Goal: Task Accomplishment & Management: Manage account settings

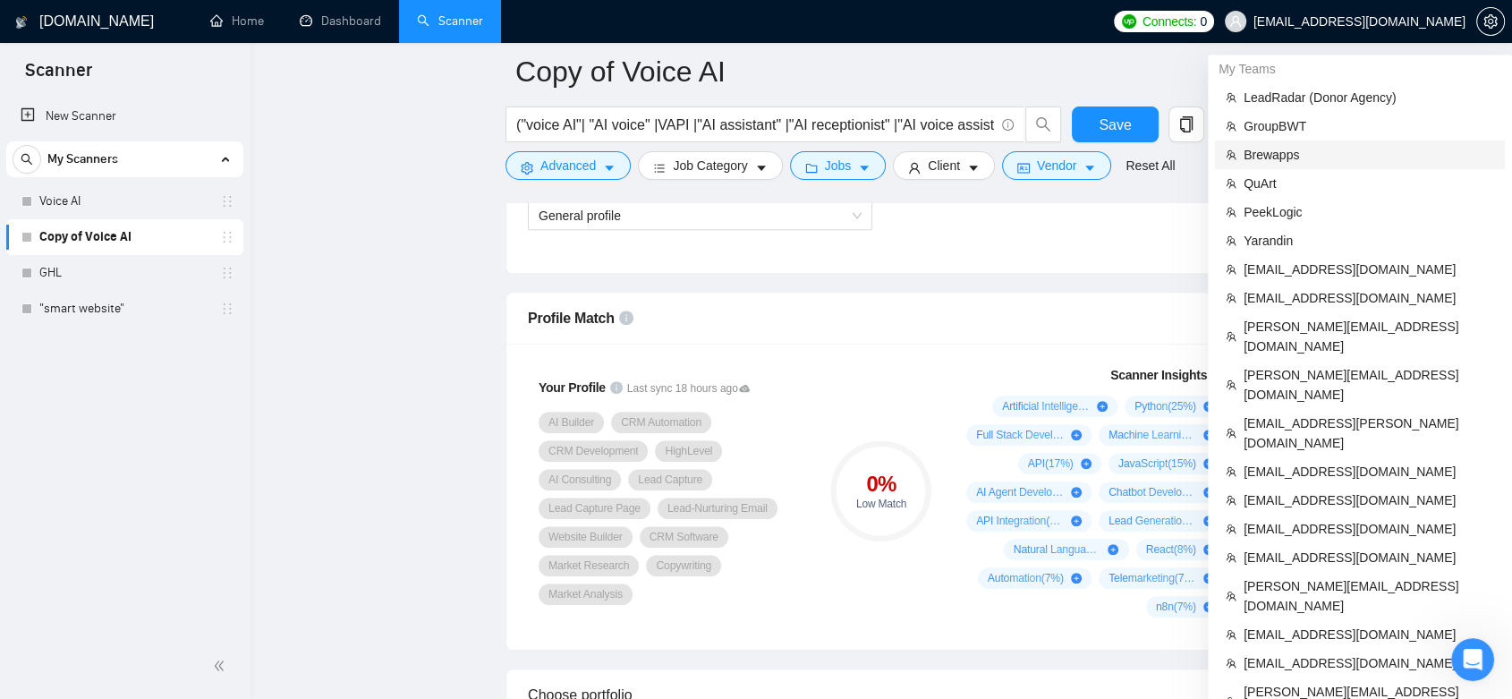
click at [1292, 157] on span "Brewapps" at bounding box center [1368, 155] width 250 height 20
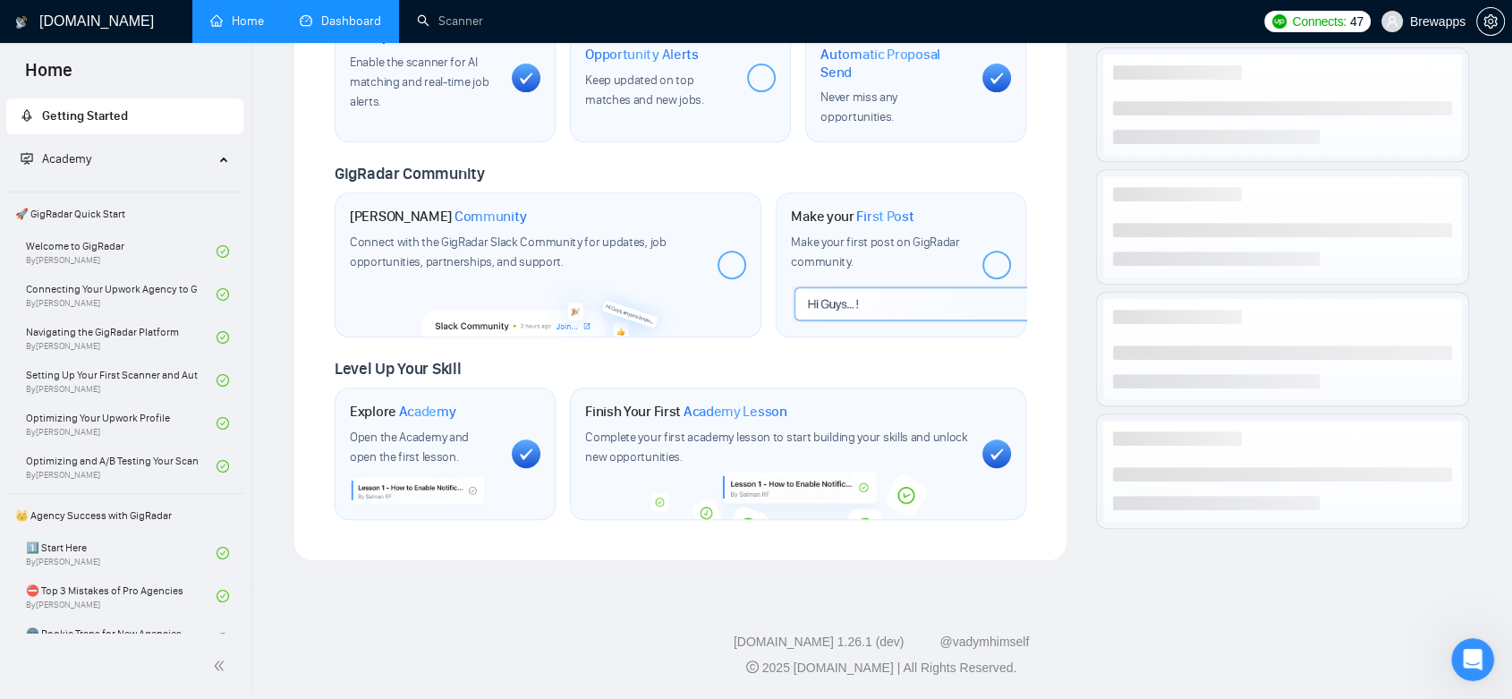
click at [371, 17] on link "Dashboard" at bounding box center [340, 20] width 81 height 15
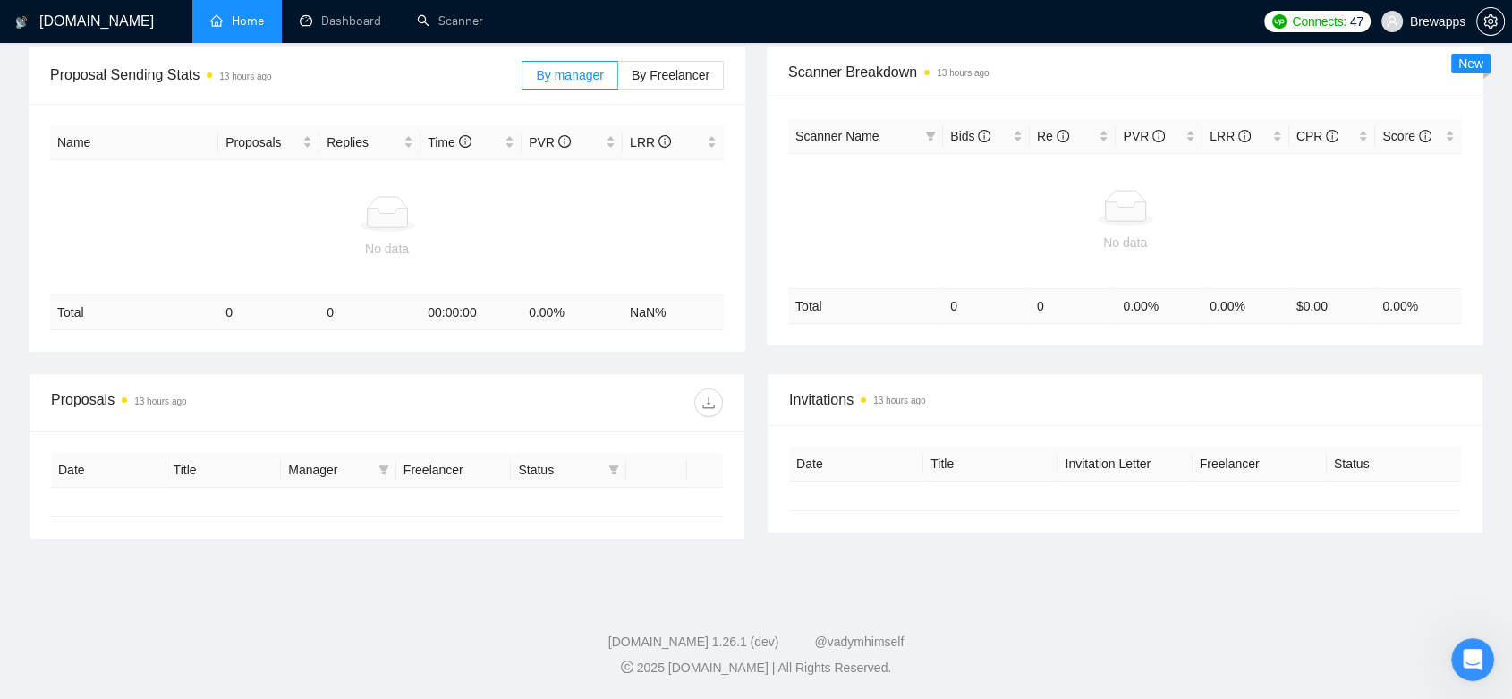
type input "[DATE]"
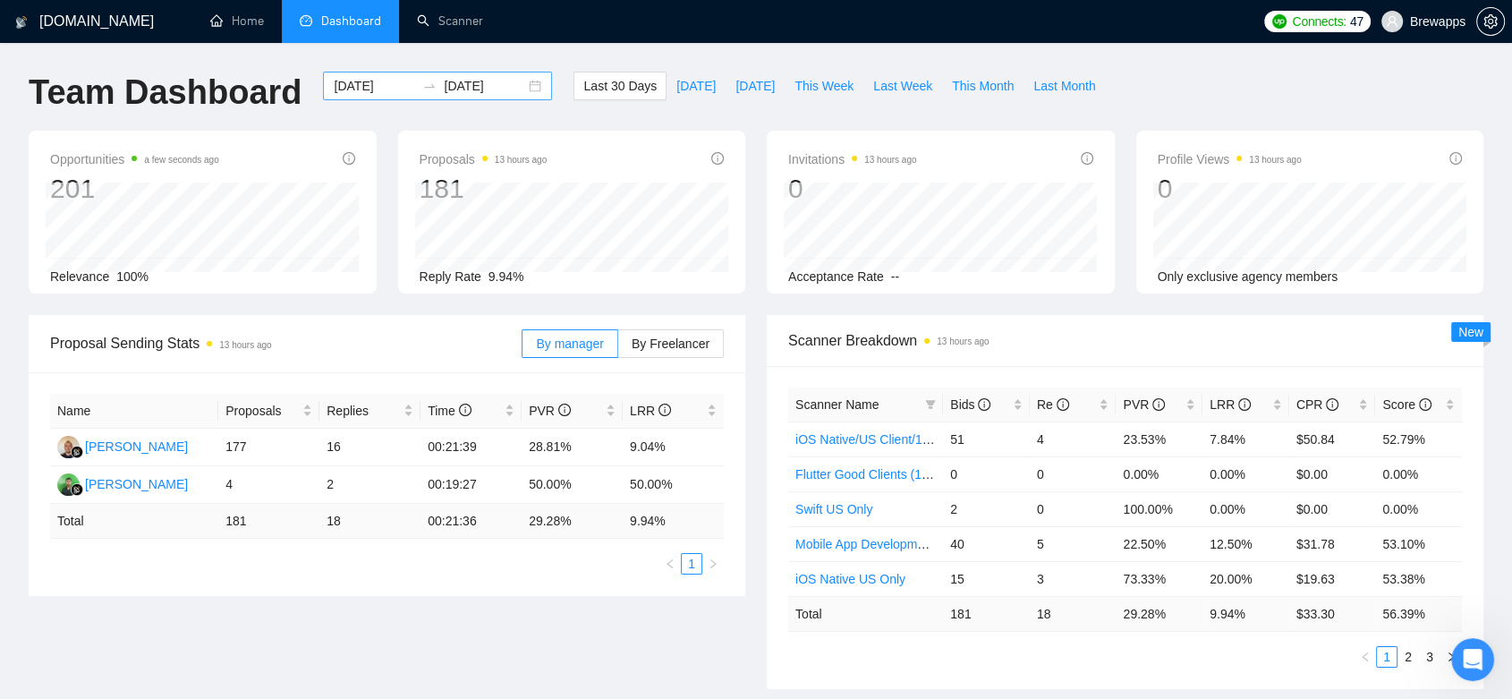
click at [520, 82] on div "[DATE] [DATE]" at bounding box center [437, 86] width 229 height 29
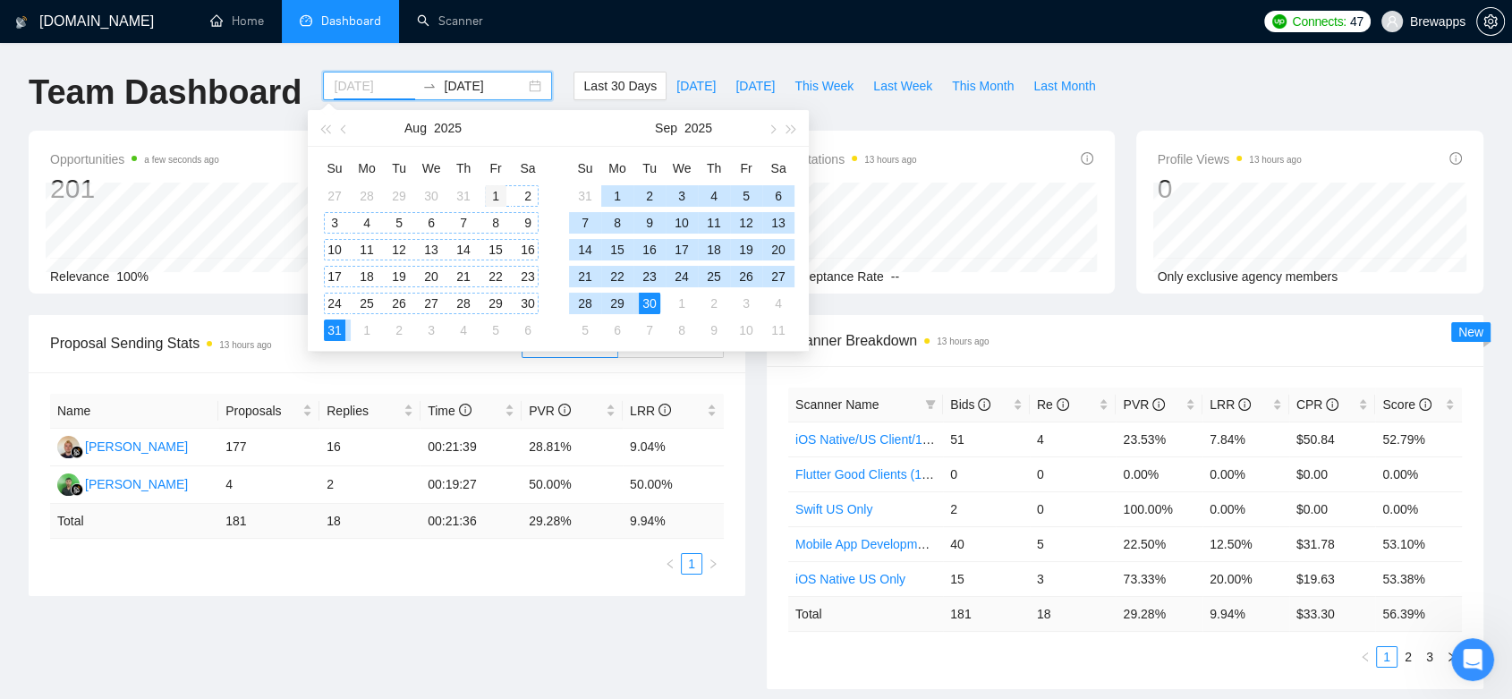
type input "[DATE]"
click at [494, 188] on div "1" at bounding box center [495, 195] width 21 height 21
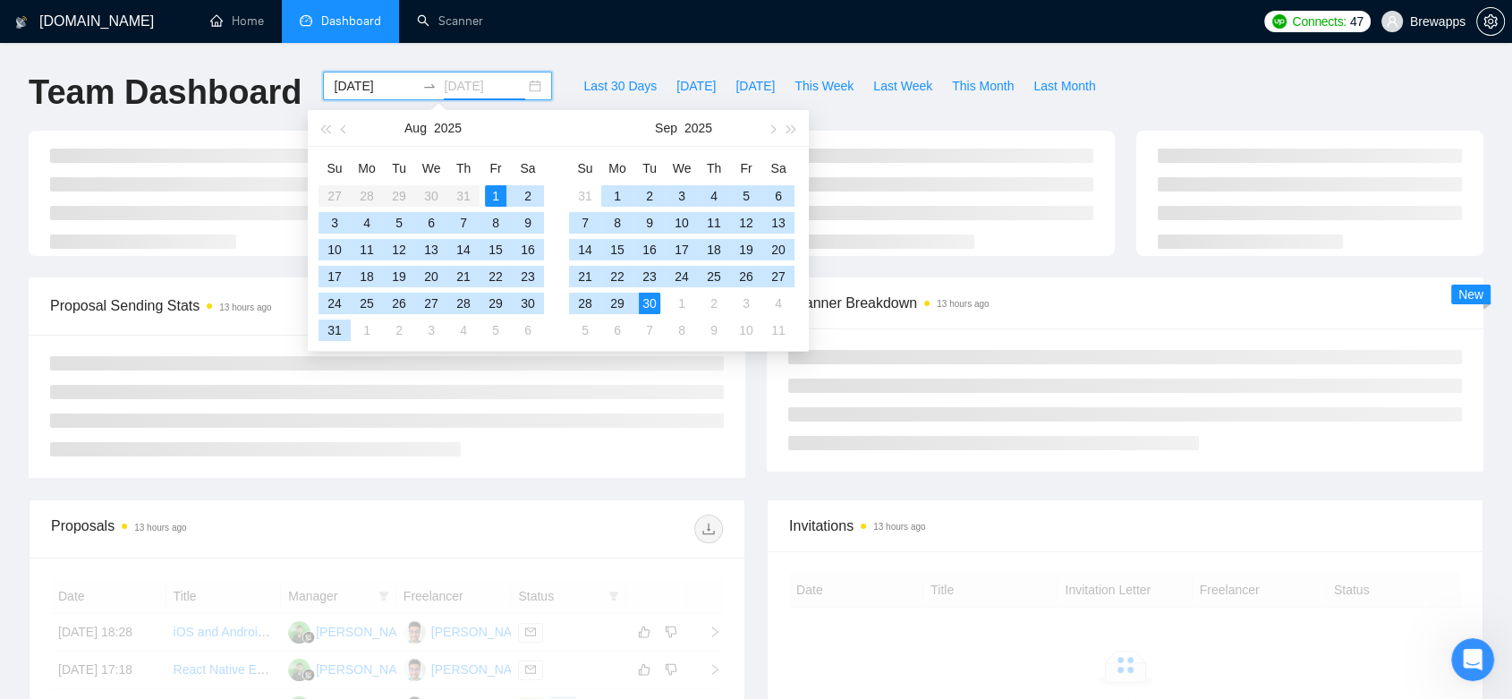
type input "[DATE]"
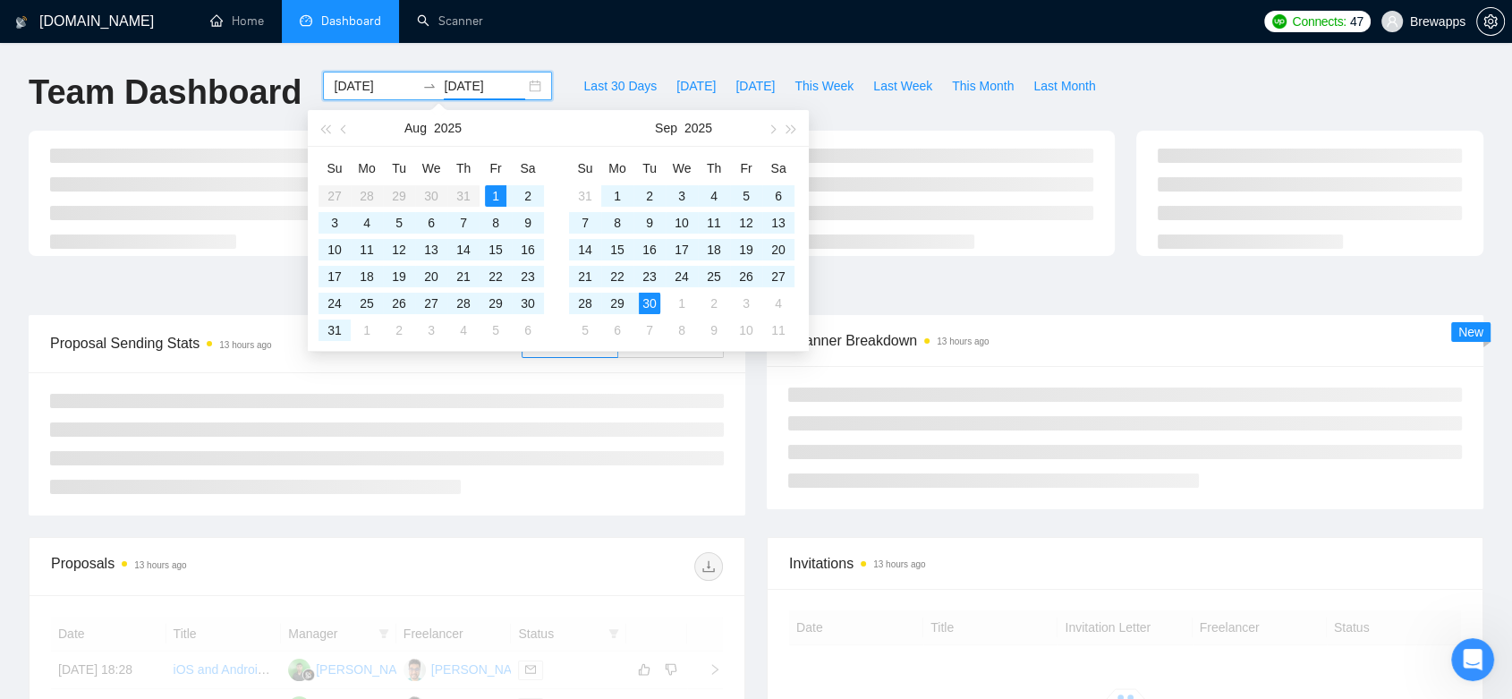
click at [1227, 79] on div "Team Dashboard [DATE] [DATE] Last 30 Days [DATE] [DATE] This Week Last Week Thi…" at bounding box center [756, 101] width 1476 height 59
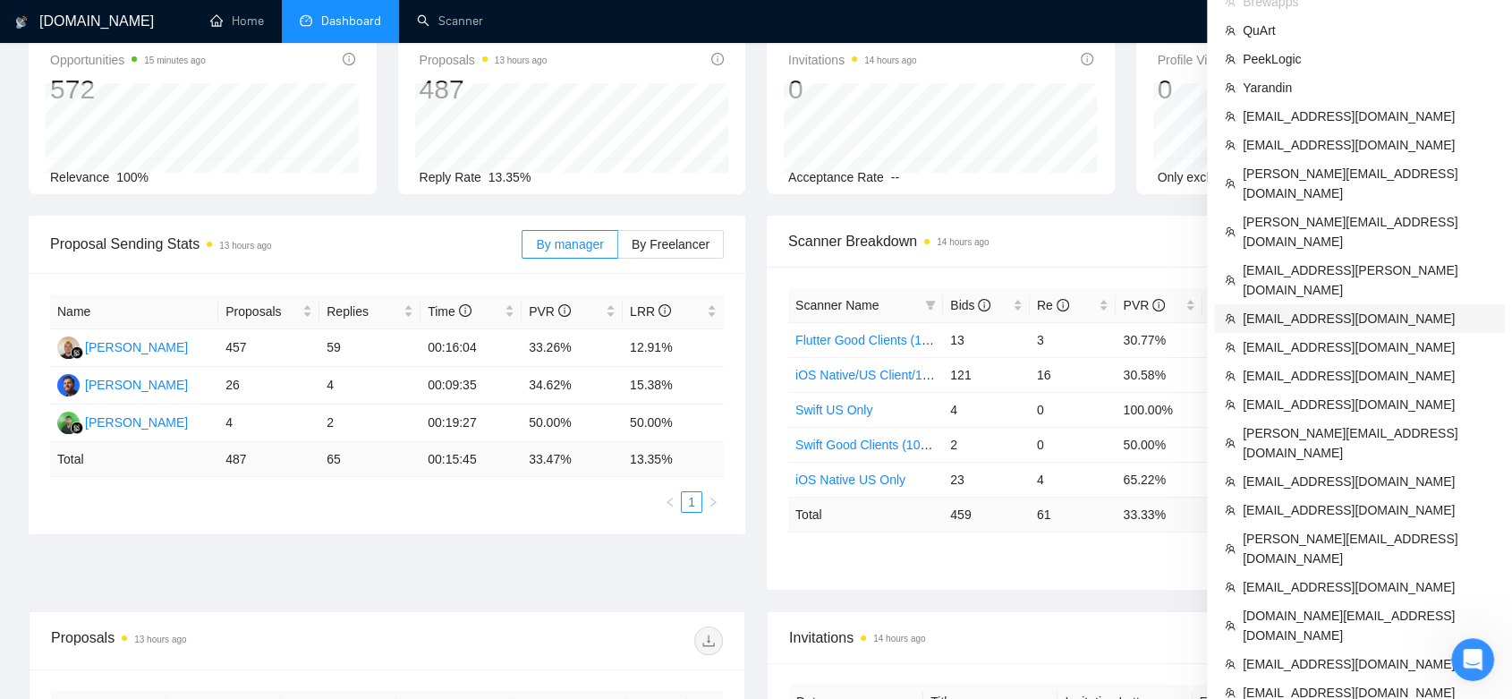
scroll to position [199, 0]
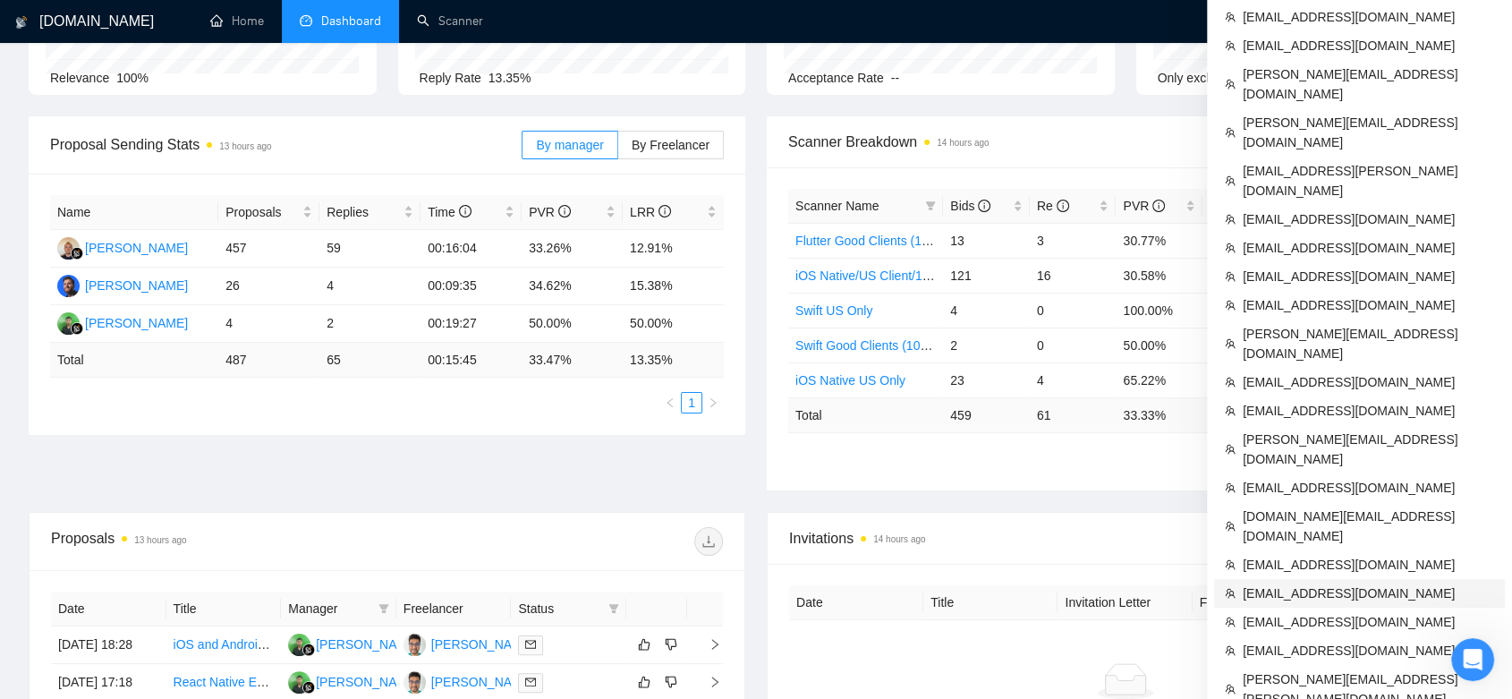
click at [1336, 583] on span "[EMAIL_ADDRESS][DOMAIN_NAME]" at bounding box center [1367, 593] width 251 height 20
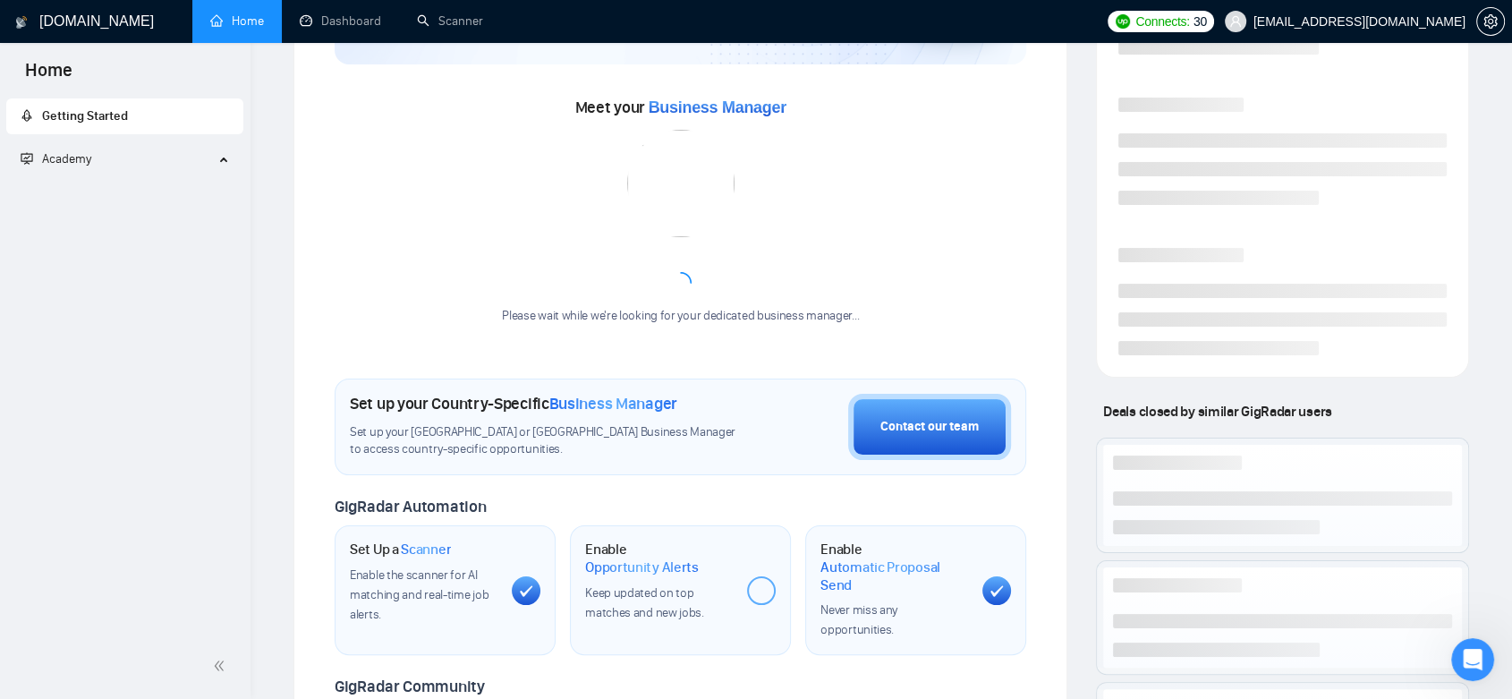
scroll to position [449, 0]
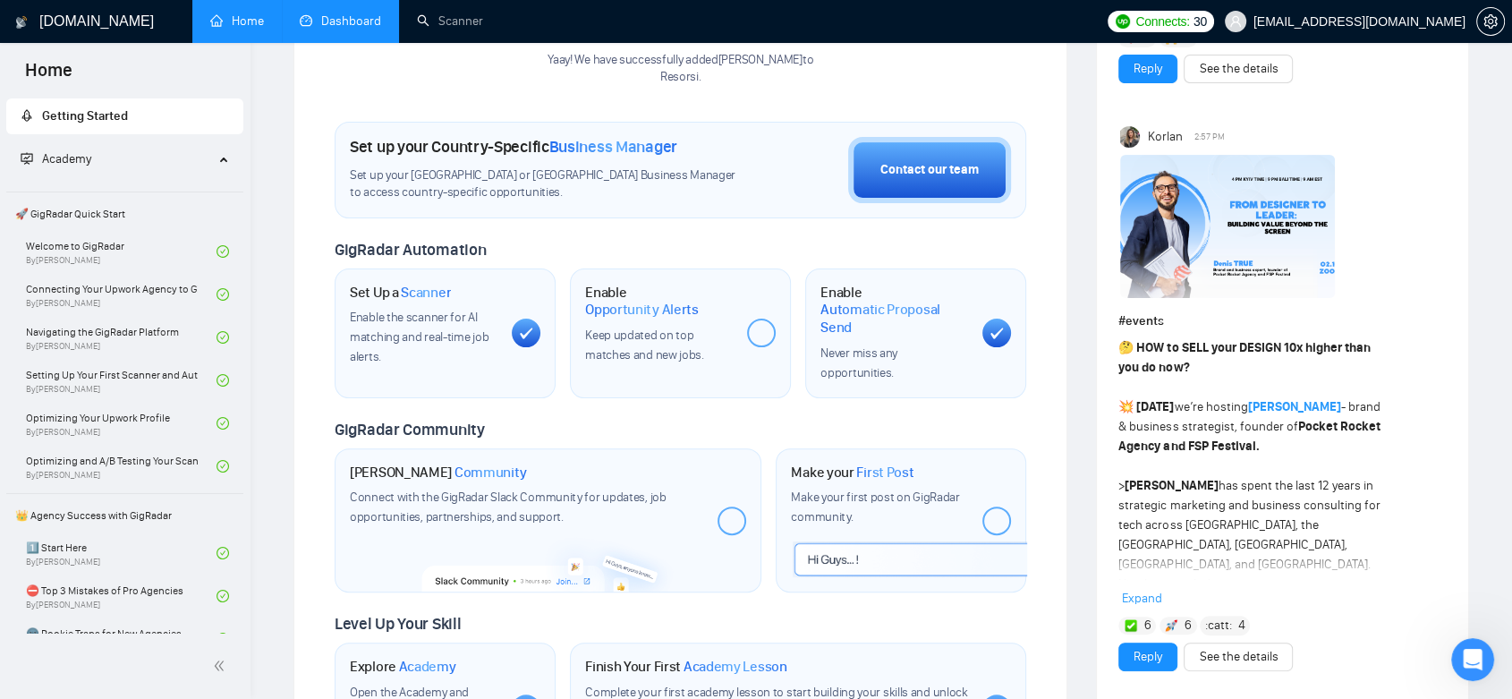
click at [343, 15] on link "Dashboard" at bounding box center [340, 20] width 81 height 15
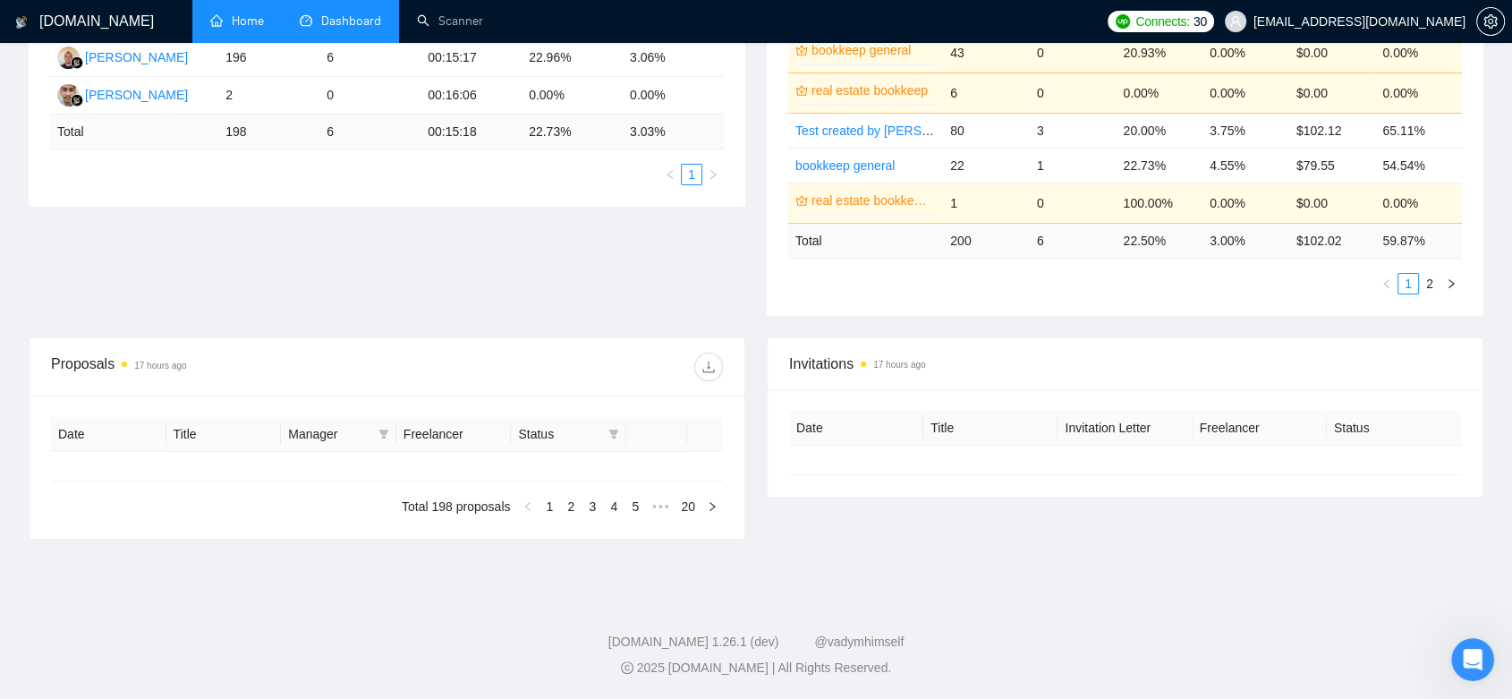
type input "[DATE]"
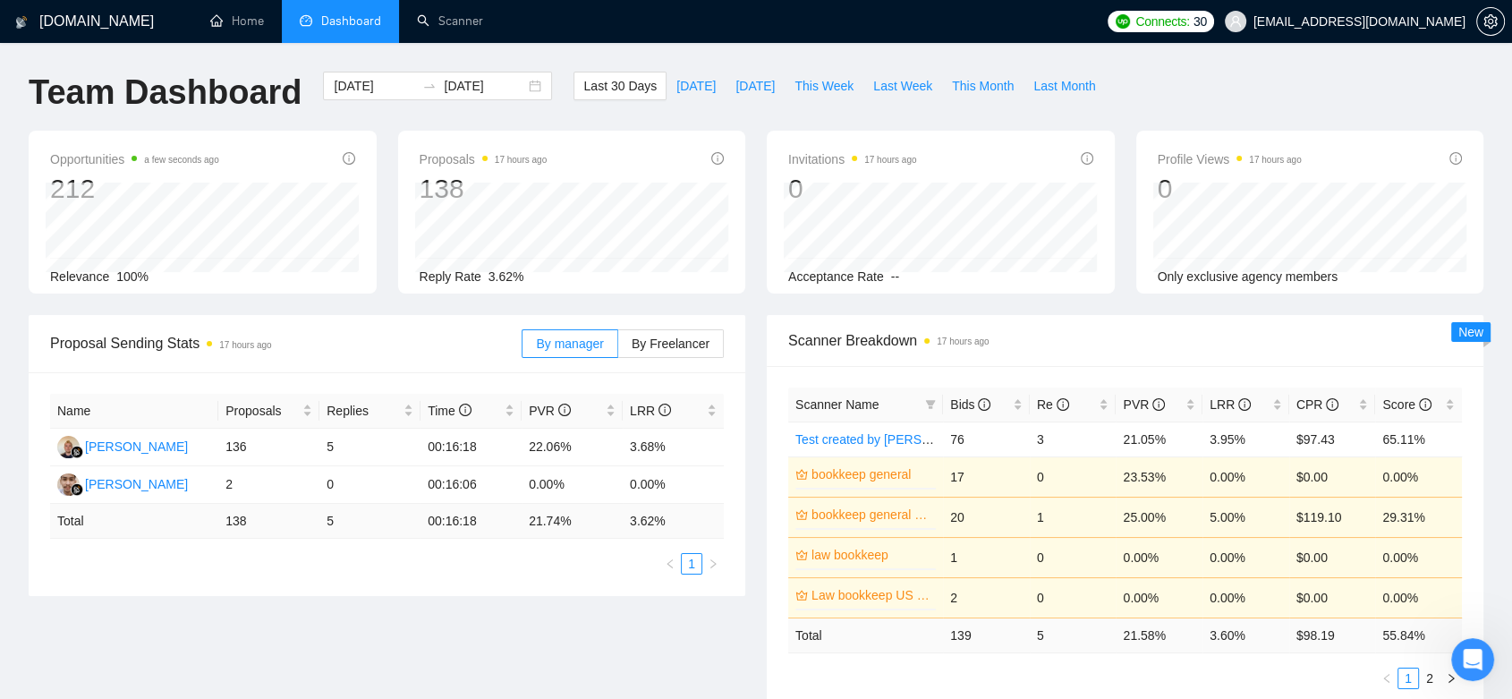
scroll to position [596, 0]
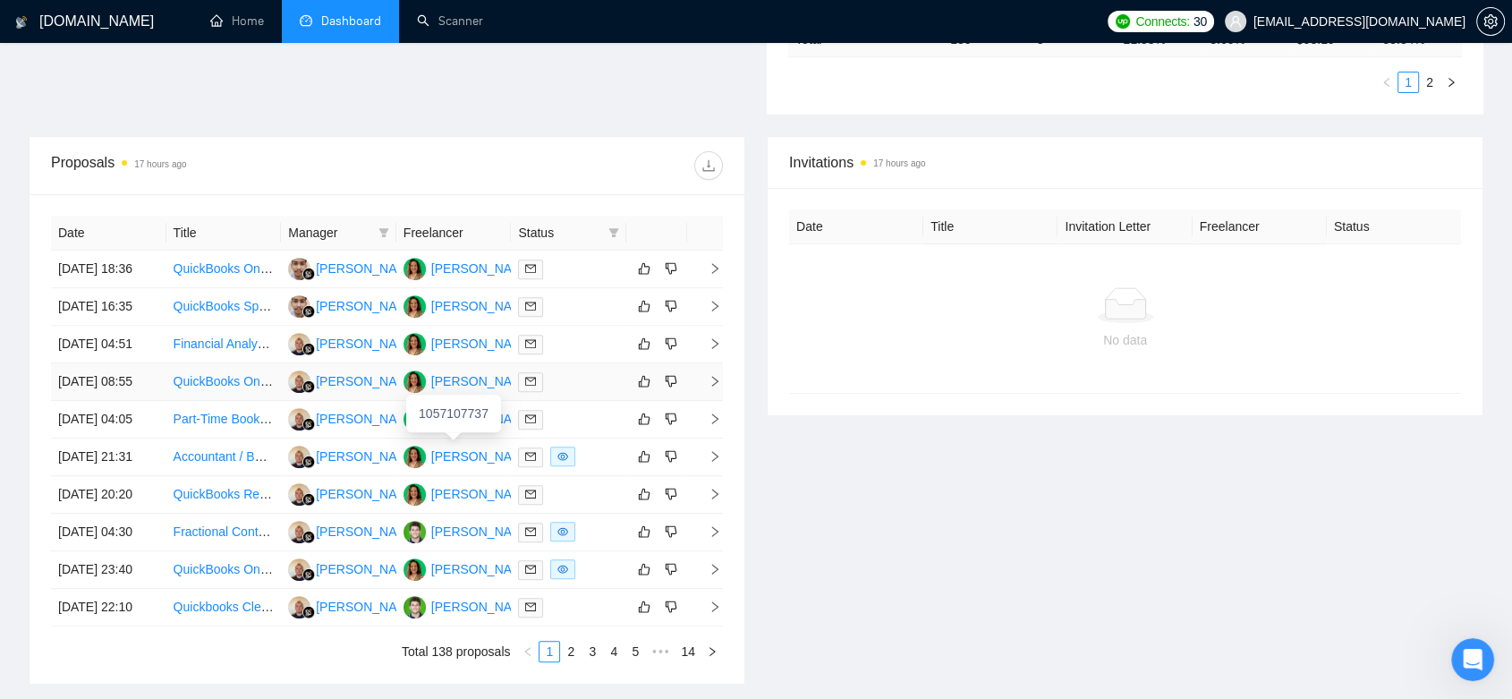
click at [496, 391] on div "[PERSON_NAME]" at bounding box center [482, 381] width 103 height 20
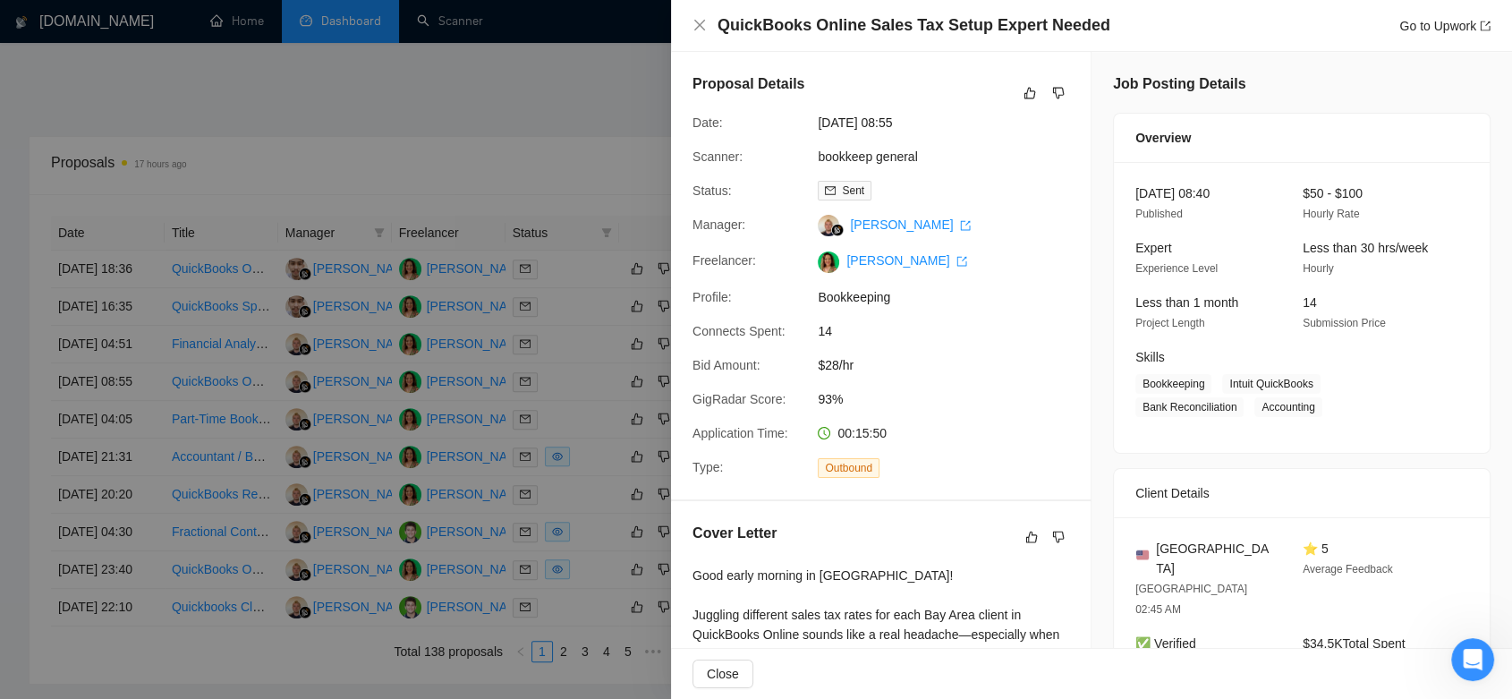
scroll to position [298, 0]
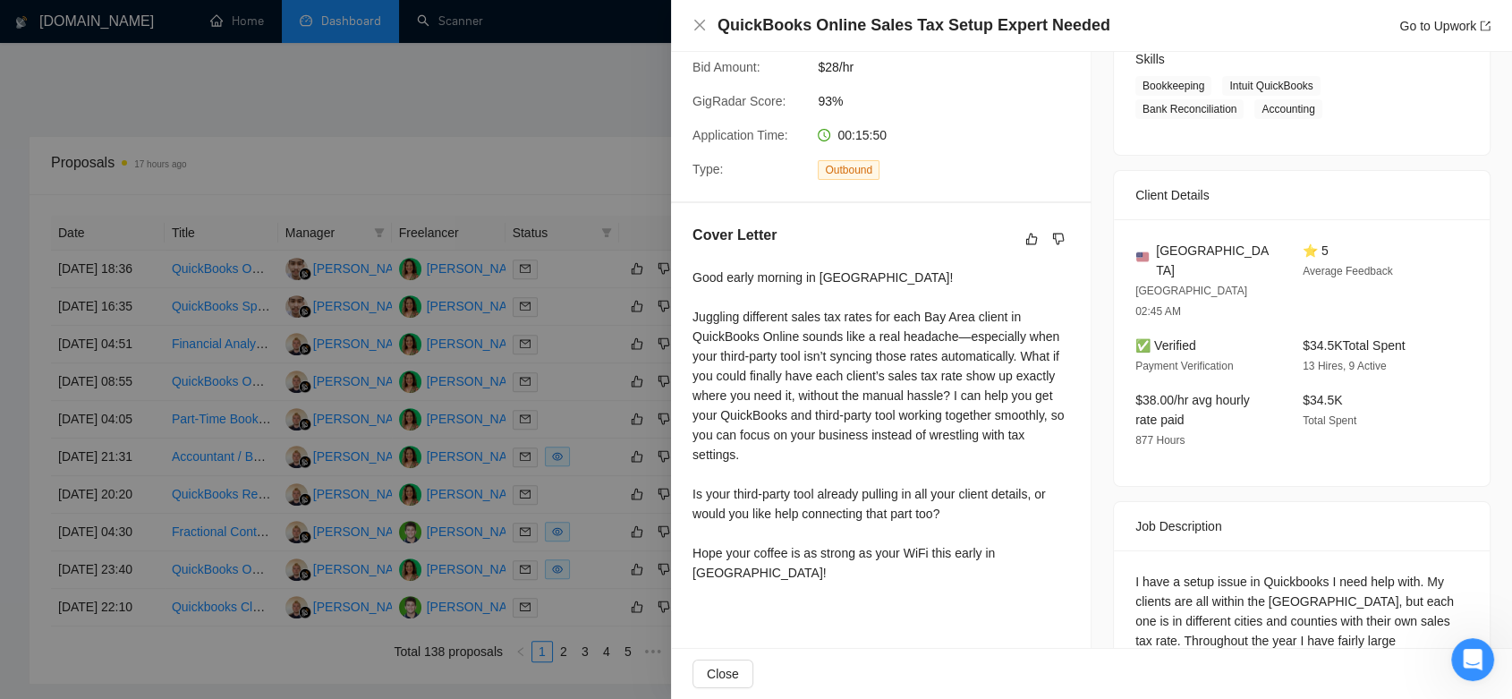
click at [490, 156] on div at bounding box center [756, 349] width 1512 height 699
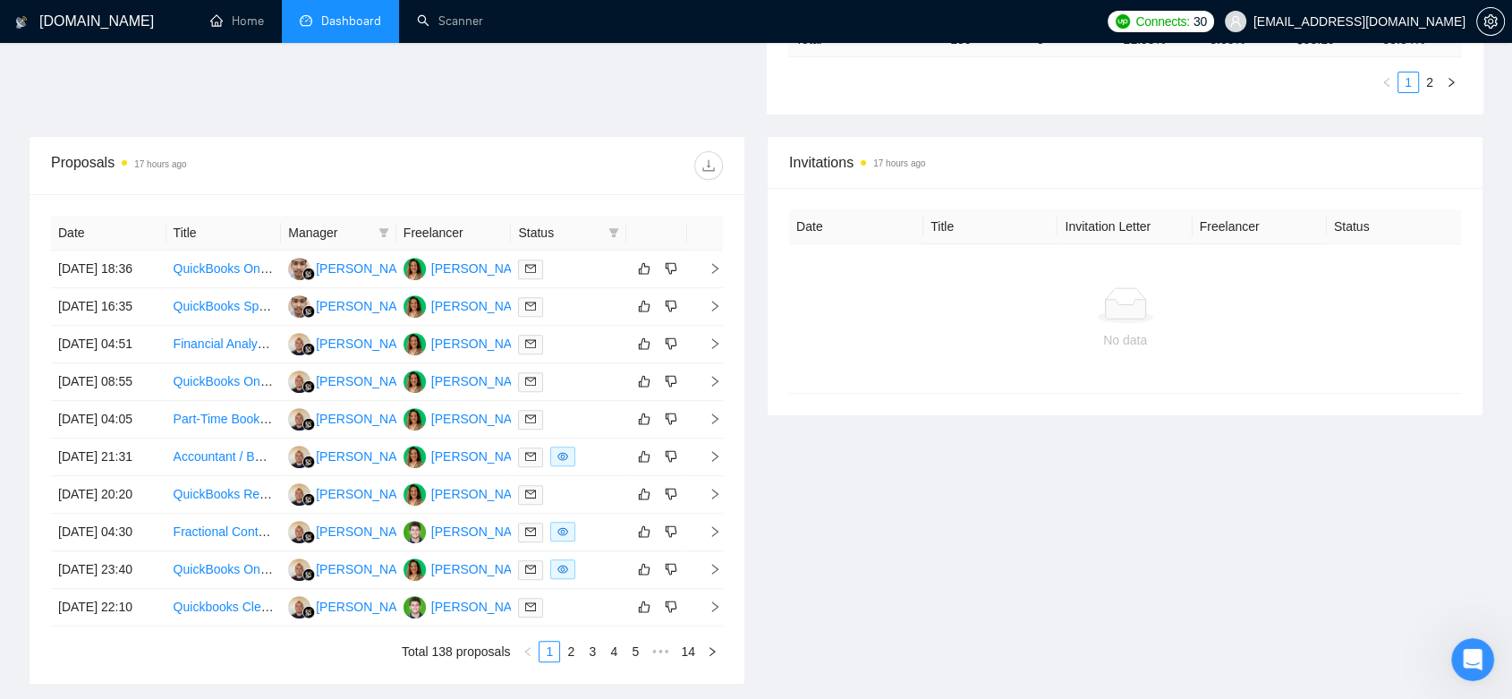
scroll to position [0, 0]
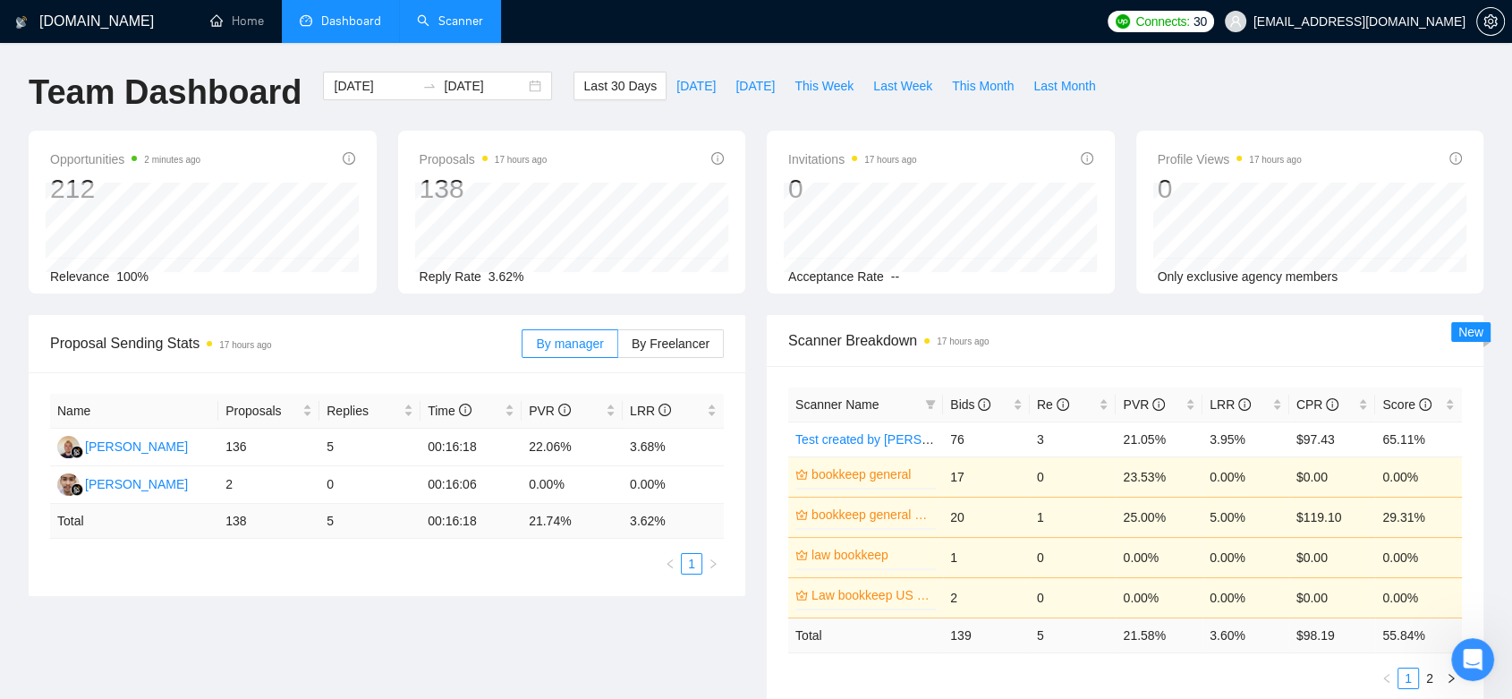
click at [423, 18] on link "Scanner" at bounding box center [450, 20] width 66 height 15
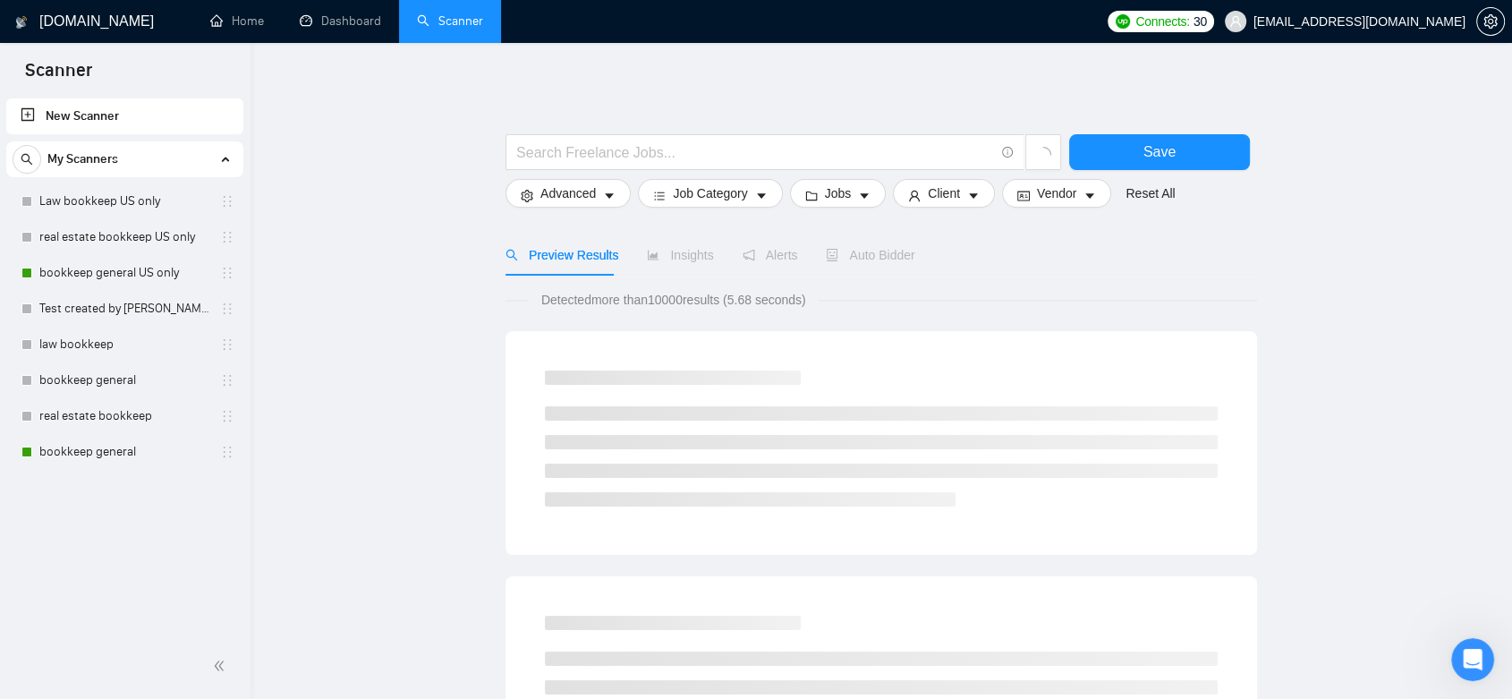
click at [114, 278] on link "bookkeep general US only" at bounding box center [124, 273] width 170 height 36
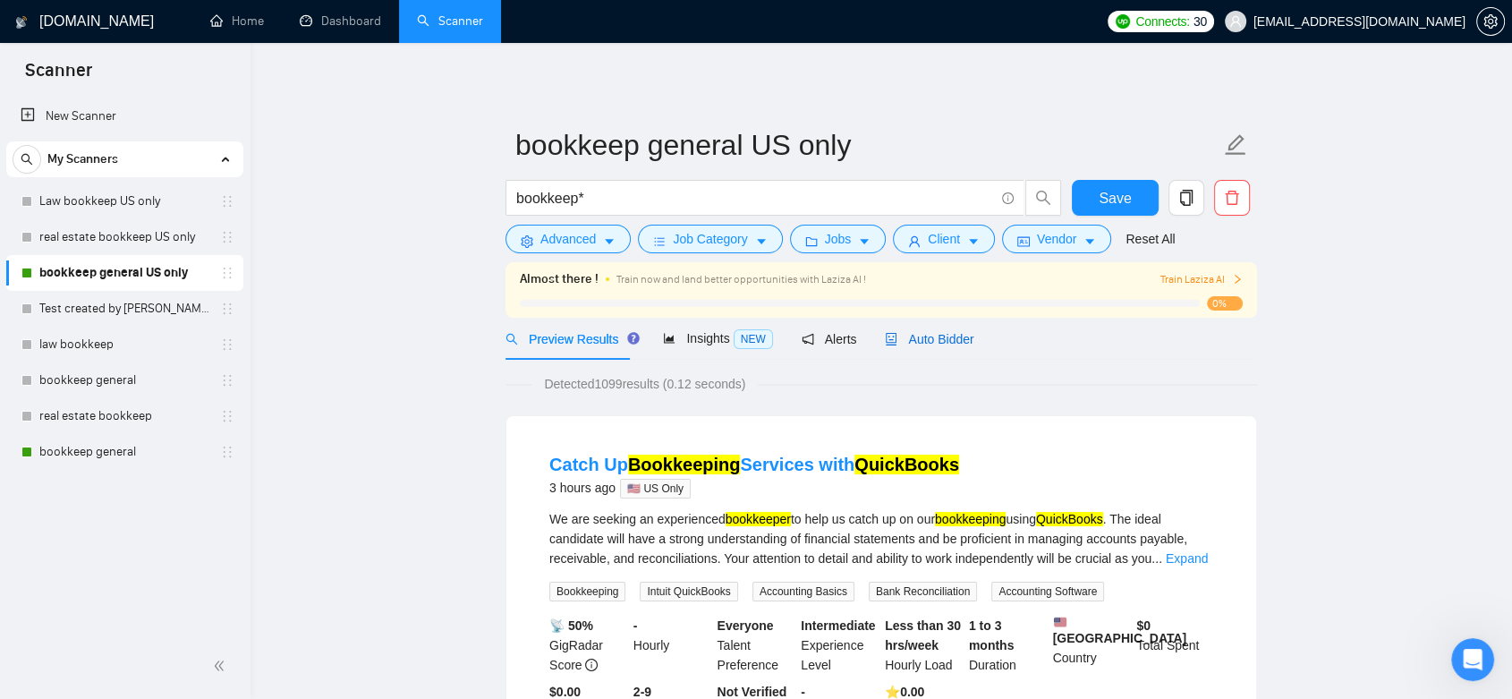
click at [929, 340] on span "Auto Bidder" at bounding box center [929, 339] width 89 height 14
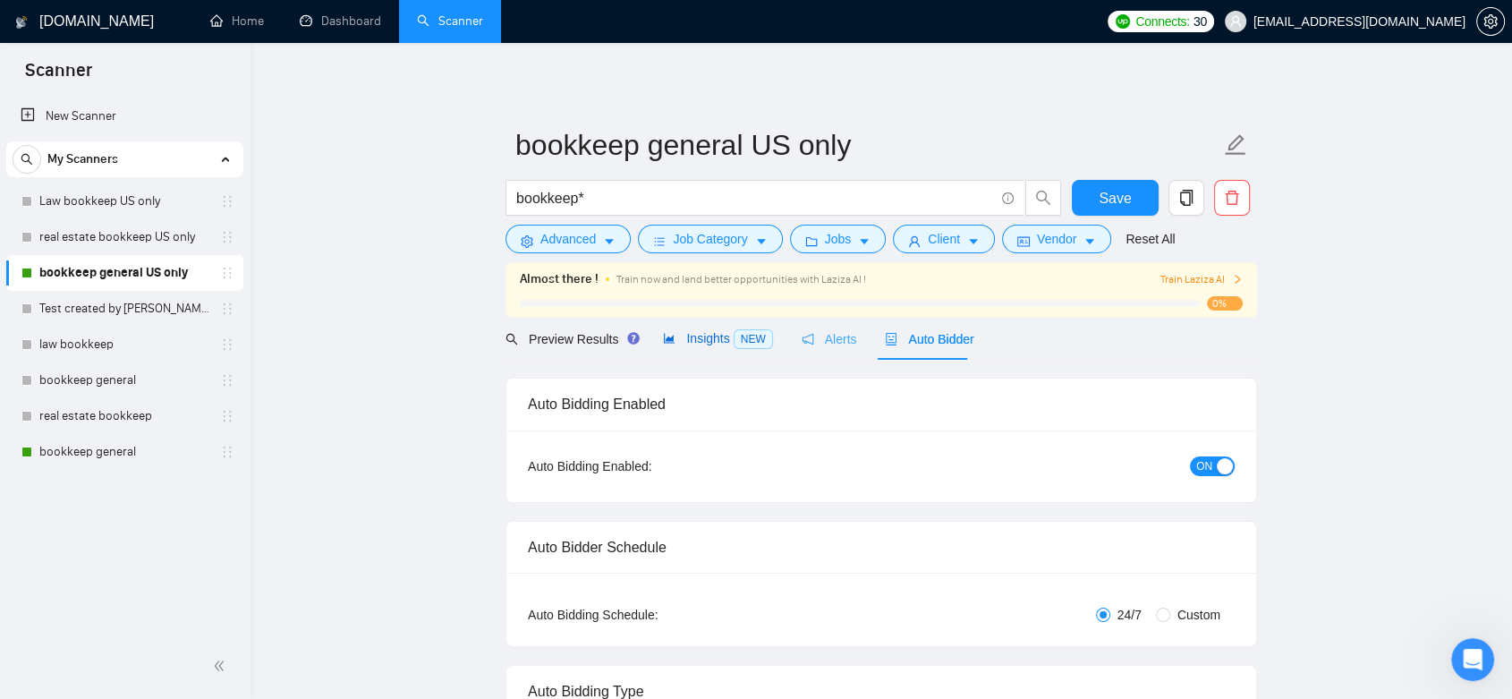
click at [705, 341] on span "Insights NEW" at bounding box center [717, 338] width 109 height 14
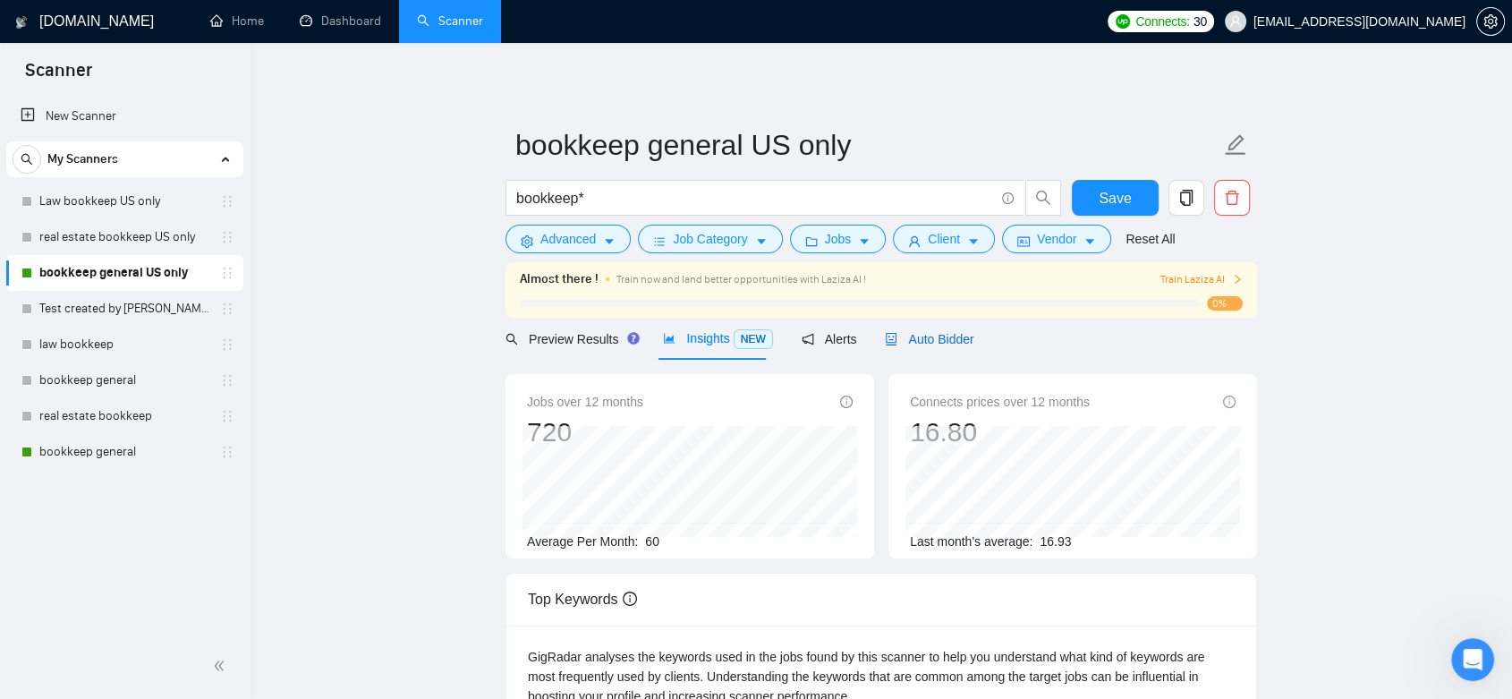
click at [911, 339] on span "Auto Bidder" at bounding box center [929, 339] width 89 height 14
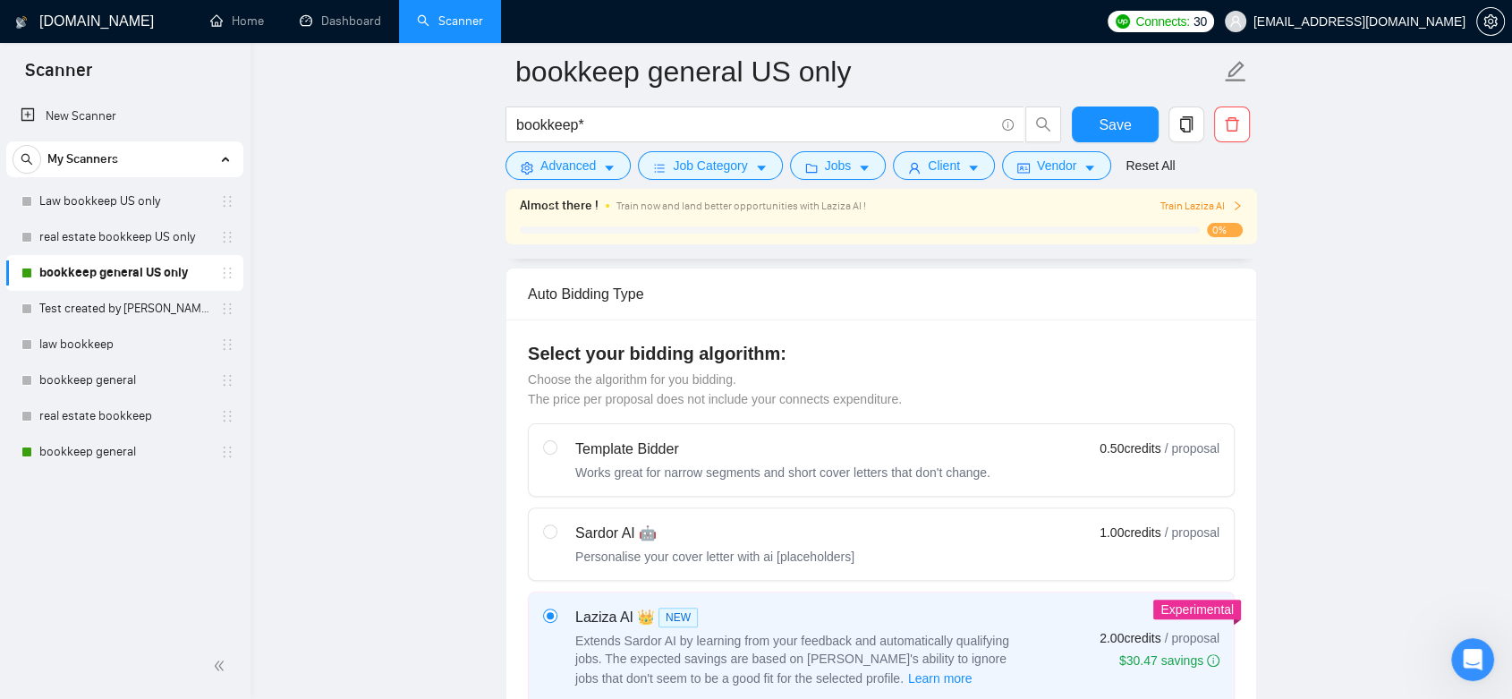
checkbox input "true"
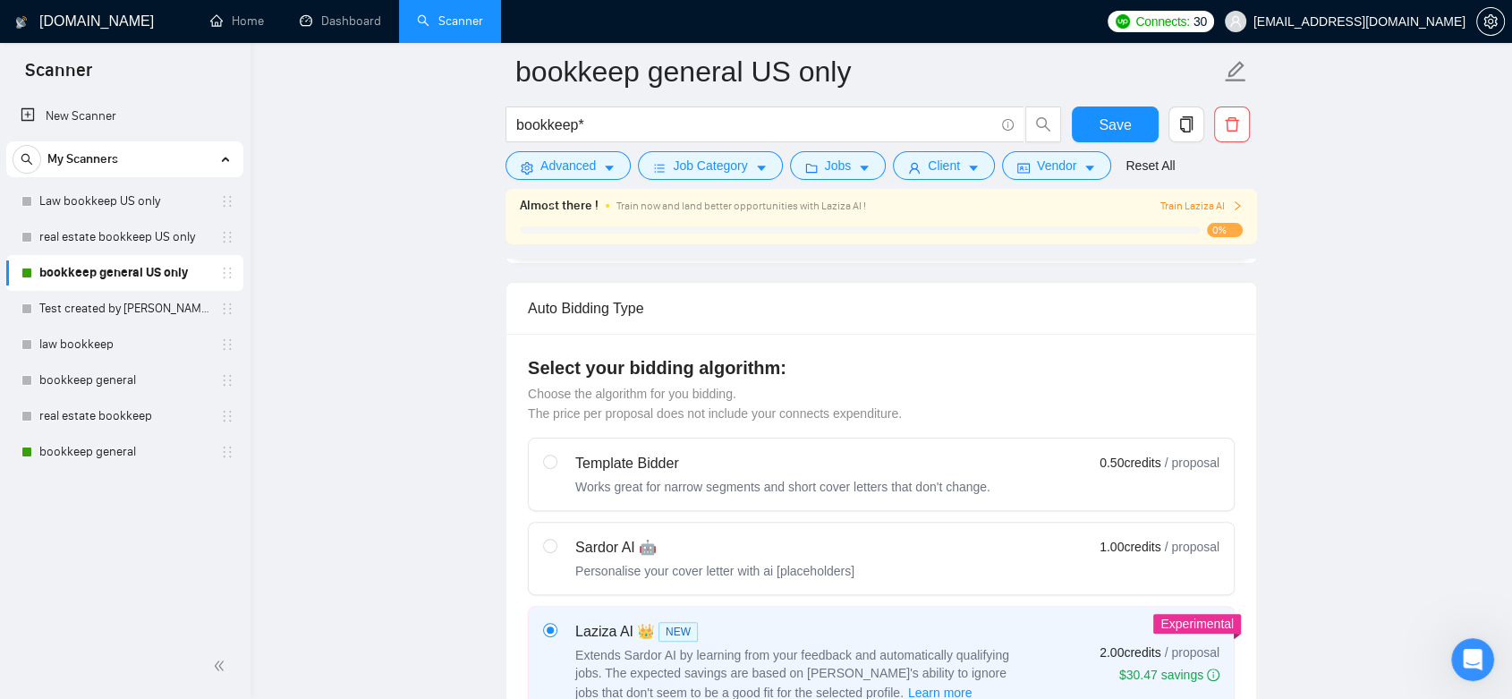
scroll to position [1192, 0]
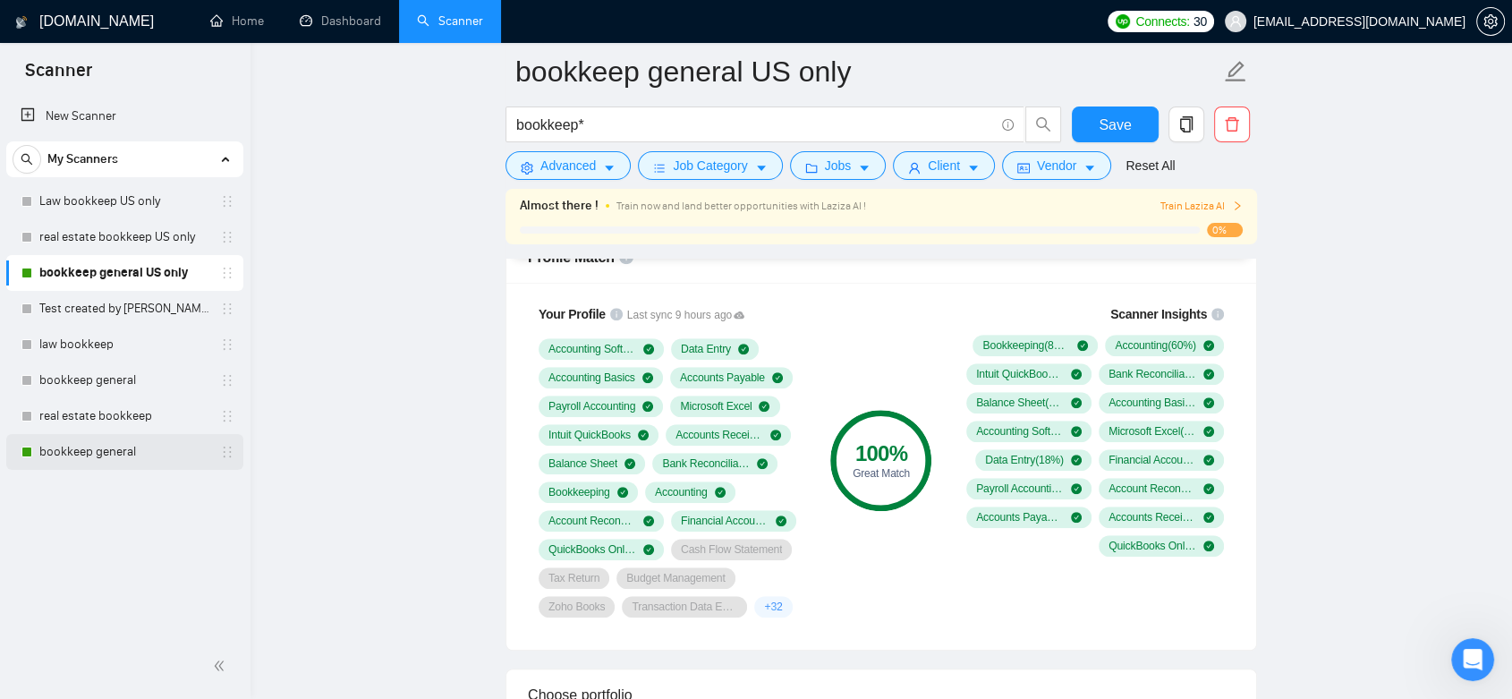
click at [117, 446] on link "bookkeep general" at bounding box center [124, 452] width 170 height 36
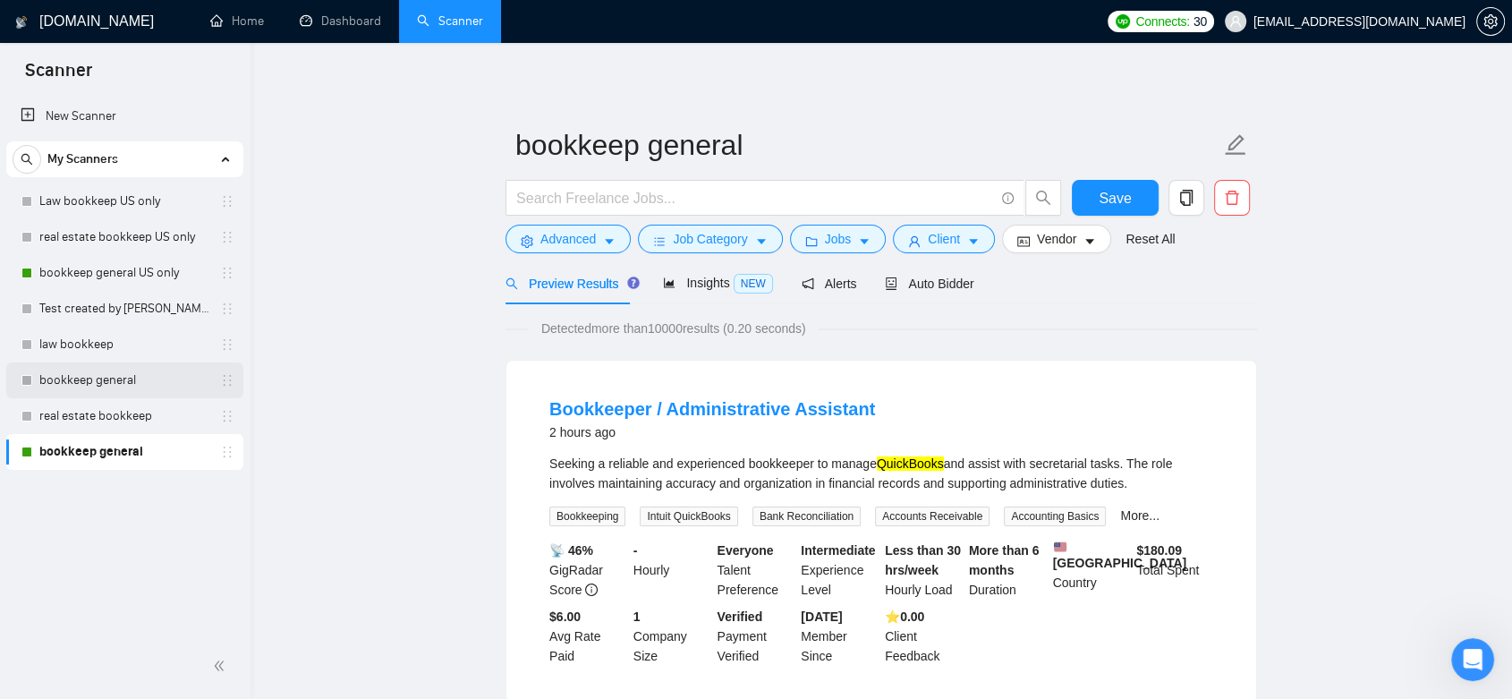
click at [112, 381] on link "bookkeep general" at bounding box center [124, 380] width 170 height 36
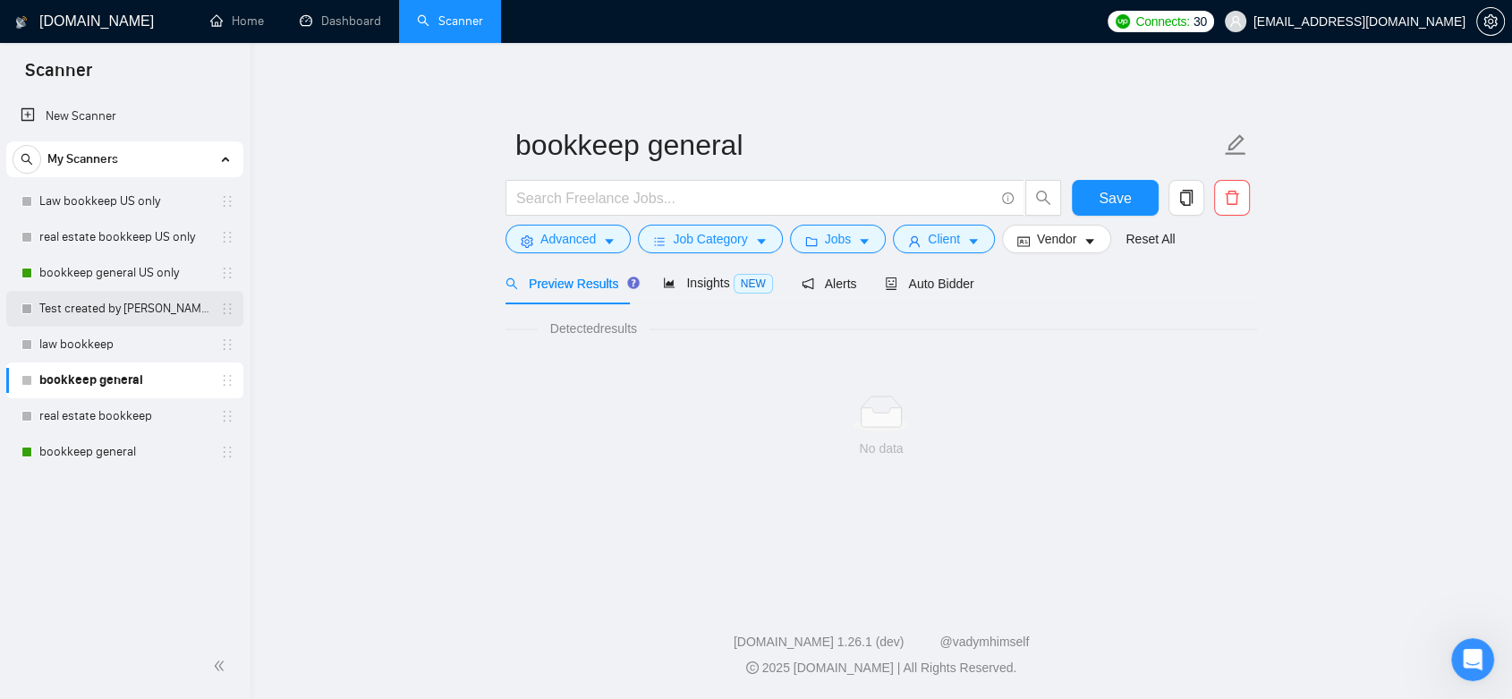
click at [123, 316] on link "Test created by [PERSON_NAME]" at bounding box center [124, 309] width 170 height 36
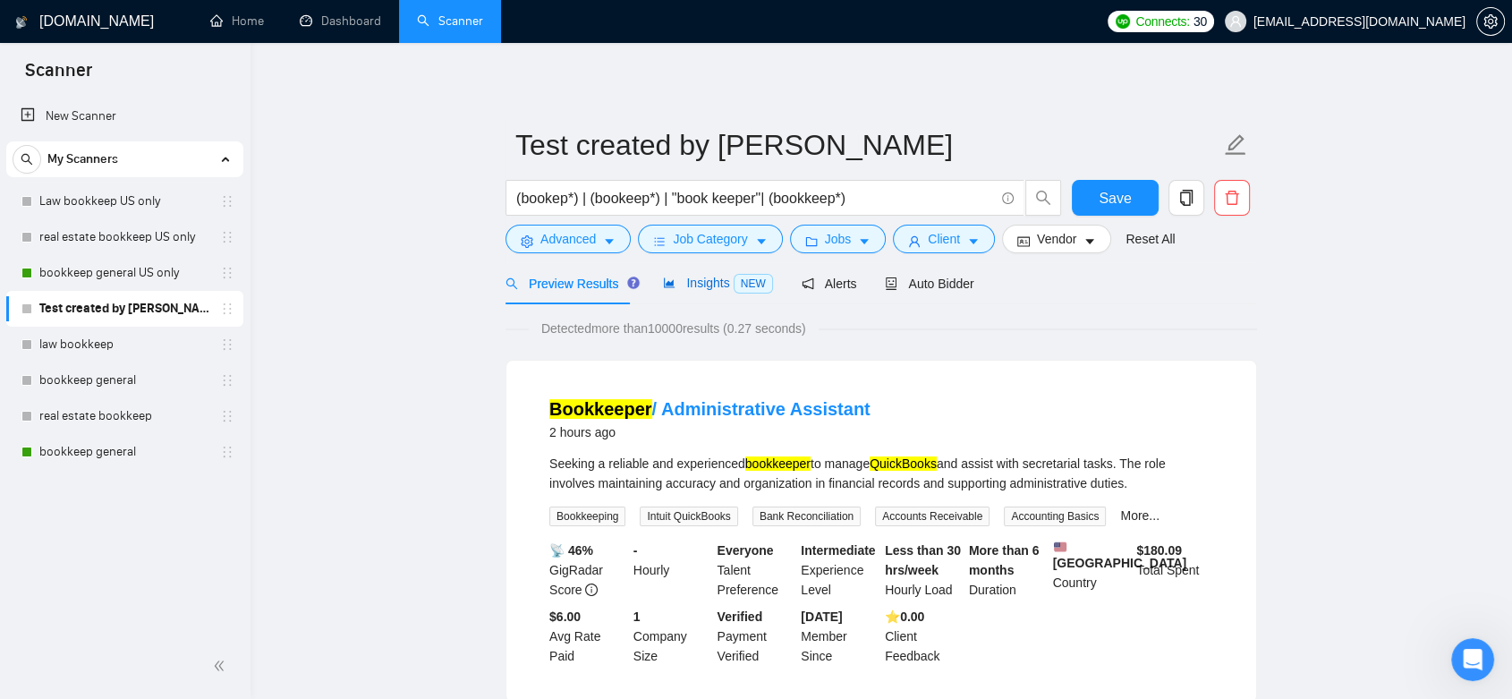
click at [697, 285] on span "Insights NEW" at bounding box center [717, 283] width 109 height 14
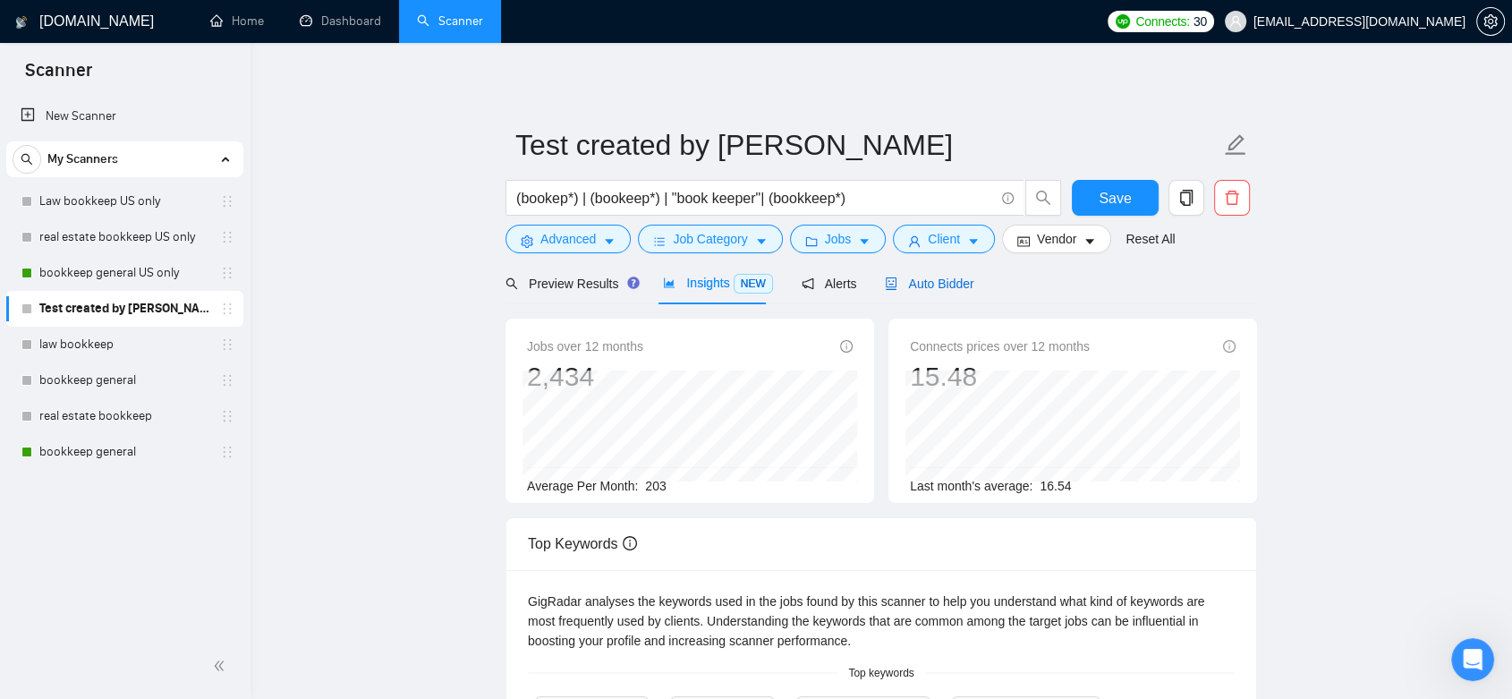
click at [947, 291] on span "Auto Bidder" at bounding box center [929, 283] width 89 height 14
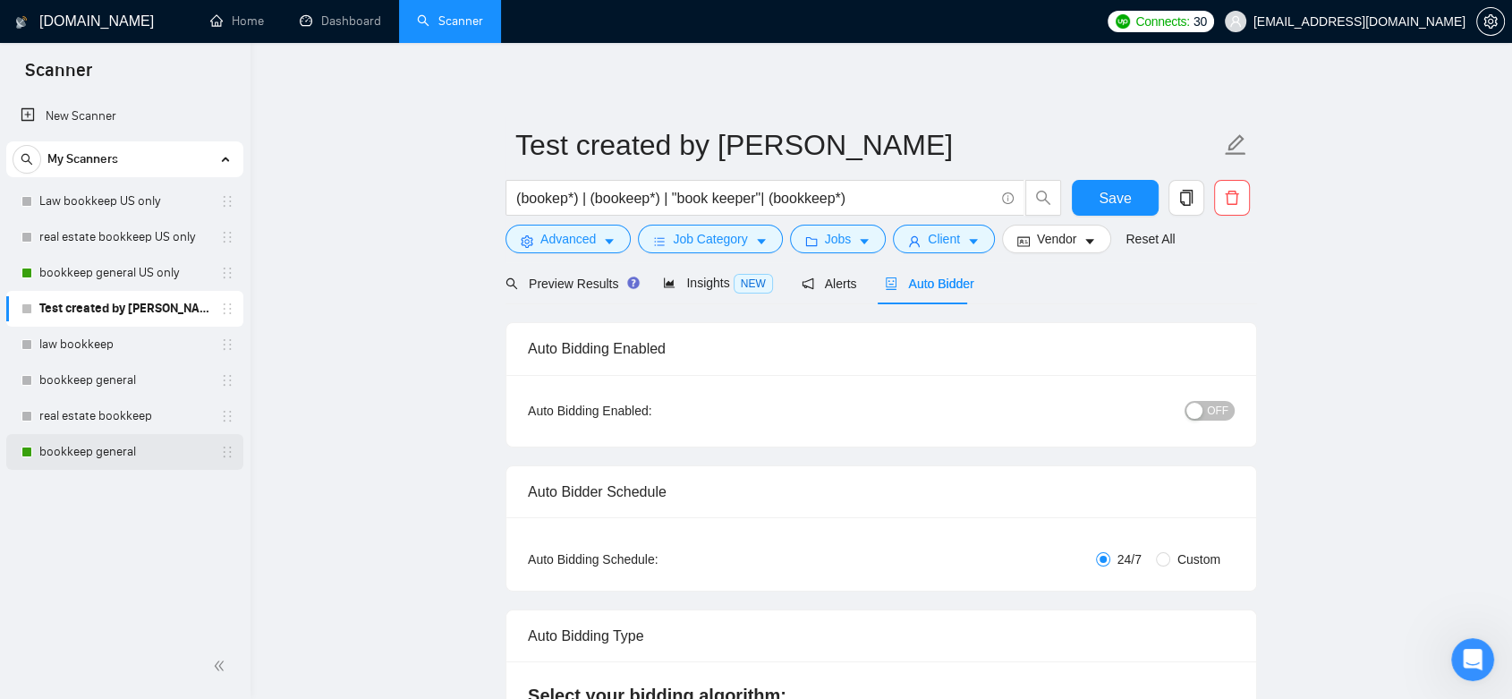
checkbox input "true"
click at [105, 449] on link "bookkeep general" at bounding box center [124, 452] width 170 height 36
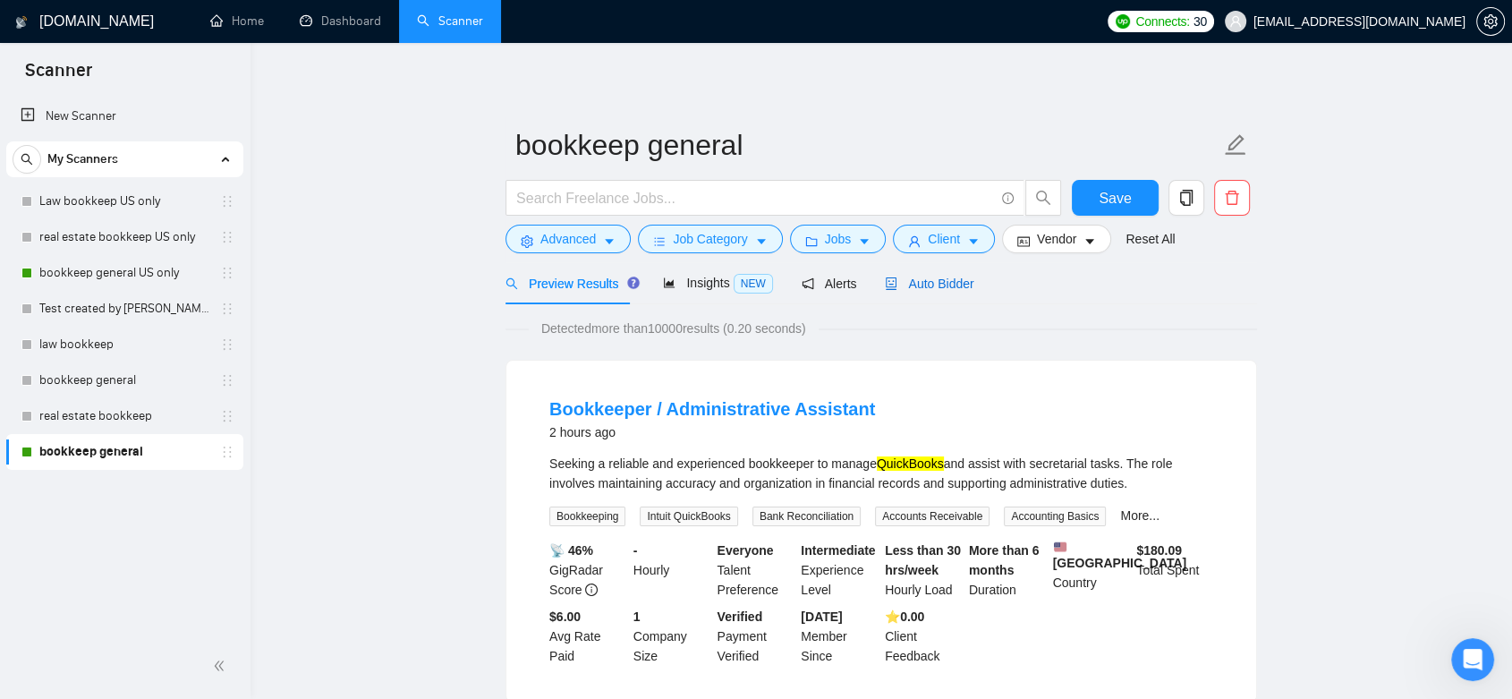
click at [946, 290] on span "Auto Bidder" at bounding box center [929, 283] width 89 height 14
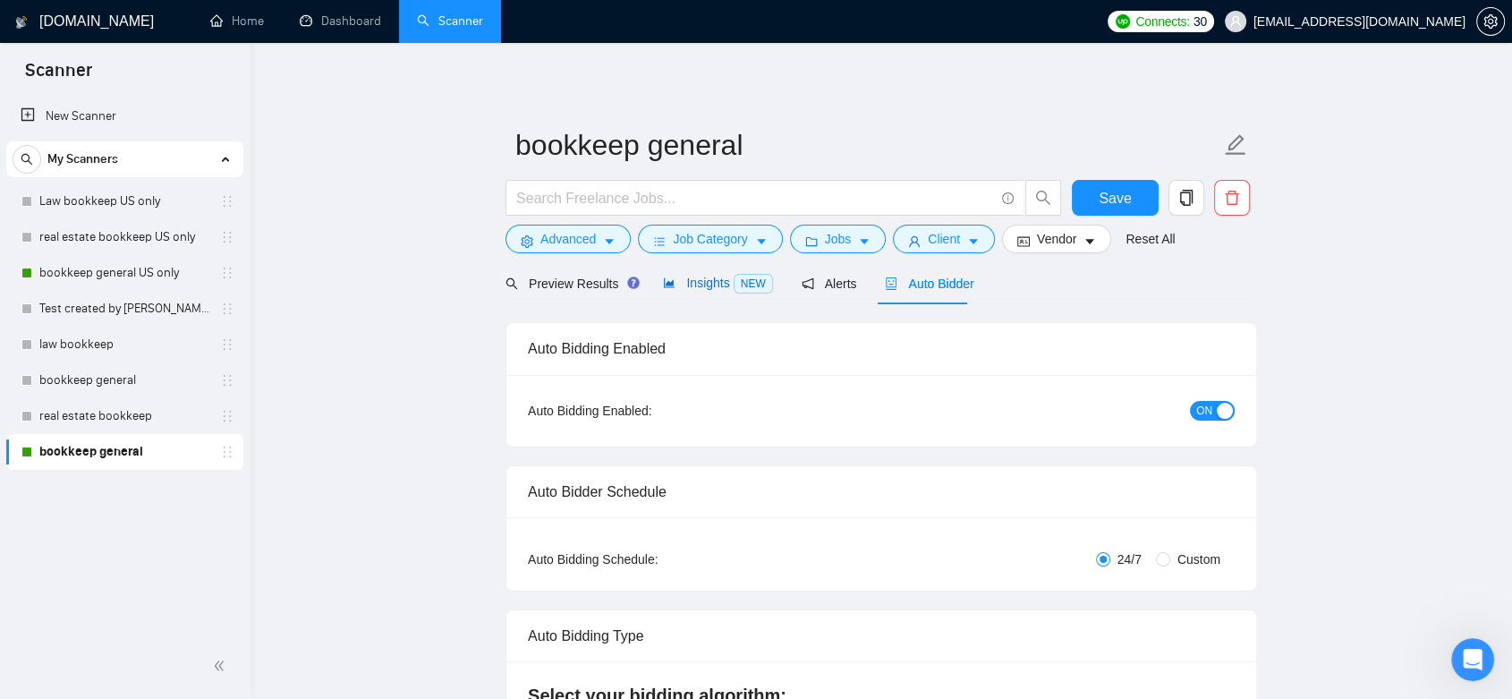
click at [695, 284] on span "Insights NEW" at bounding box center [717, 283] width 109 height 14
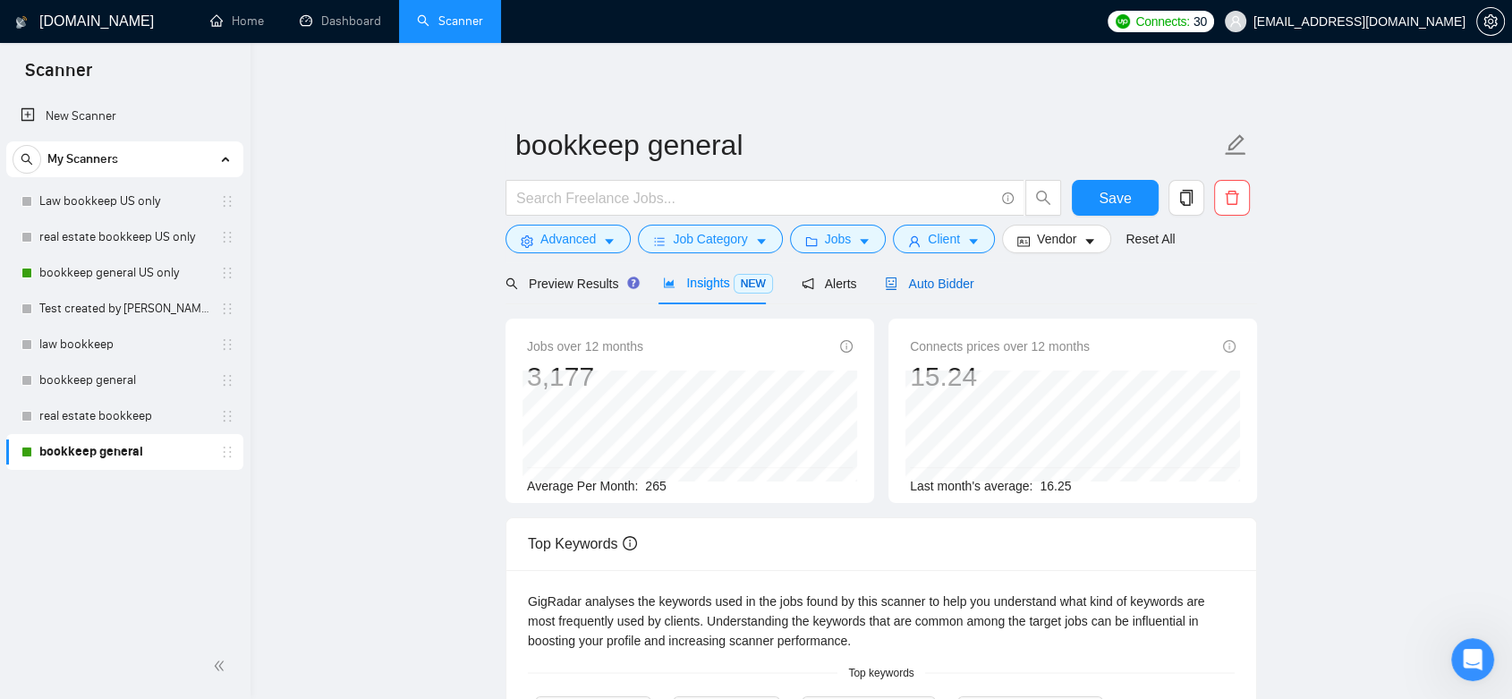
click at [917, 285] on span "Auto Bidder" at bounding box center [929, 283] width 89 height 14
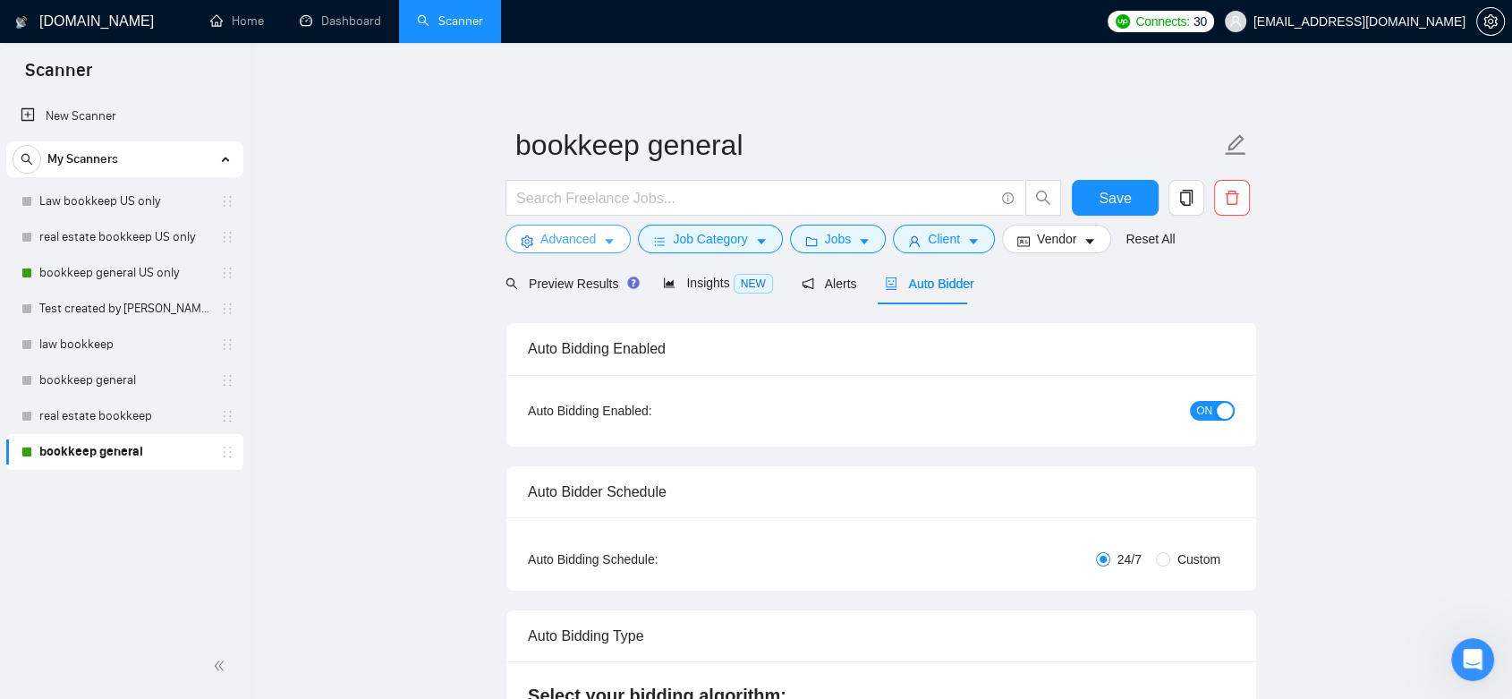
click at [591, 244] on span "Advanced" at bounding box center [567, 239] width 55 height 20
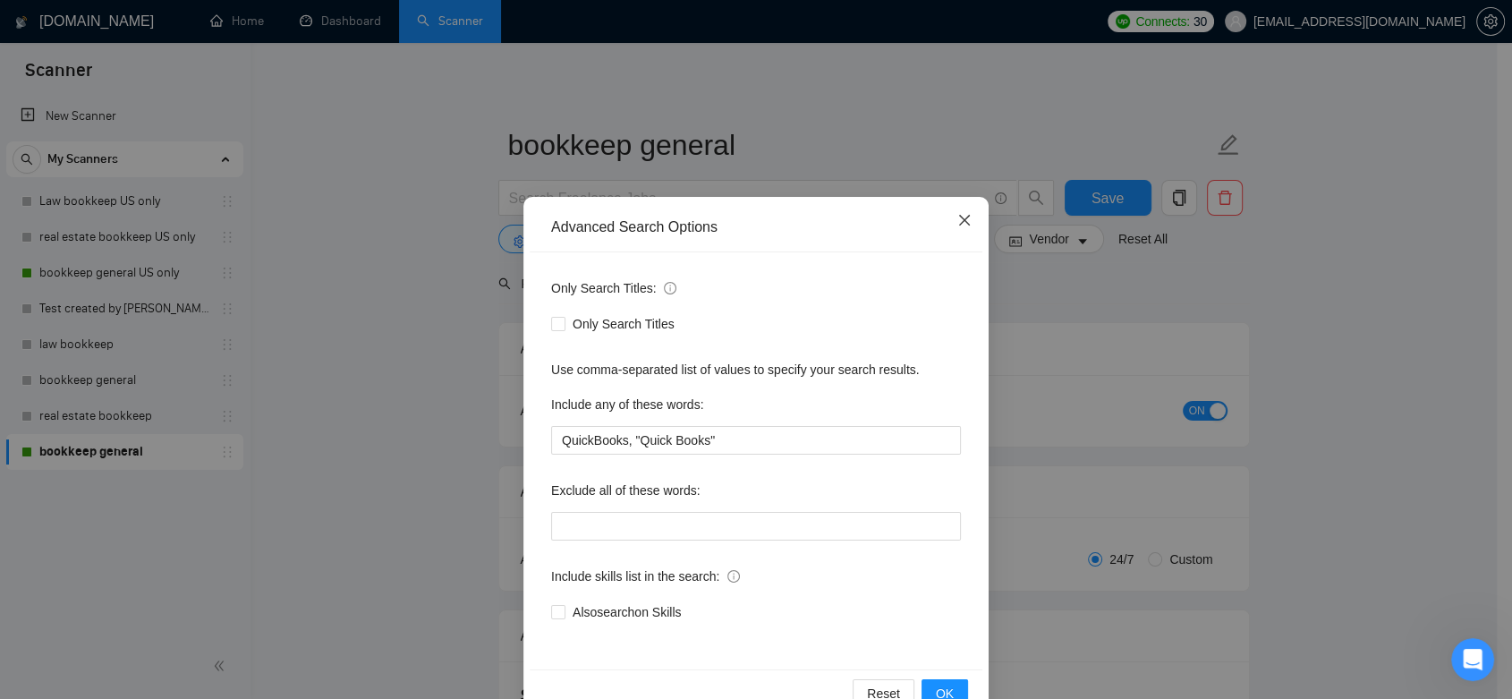
click at [959, 218] on icon "close" at bounding box center [964, 220] width 11 height 11
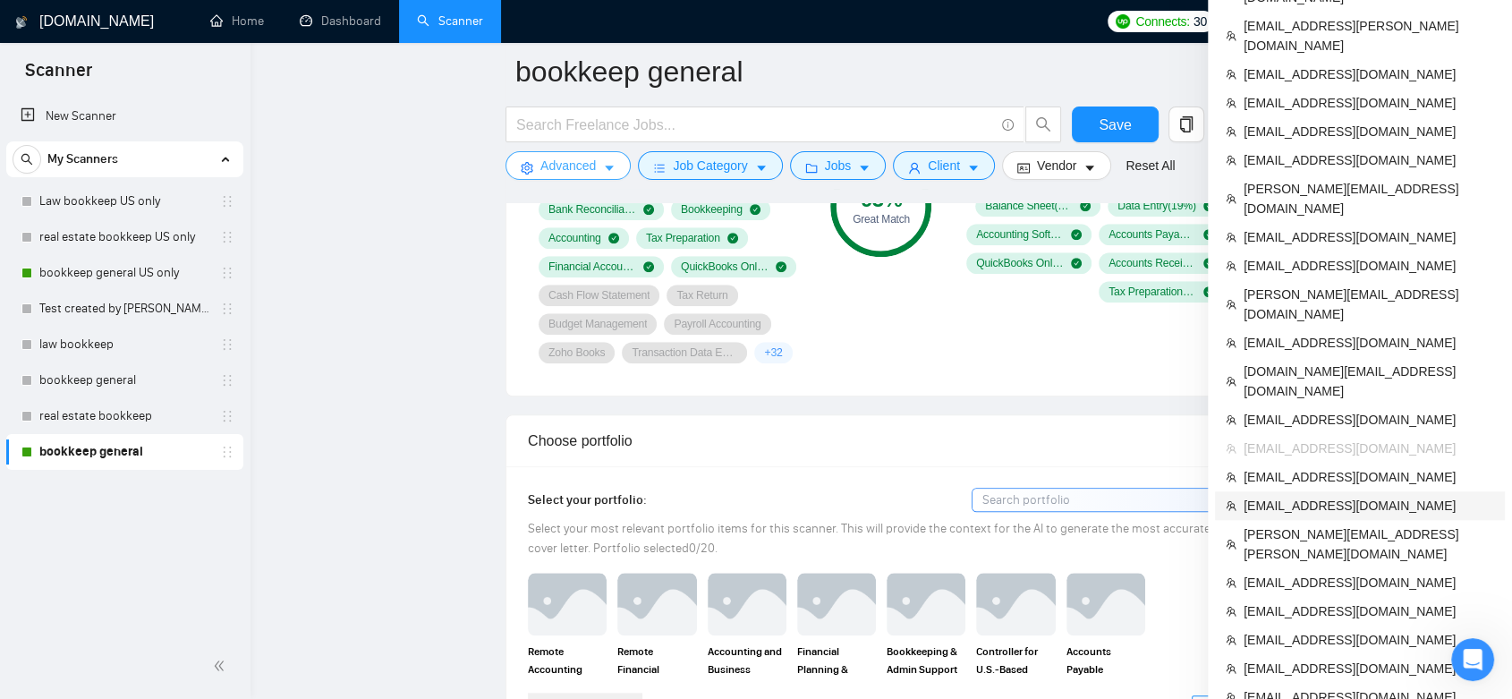
scroll to position [1490, 0]
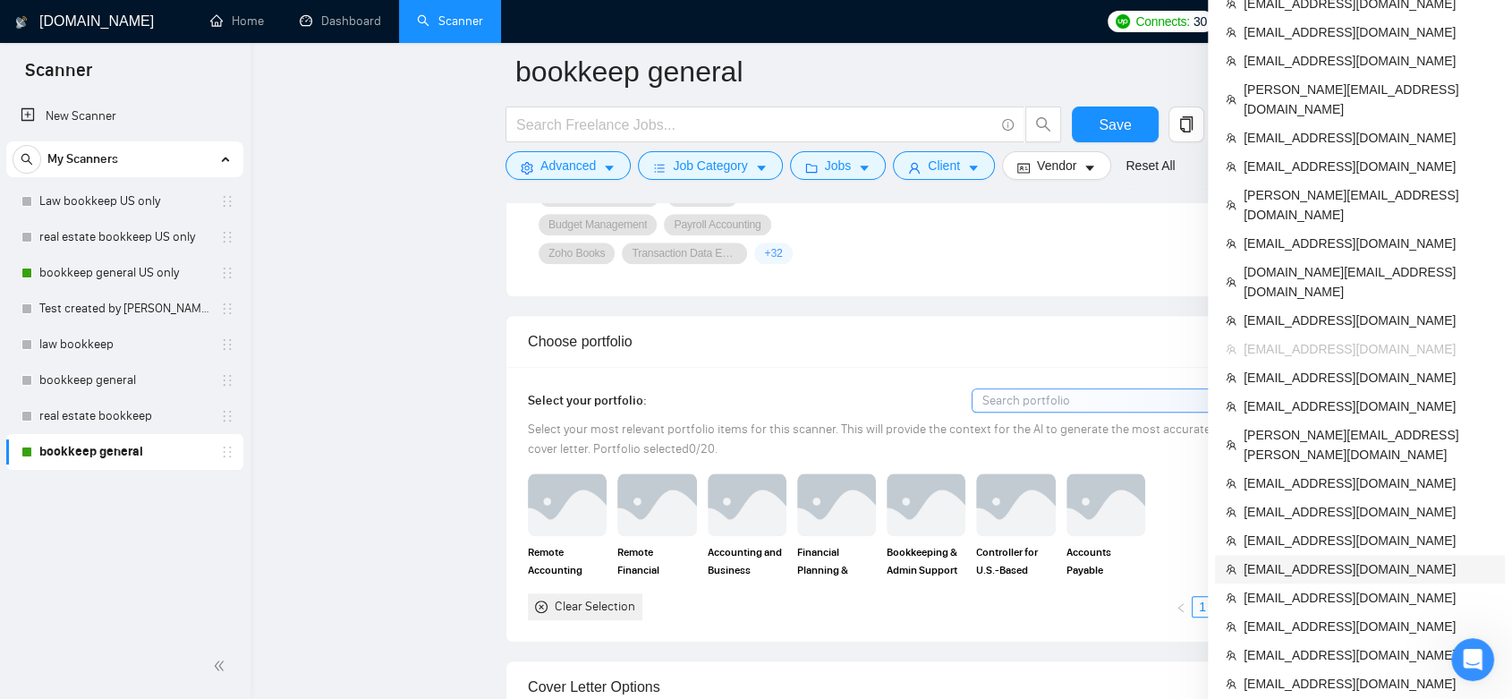
click at [1367, 559] on span "[EMAIL_ADDRESS][DOMAIN_NAME]" at bounding box center [1368, 569] width 250 height 20
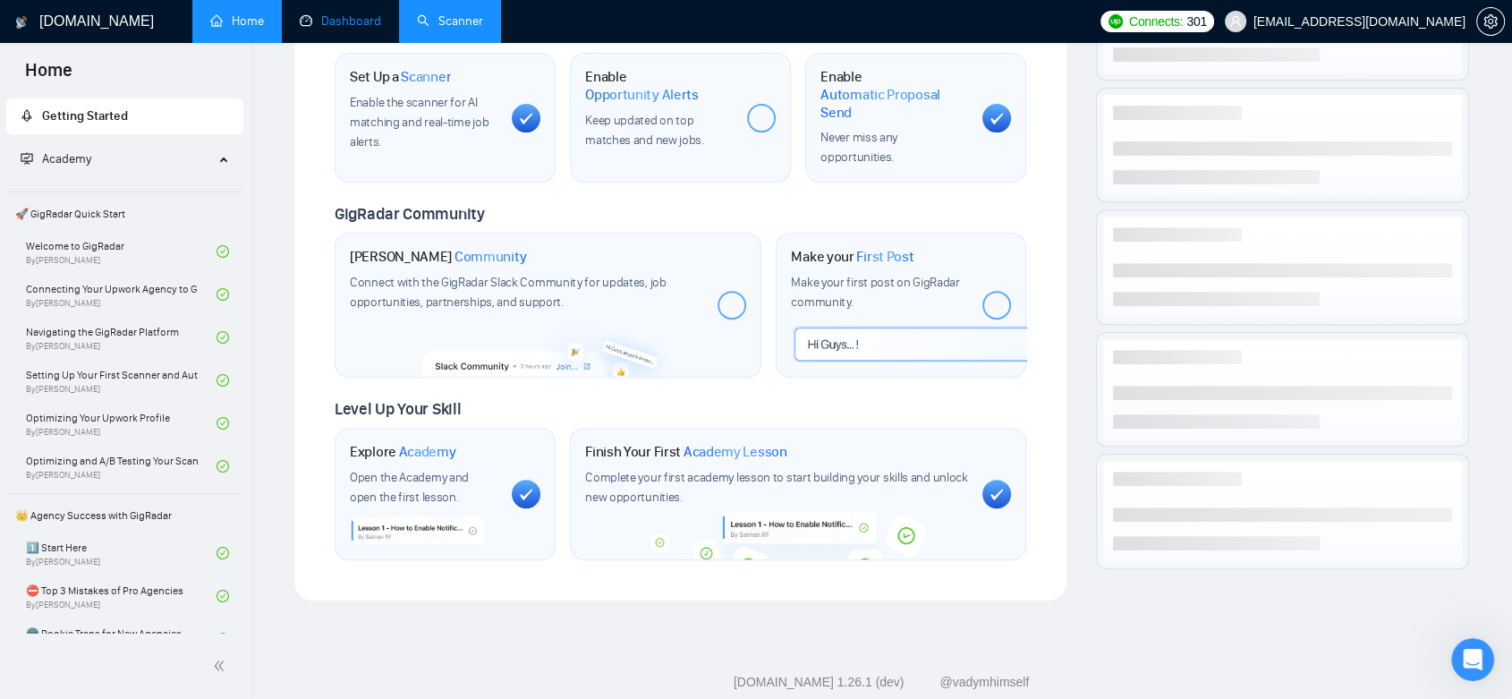
click at [365, 17] on link "Dashboard" at bounding box center [340, 20] width 81 height 15
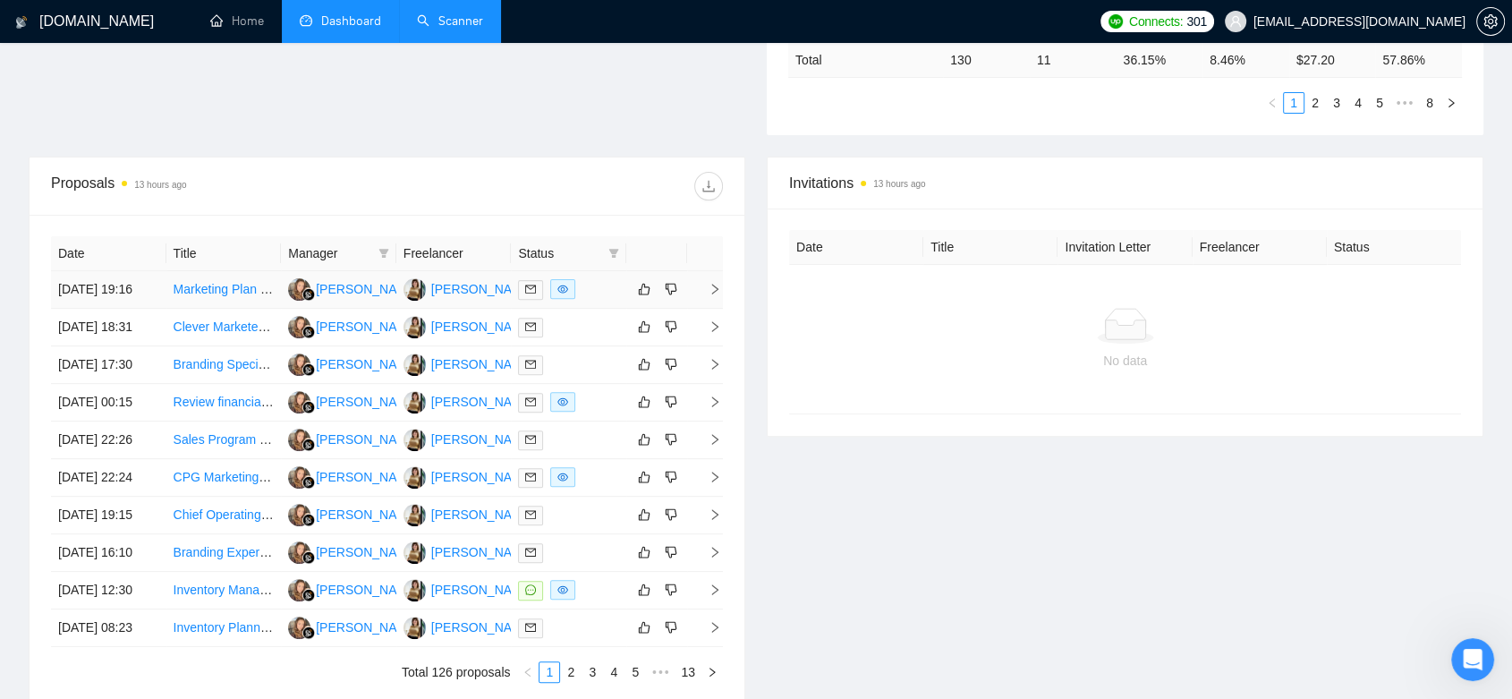
scroll to position [669, 0]
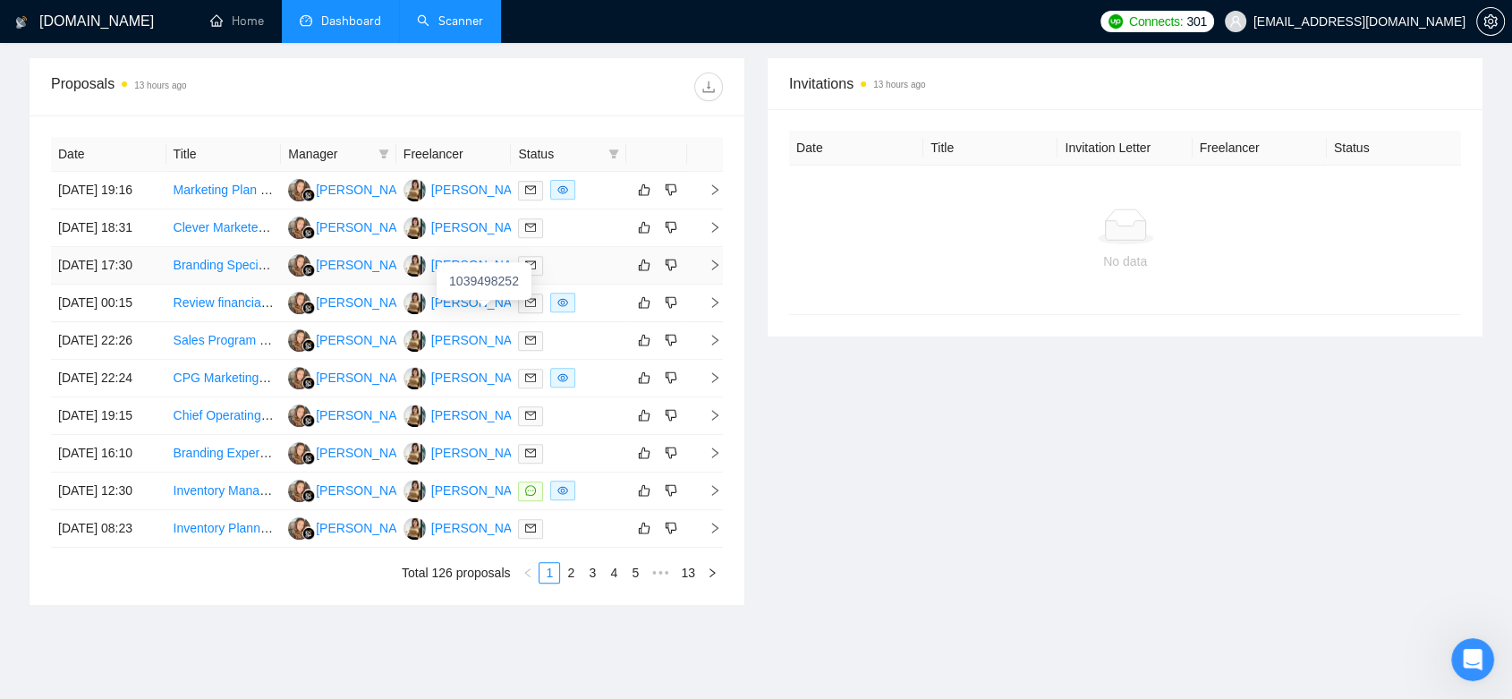
click at [418, 276] on img at bounding box center [414, 265] width 22 height 22
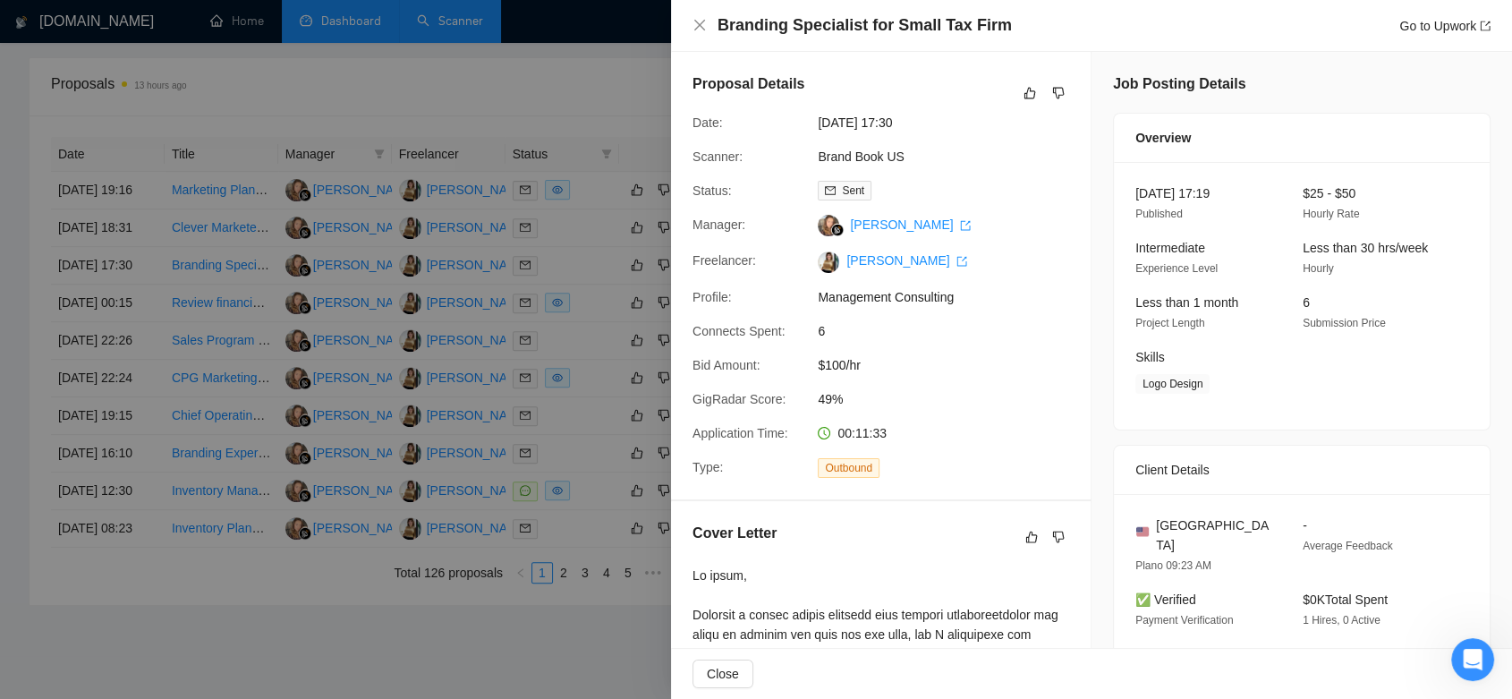
click at [478, 102] on div at bounding box center [756, 349] width 1512 height 699
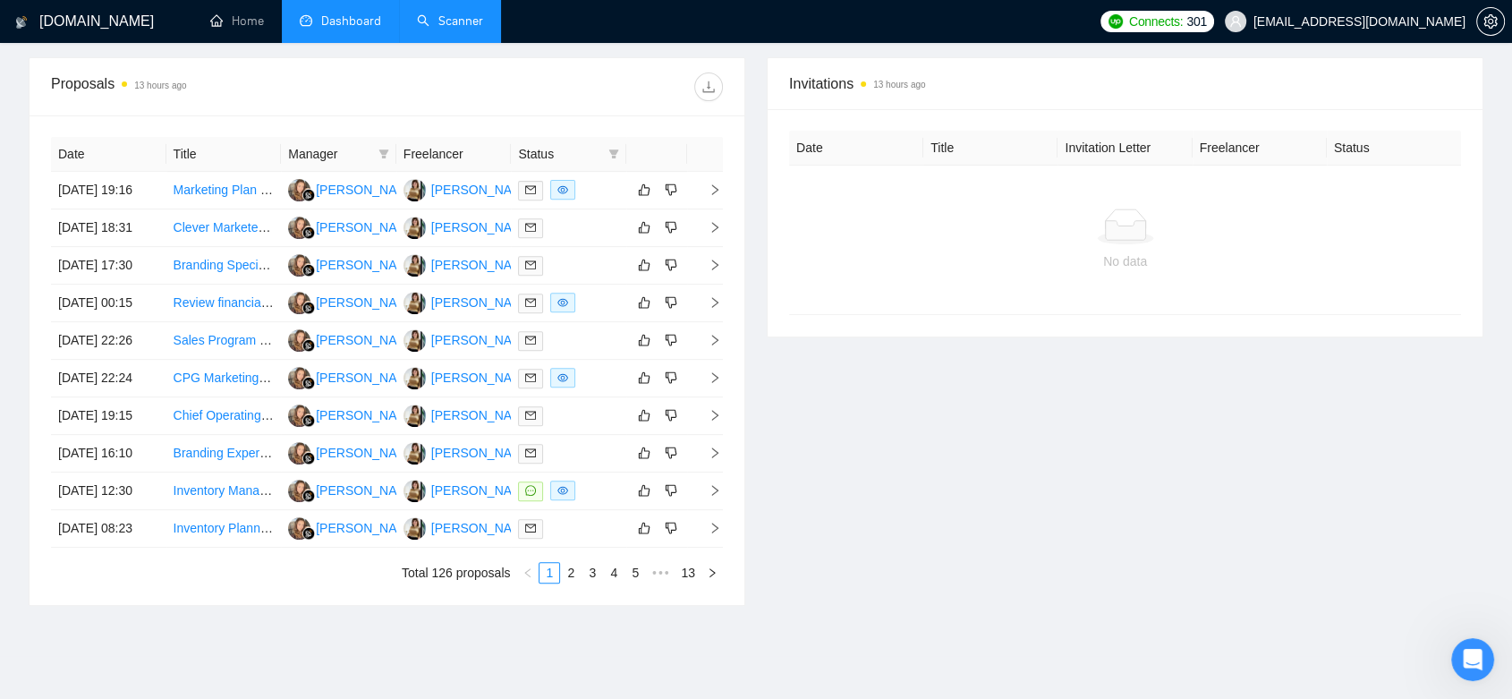
scroll to position [0, 0]
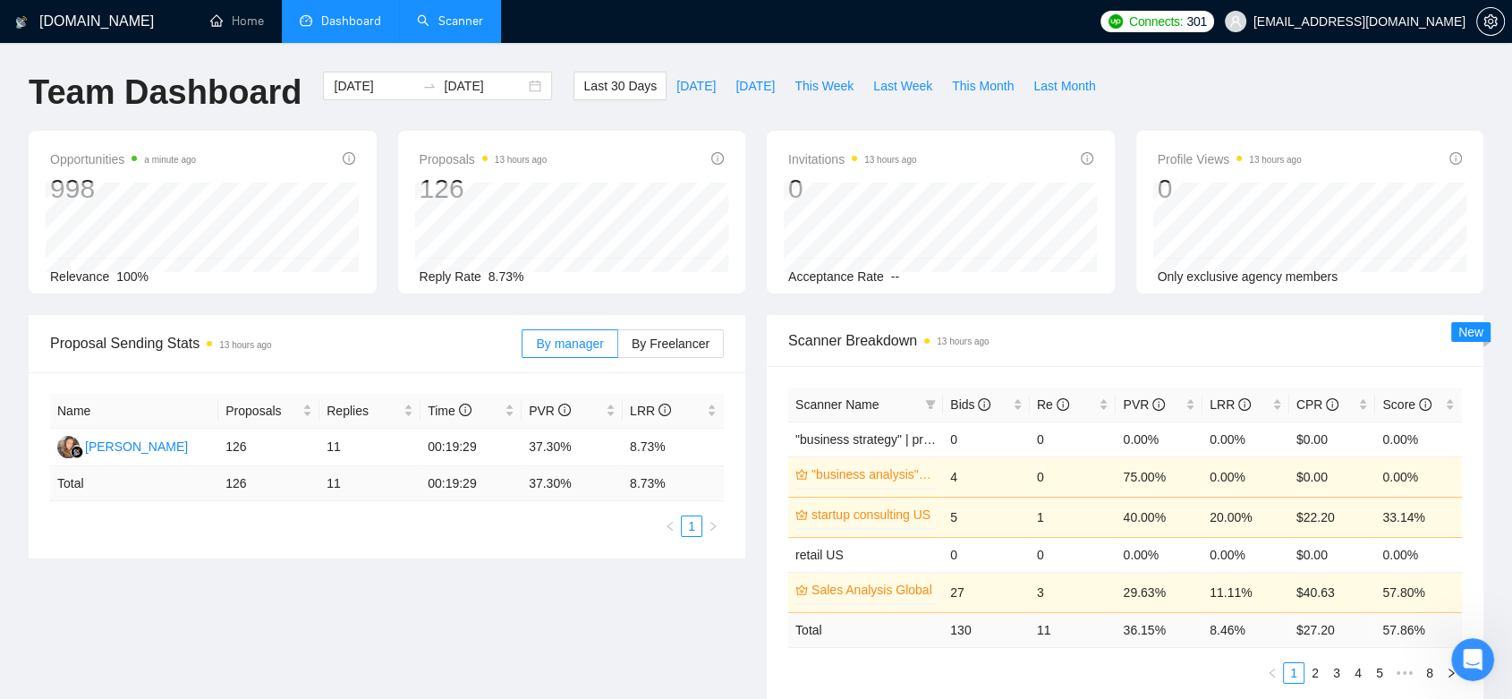
click at [428, 20] on link "Scanner" at bounding box center [450, 20] width 66 height 15
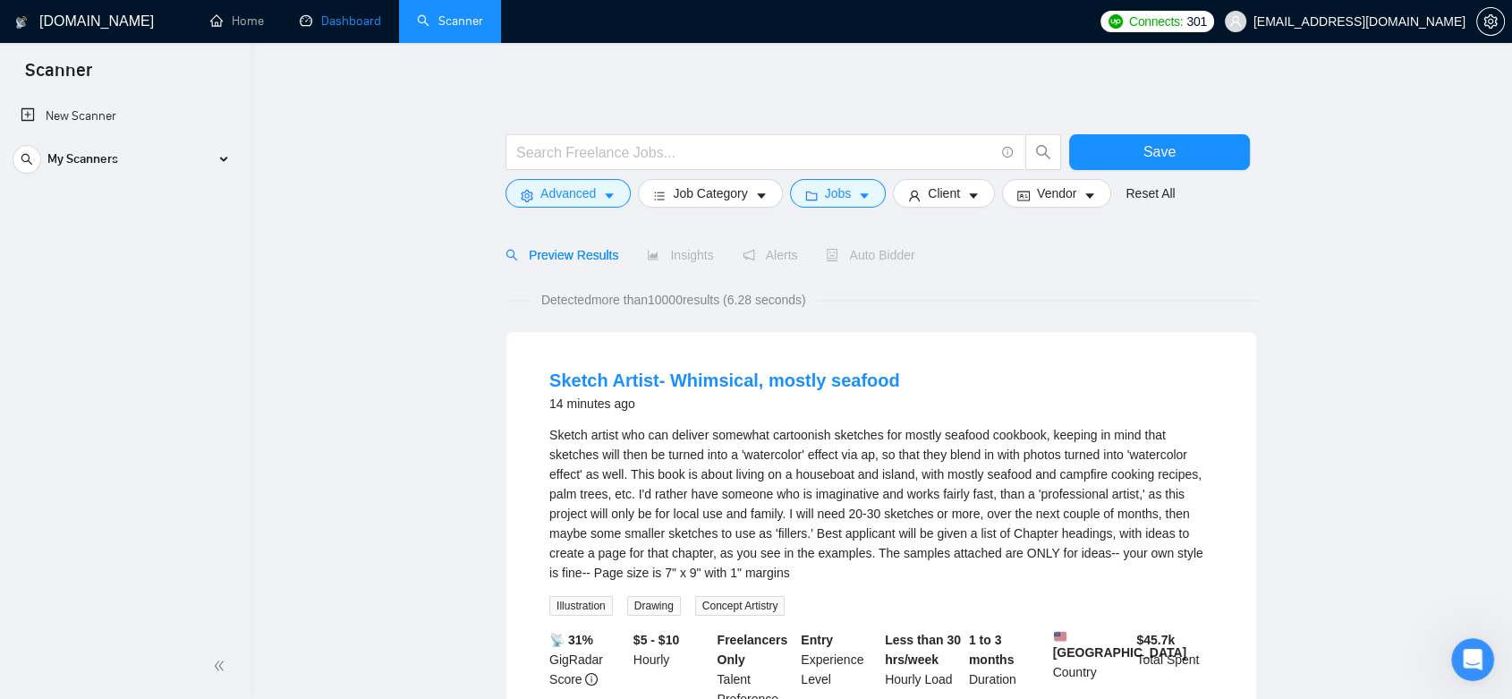
click at [348, 27] on link "Dashboard" at bounding box center [340, 20] width 81 height 15
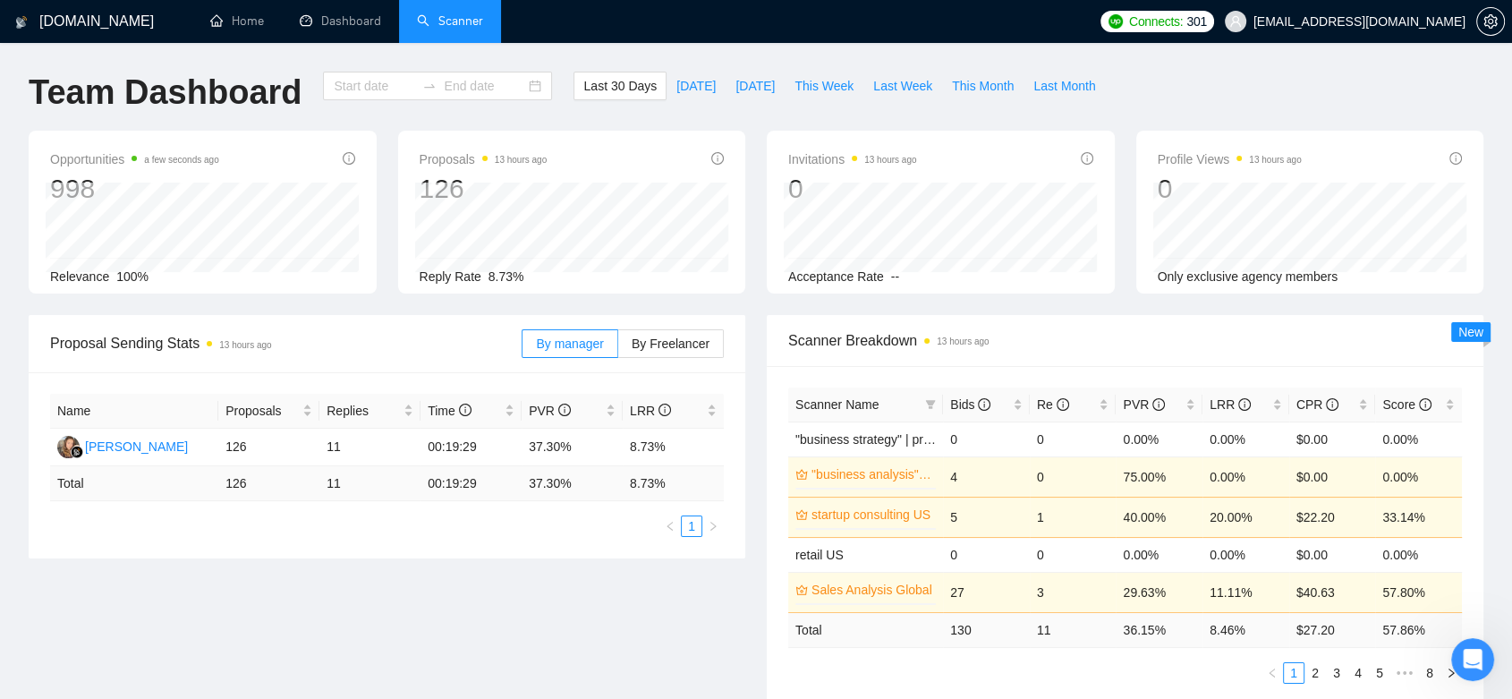
type input "[DATE]"
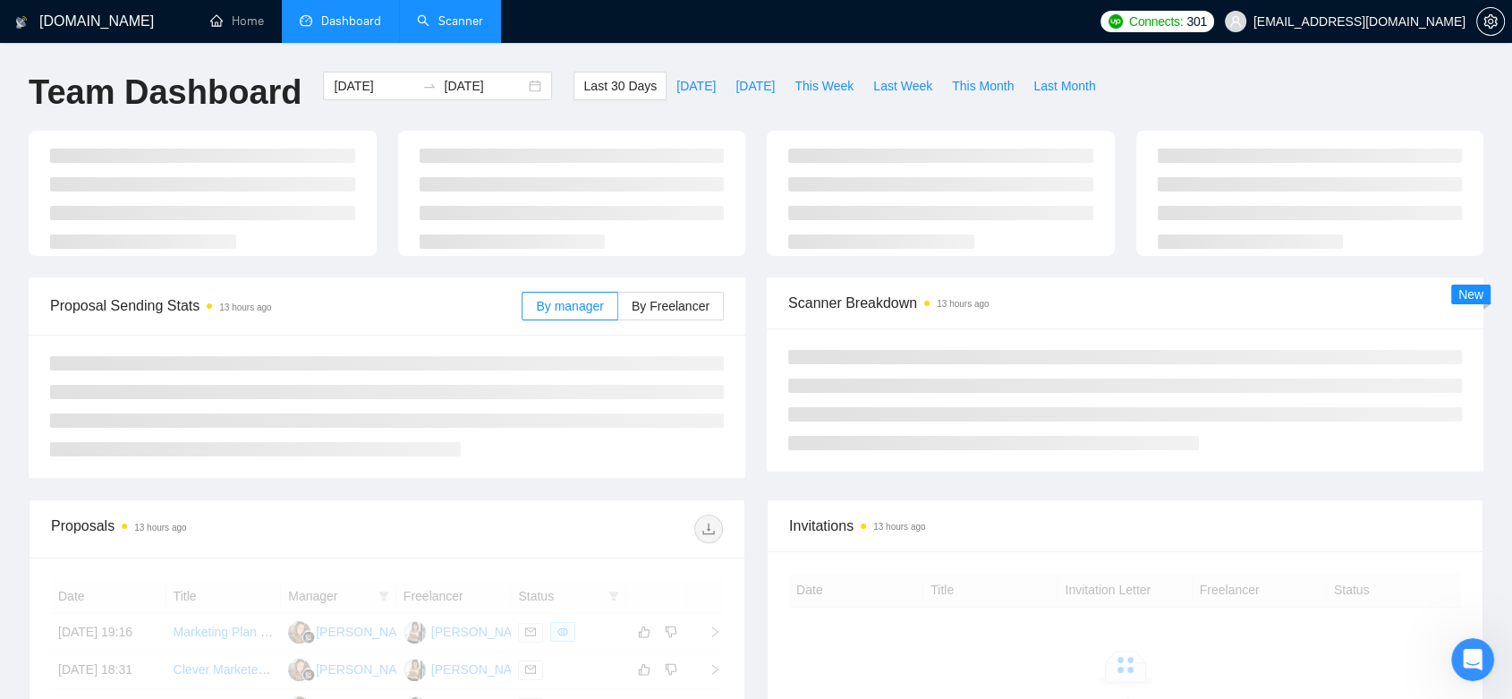
scroll to position [397, 0]
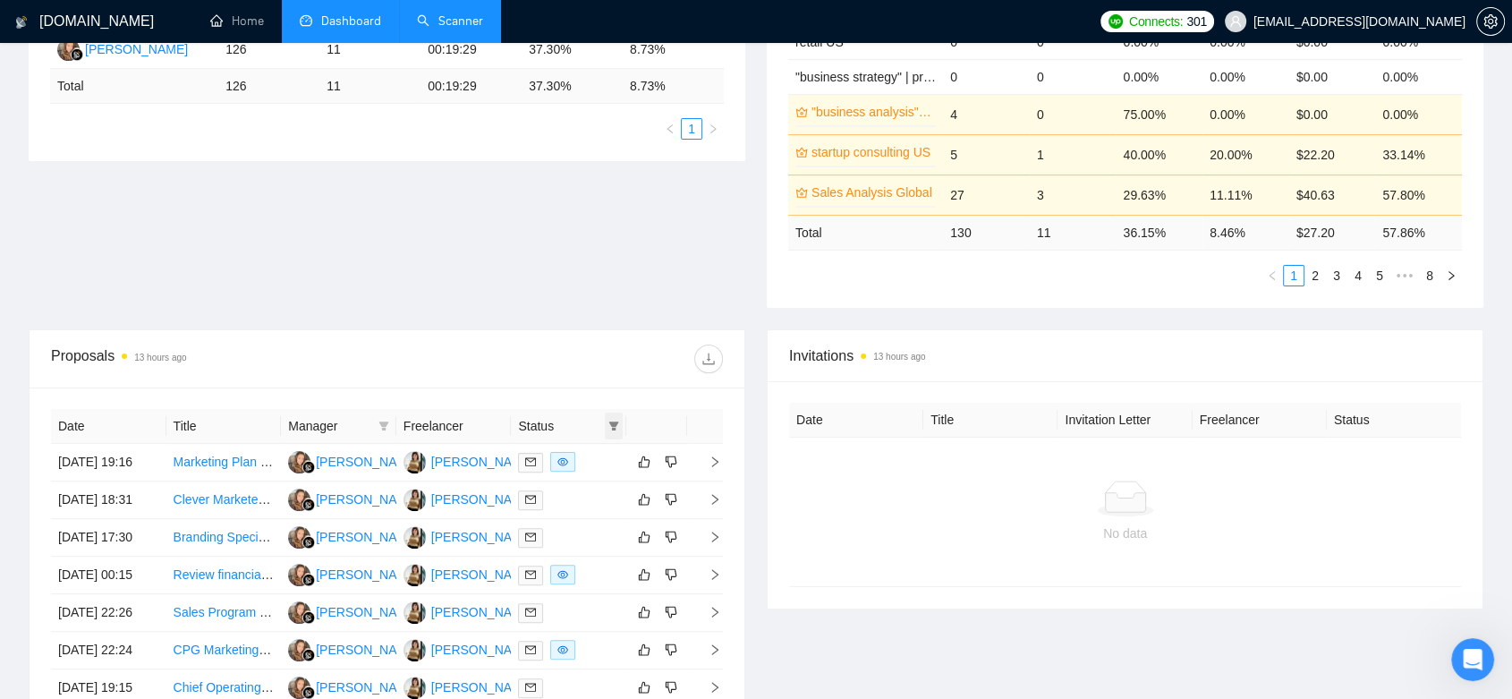
click at [615, 428] on icon "filter" at bounding box center [614, 425] width 10 height 9
click at [540, 454] on span "Chat" at bounding box center [557, 460] width 34 height 14
checkbox input "true"
click at [596, 515] on span "OK" at bounding box center [599, 524] width 18 height 20
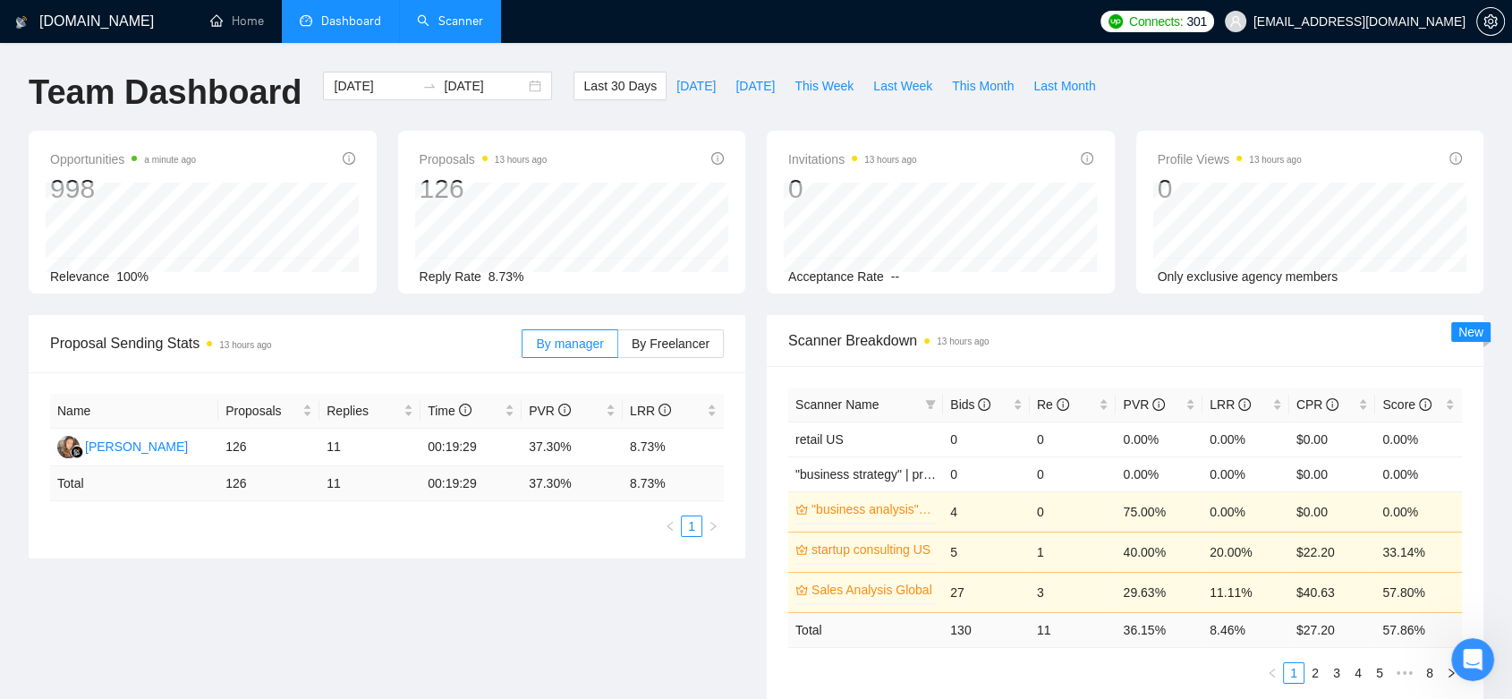
click at [445, 13] on link "Scanner" at bounding box center [450, 20] width 66 height 15
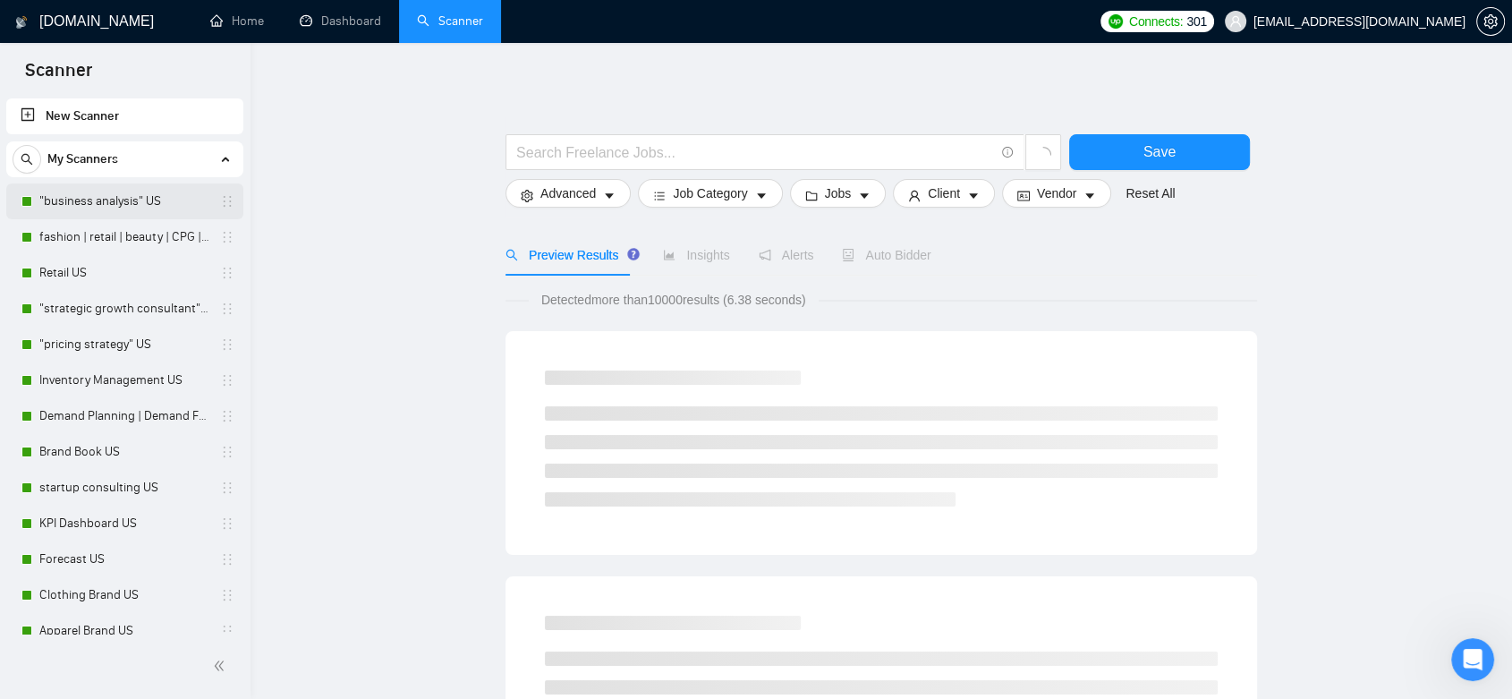
click at [85, 202] on link ""business analysis" US" at bounding box center [124, 201] width 170 height 36
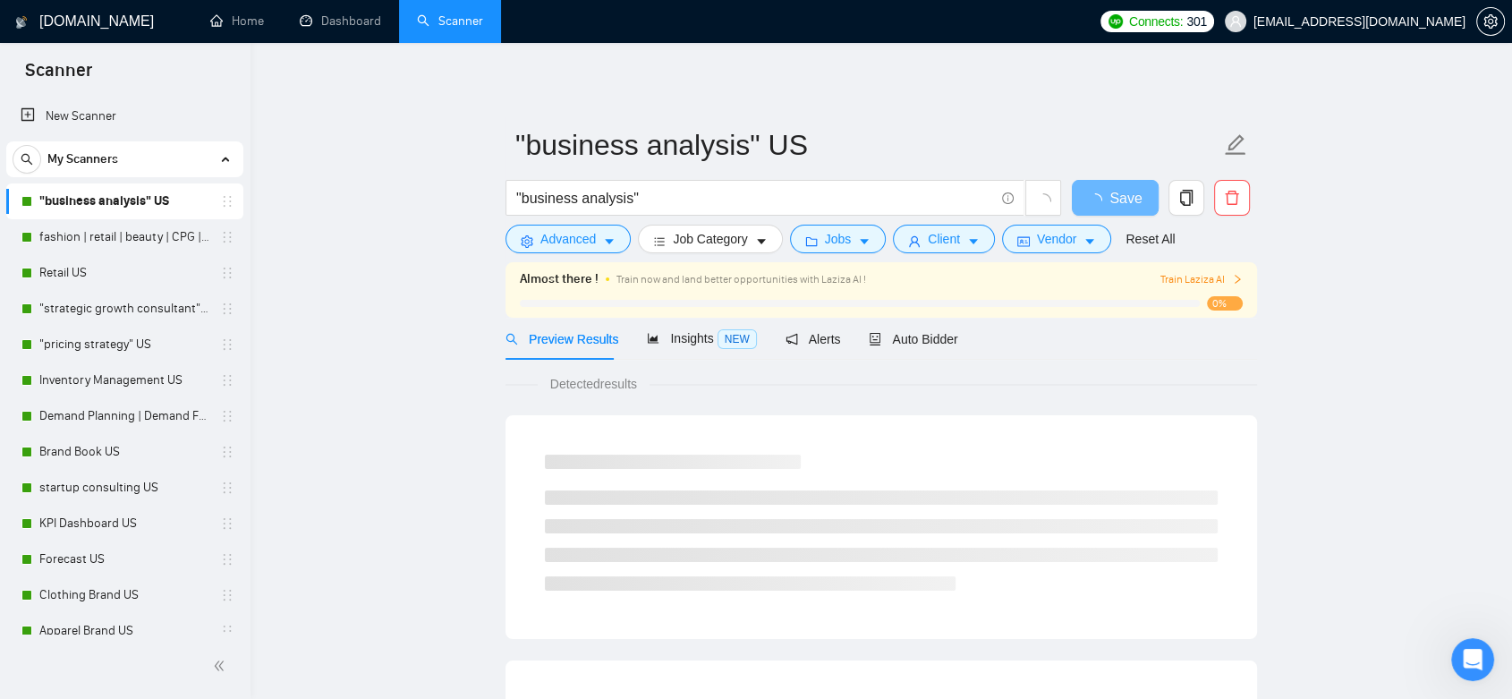
scroll to position [515, 0]
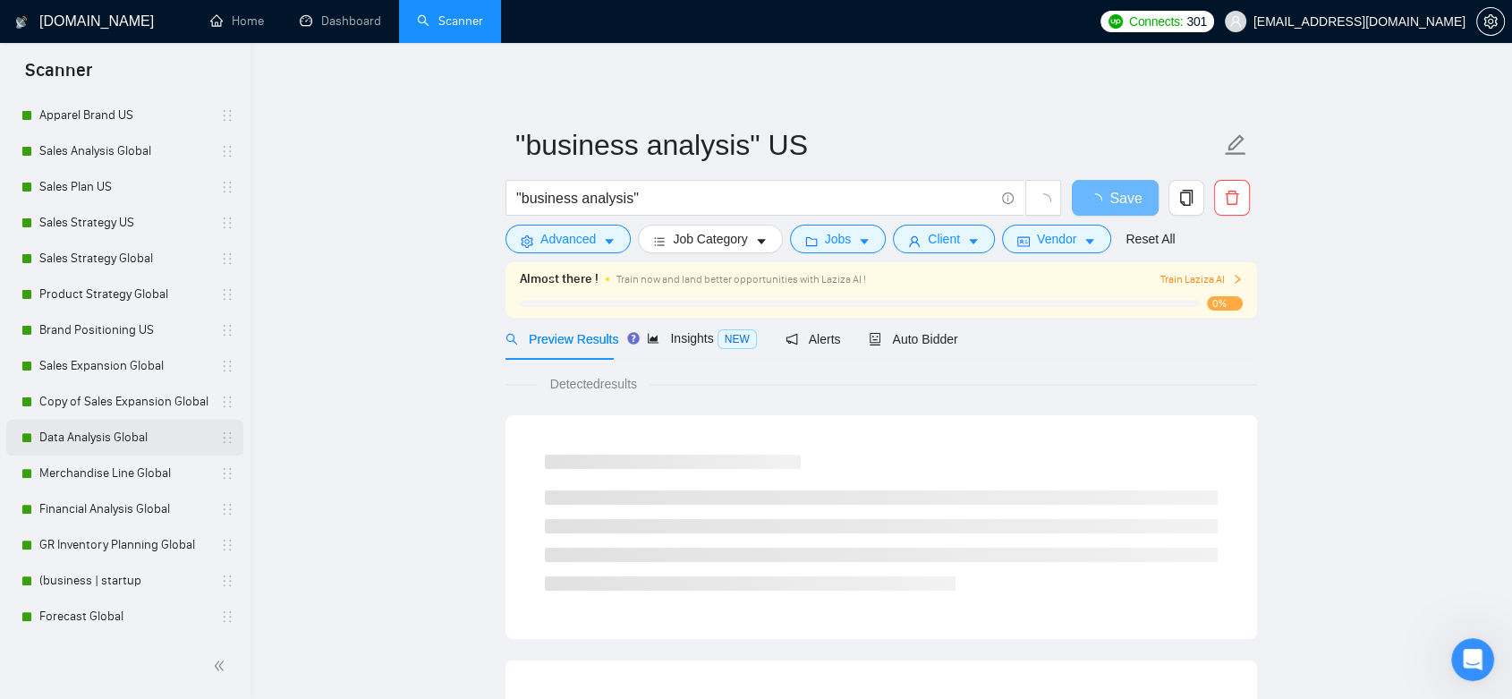
click at [108, 438] on link "Data Analysis Global" at bounding box center [124, 438] width 170 height 36
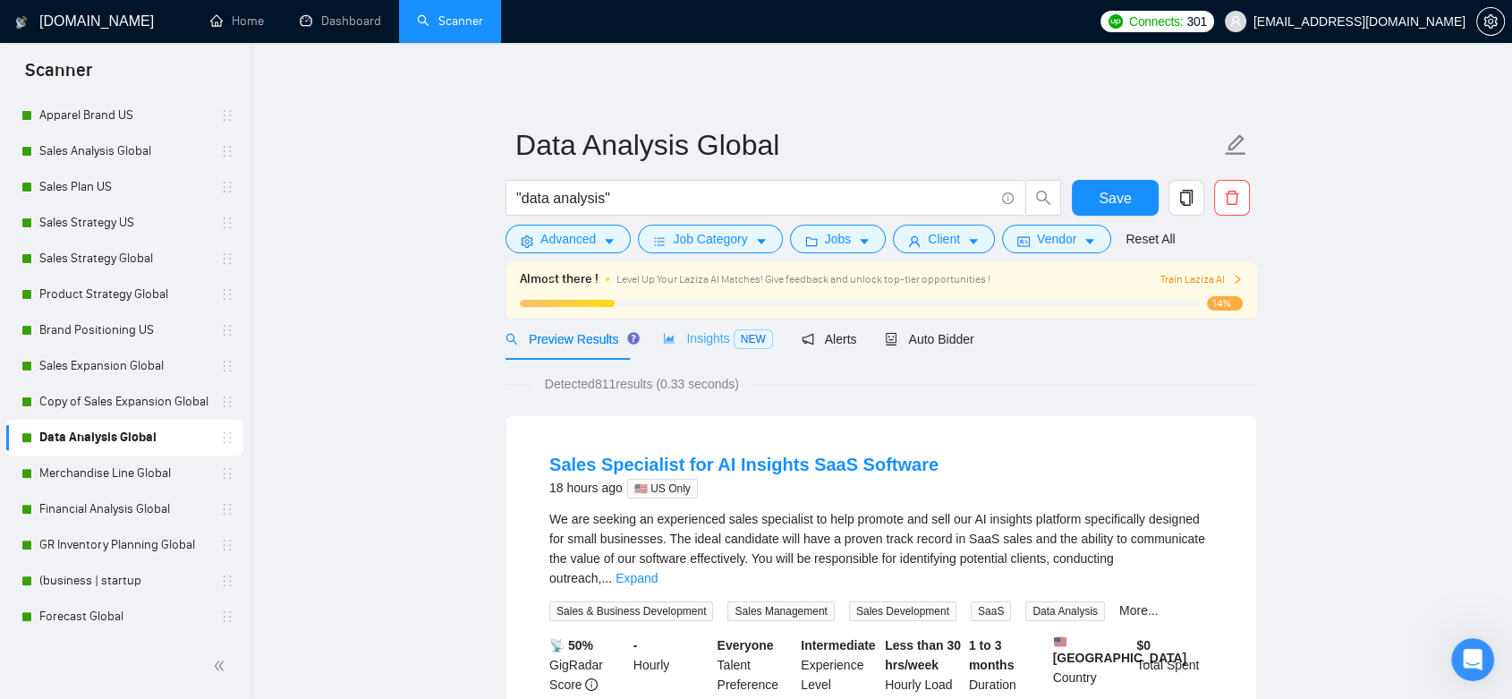
click at [700, 327] on div "Insights NEW" at bounding box center [717, 339] width 109 height 42
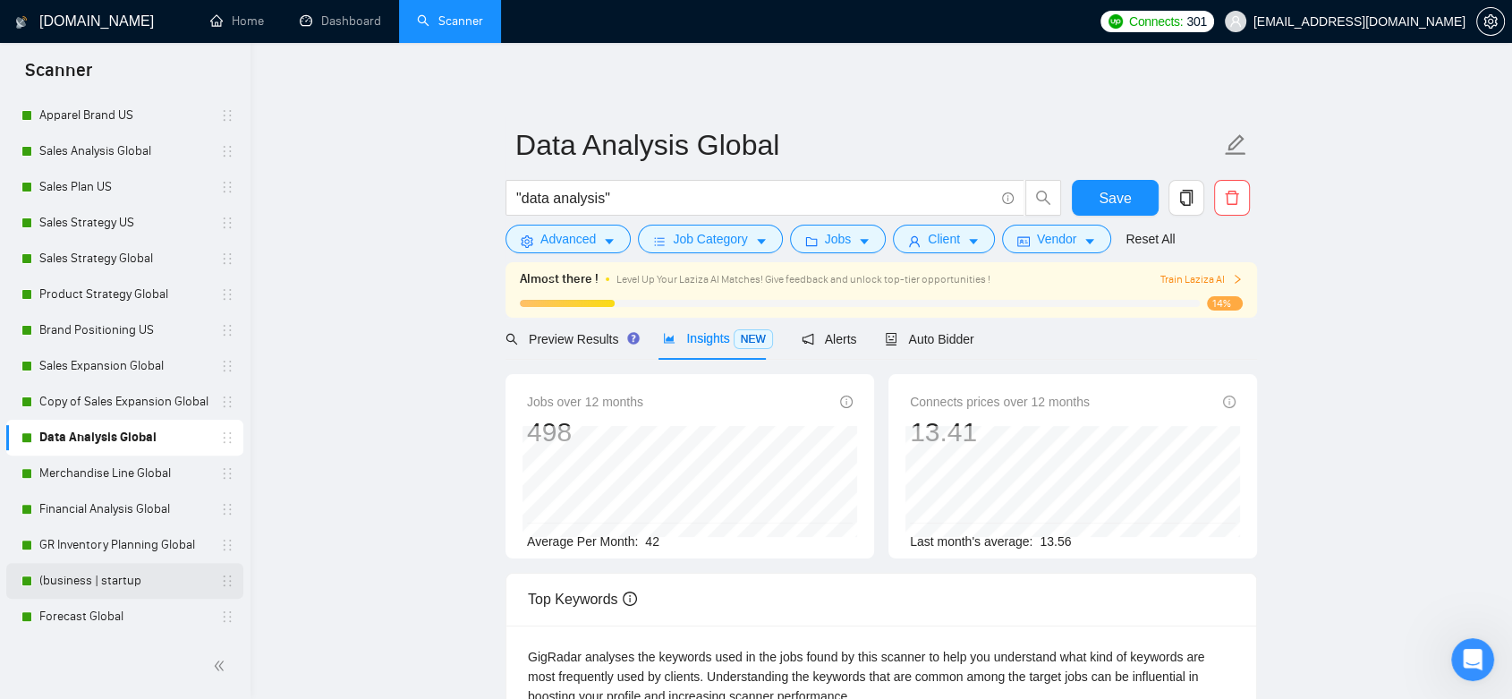
click at [138, 581] on link "(business | startup" at bounding box center [124, 581] width 170 height 36
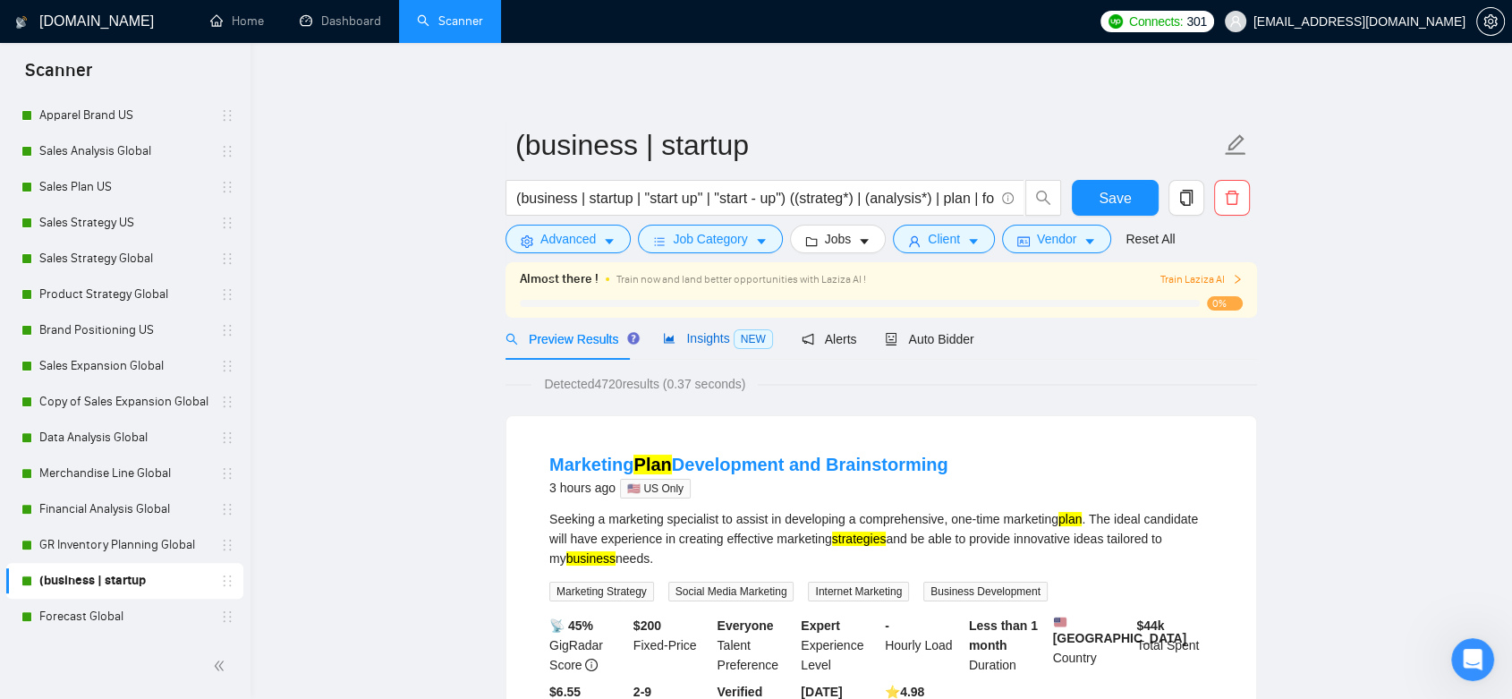
click at [686, 335] on span "Insights NEW" at bounding box center [717, 338] width 109 height 14
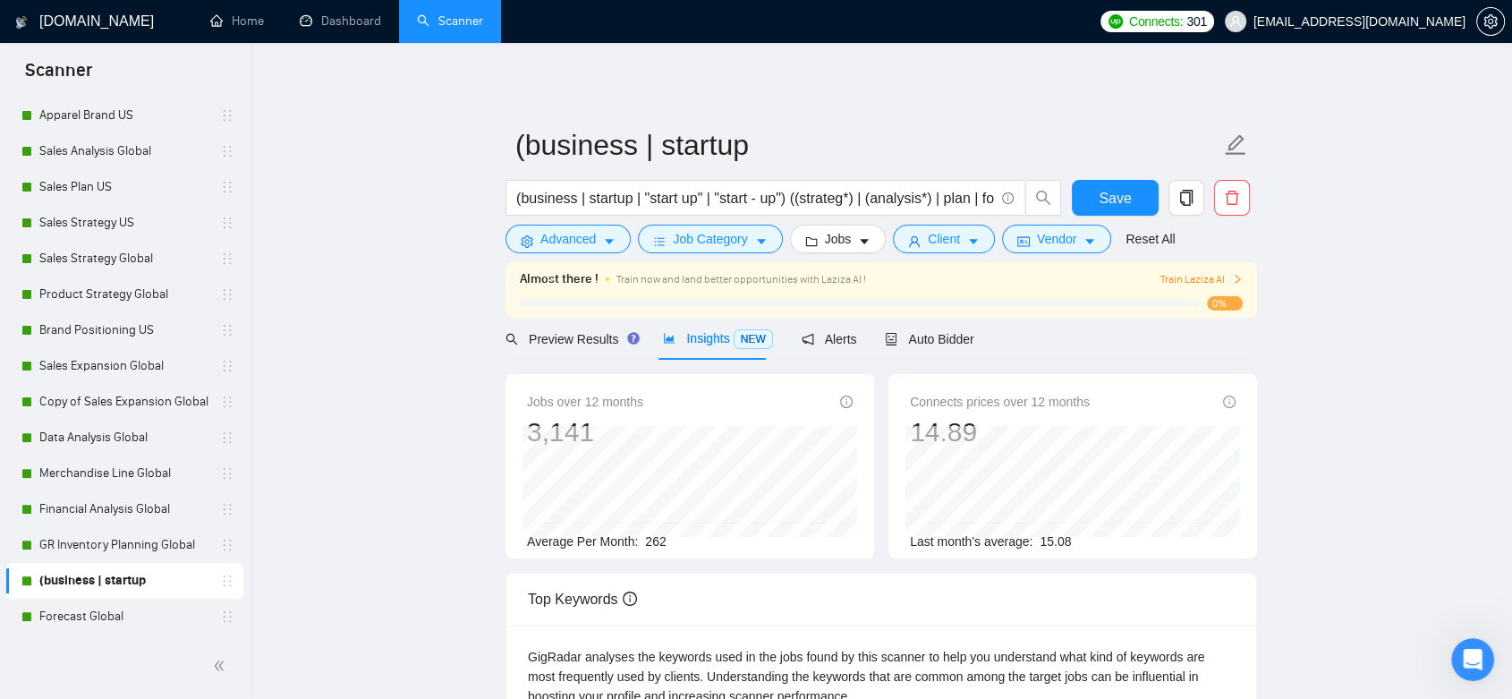
click at [343, 26] on link "Dashboard" at bounding box center [340, 20] width 81 height 15
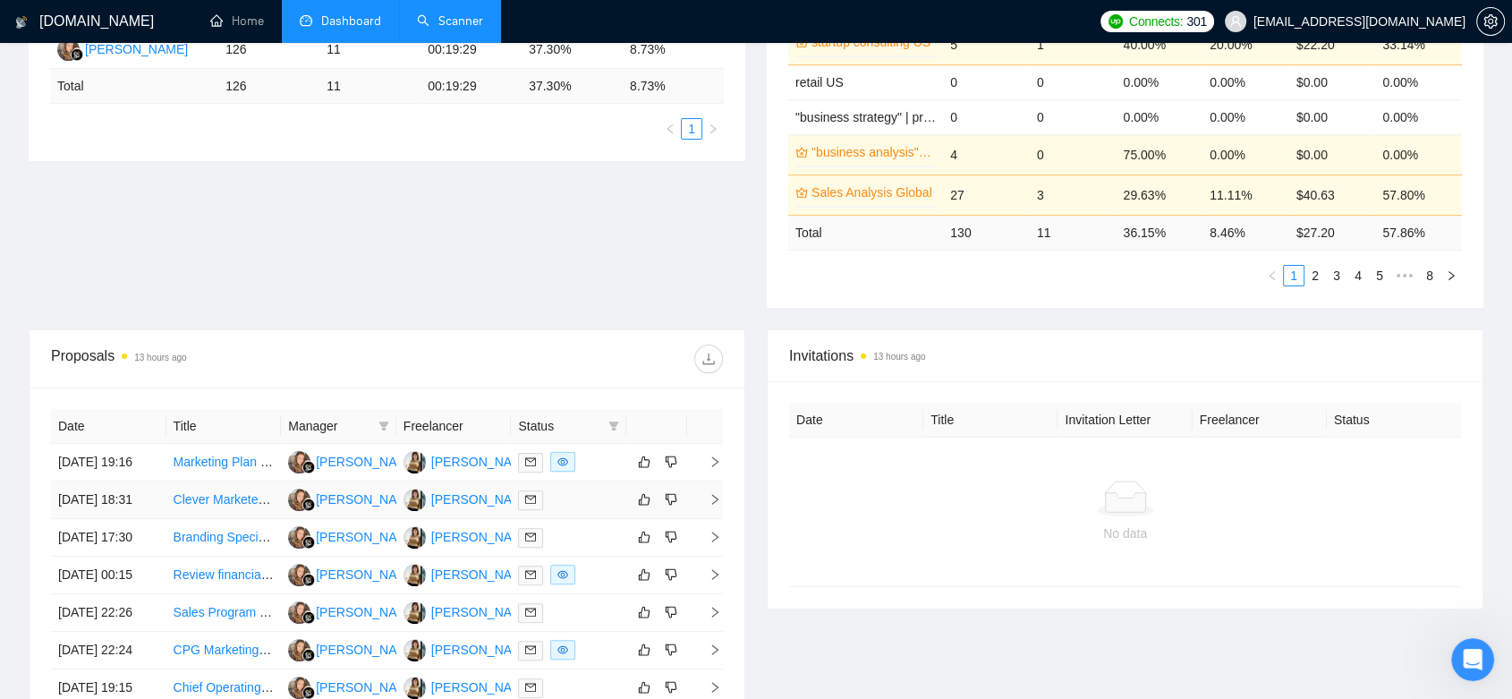
scroll to position [496, 0]
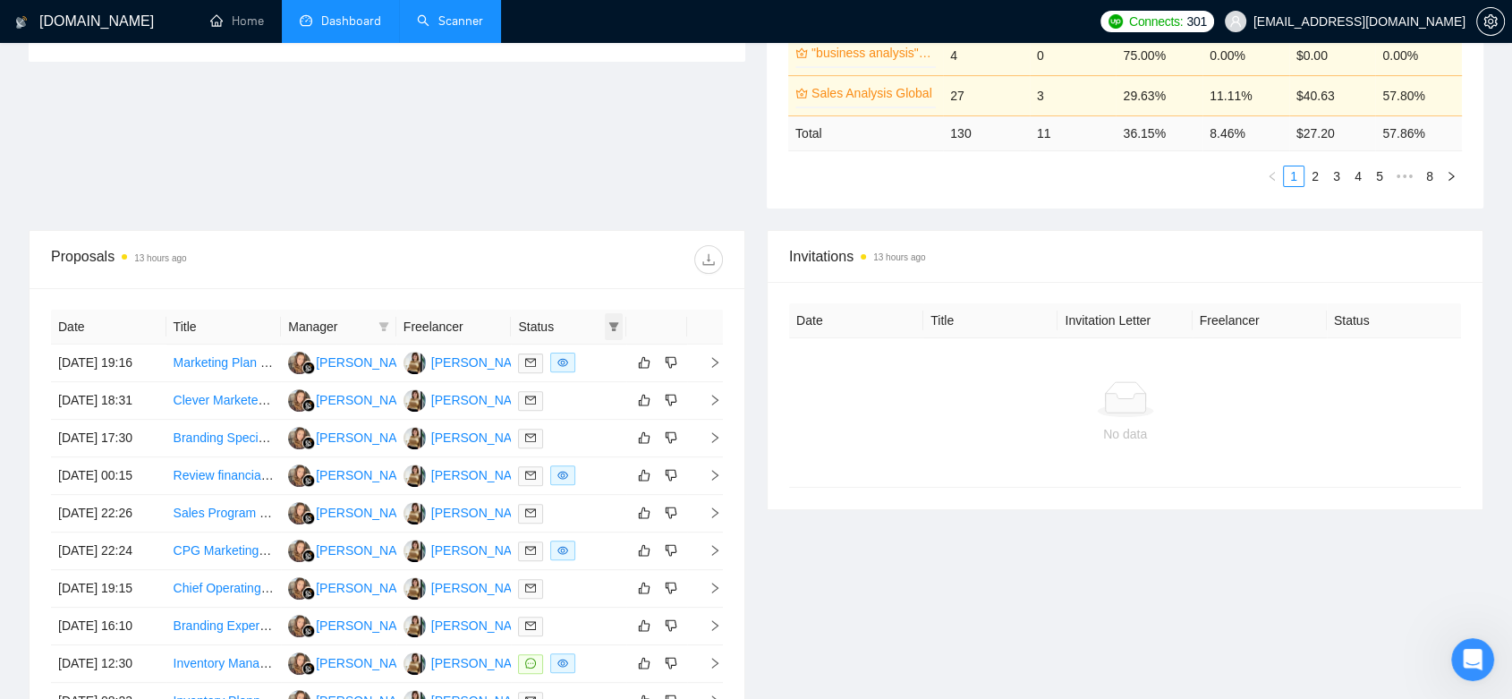
click at [618, 317] on span at bounding box center [614, 326] width 18 height 27
click at [540, 357] on span "Chat" at bounding box center [557, 360] width 34 height 14
checkbox input "true"
click at [598, 424] on span "OK" at bounding box center [599, 425] width 18 height 20
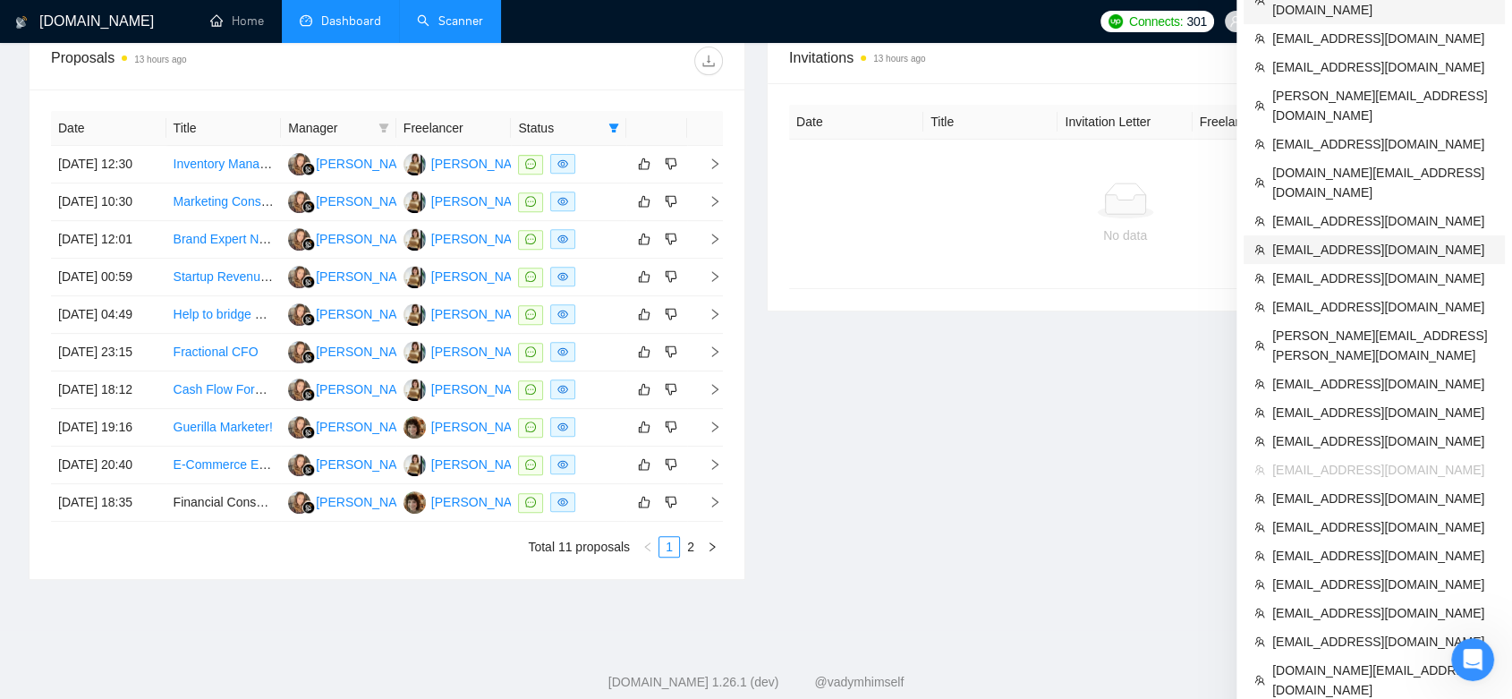
scroll to position [794, 0]
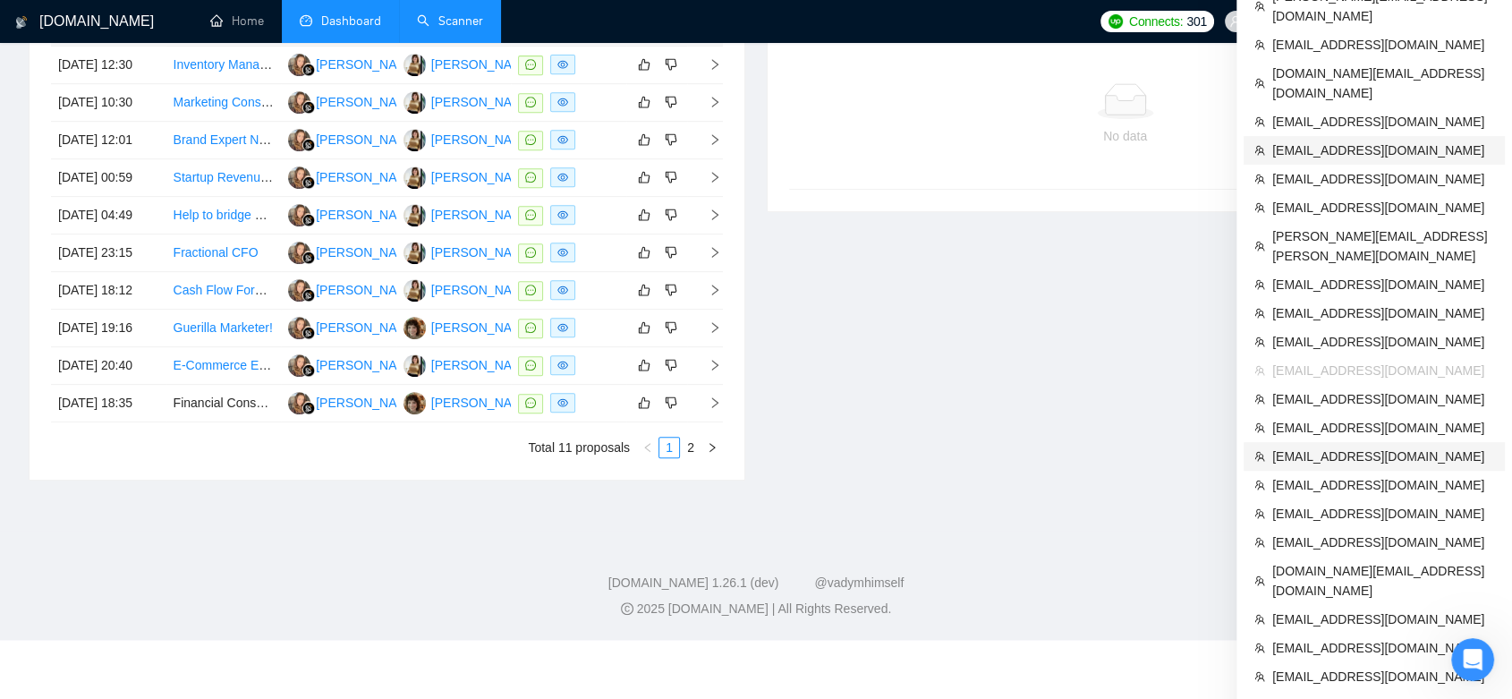
click at [1373, 446] on span "[EMAIL_ADDRESS][DOMAIN_NAME]" at bounding box center [1383, 456] width 222 height 20
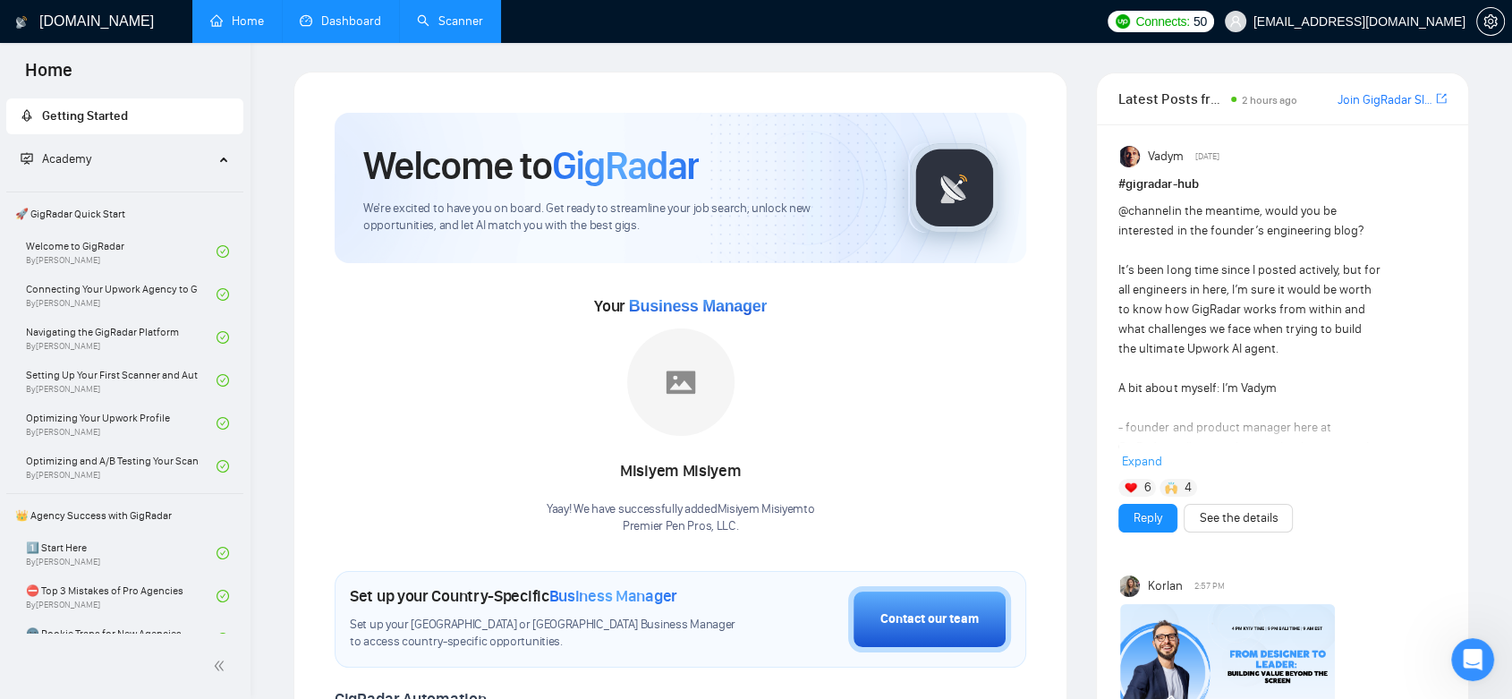
click at [360, 18] on link "Dashboard" at bounding box center [340, 20] width 81 height 15
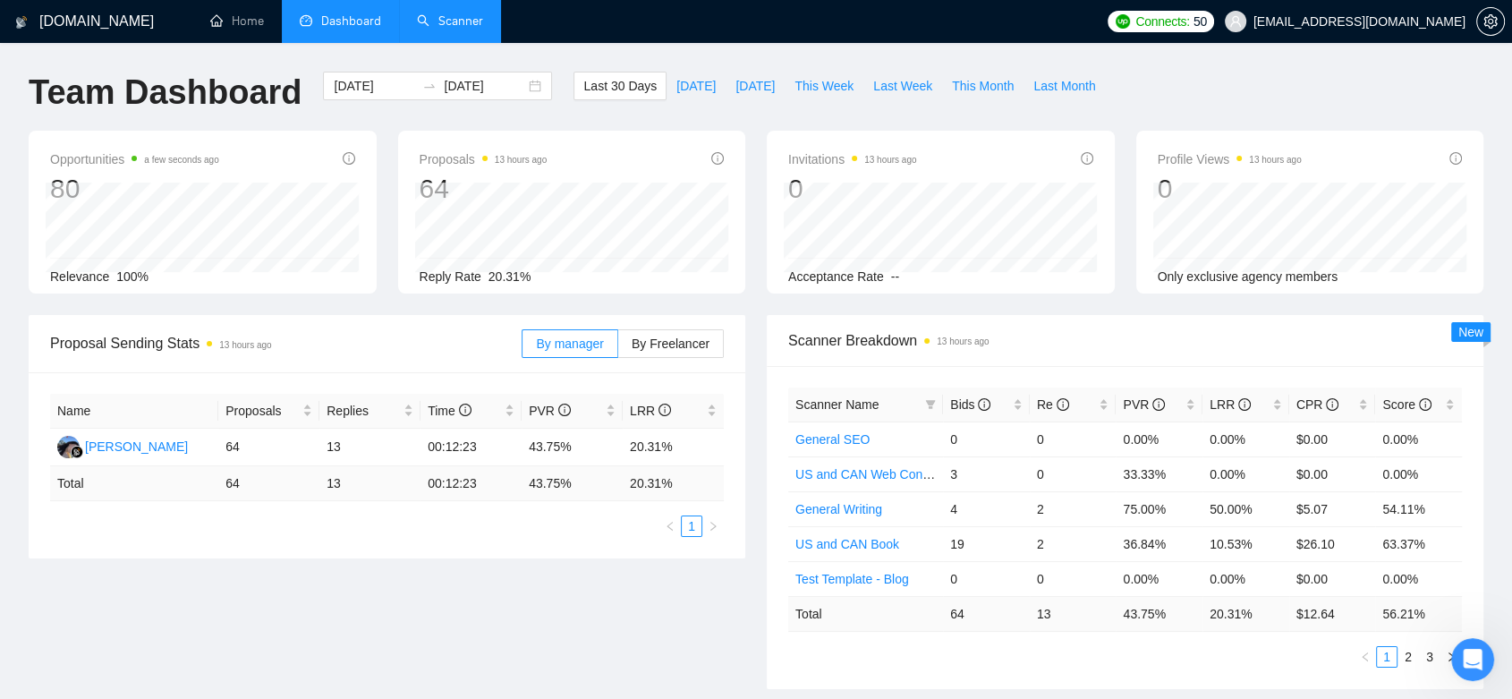
scroll to position [695, 0]
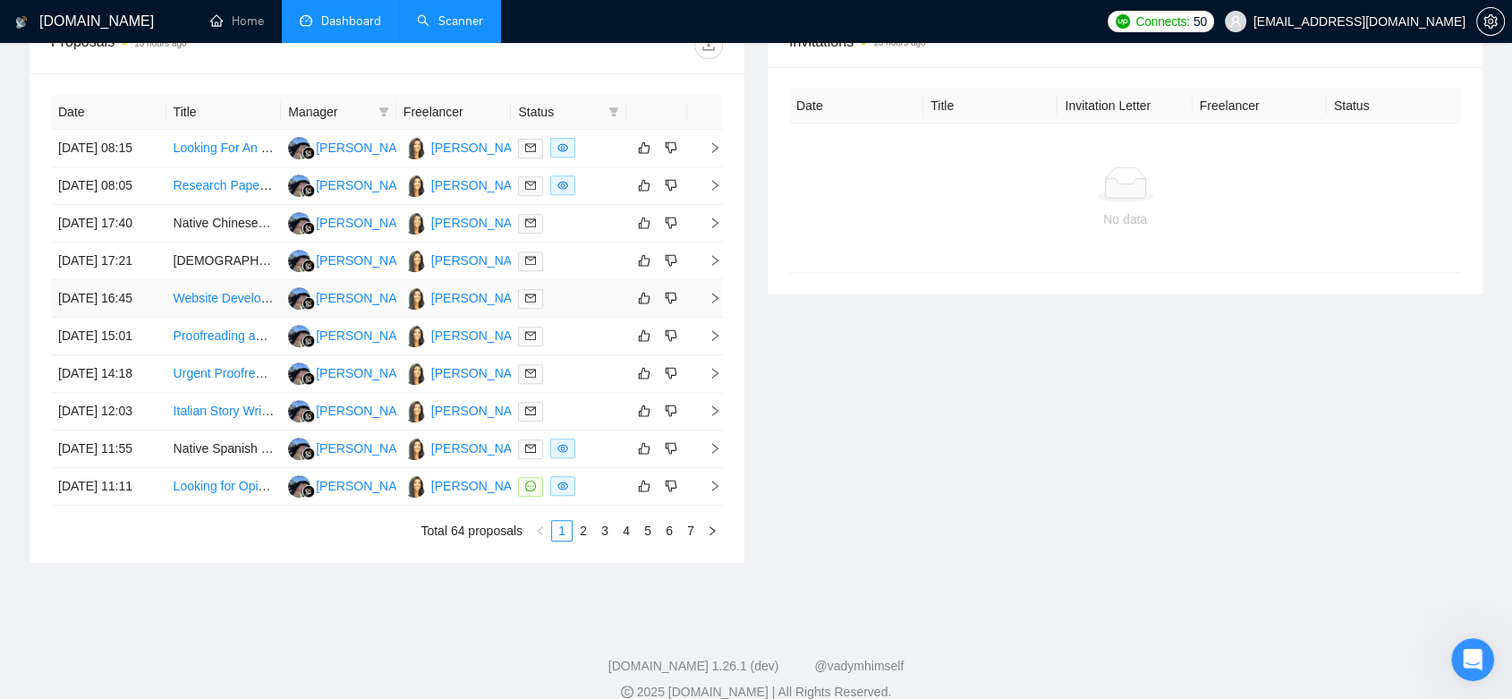
click at [475, 318] on td "[PERSON_NAME]" at bounding box center [453, 299] width 115 height 38
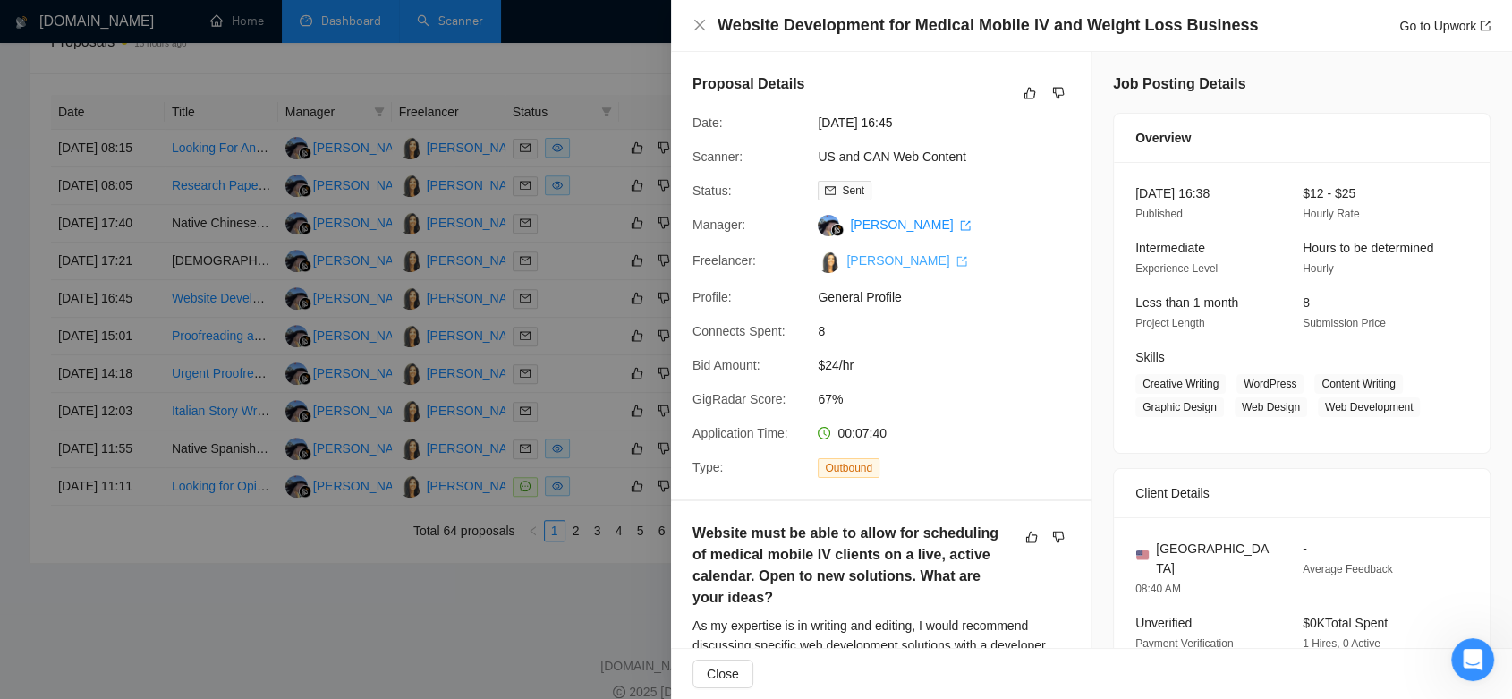
click at [886, 262] on link "[PERSON_NAME]" at bounding box center [906, 260] width 121 height 14
click at [601, 60] on div at bounding box center [756, 349] width 1512 height 699
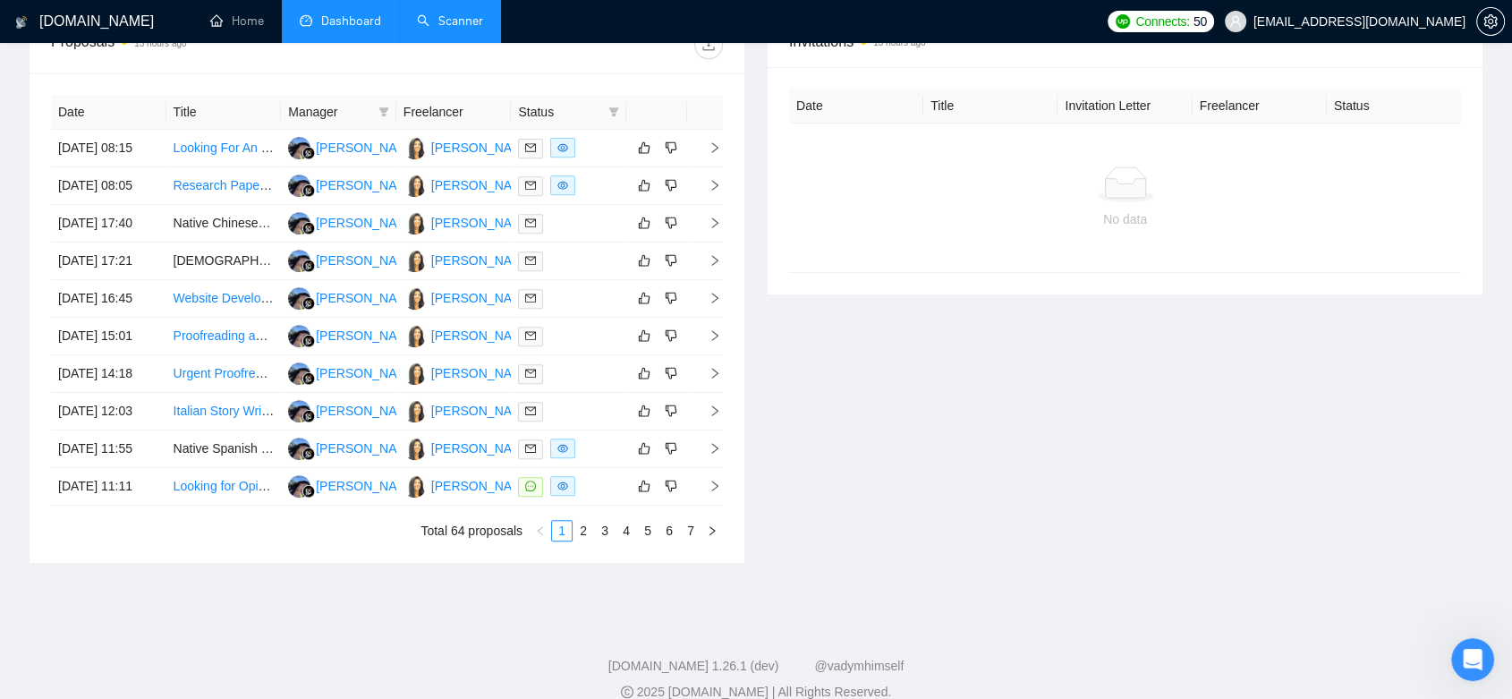
click at [1415, 12] on span "[EMAIL_ADDRESS][DOMAIN_NAME]" at bounding box center [1345, 21] width 262 height 57
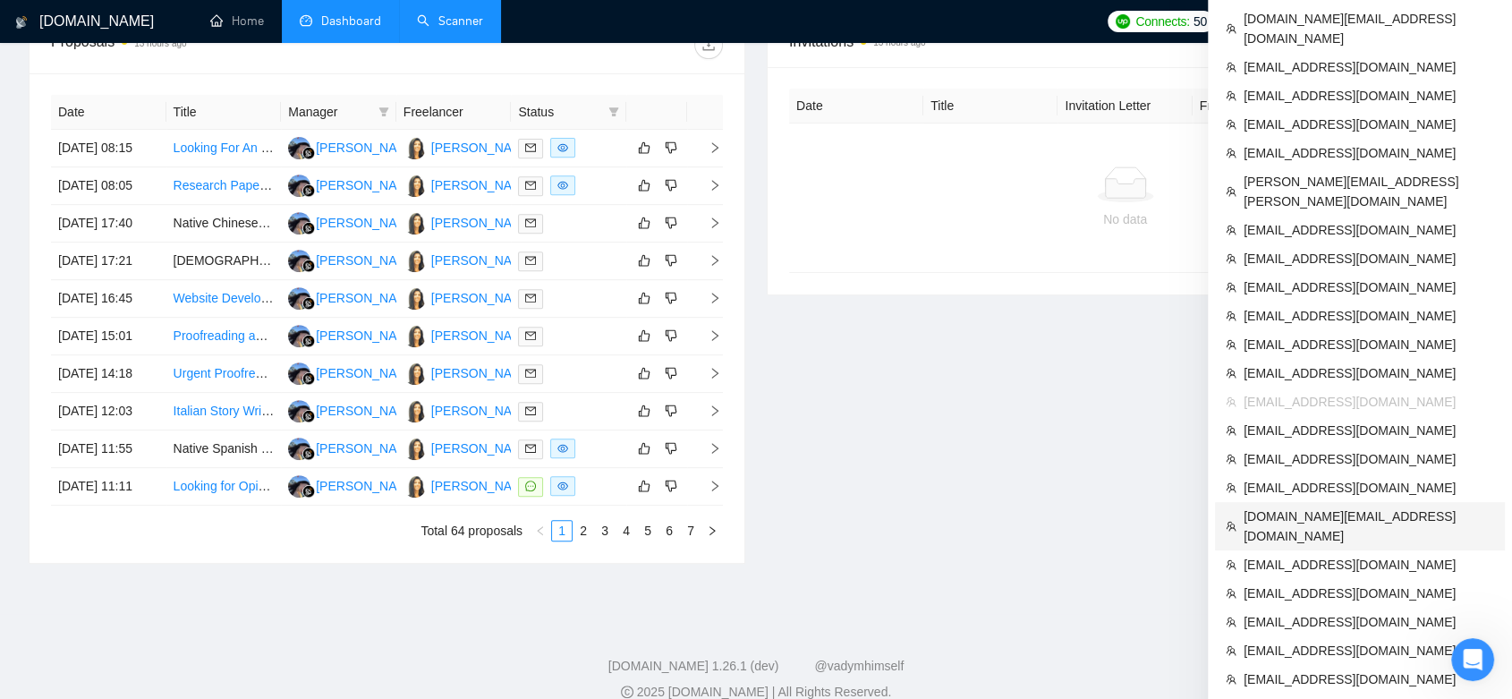
drag, startPoint x: 1376, startPoint y: 382, endPoint x: 853, endPoint y: 29, distance: 630.7
click at [1377, 506] on span "[DOMAIN_NAME][EMAIL_ADDRESS][DOMAIN_NAME]" at bounding box center [1368, 525] width 250 height 39
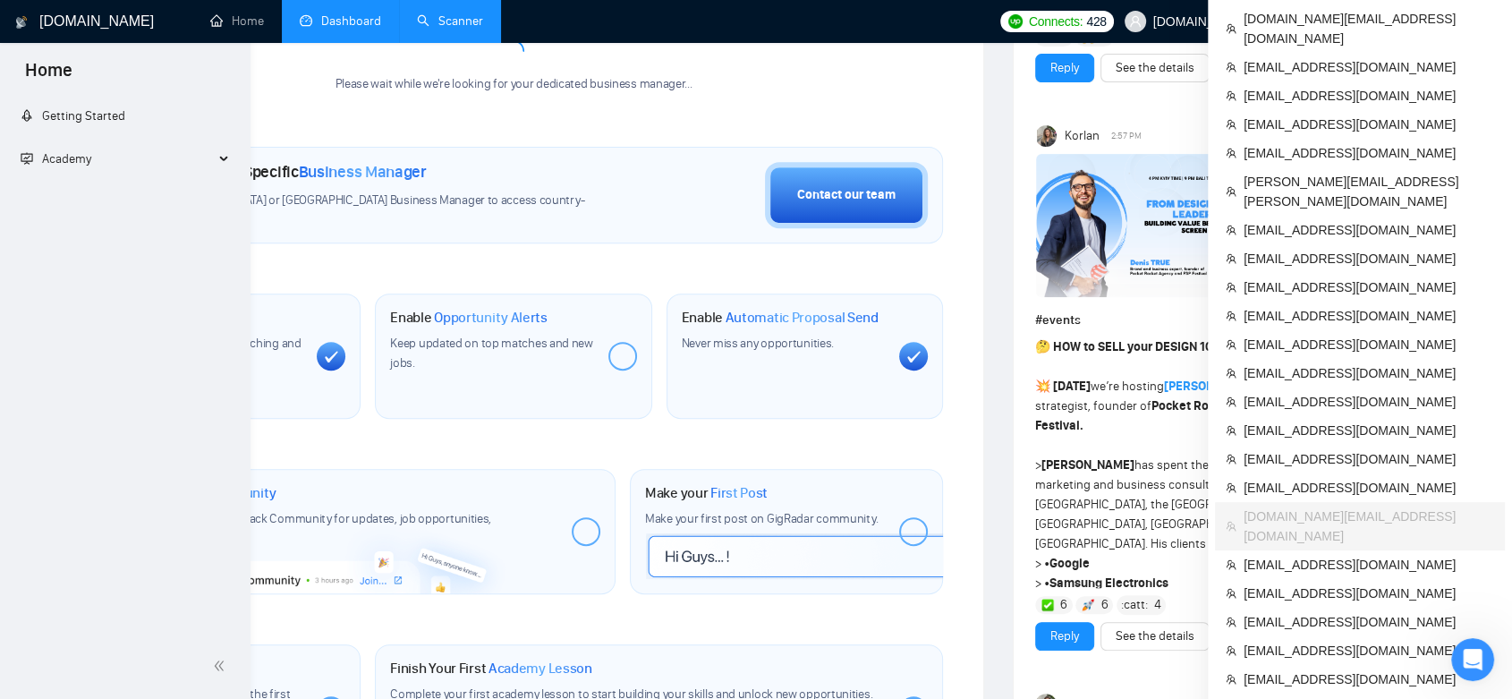
scroll to position [744, 0]
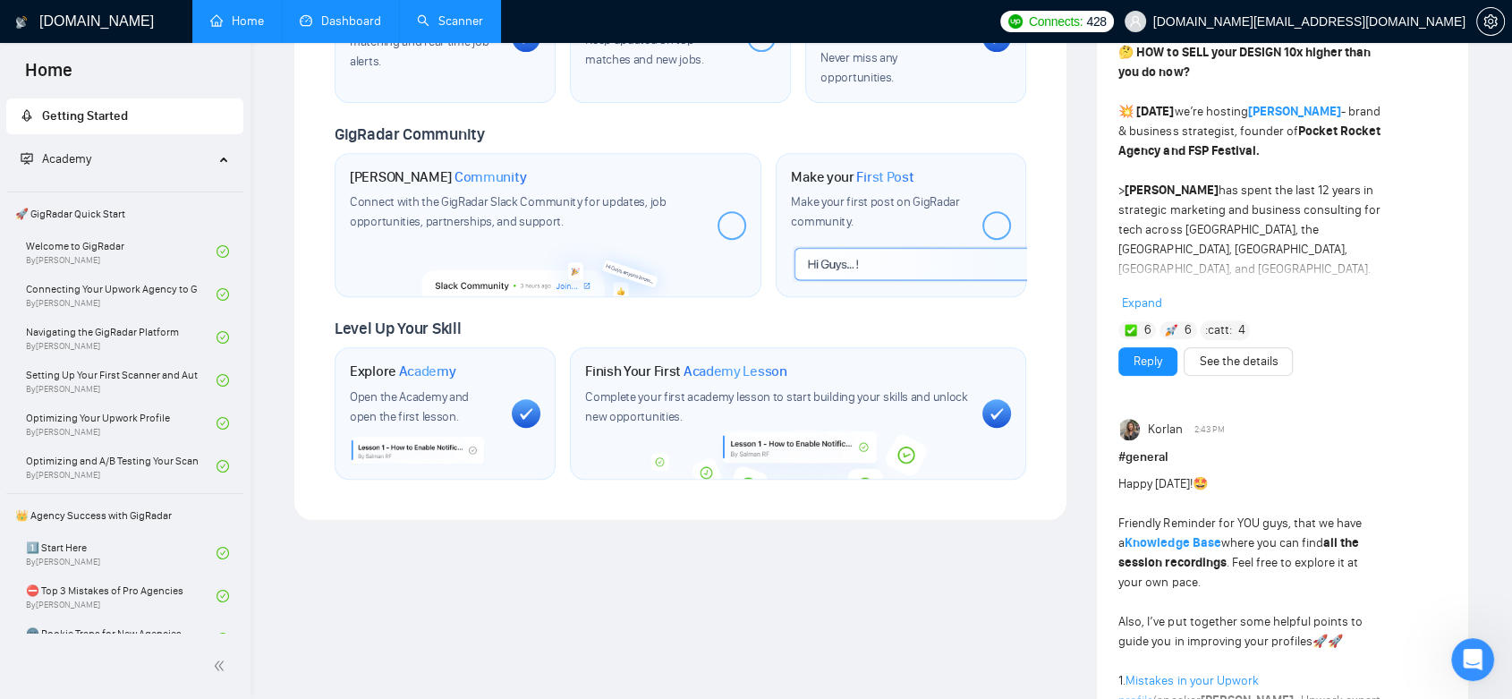
click at [343, 27] on link "Dashboard" at bounding box center [340, 20] width 81 height 15
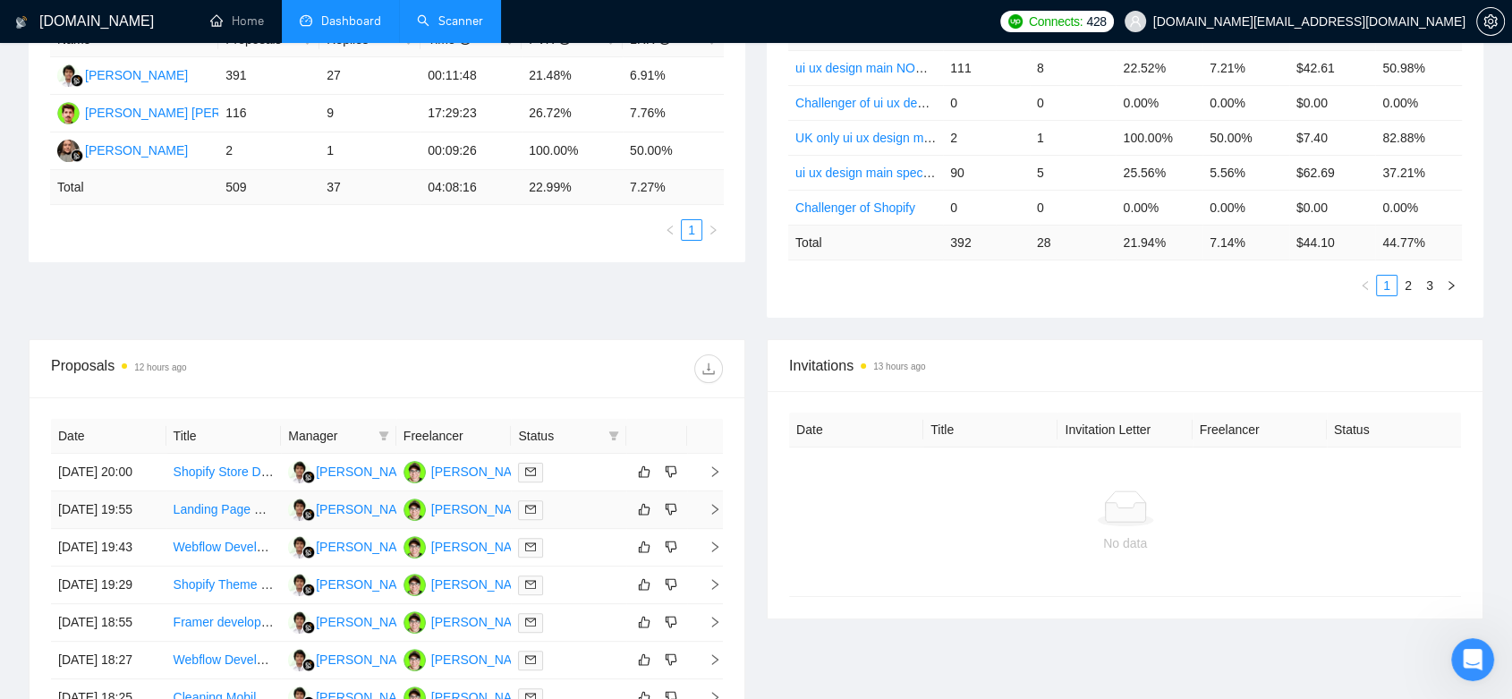
scroll to position [471, 0]
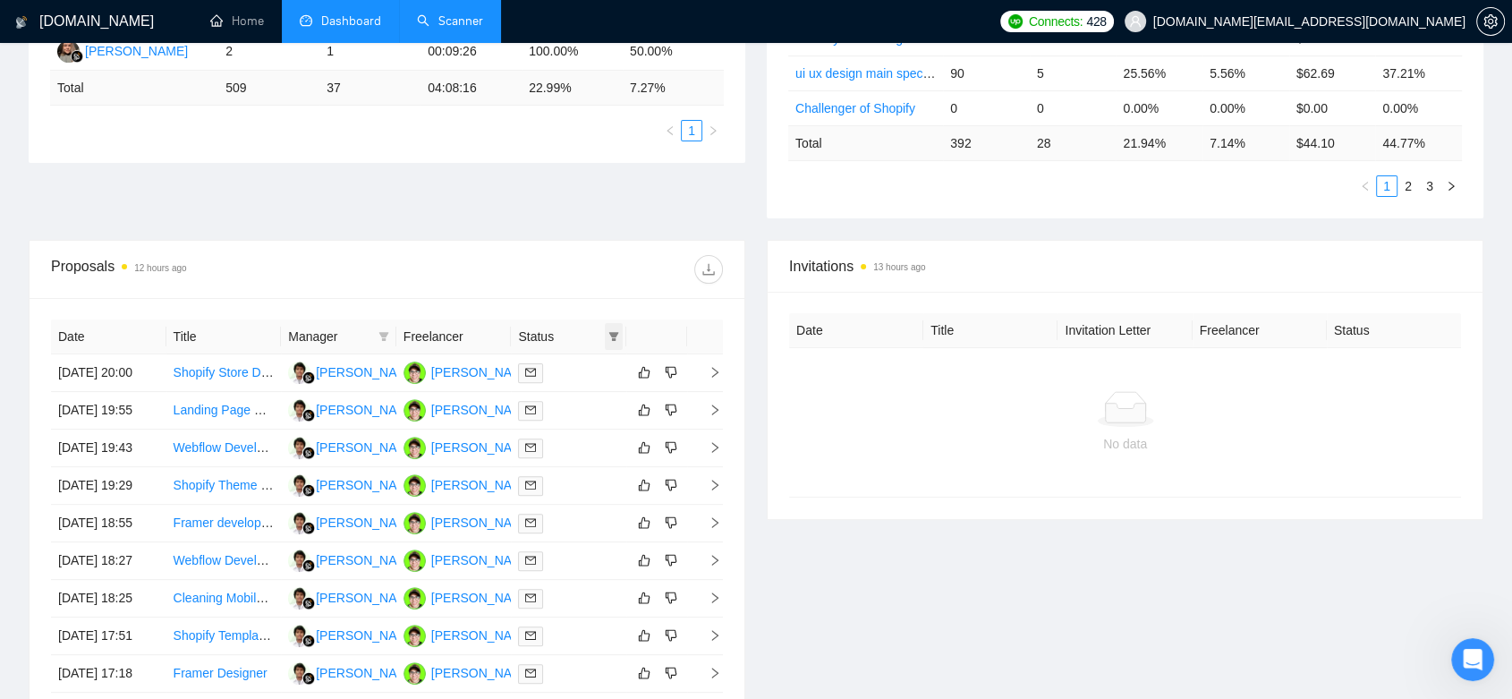
click at [612, 332] on icon "filter" at bounding box center [614, 336] width 10 height 9
click at [528, 397] on input "checkbox" at bounding box center [533, 399] width 14 height 14
checkbox input "true"
click at [526, 370] on input "checkbox" at bounding box center [533, 370] width 14 height 14
checkbox input "true"
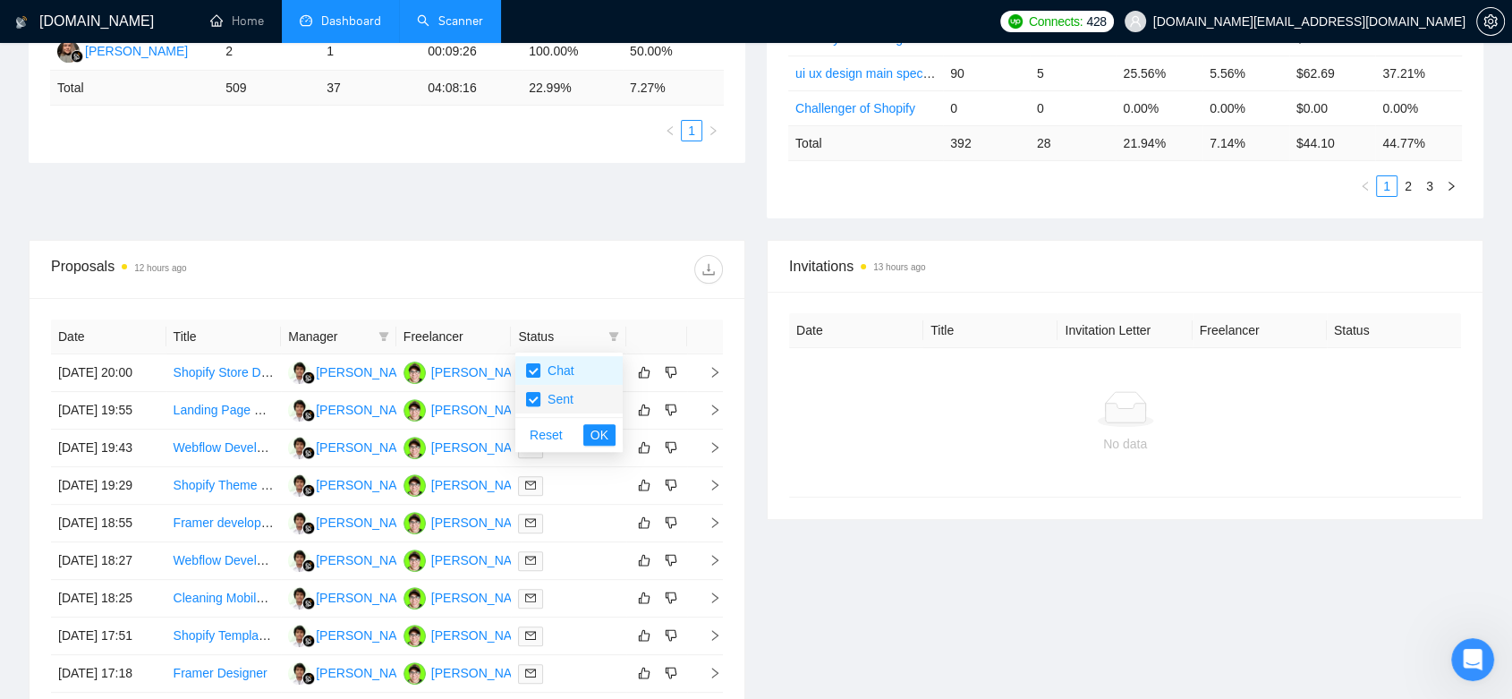
click at [535, 403] on input "checkbox" at bounding box center [533, 399] width 14 height 14
checkbox input "false"
click at [589, 427] on button "OK" at bounding box center [599, 434] width 32 height 21
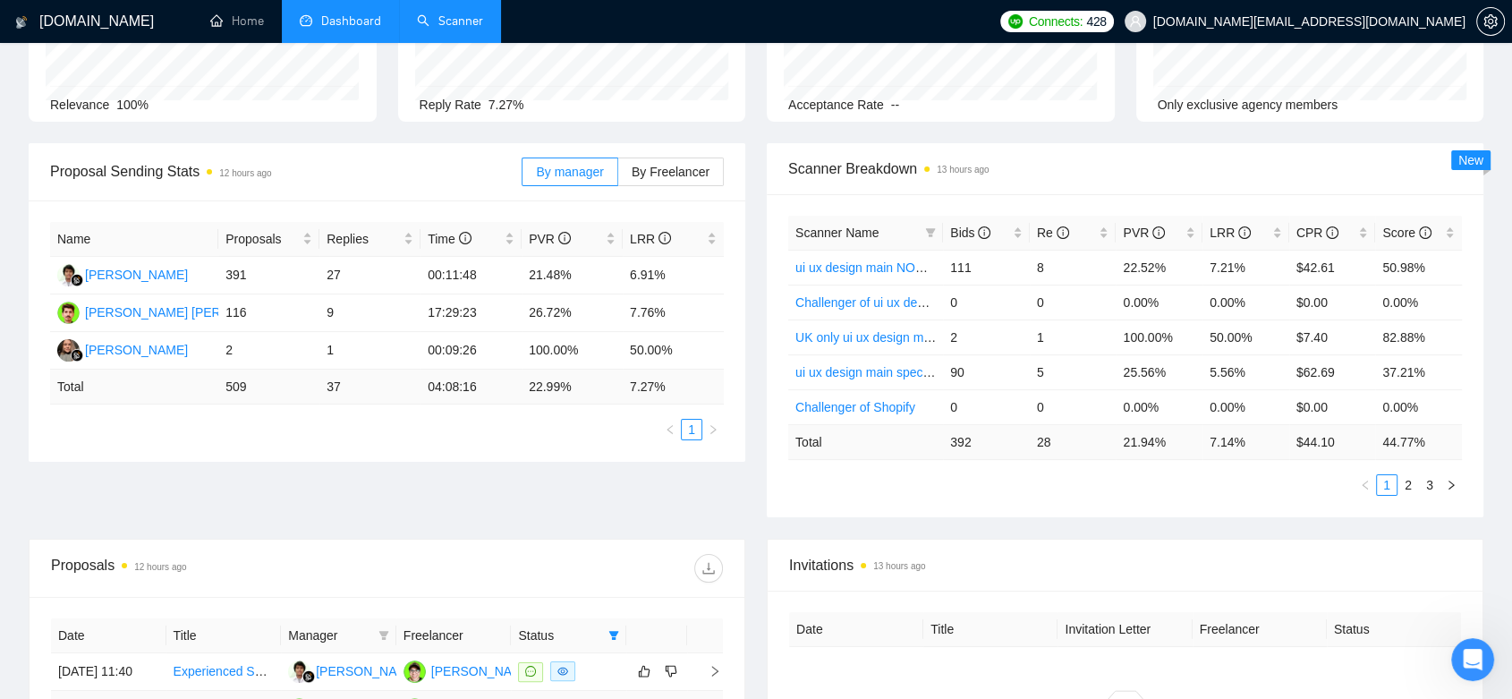
scroll to position [371, 0]
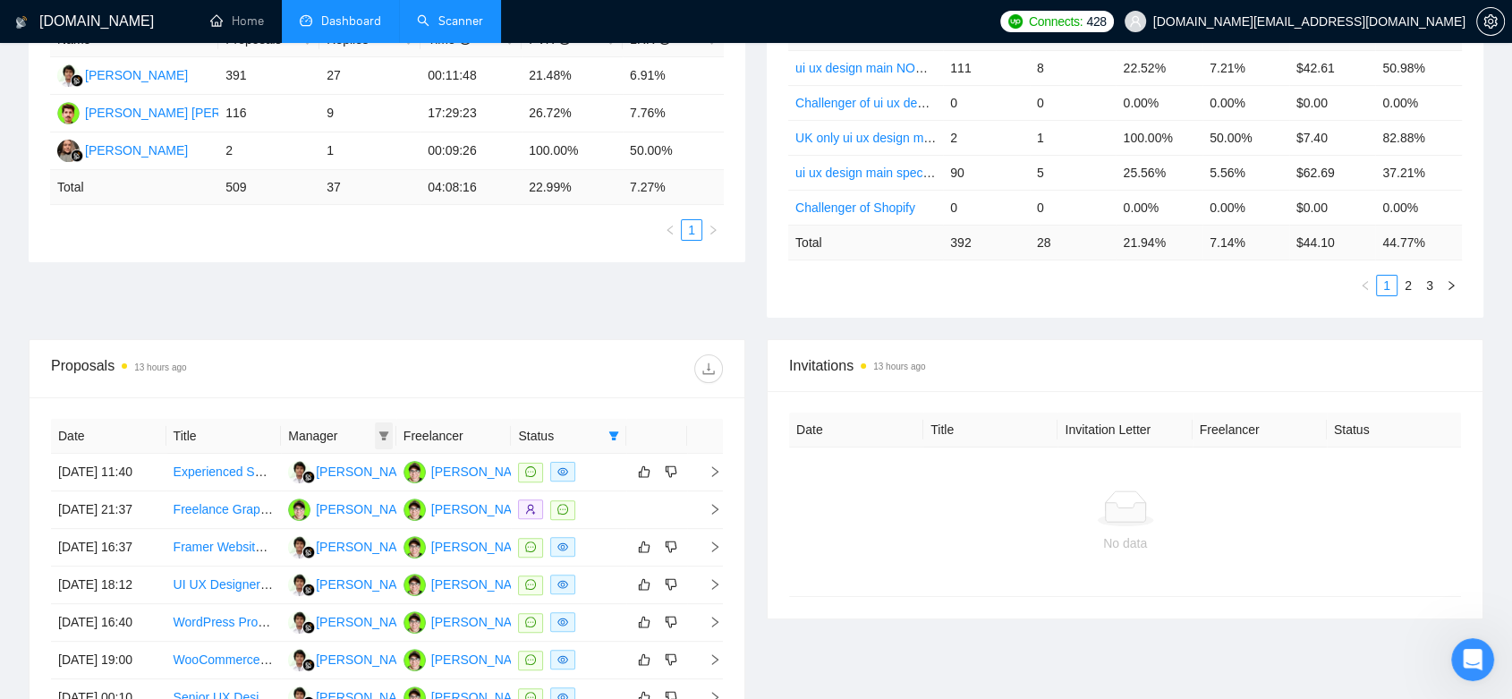
click at [380, 436] on icon "filter" at bounding box center [383, 435] width 11 height 11
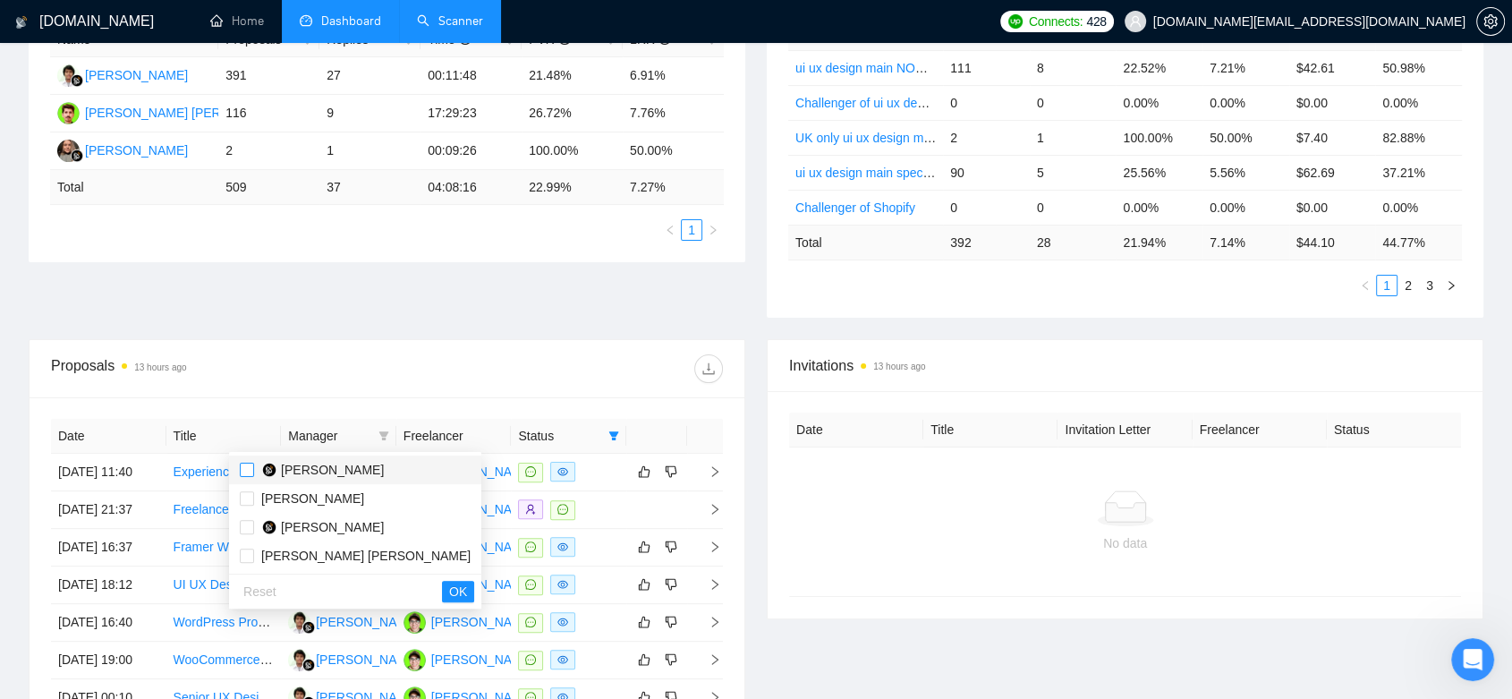
click at [248, 468] on input "checkbox" at bounding box center [247, 469] width 14 height 14
checkbox input "true"
click at [247, 534] on label at bounding box center [247, 527] width 14 height 20
click at [247, 534] on input "checkbox" at bounding box center [247, 527] width 14 height 14
click at [449, 589] on span "OK" at bounding box center [458, 591] width 18 height 20
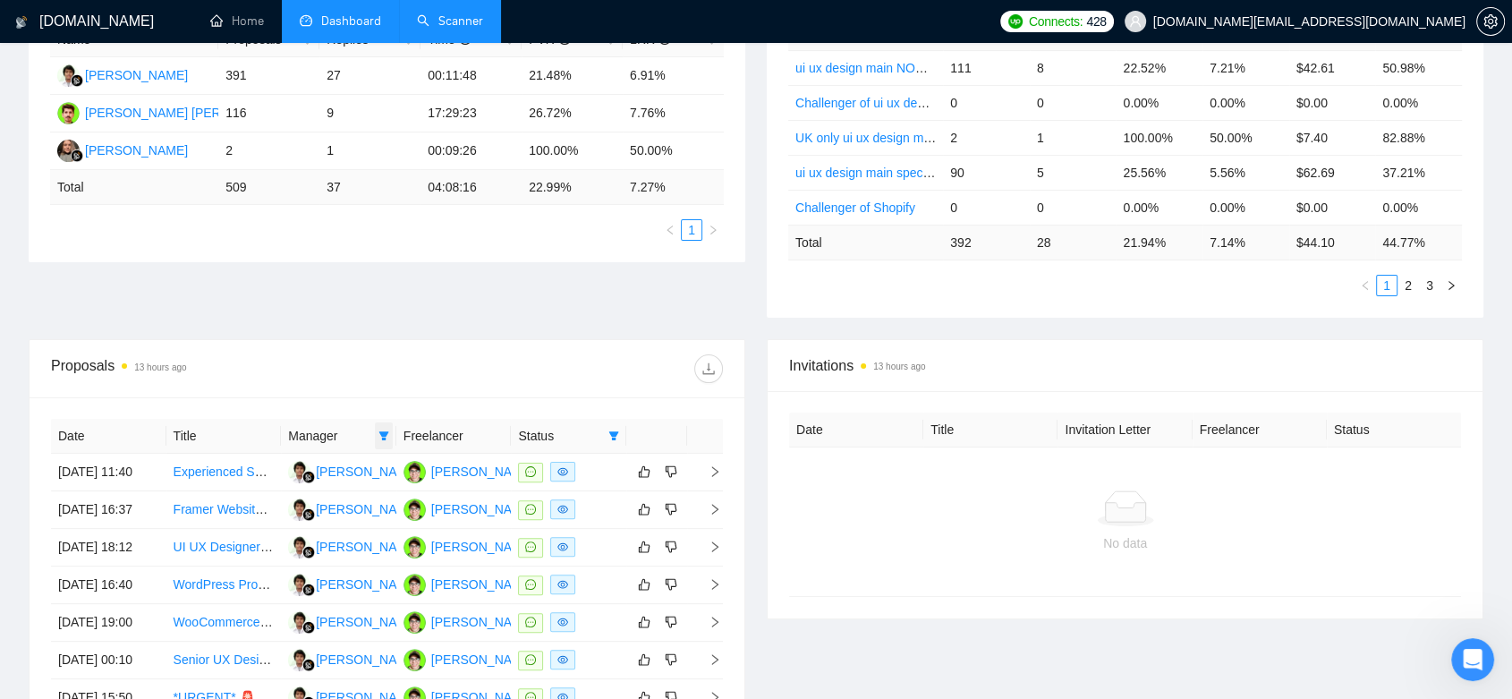
click at [385, 432] on icon "filter" at bounding box center [383, 435] width 10 height 9
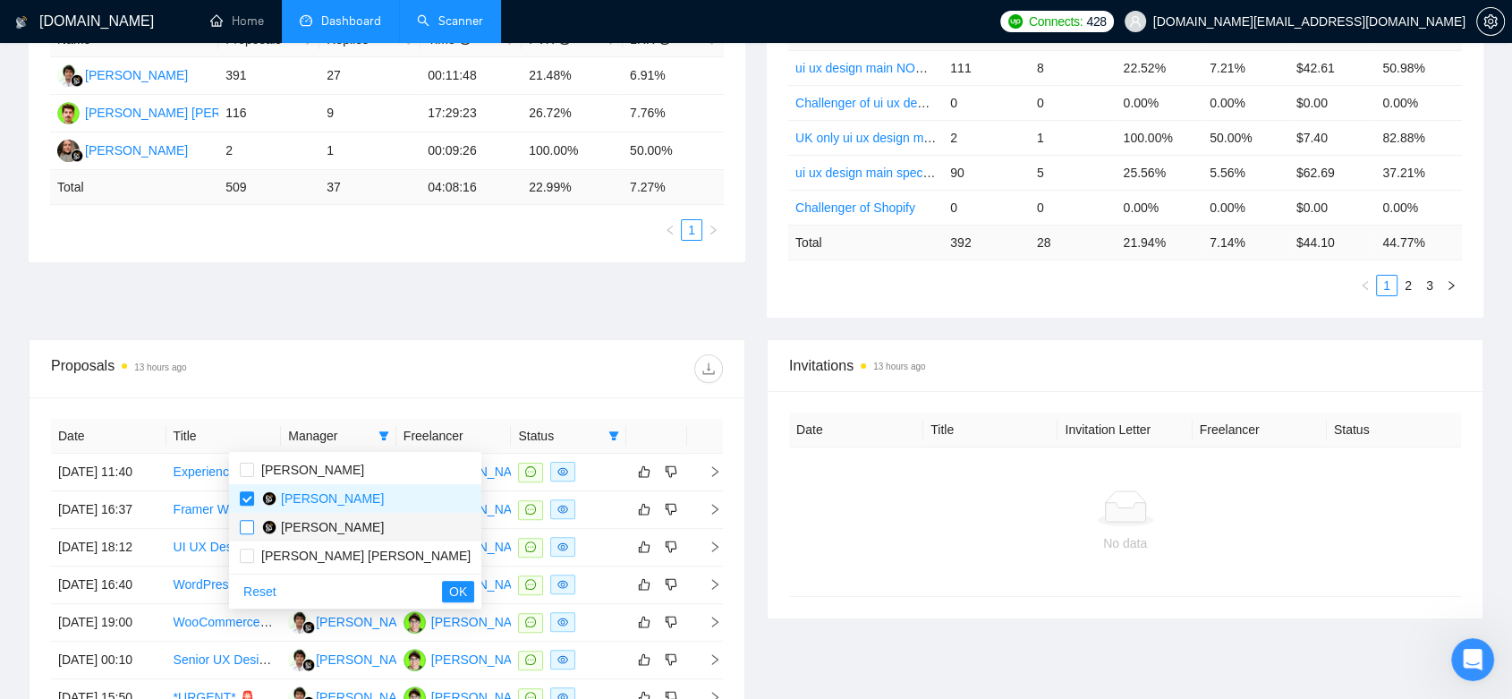
click at [243, 528] on input "checkbox" at bounding box center [247, 527] width 14 height 14
checkbox input "true"
click at [449, 582] on span "OK" at bounding box center [458, 591] width 18 height 20
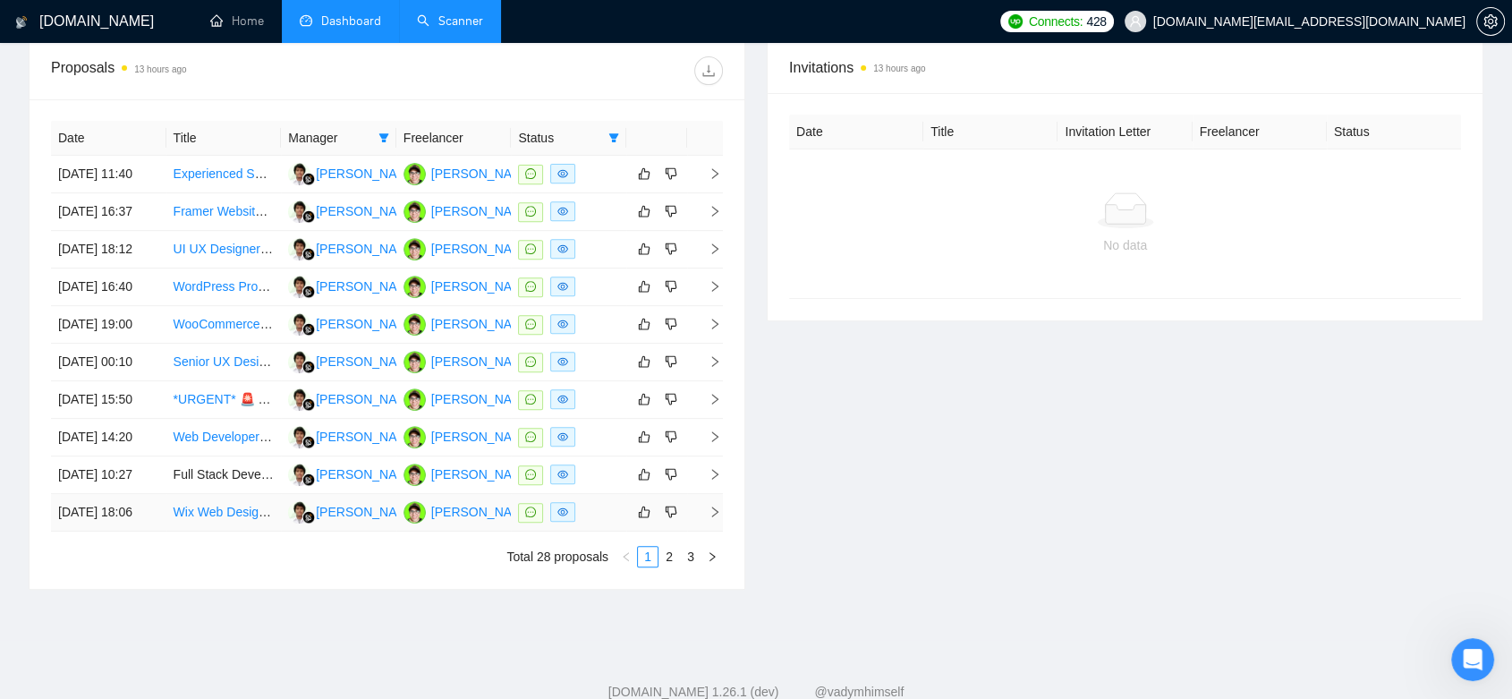
scroll to position [886, 0]
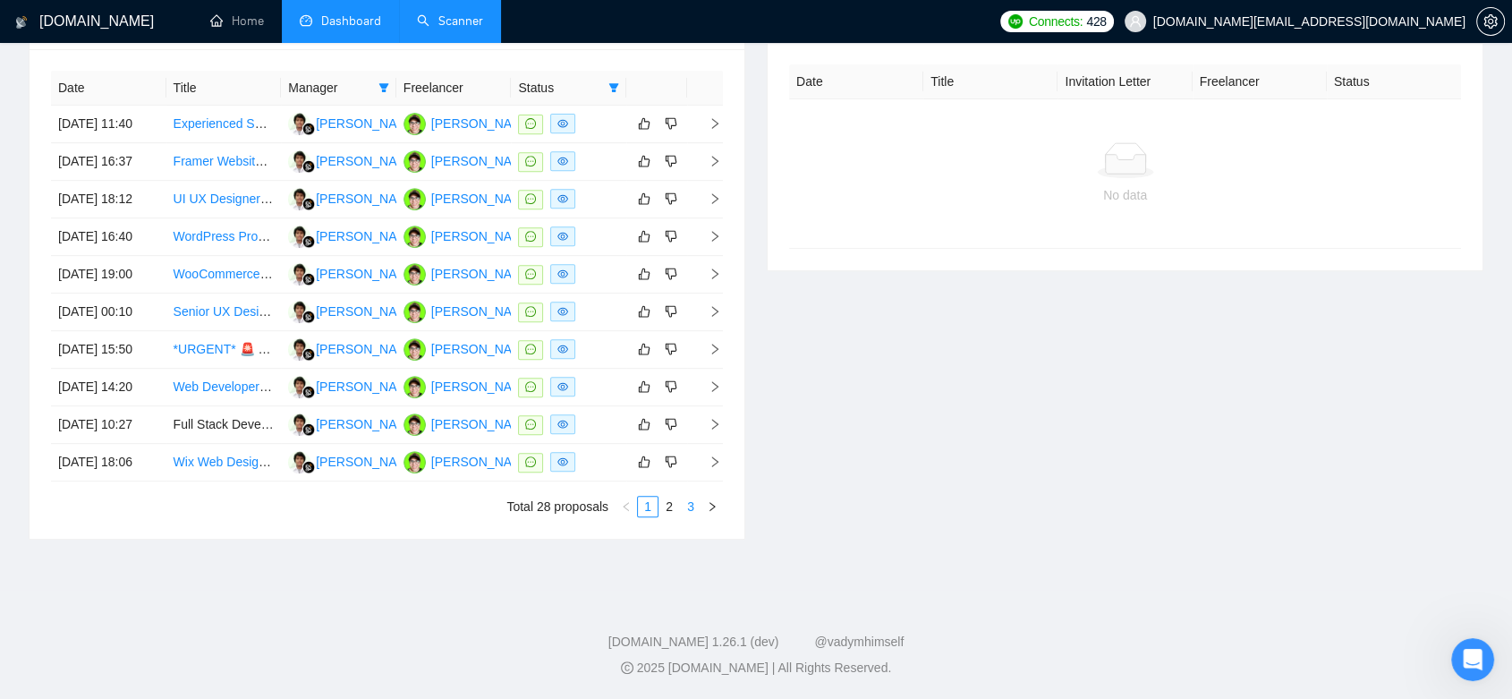
click at [683, 504] on link "3" at bounding box center [691, 506] width 20 height 20
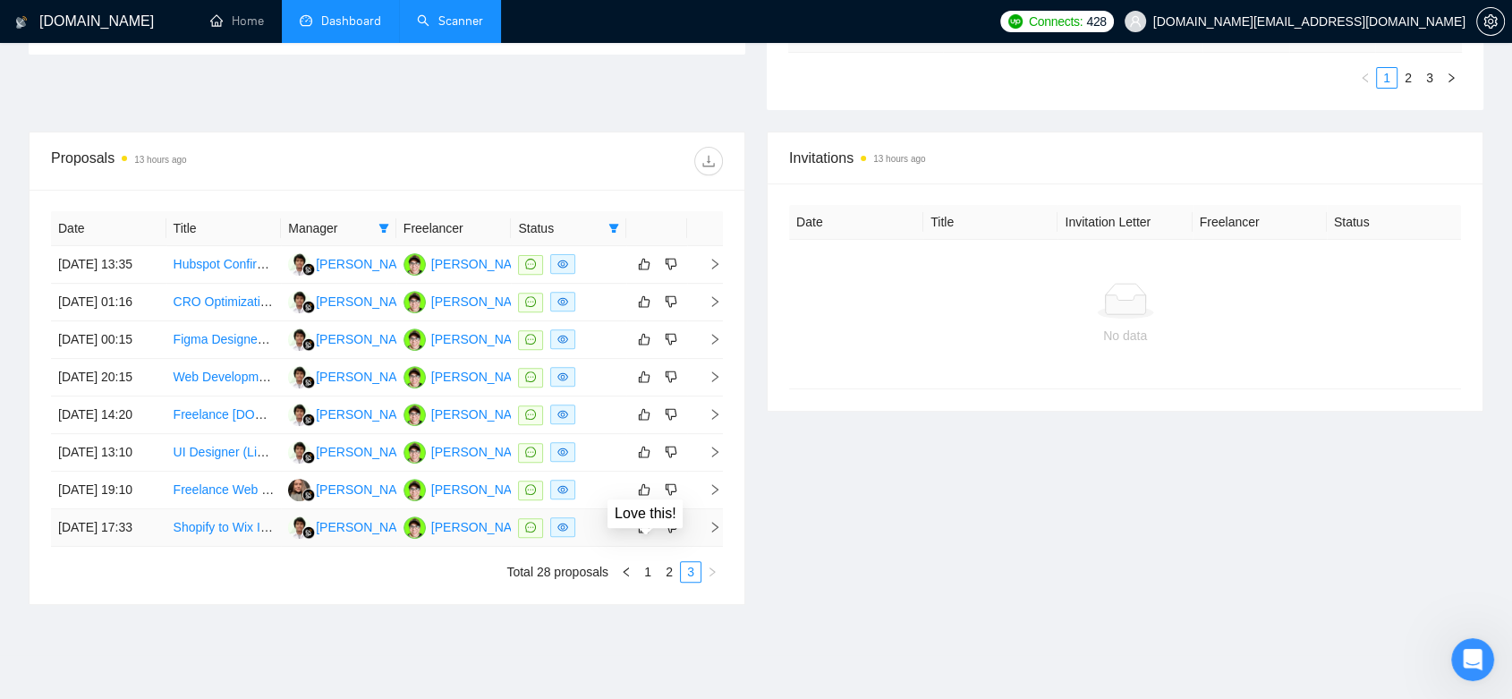
scroll to position [777, 0]
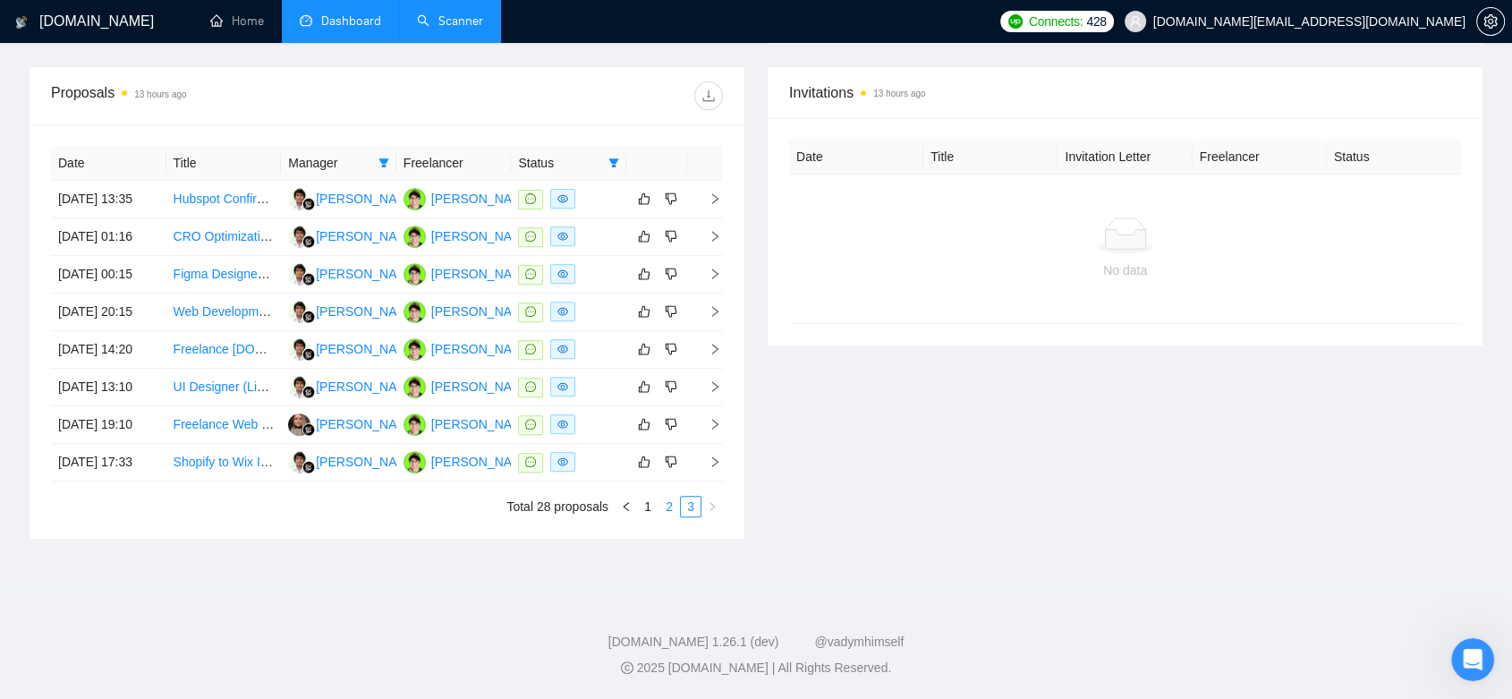
click at [670, 514] on link "2" at bounding box center [669, 506] width 20 height 20
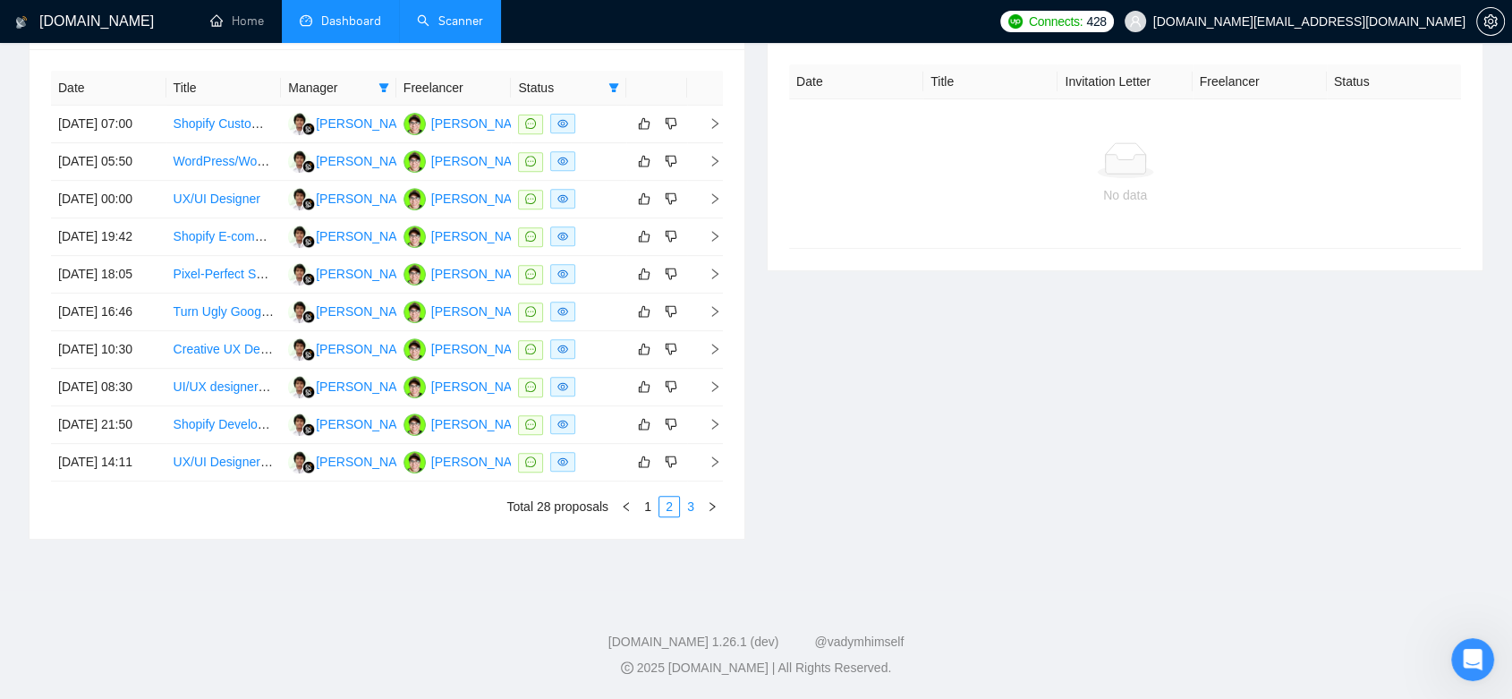
click at [685, 517] on li "3" at bounding box center [690, 506] width 21 height 21
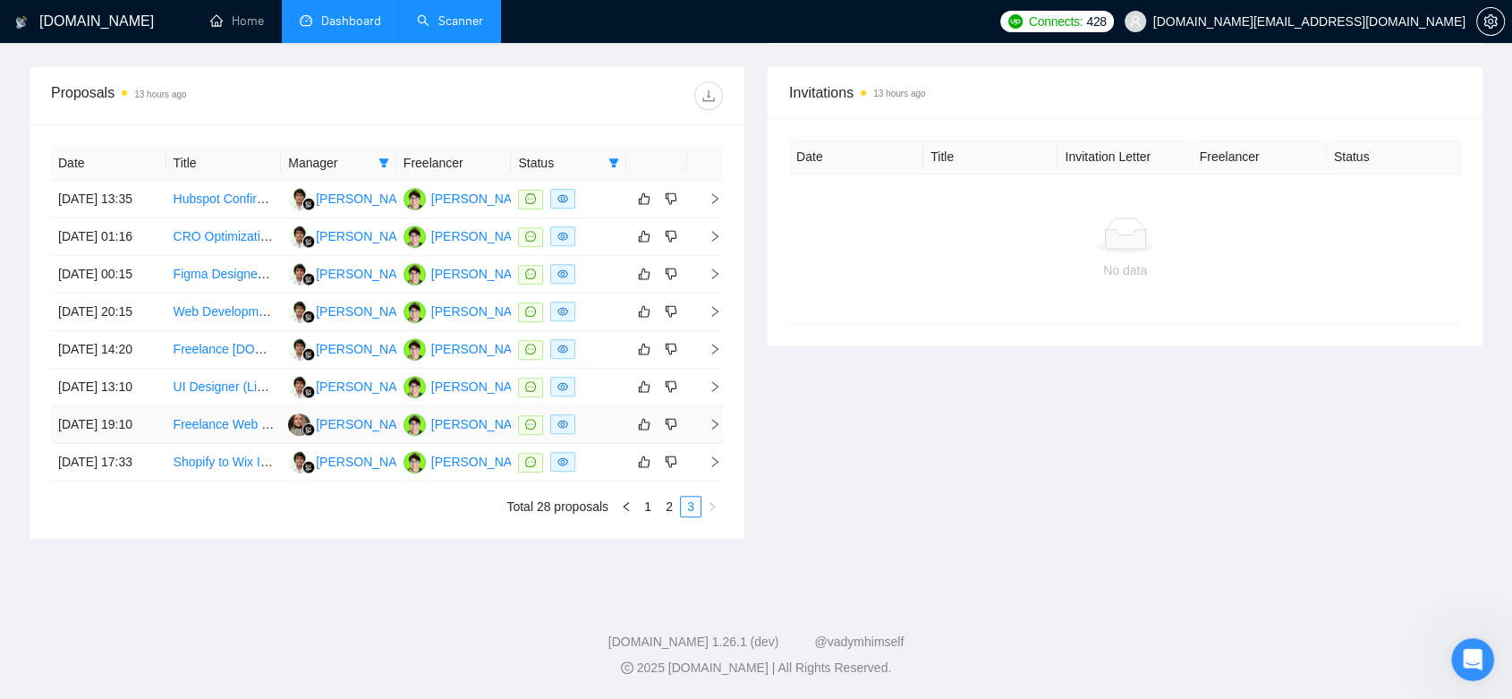
scroll to position [678, 0]
click at [666, 516] on link "2" at bounding box center [669, 506] width 20 height 20
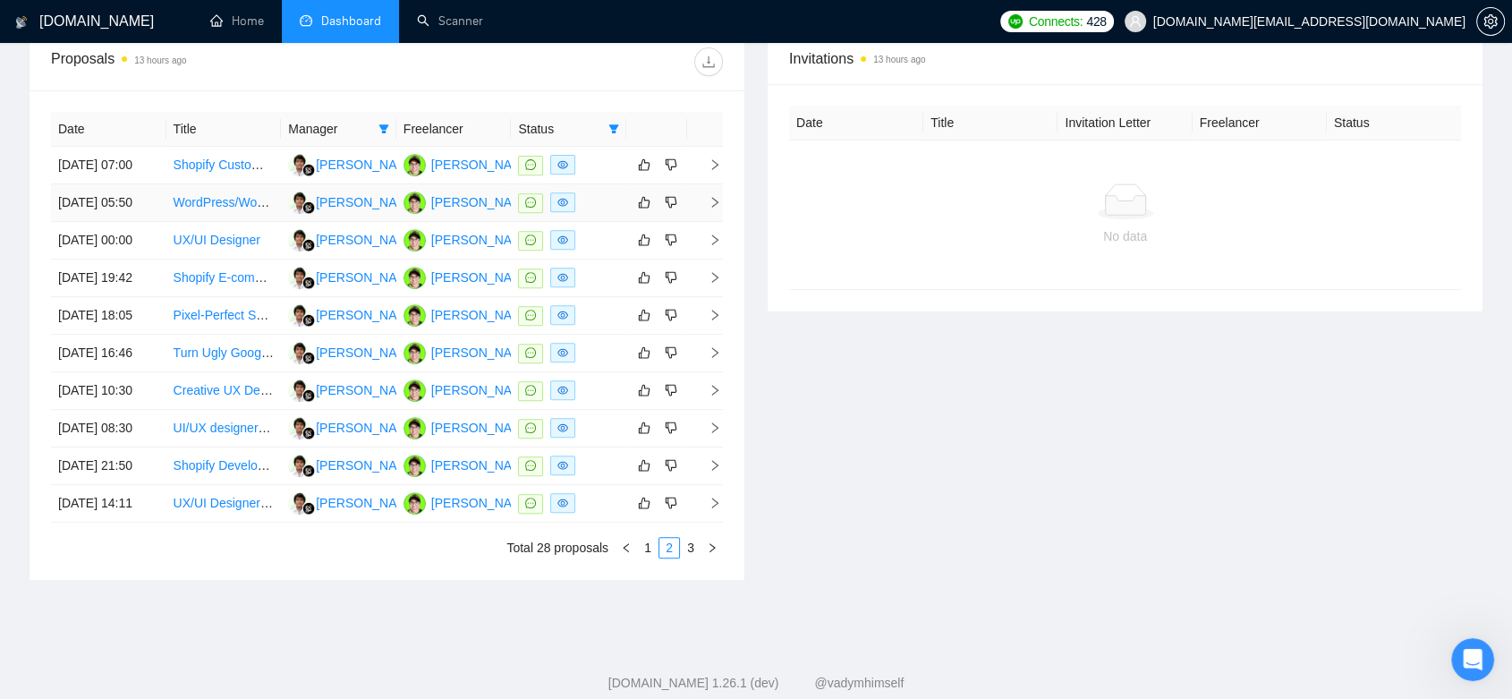
click at [225, 222] on td "WordPress/WooCommerce Website Redesign – Luxury E-Commerce & Printify Integrati…" at bounding box center [223, 203] width 115 height 38
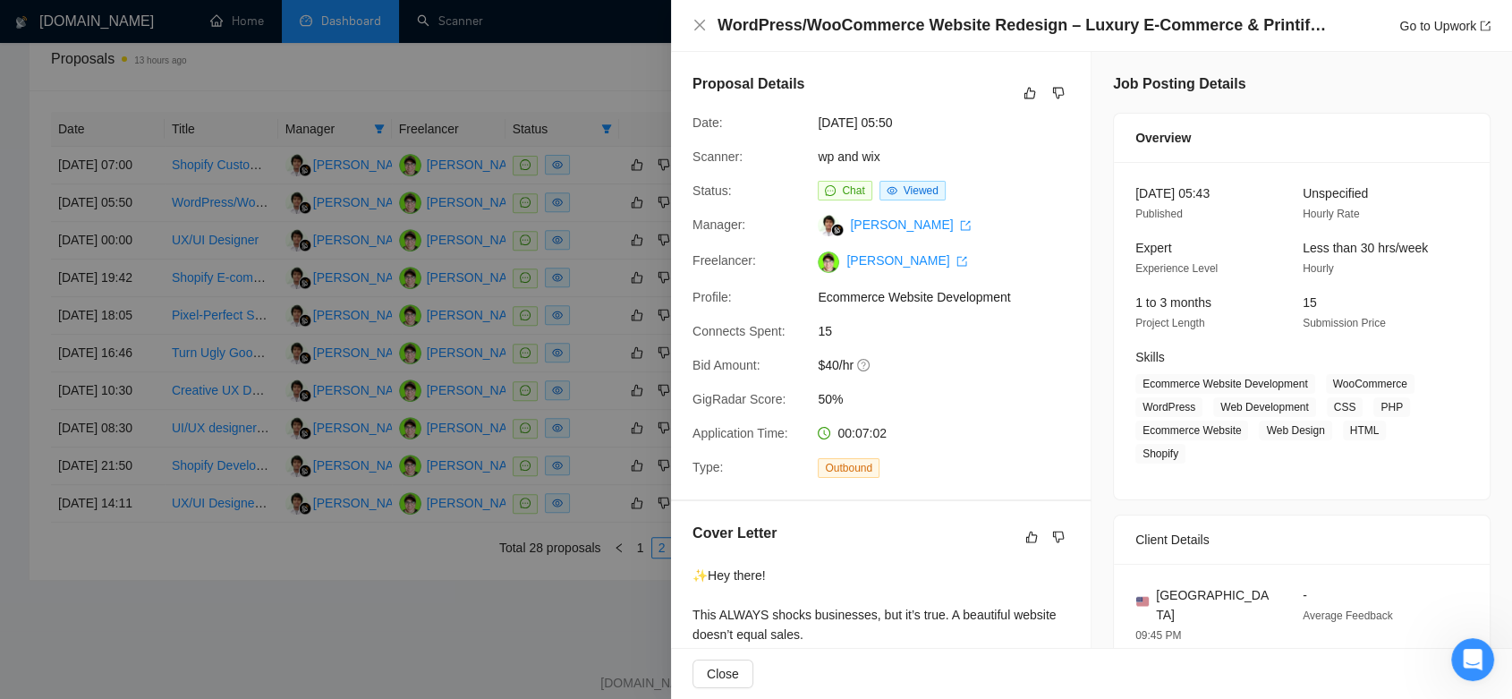
click at [534, 76] on div at bounding box center [756, 349] width 1512 height 699
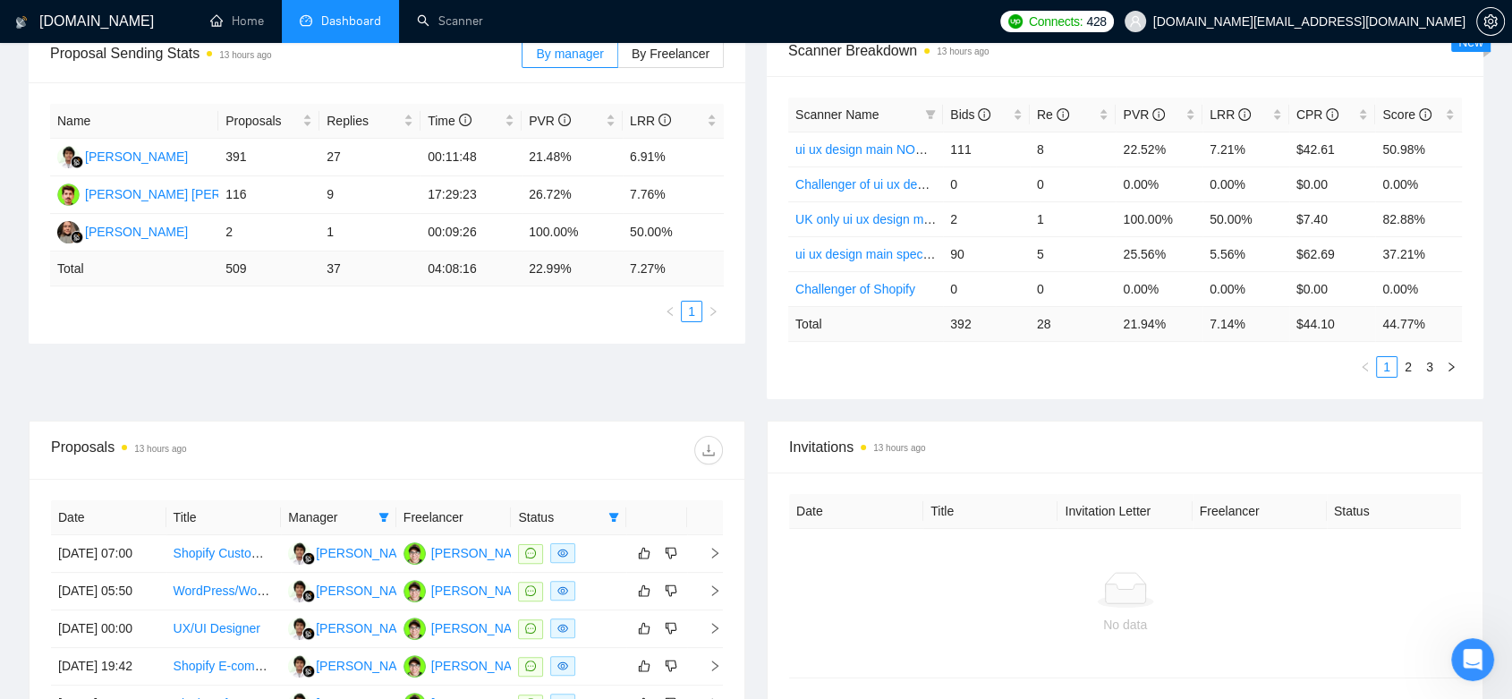
scroll to position [191, 0]
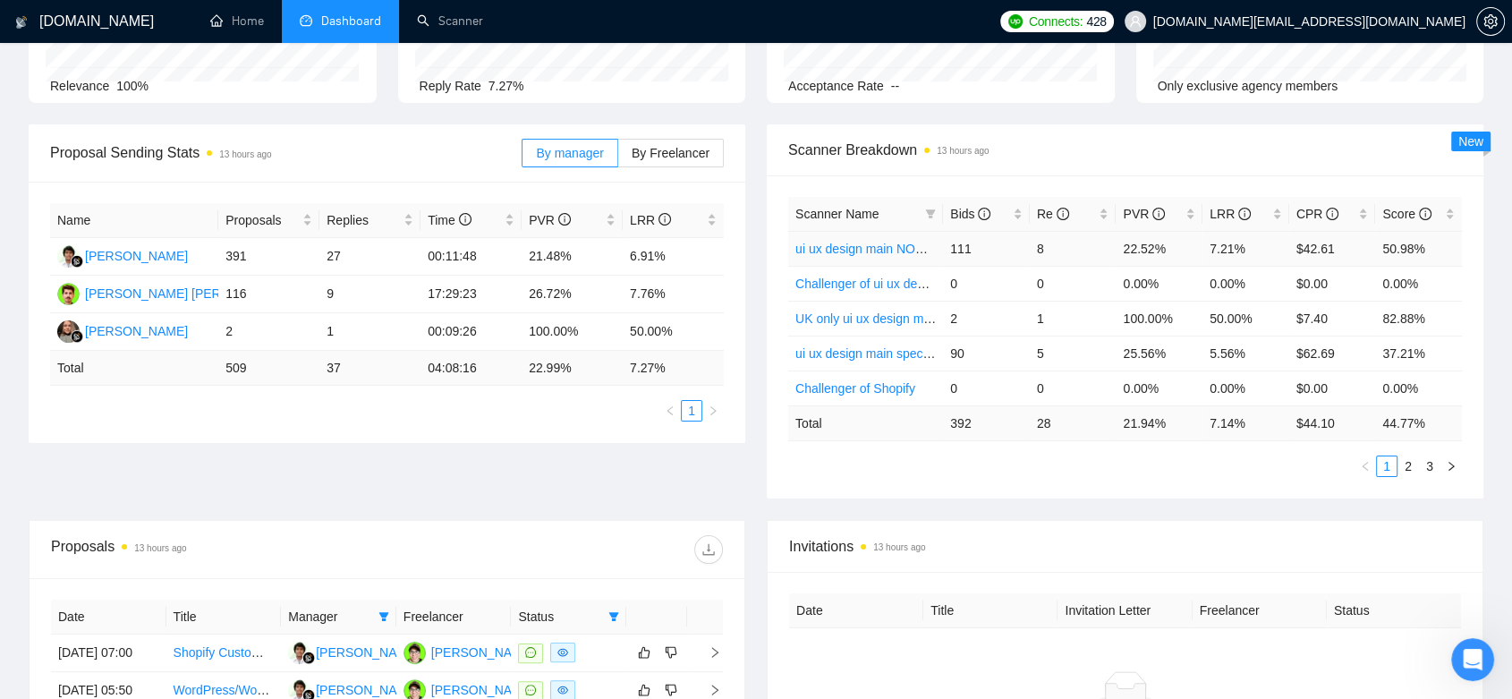
click at [918, 246] on link "ui ux design main NONspecified" at bounding box center [884, 249] width 178 height 14
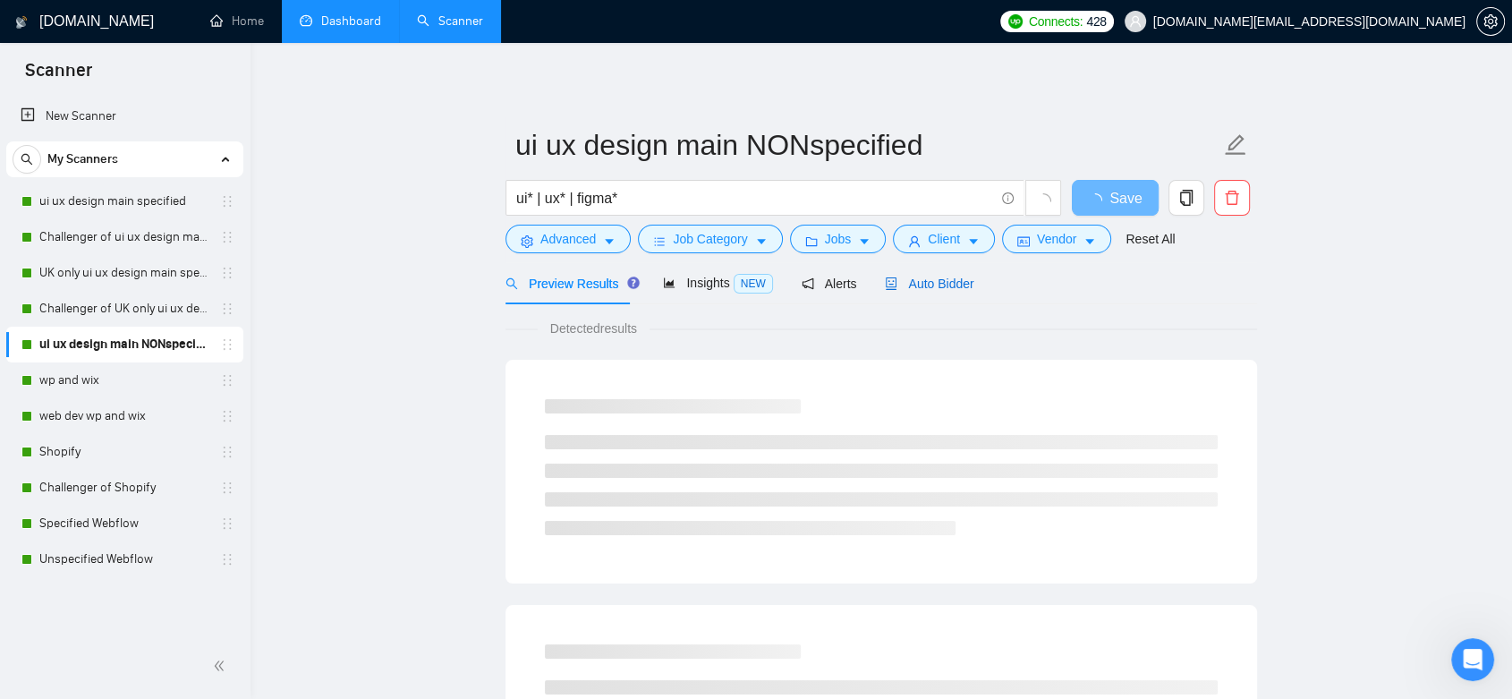
click at [928, 285] on span "Auto Bidder" at bounding box center [929, 283] width 89 height 14
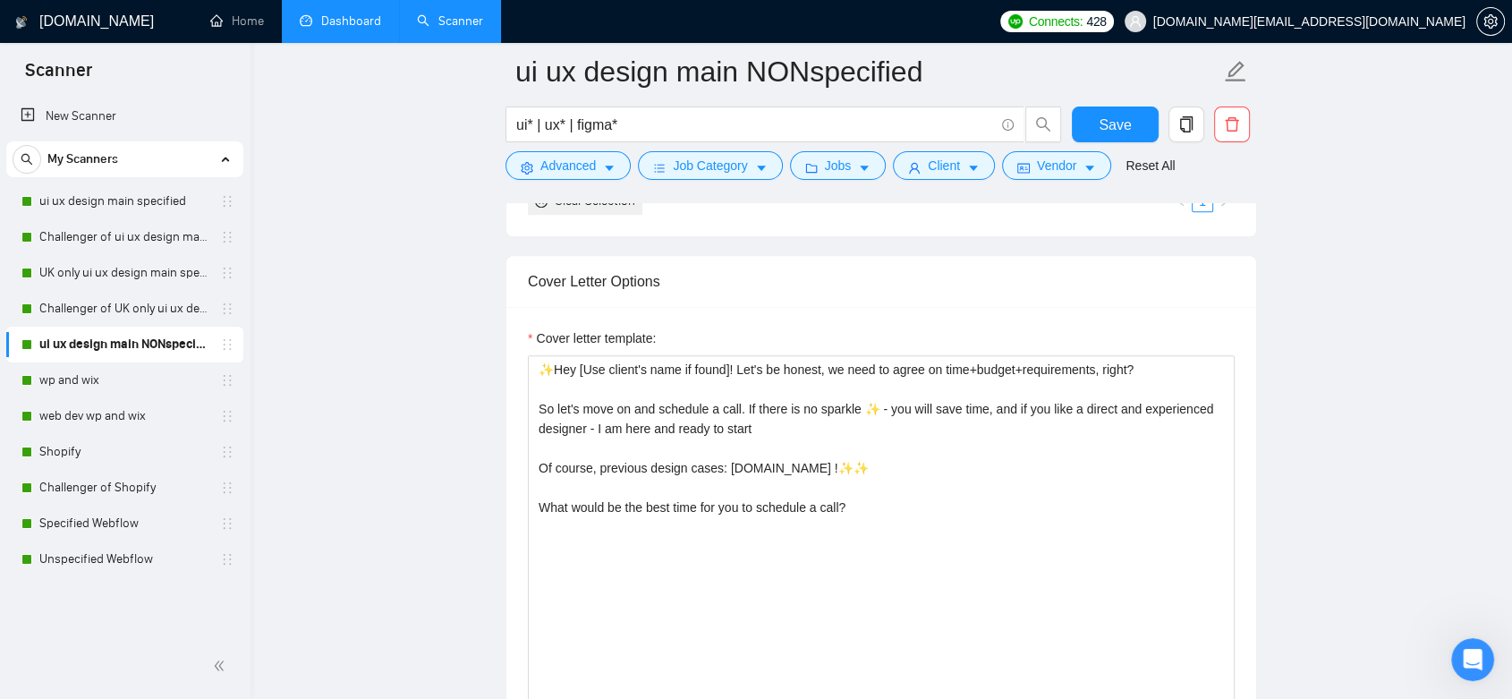
scroll to position [2087, 0]
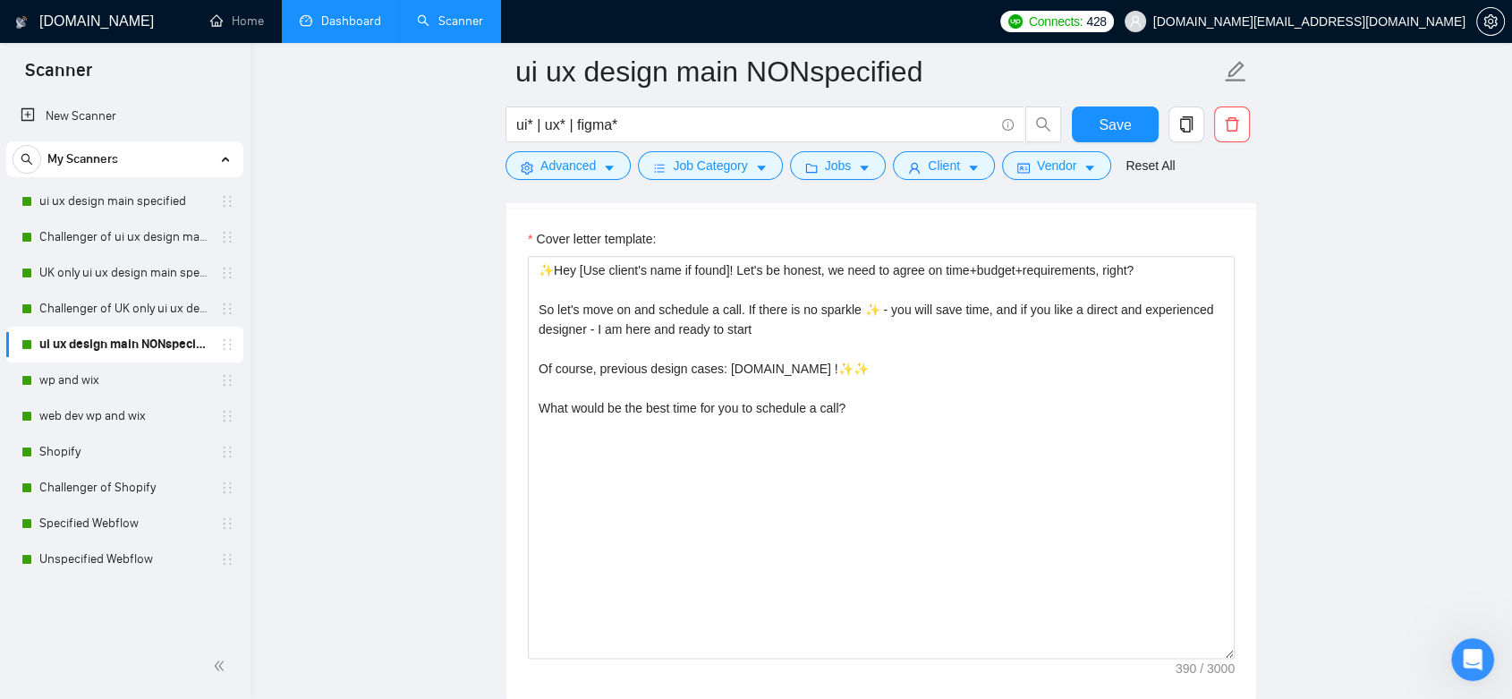
click at [1433, 21] on span "[DOMAIN_NAME][EMAIL_ADDRESS][DOMAIN_NAME]" at bounding box center [1309, 21] width 312 height 0
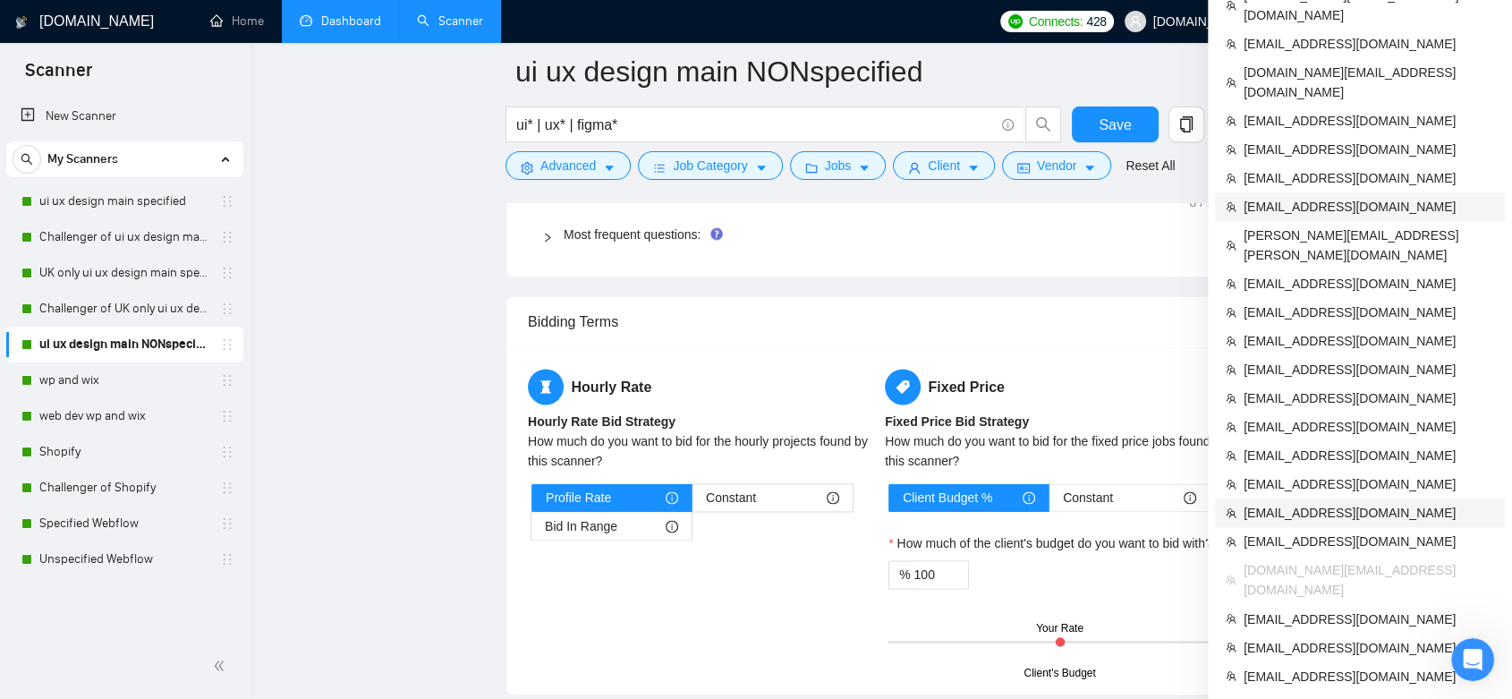
scroll to position [2981, 0]
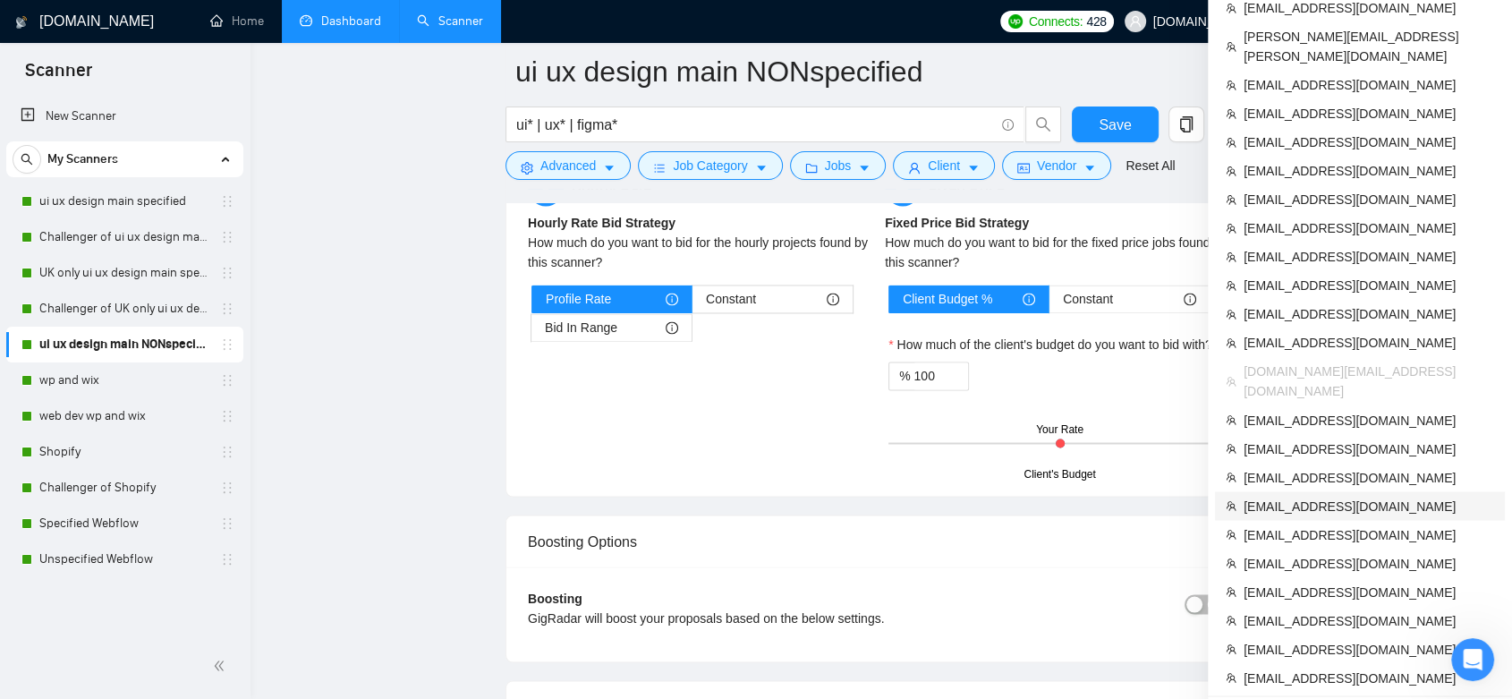
click at [1335, 496] on span "[EMAIL_ADDRESS][DOMAIN_NAME]" at bounding box center [1368, 506] width 250 height 20
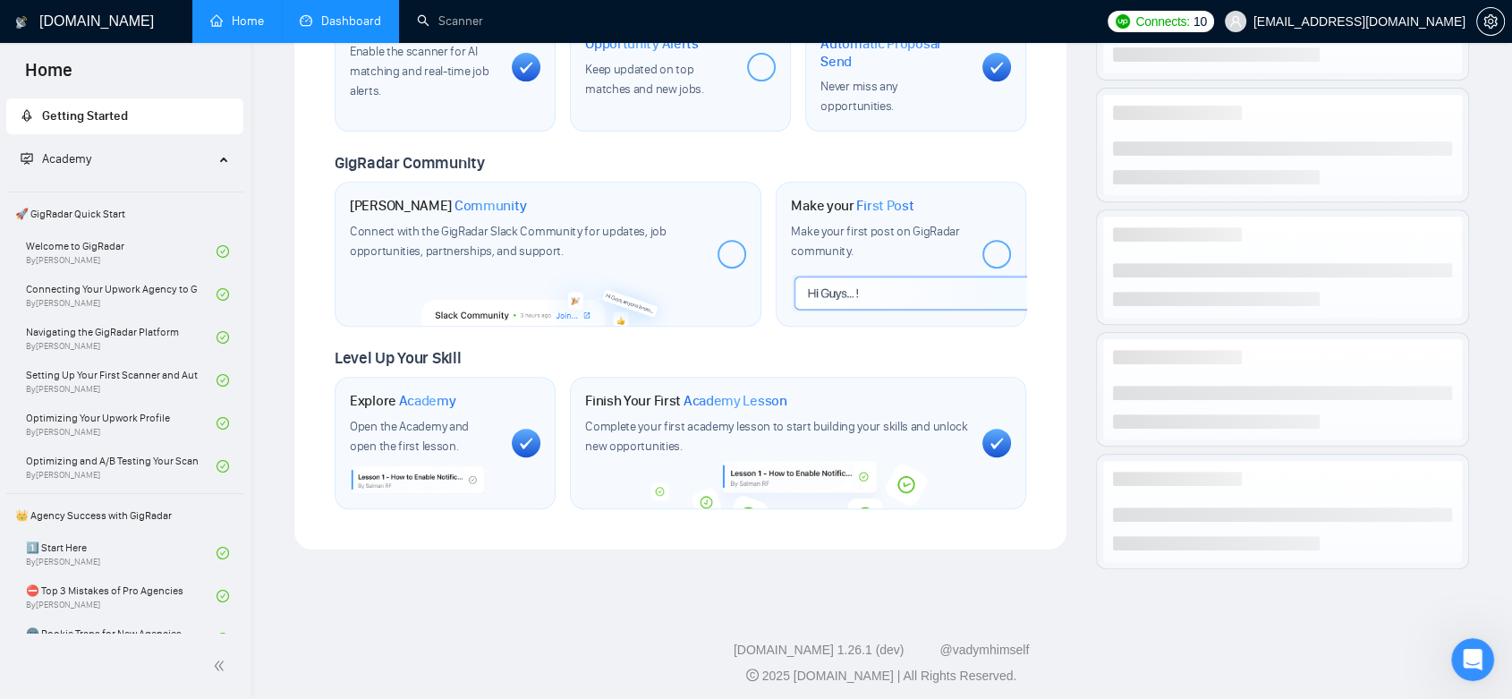
scroll to position [700, 0]
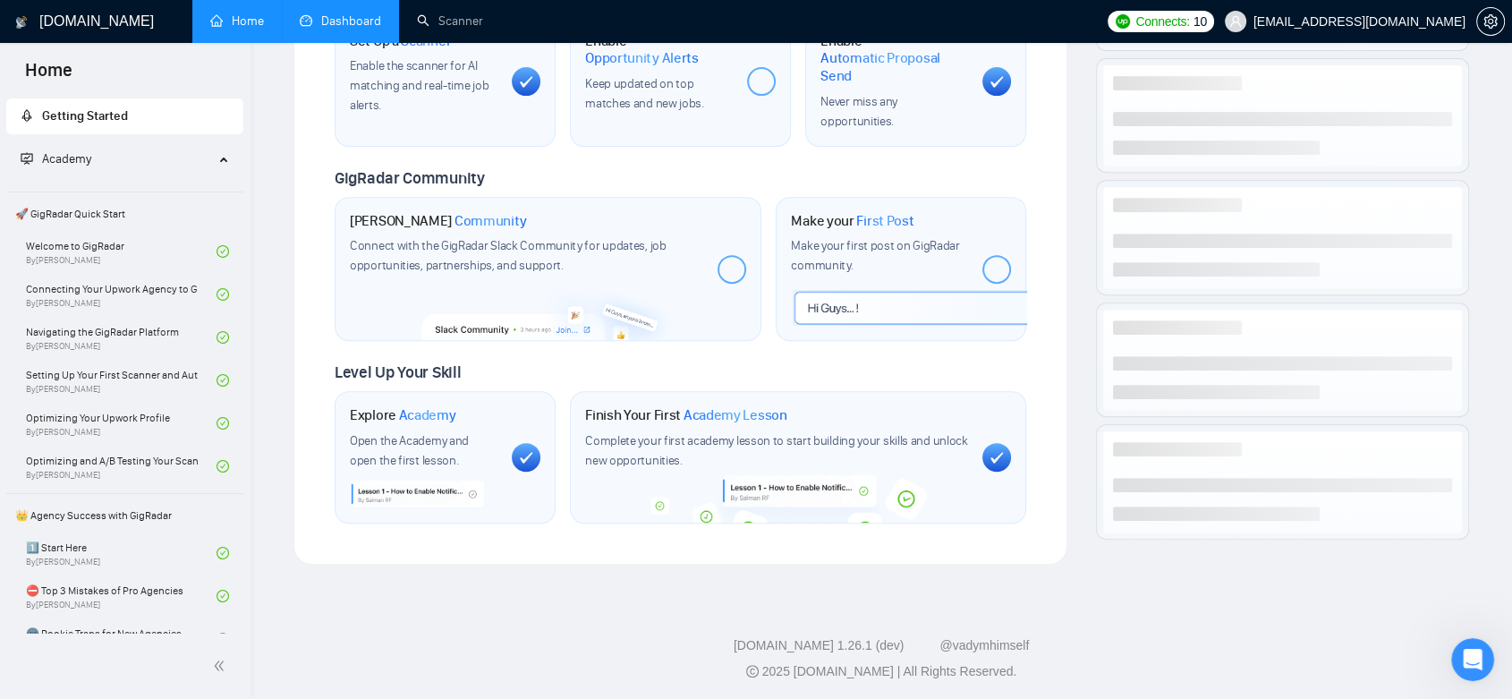
click at [370, 29] on link "Dashboard" at bounding box center [340, 20] width 81 height 15
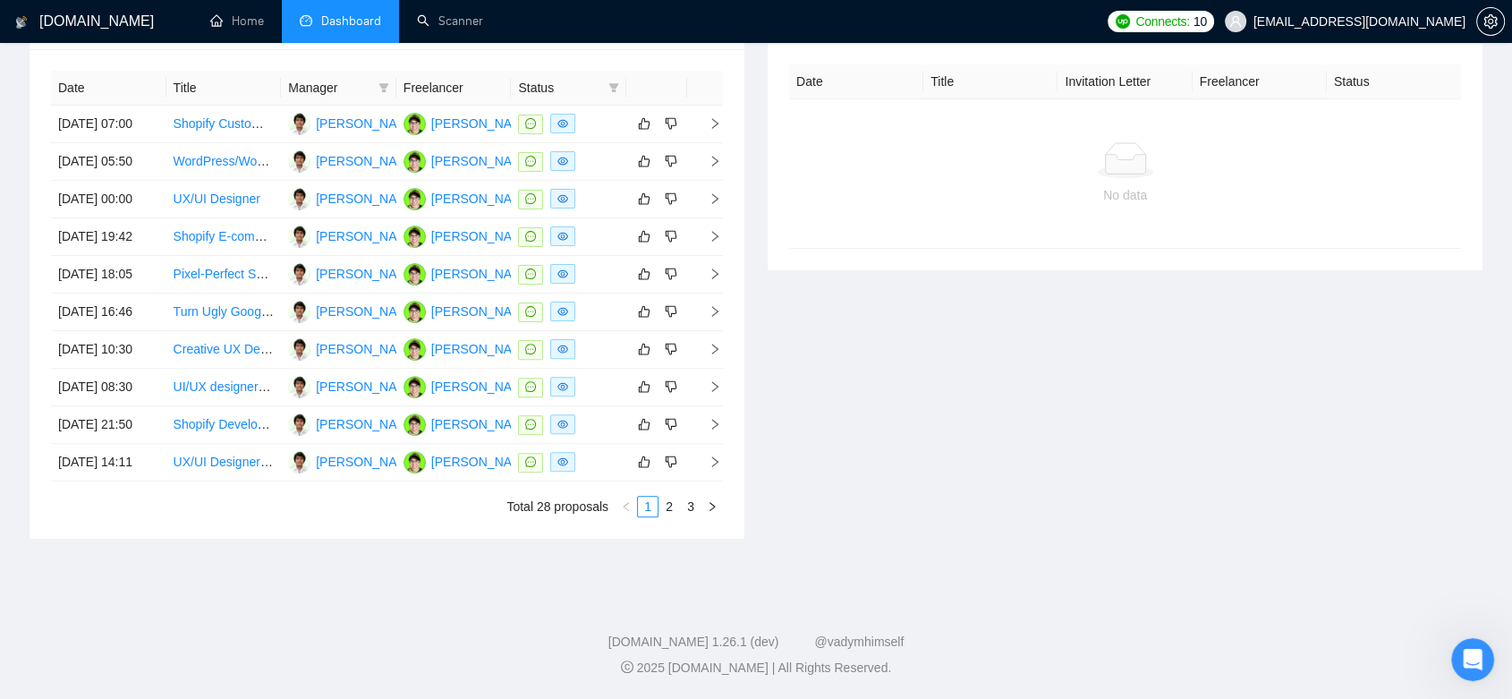
type input "[DATE]"
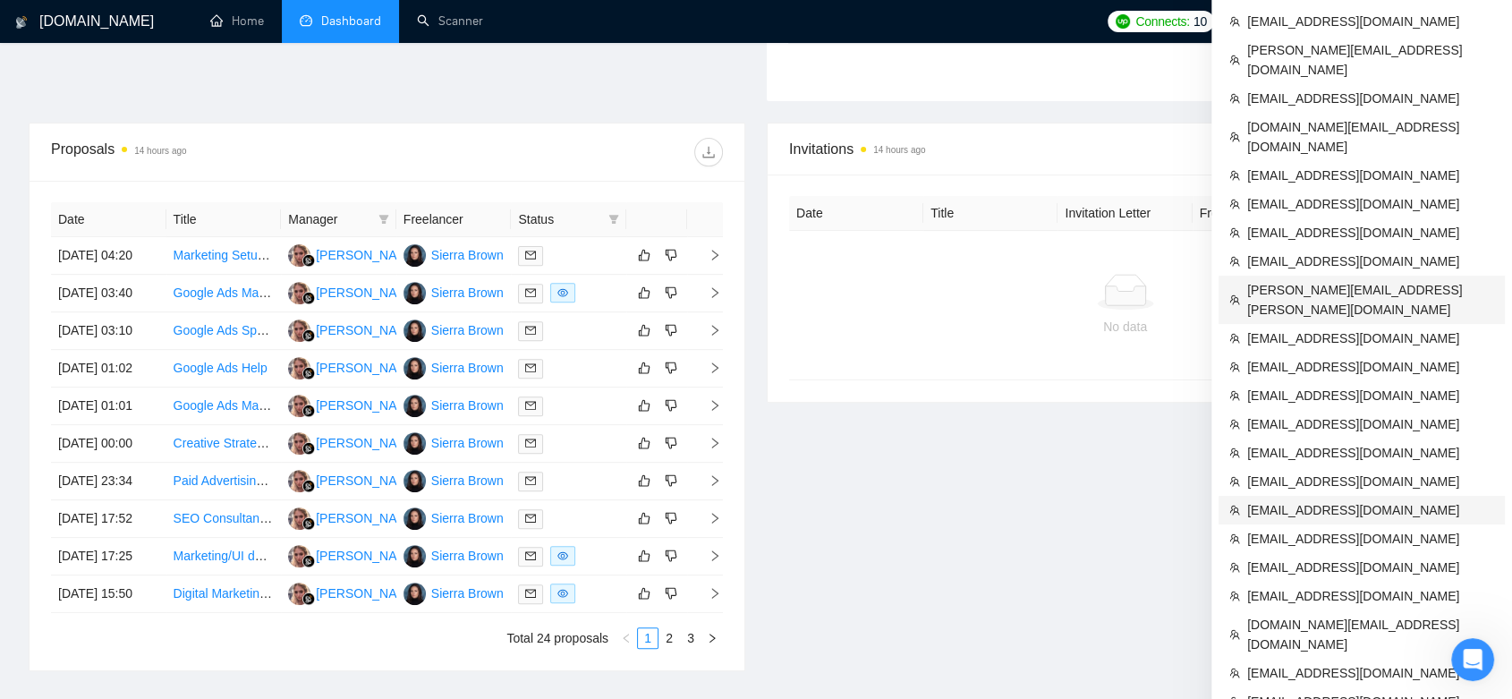
scroll to position [886, 0]
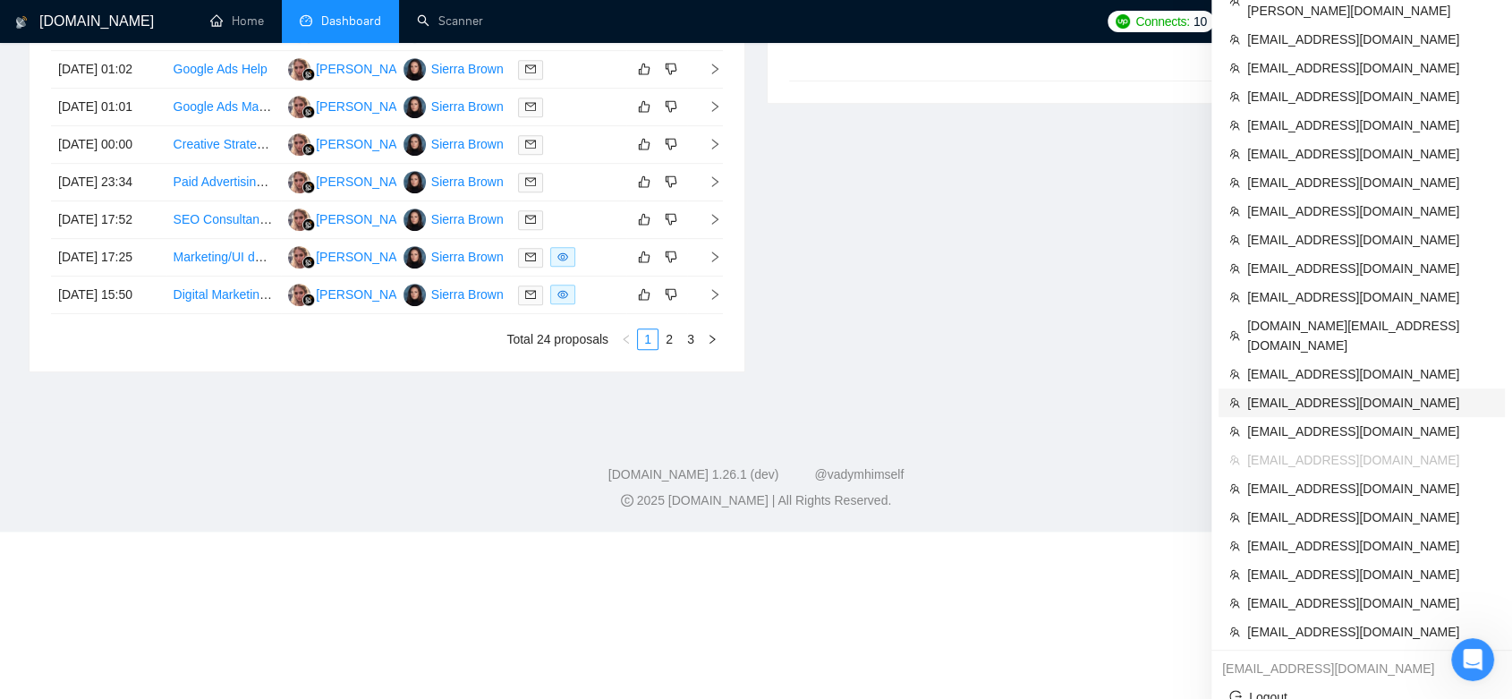
click at [1285, 393] on span "[EMAIL_ADDRESS][DOMAIN_NAME]" at bounding box center [1370, 403] width 247 height 20
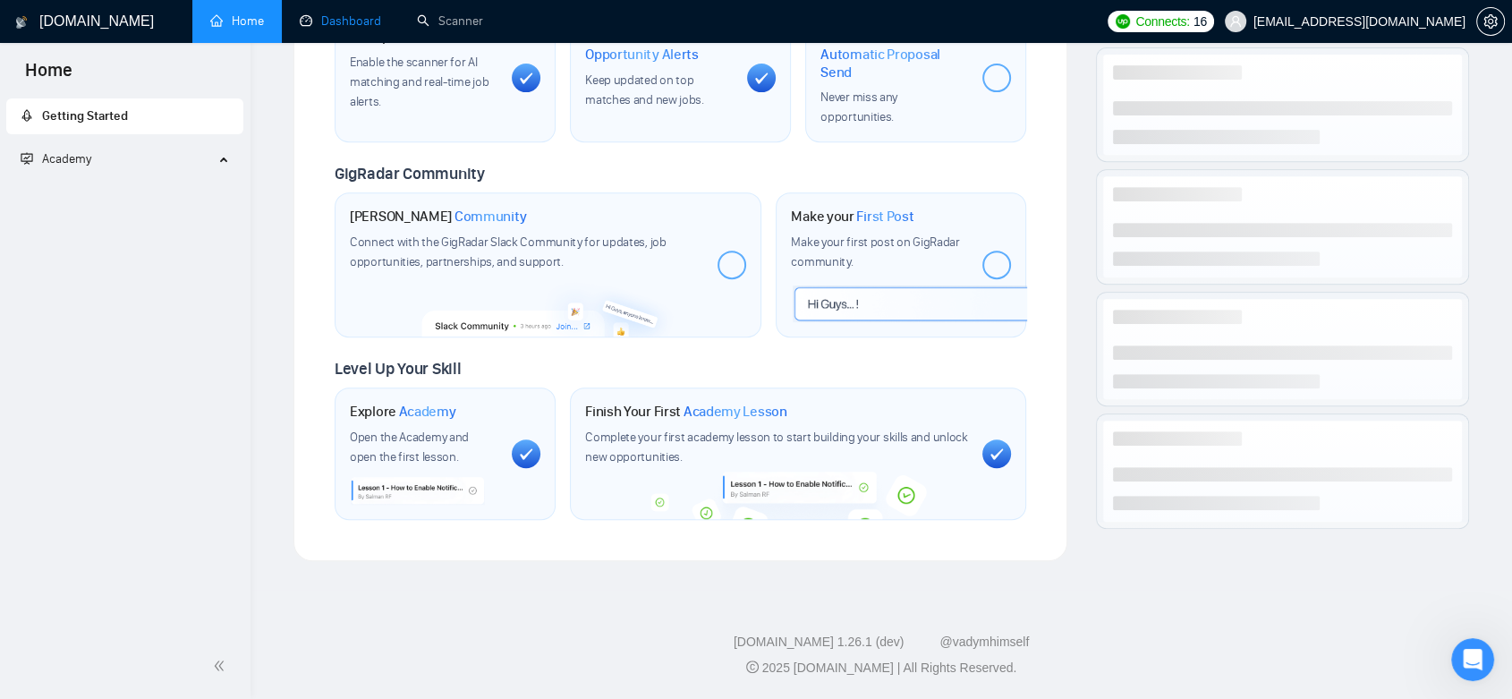
scroll to position [744, 0]
click at [335, 16] on link "Dashboard" at bounding box center [340, 20] width 81 height 15
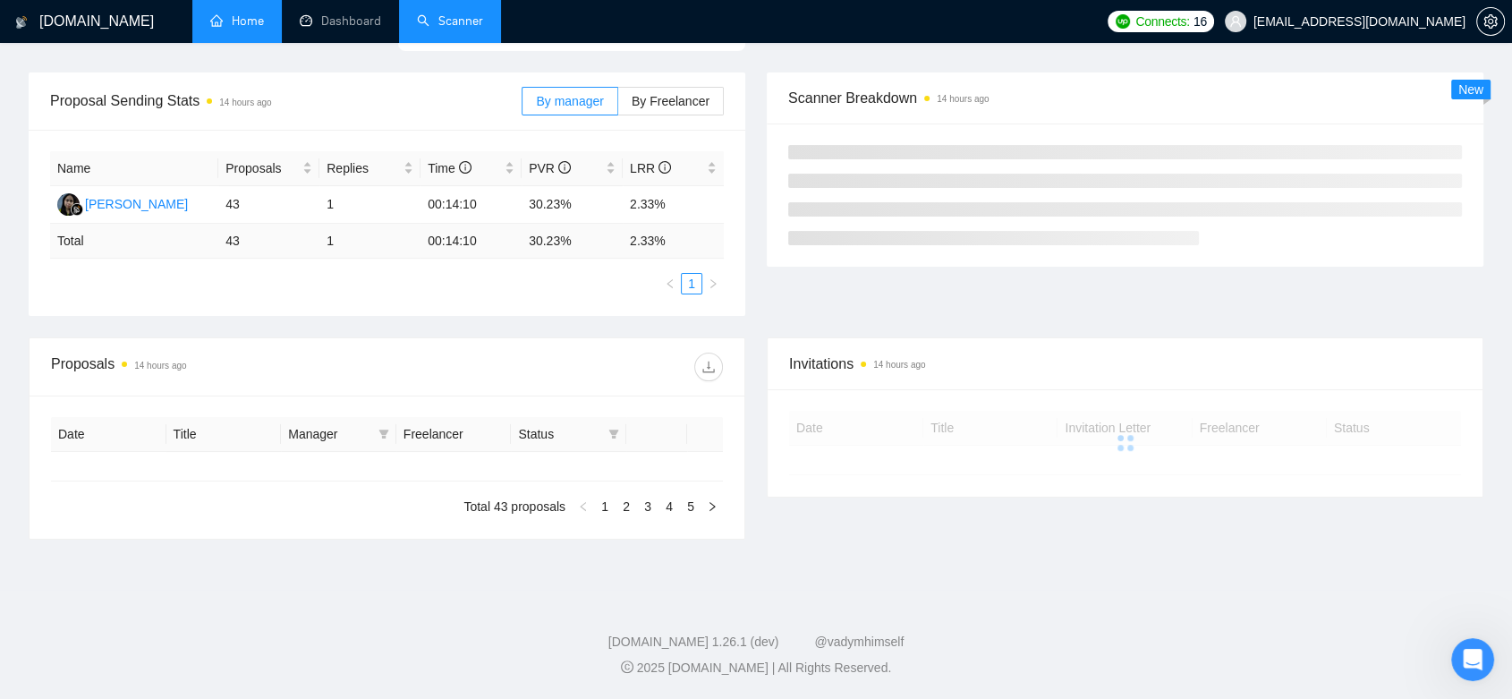
scroll to position [241, 0]
type input "[DATE]"
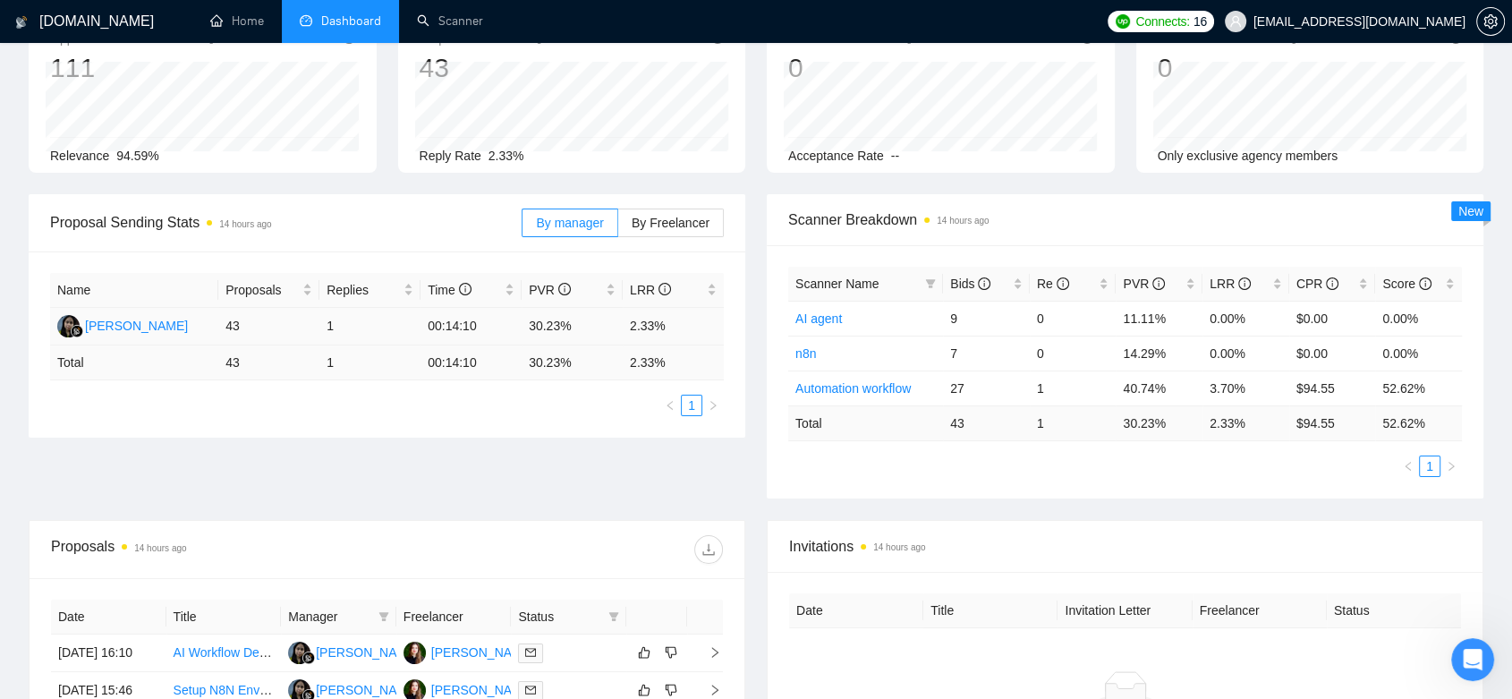
scroll to position [0, 0]
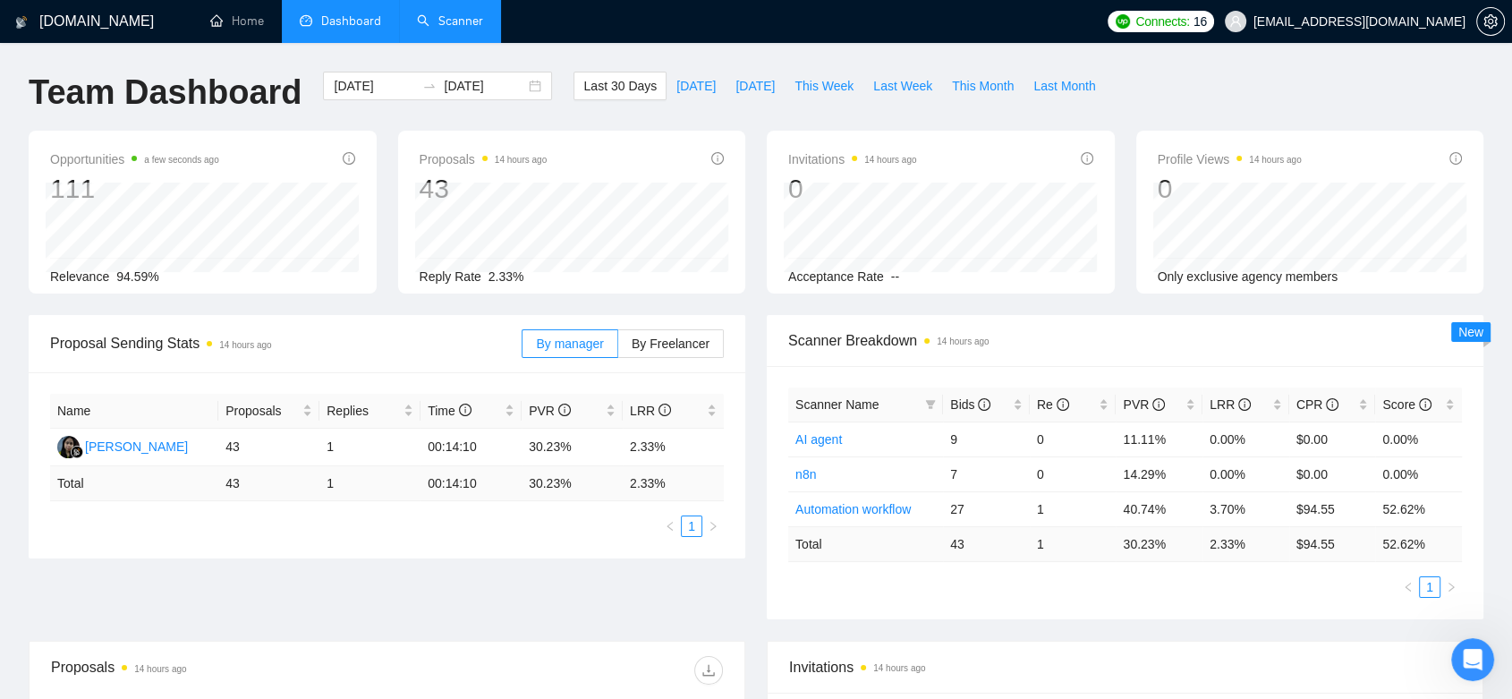
click at [454, 27] on link "Scanner" at bounding box center [450, 20] width 66 height 15
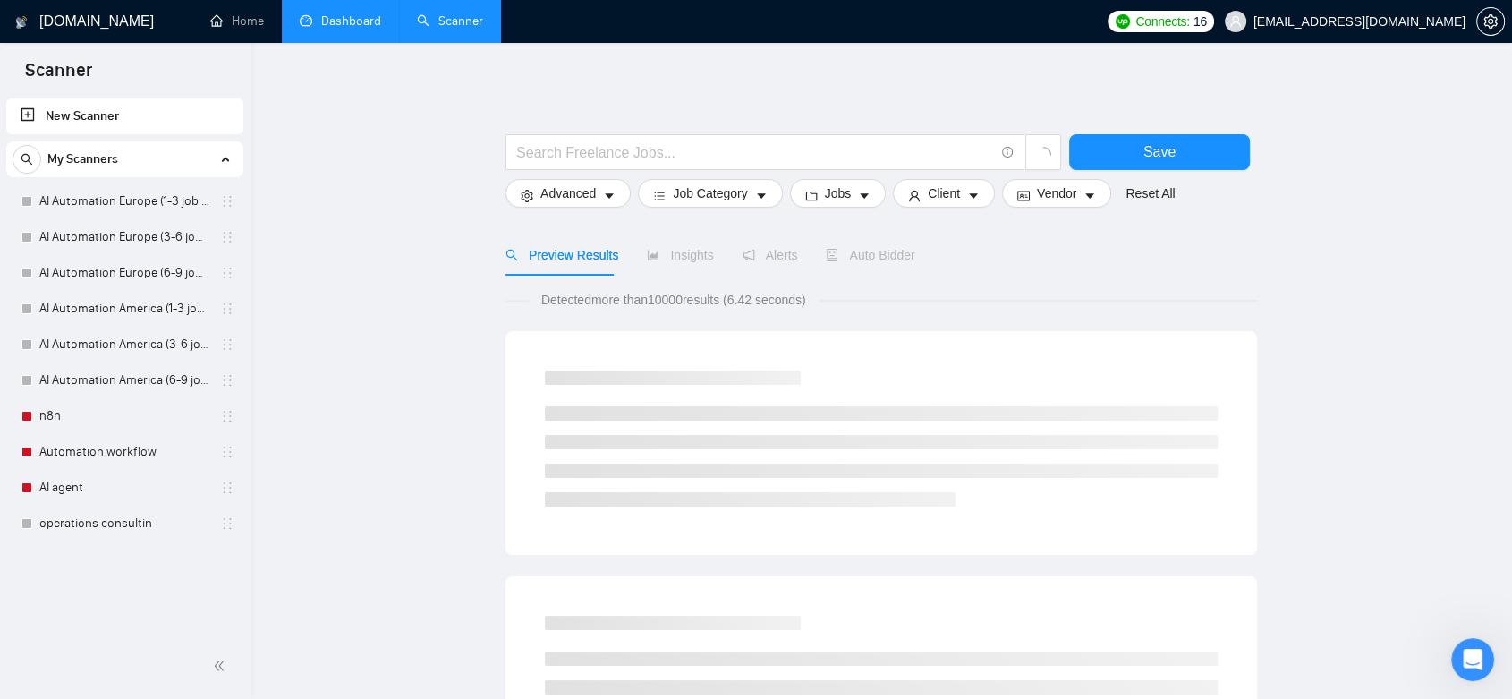
click at [343, 20] on link "Dashboard" at bounding box center [340, 20] width 81 height 15
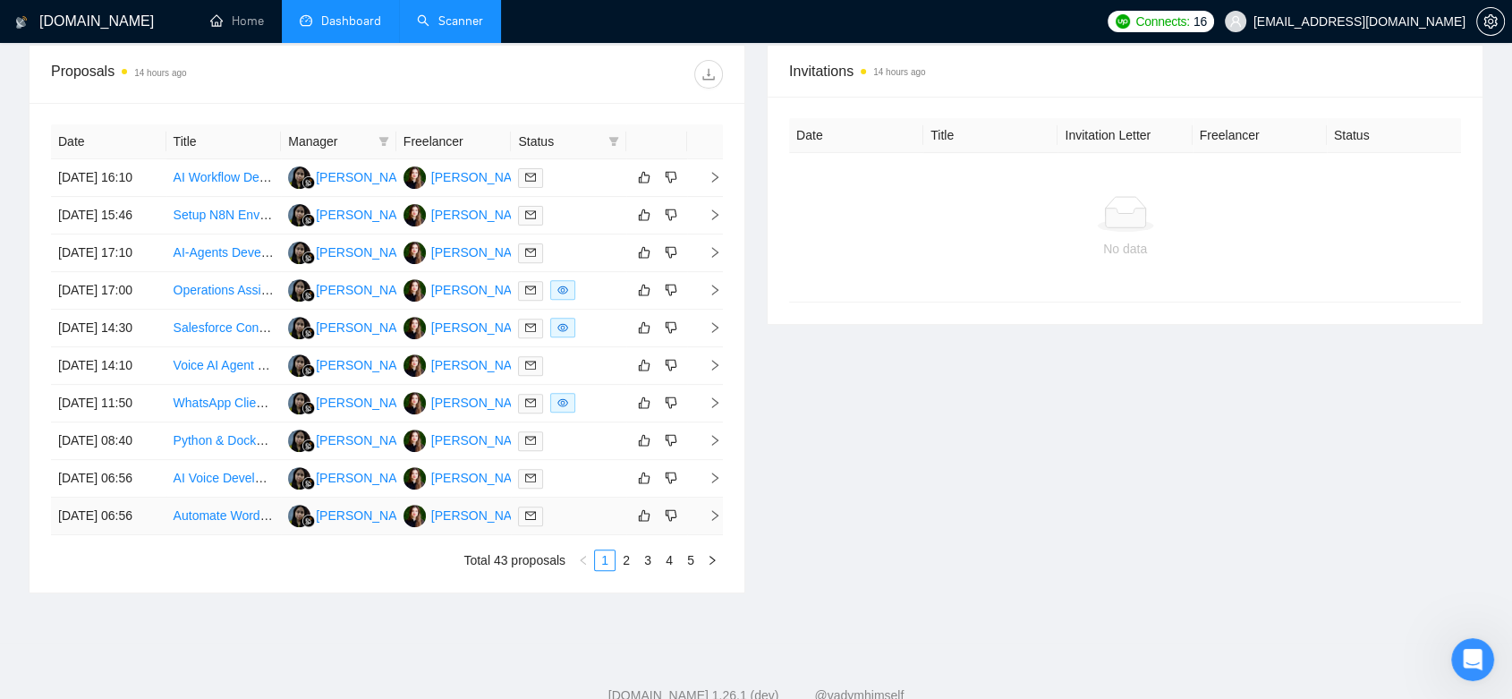
scroll to position [816, 0]
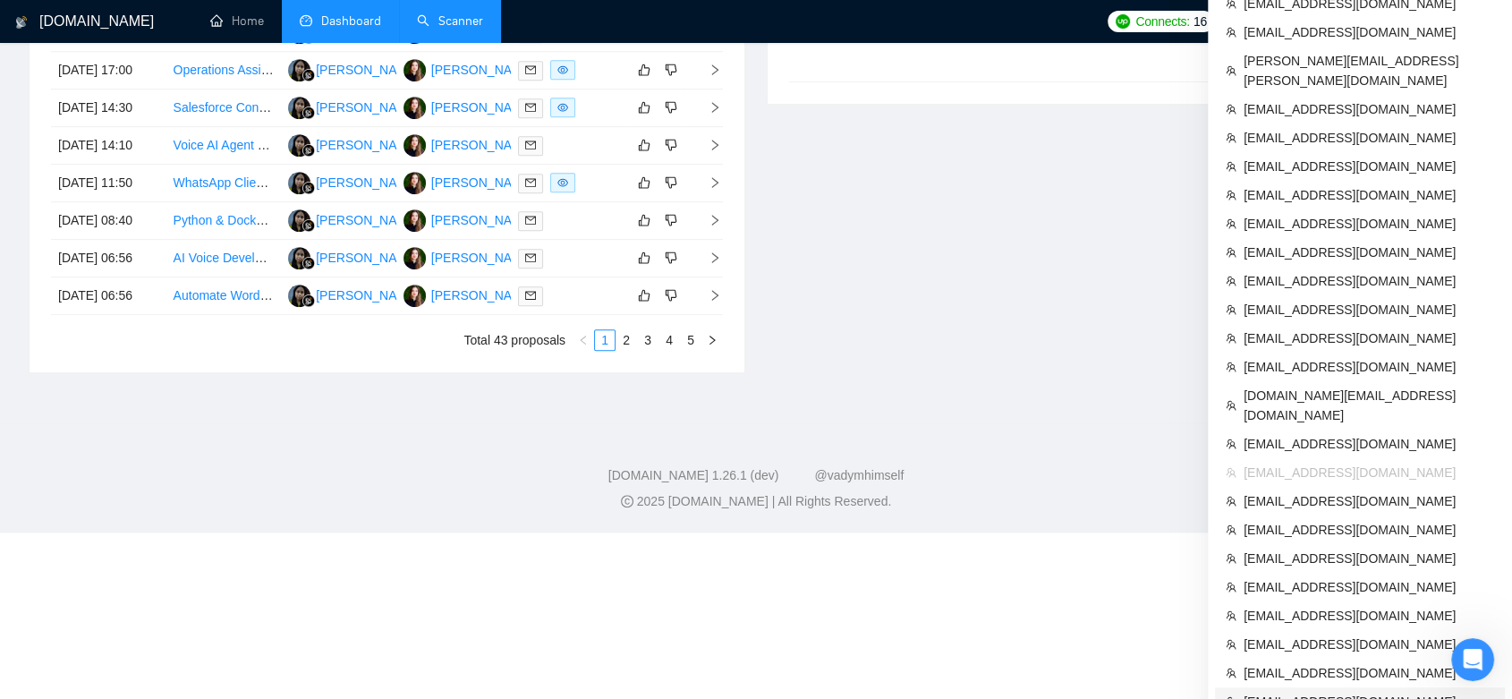
click at [1332, 691] on span "[EMAIL_ADDRESS][DOMAIN_NAME]" at bounding box center [1368, 701] width 250 height 20
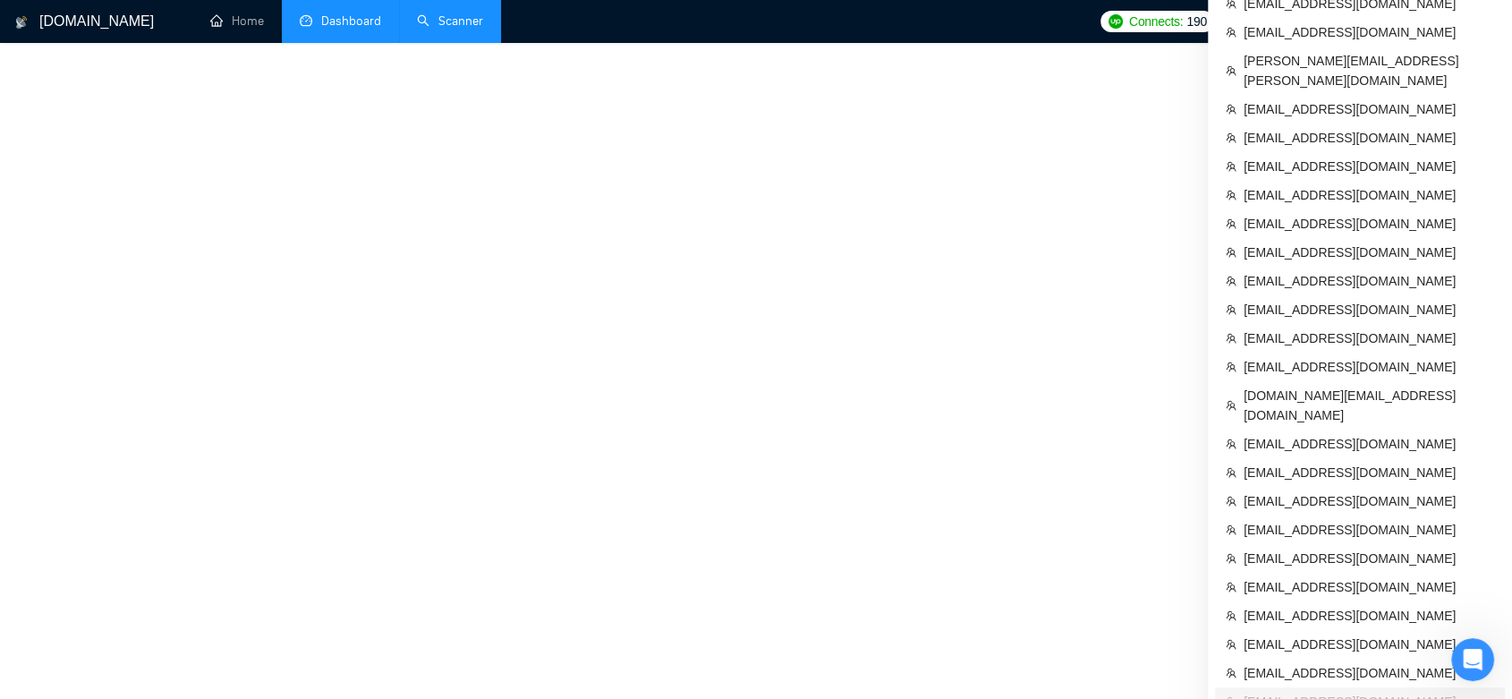
scroll to position [744, 0]
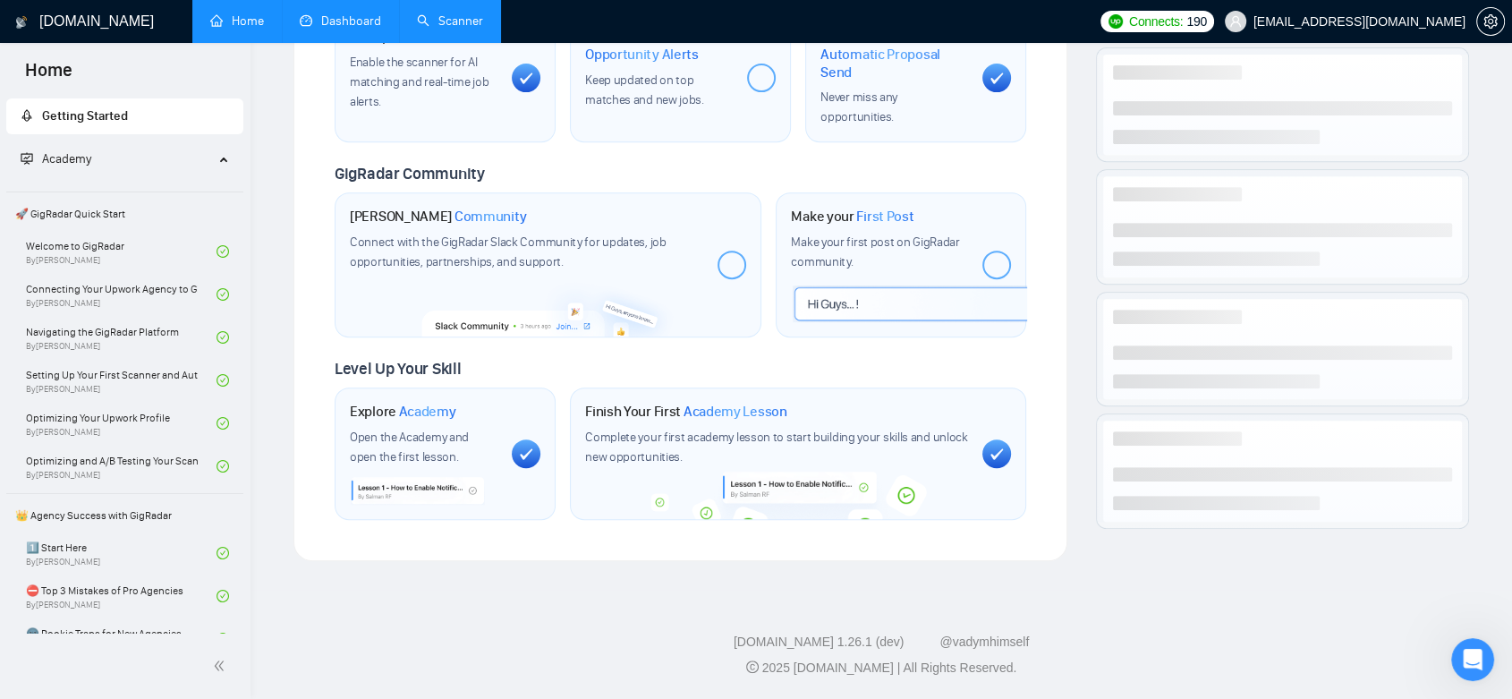
click at [365, 13] on link "Dashboard" at bounding box center [340, 20] width 81 height 15
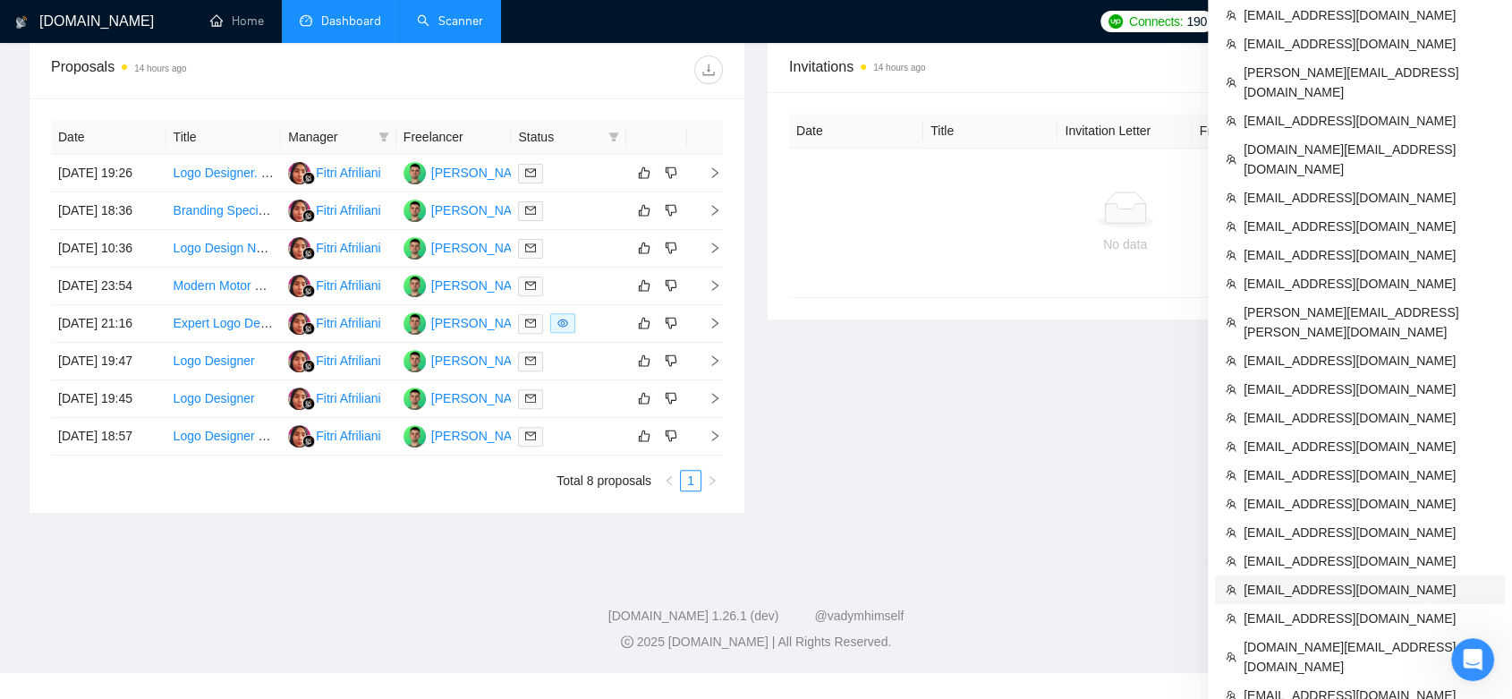
scroll to position [744, 0]
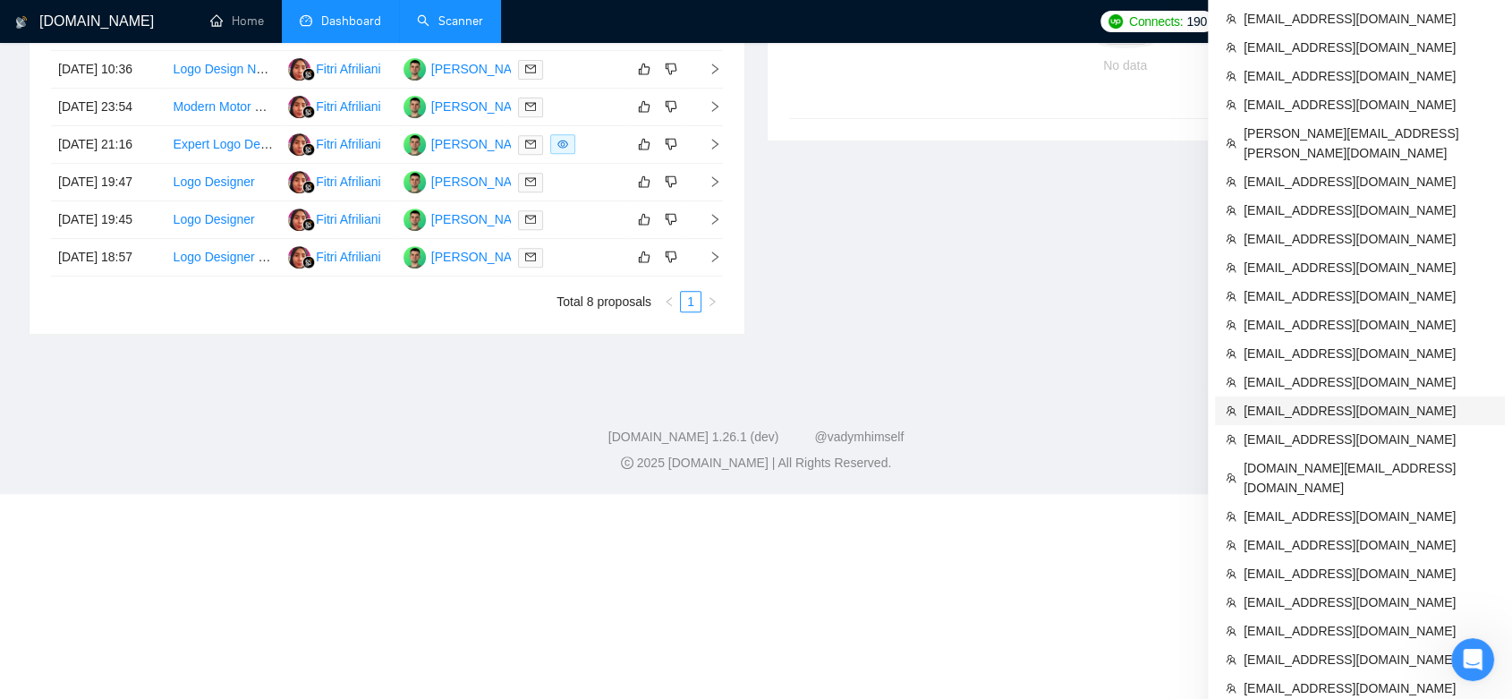
click at [1323, 401] on span "[EMAIL_ADDRESS][DOMAIN_NAME]" at bounding box center [1368, 411] width 250 height 20
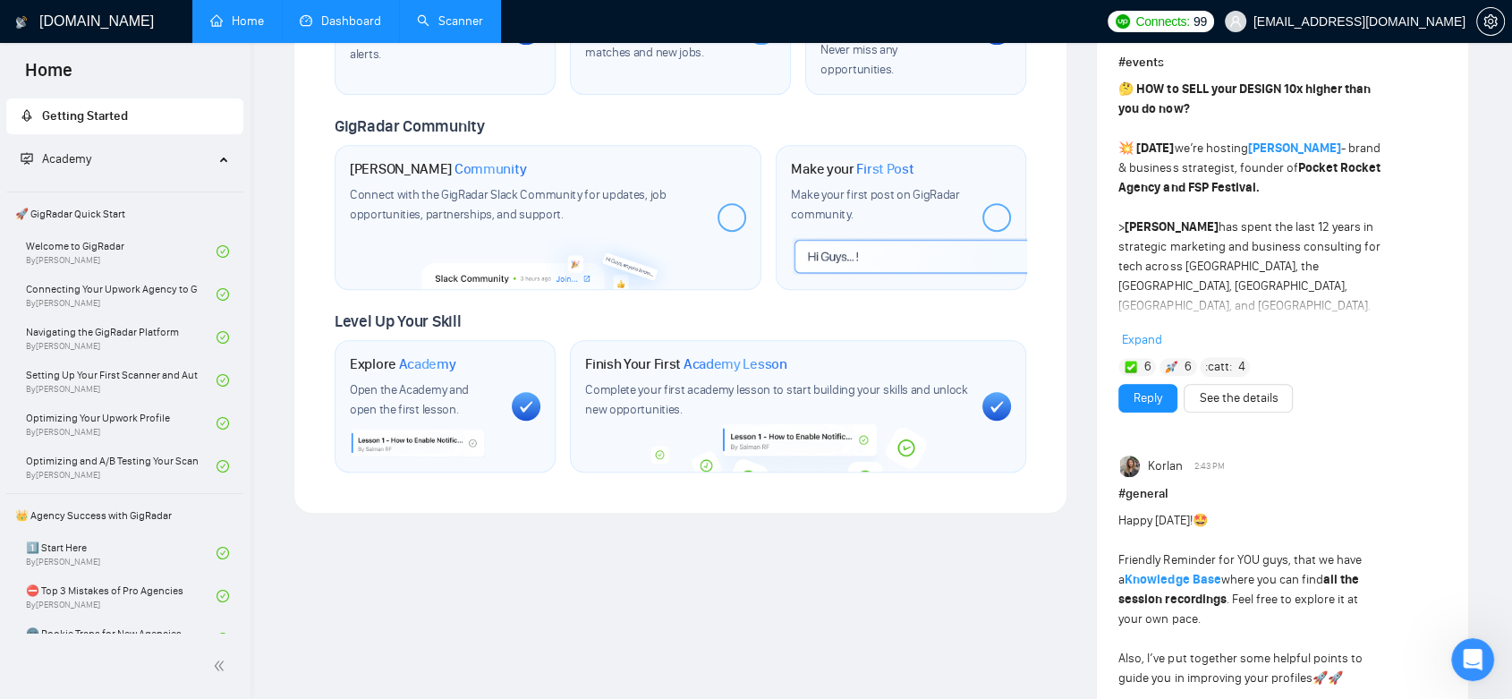
scroll to position [744, 0]
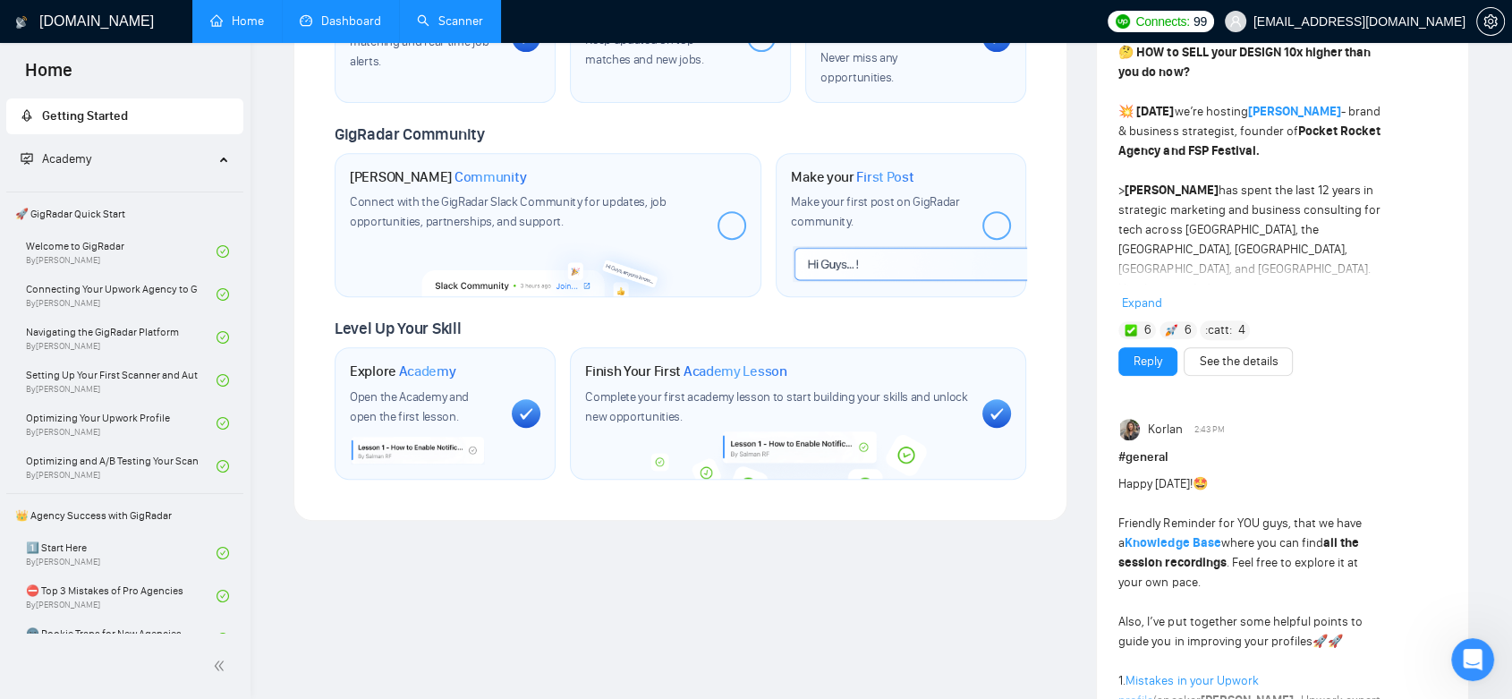
click at [360, 13] on link "Dashboard" at bounding box center [340, 20] width 81 height 15
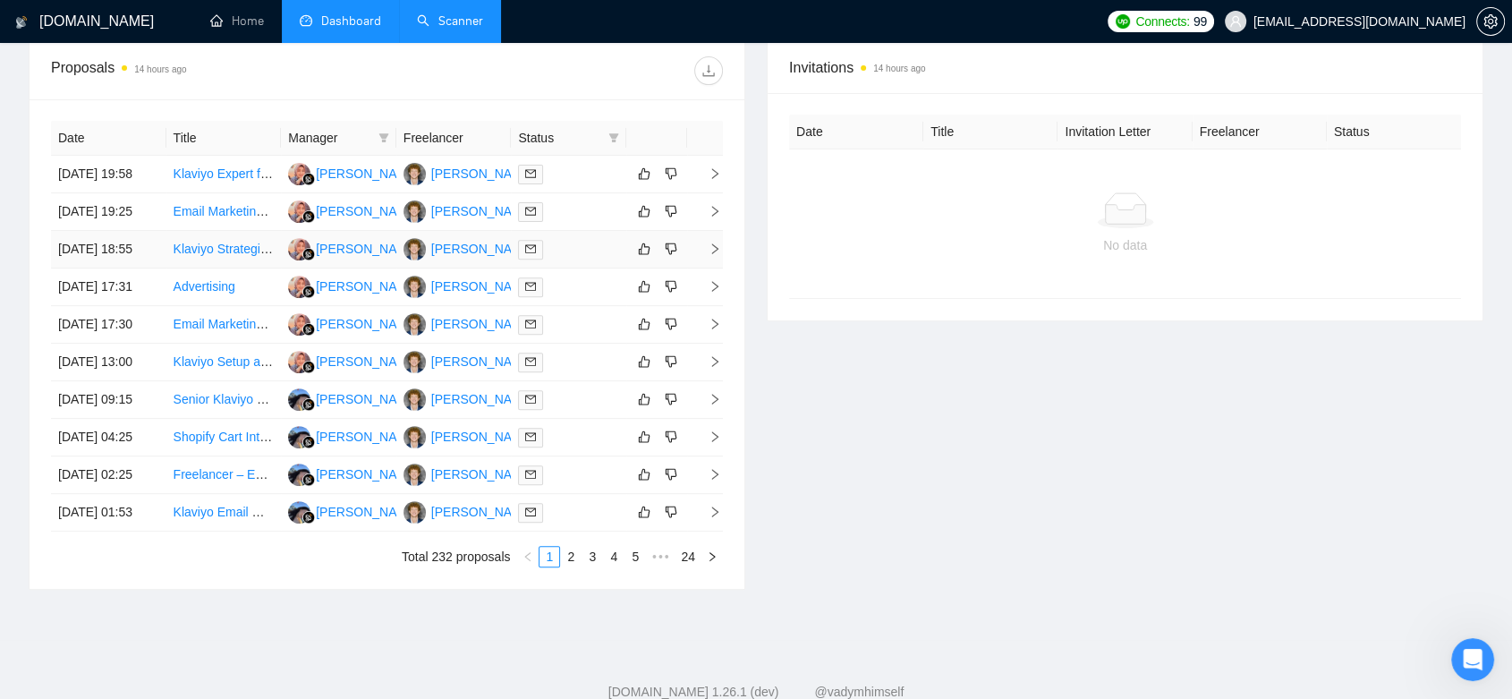
scroll to position [415, 0]
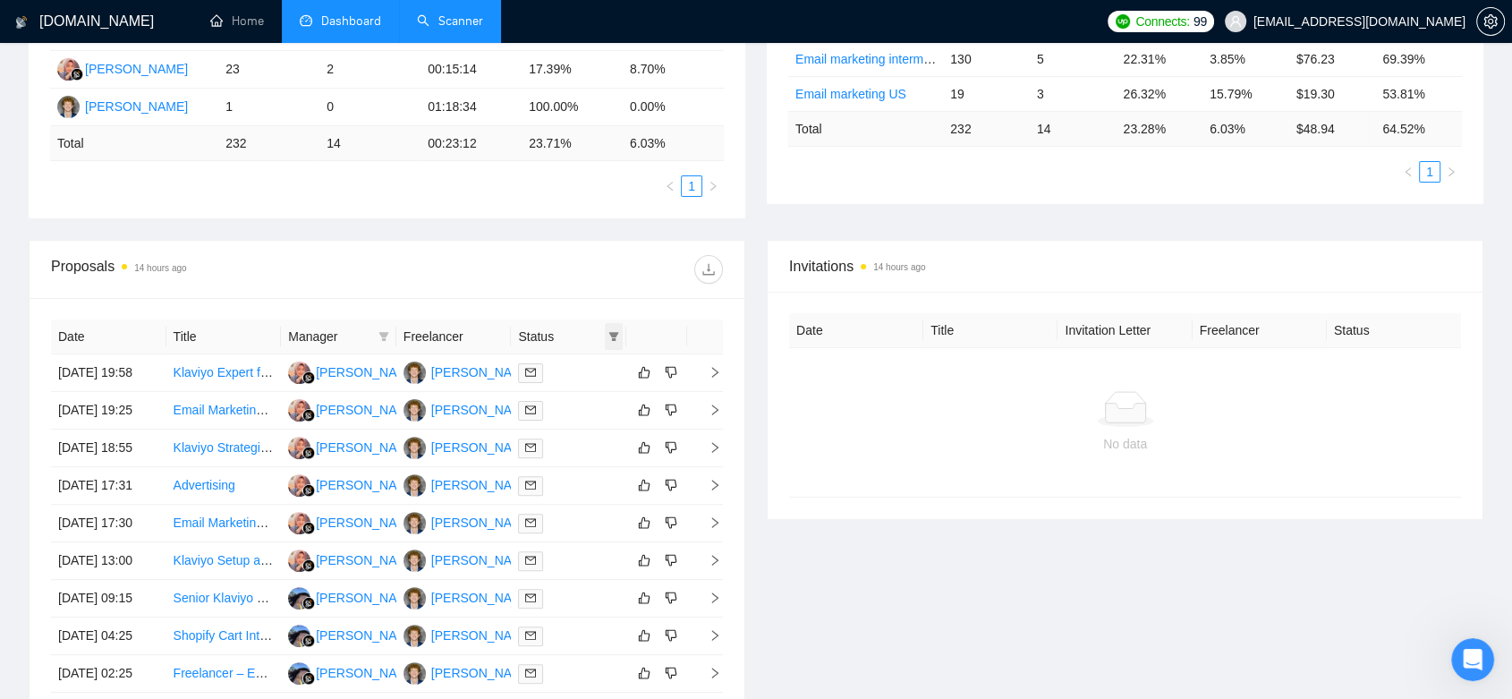
click at [615, 325] on span at bounding box center [614, 336] width 18 height 27
click at [540, 365] on span "Chat" at bounding box center [557, 369] width 34 height 14
checkbox input "true"
click at [599, 426] on span "OK" at bounding box center [599, 434] width 18 height 20
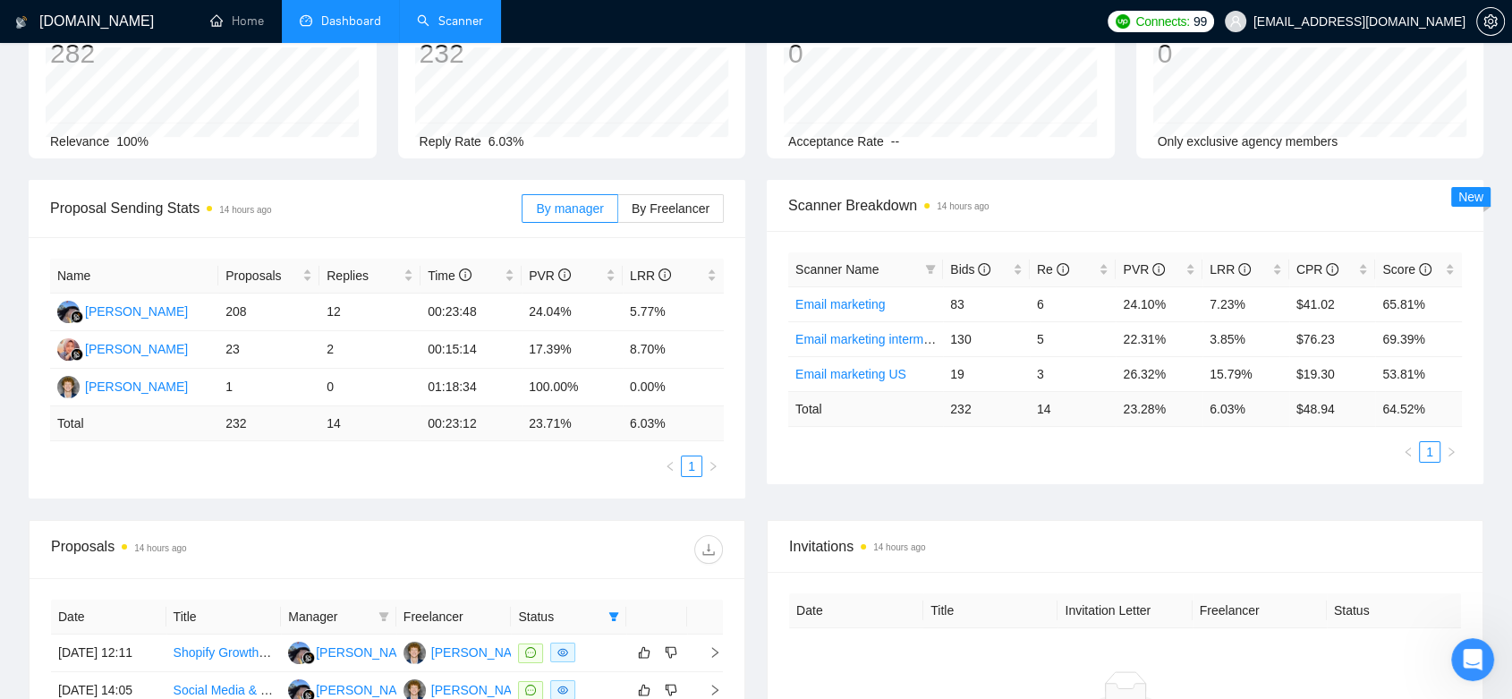
scroll to position [731, 0]
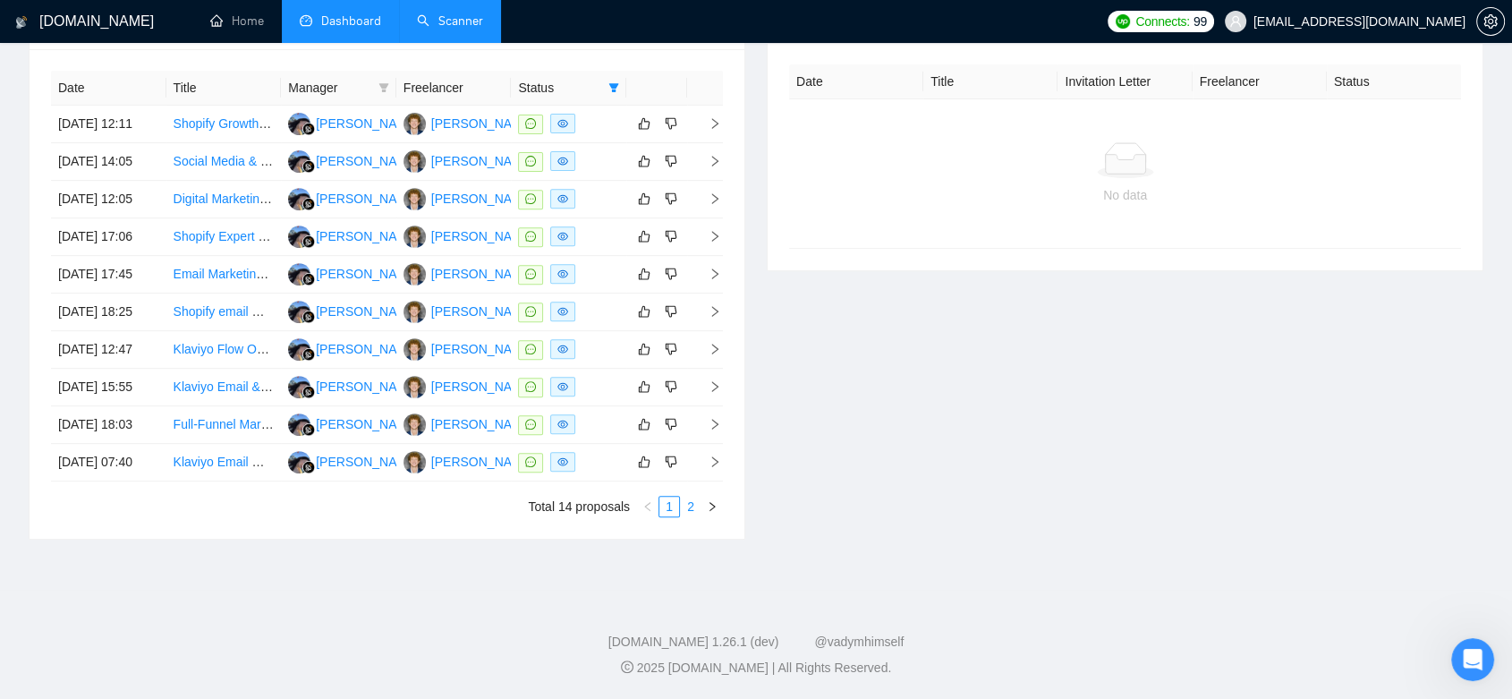
click at [683, 516] on link "2" at bounding box center [691, 506] width 20 height 20
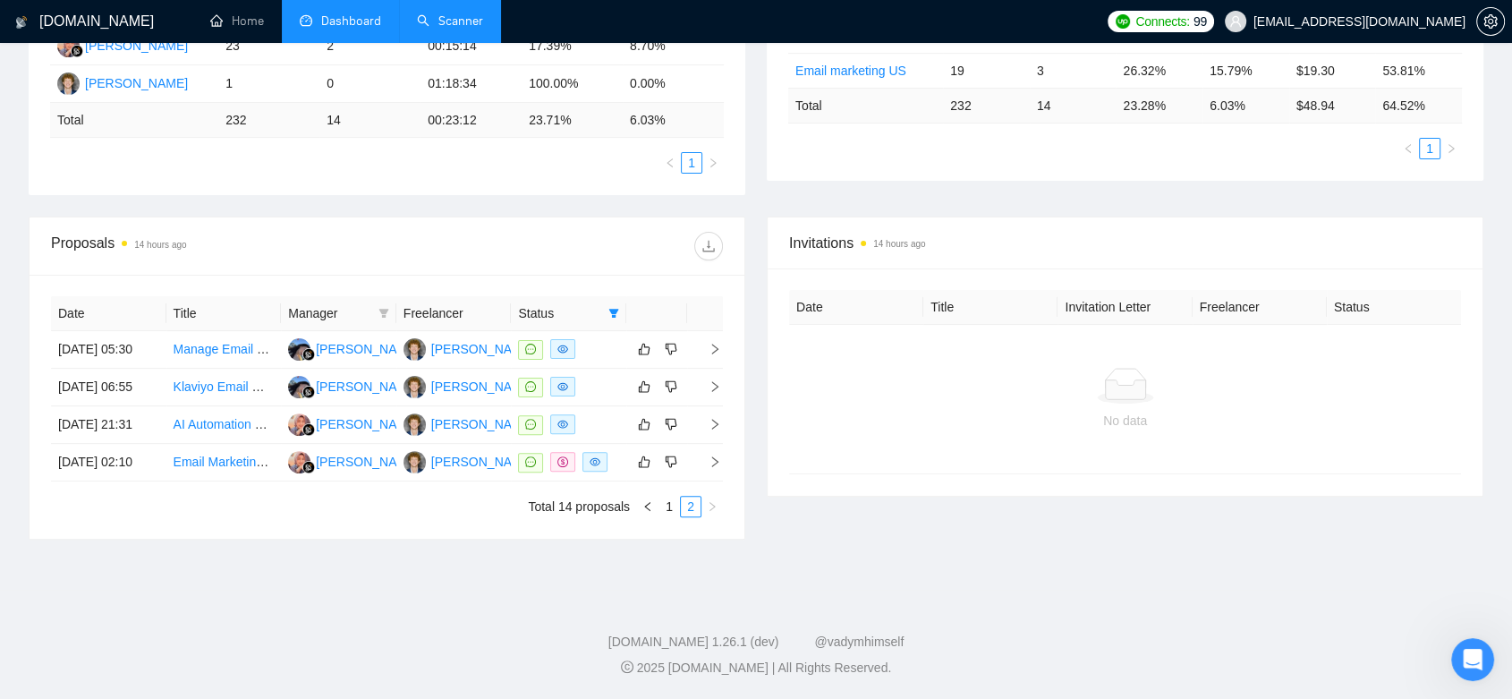
scroll to position [504, 0]
click at [501, 331] on td "[PERSON_NAME]" at bounding box center [453, 350] width 115 height 38
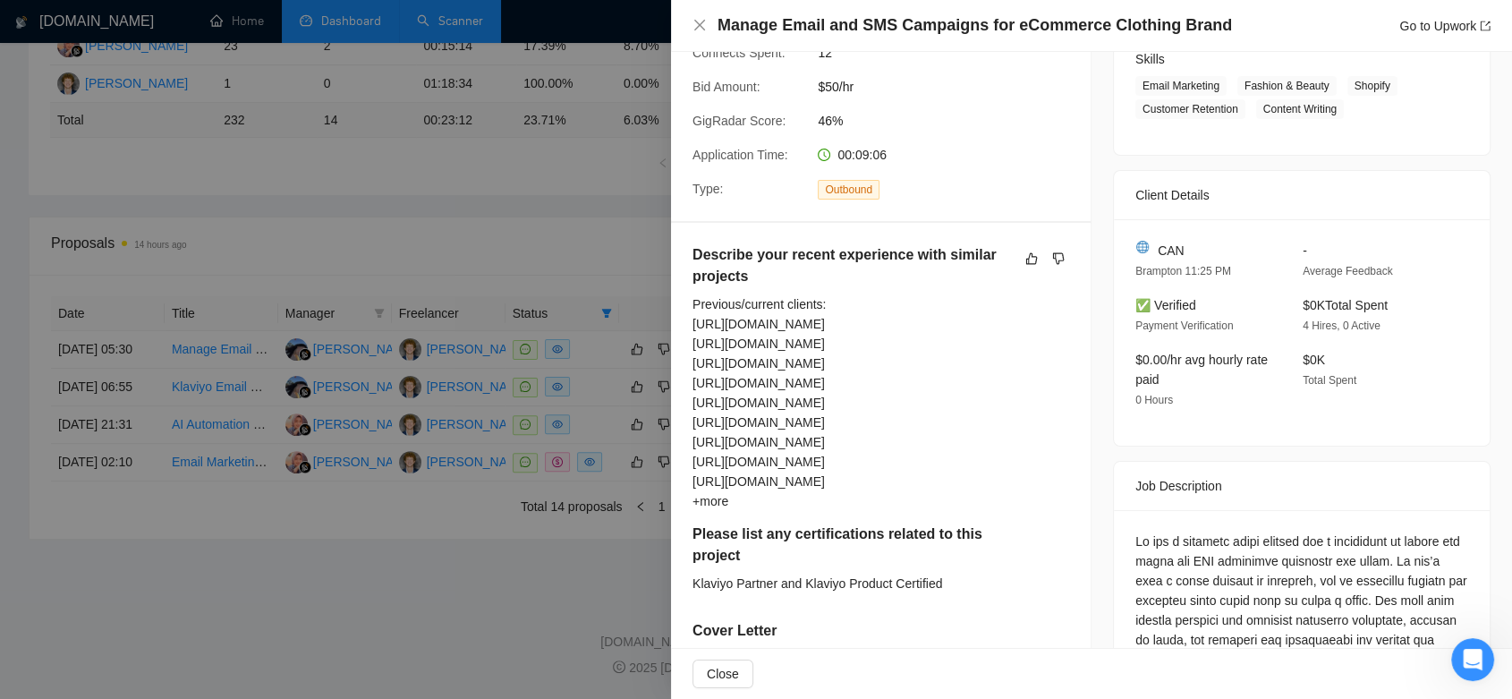
scroll to position [596, 0]
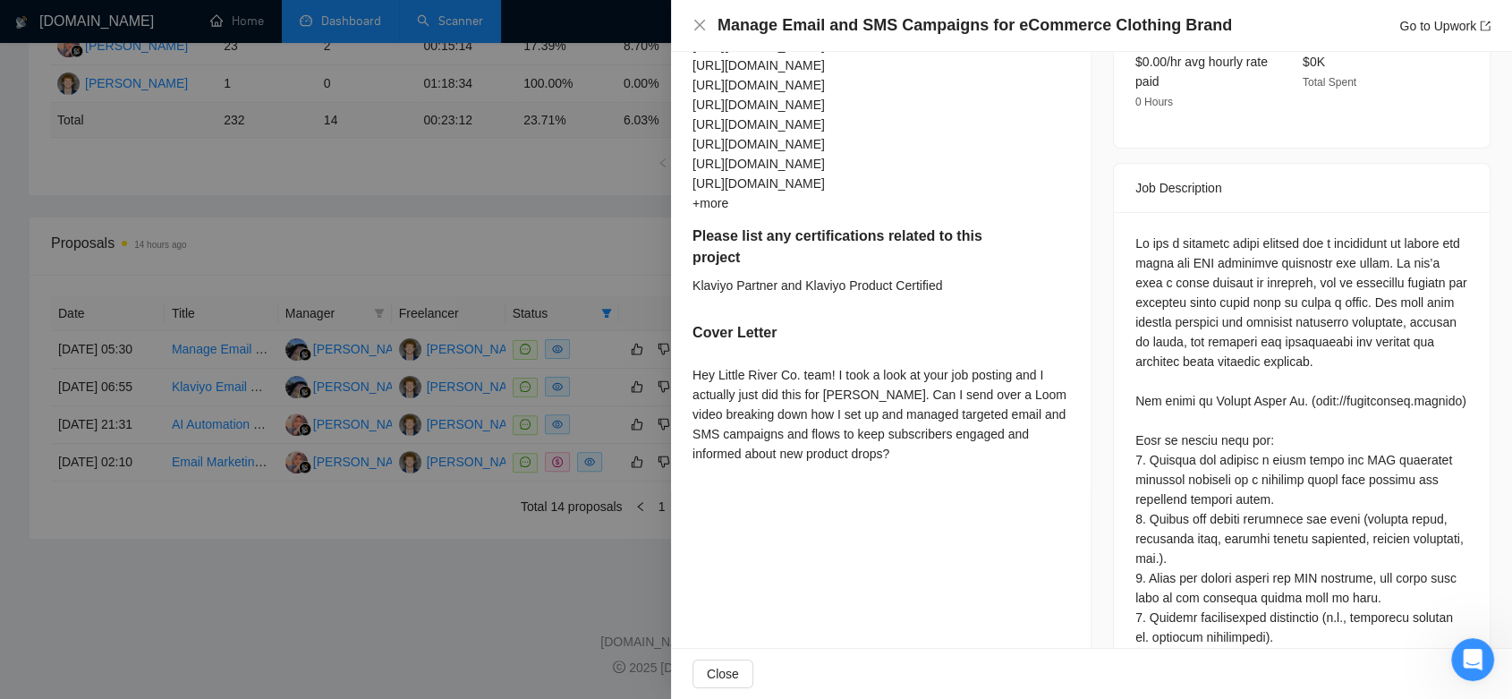
click at [403, 532] on div at bounding box center [756, 349] width 1512 height 699
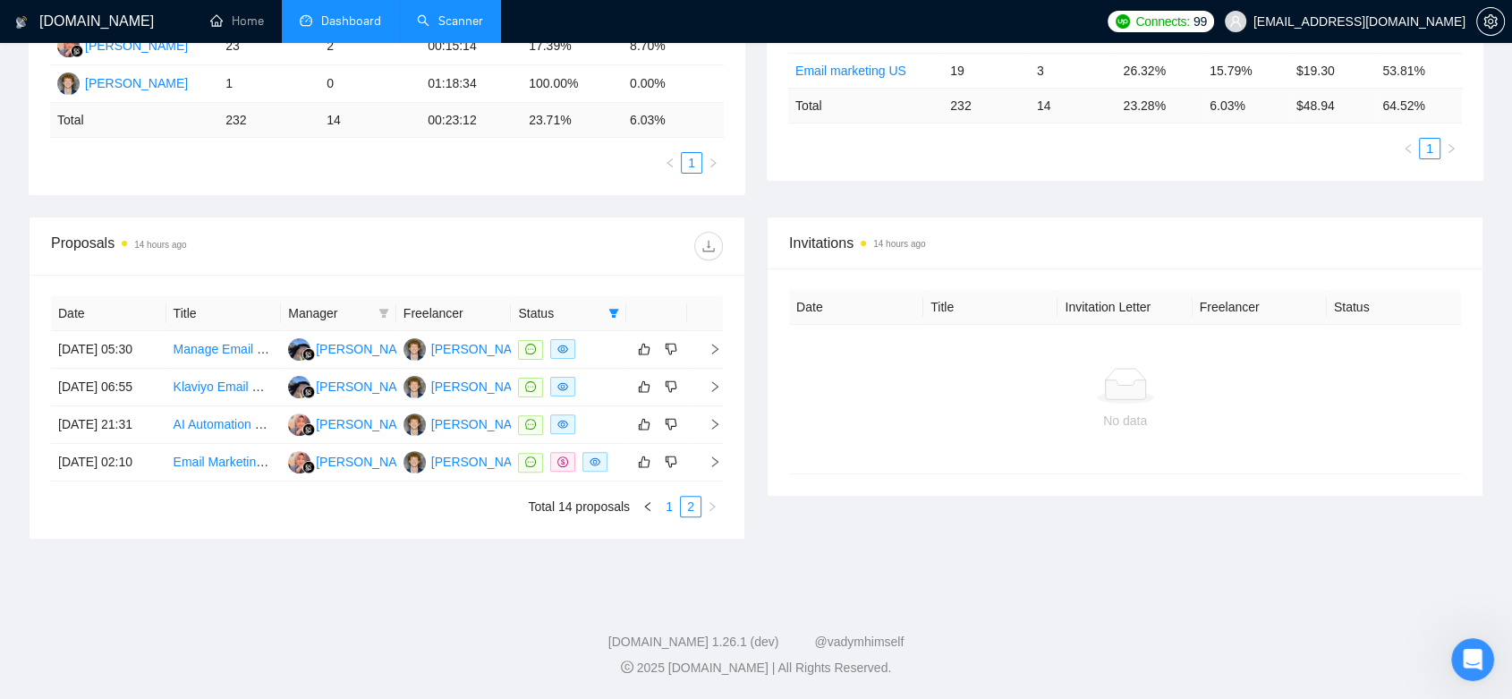
click at [665, 507] on link "1" at bounding box center [669, 506] width 20 height 20
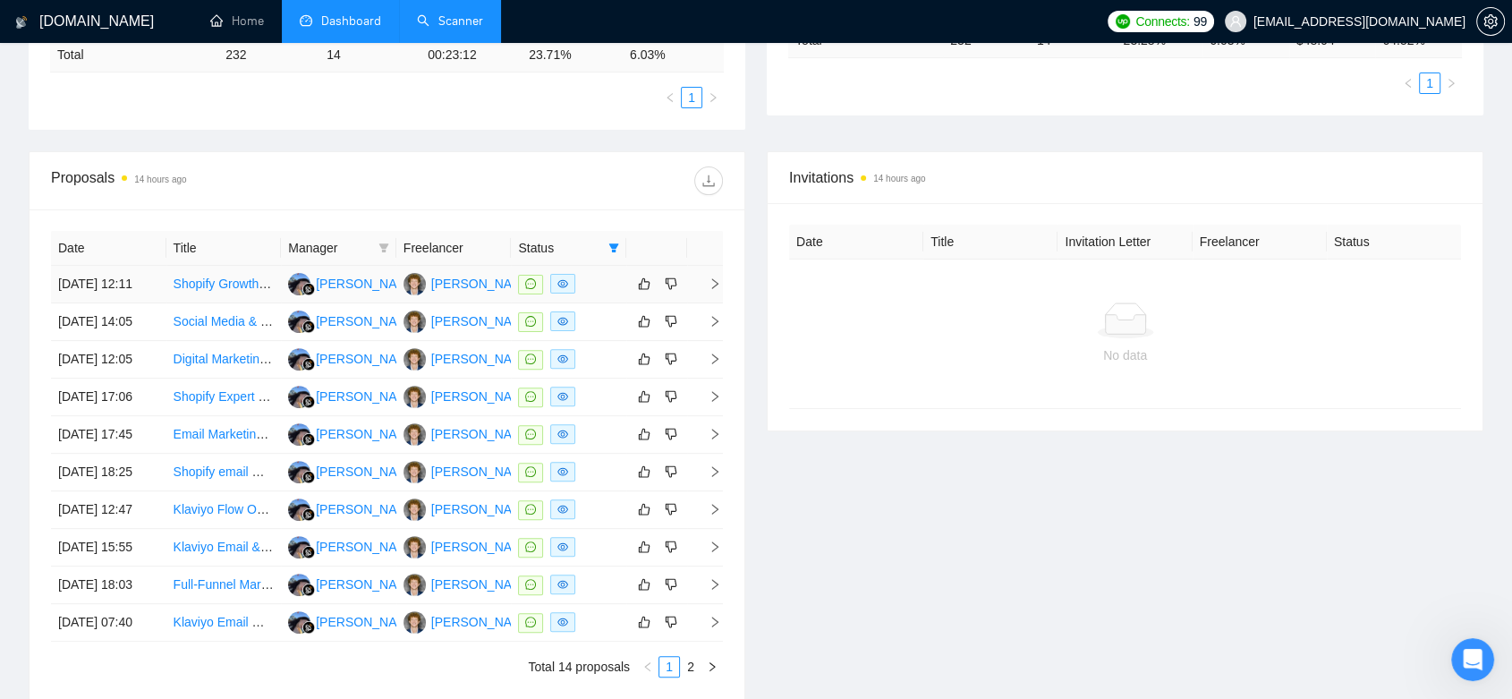
click at [476, 303] on td "[PERSON_NAME]" at bounding box center [453, 285] width 115 height 38
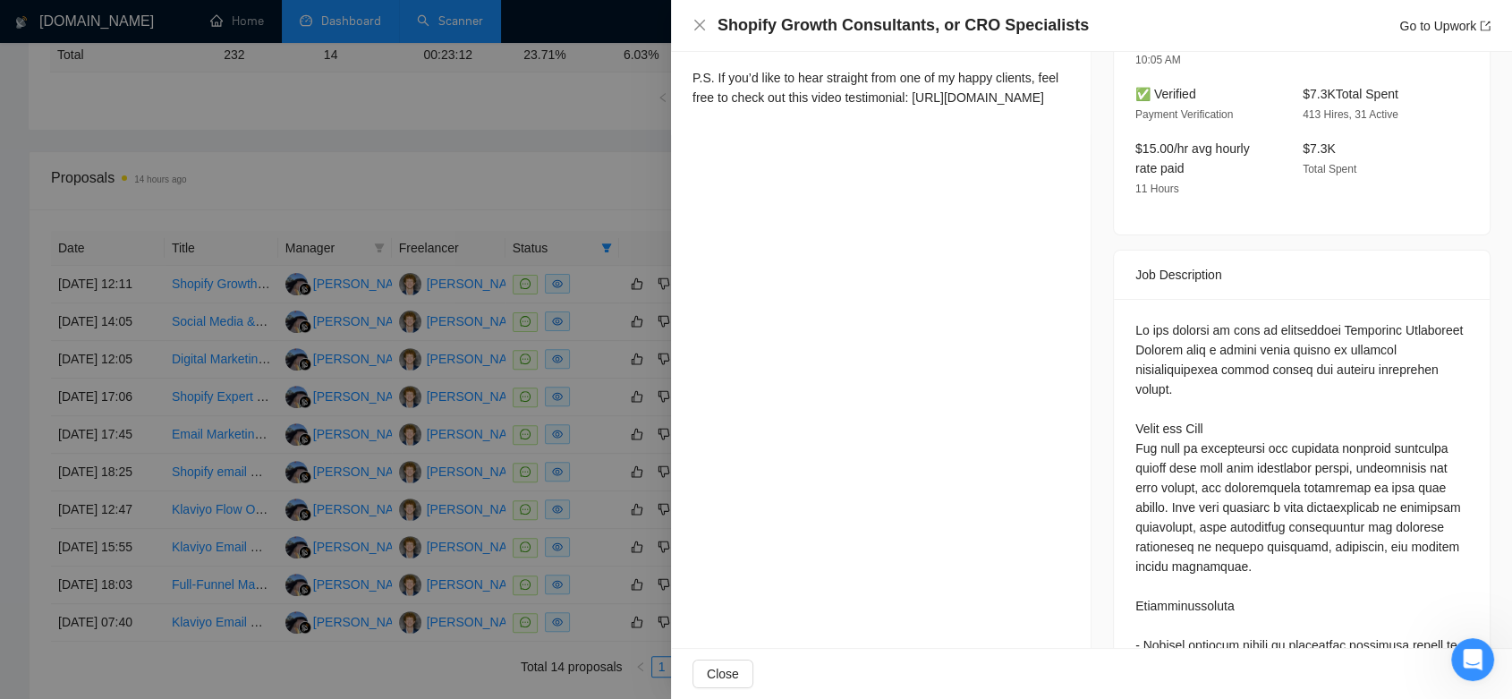
scroll to position [397, 0]
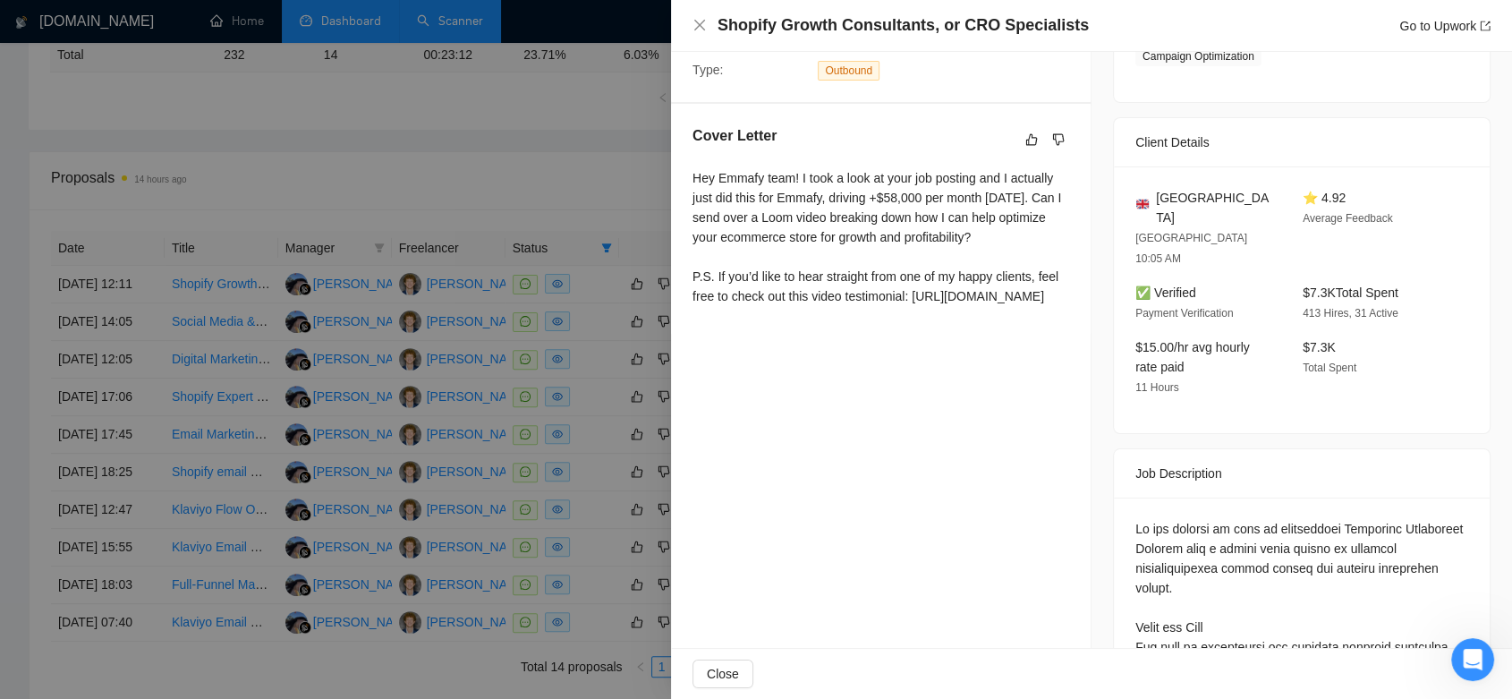
click at [544, 183] on div at bounding box center [756, 349] width 1512 height 699
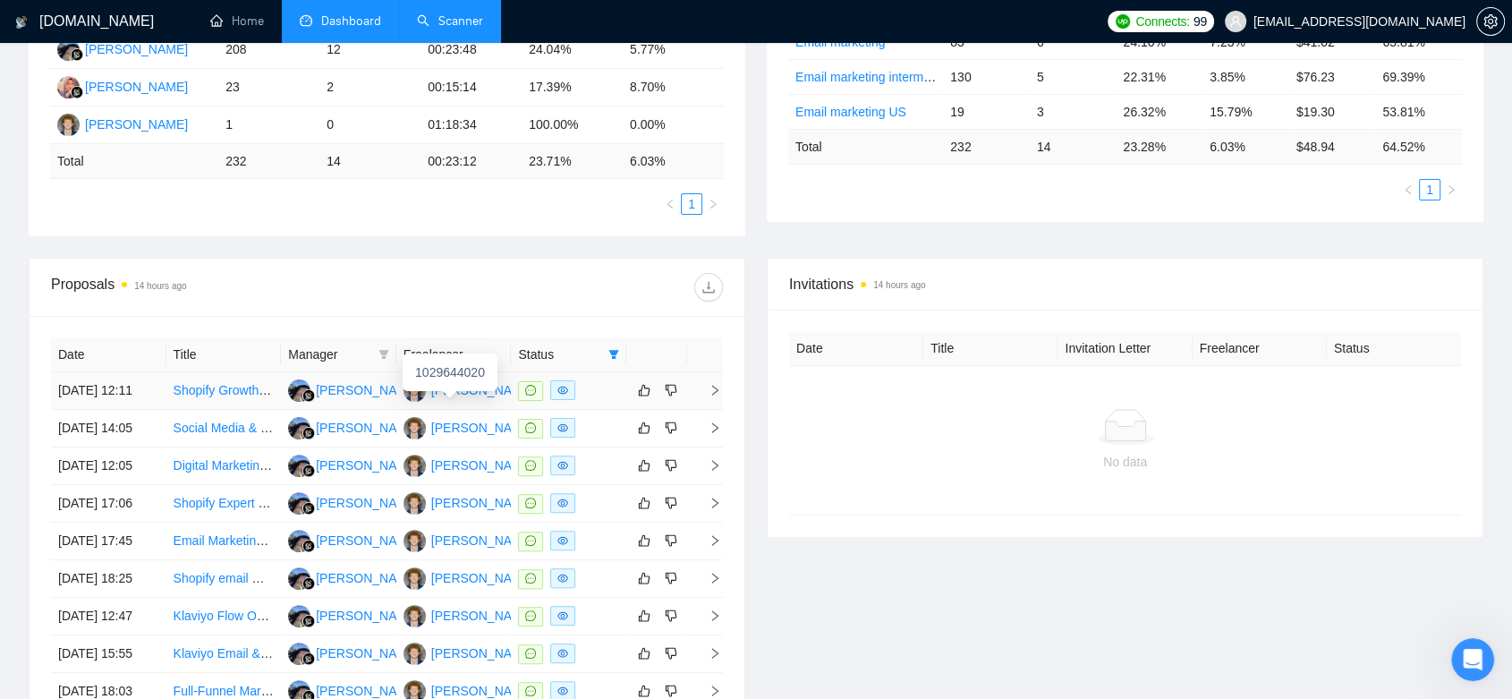
click at [477, 402] on div "[PERSON_NAME]" at bounding box center [468, 390] width 131 height 22
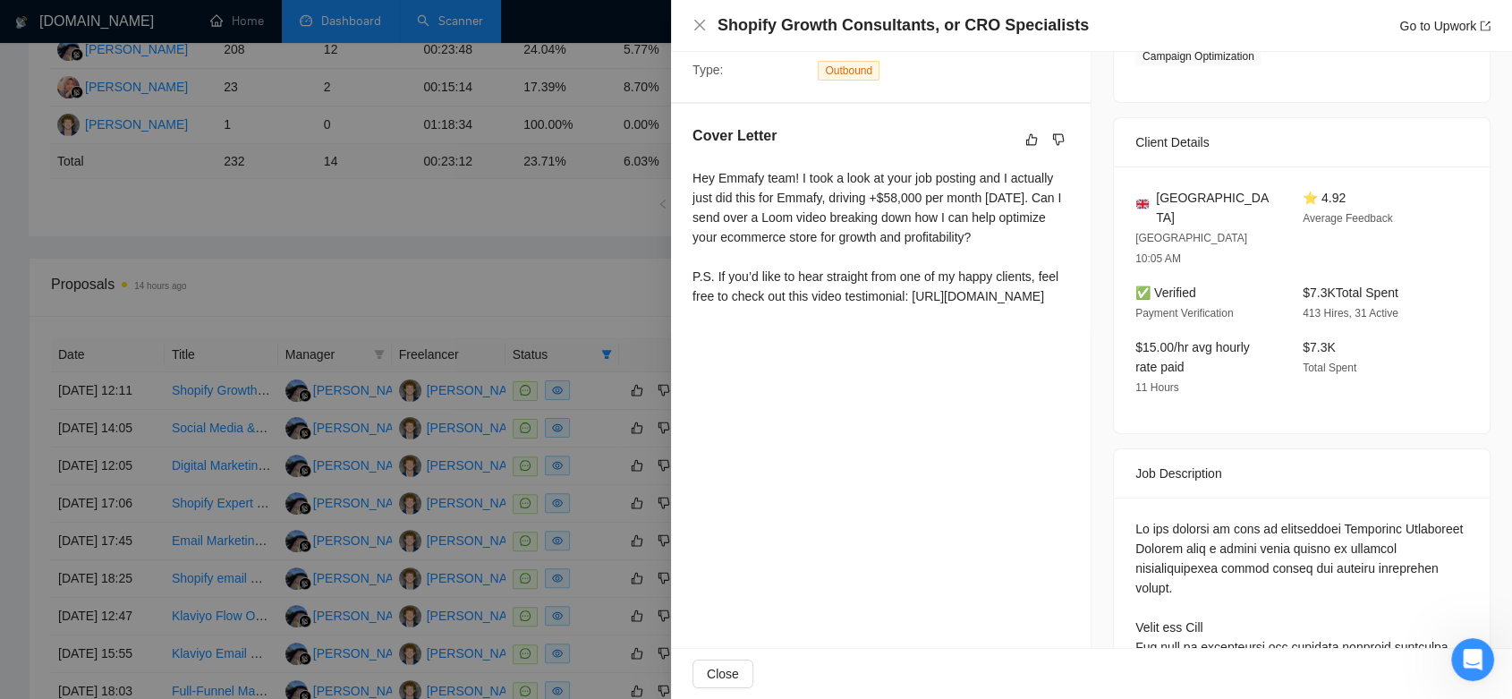
click at [511, 265] on div at bounding box center [756, 349] width 1512 height 699
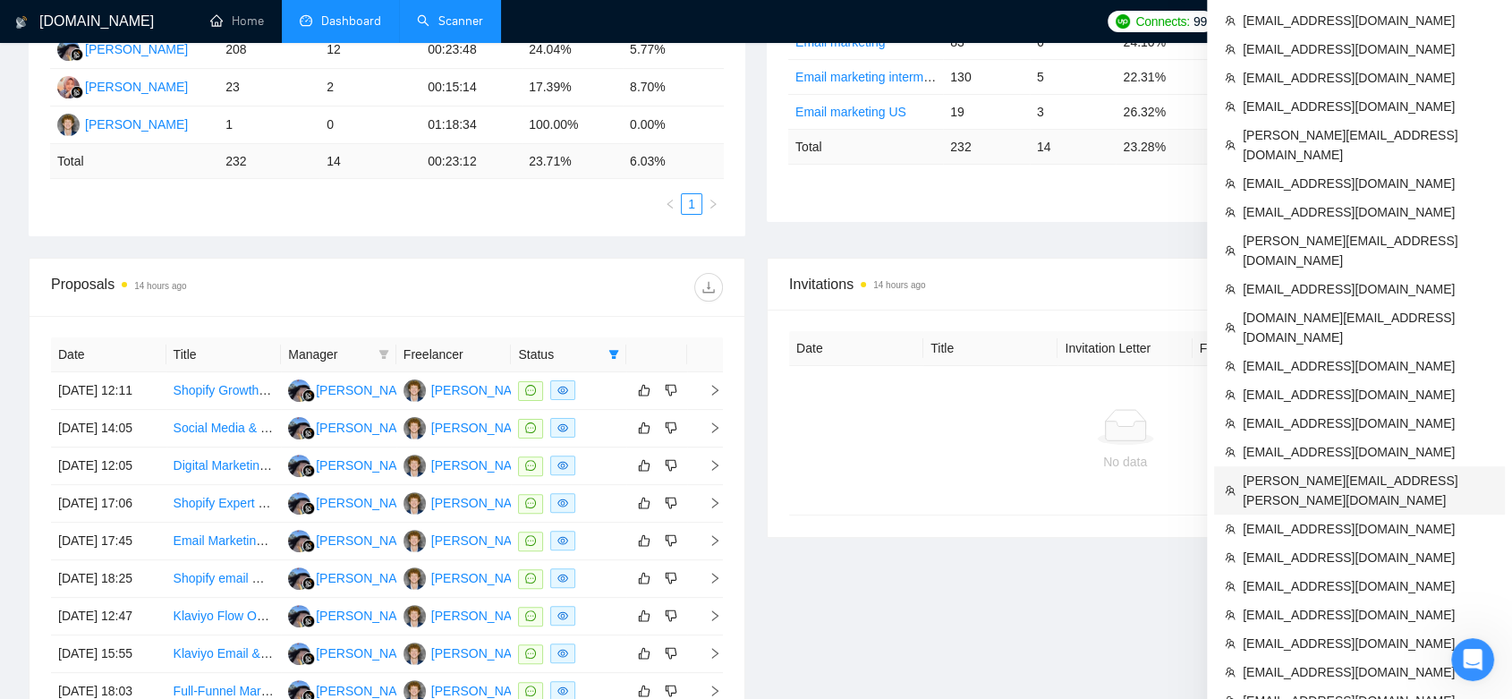
click at [1331, 471] on span "[PERSON_NAME][EMAIL_ADDRESS][PERSON_NAME][DOMAIN_NAME]" at bounding box center [1367, 490] width 251 height 39
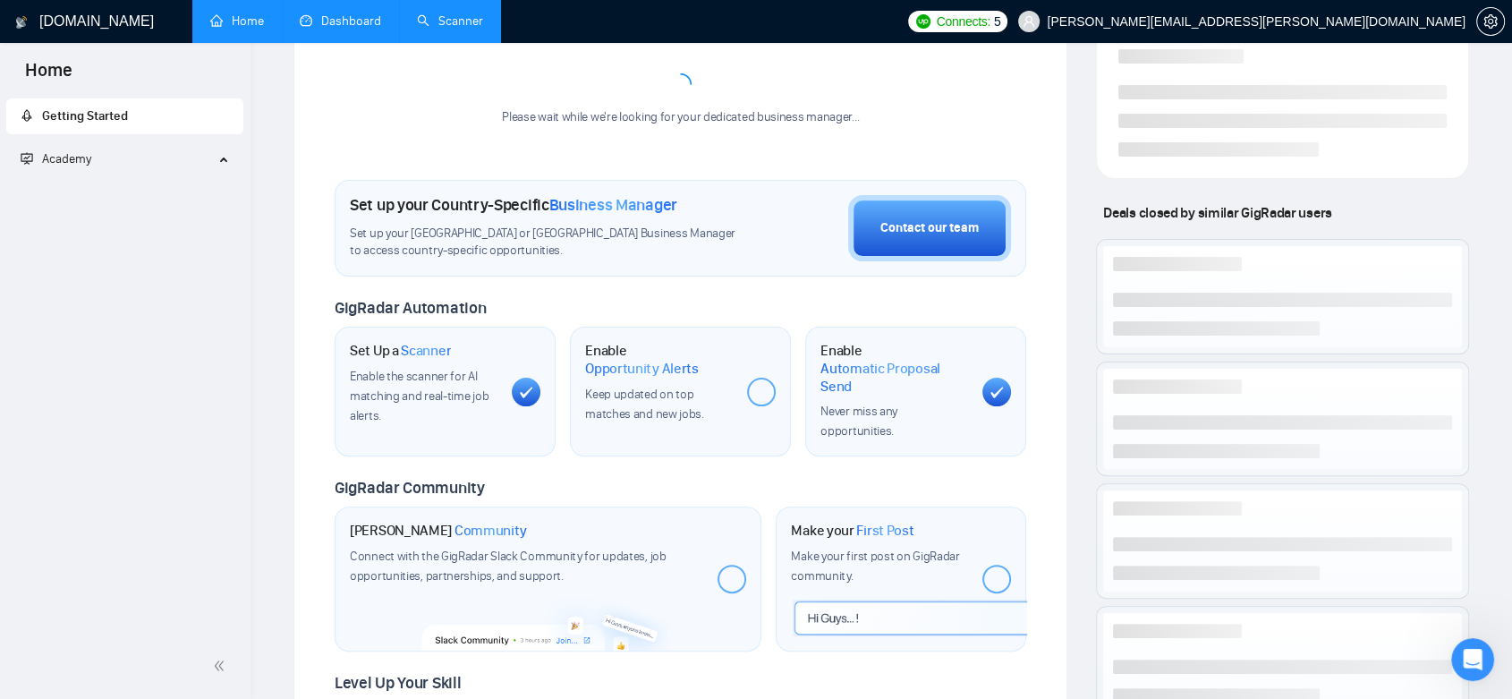
scroll to position [648, 0]
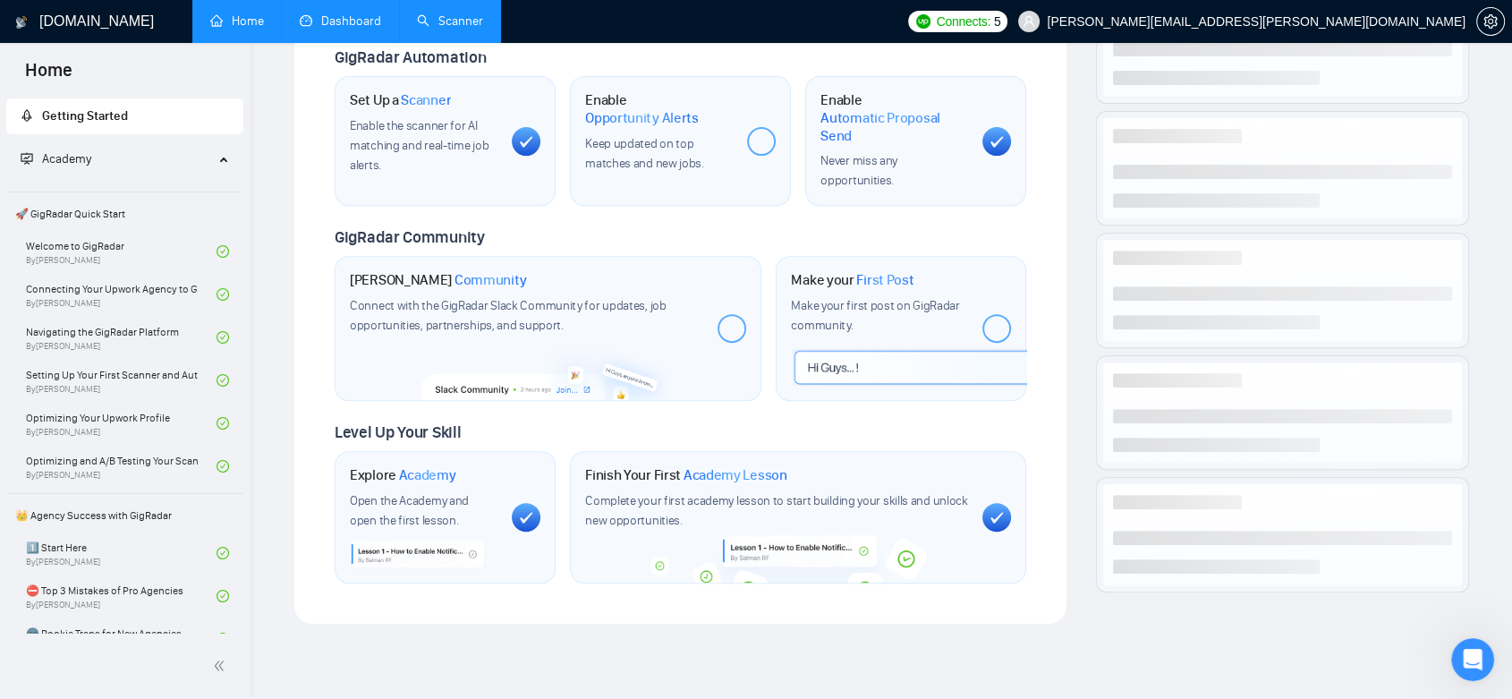
click at [454, 16] on link "Scanner" at bounding box center [450, 20] width 66 height 15
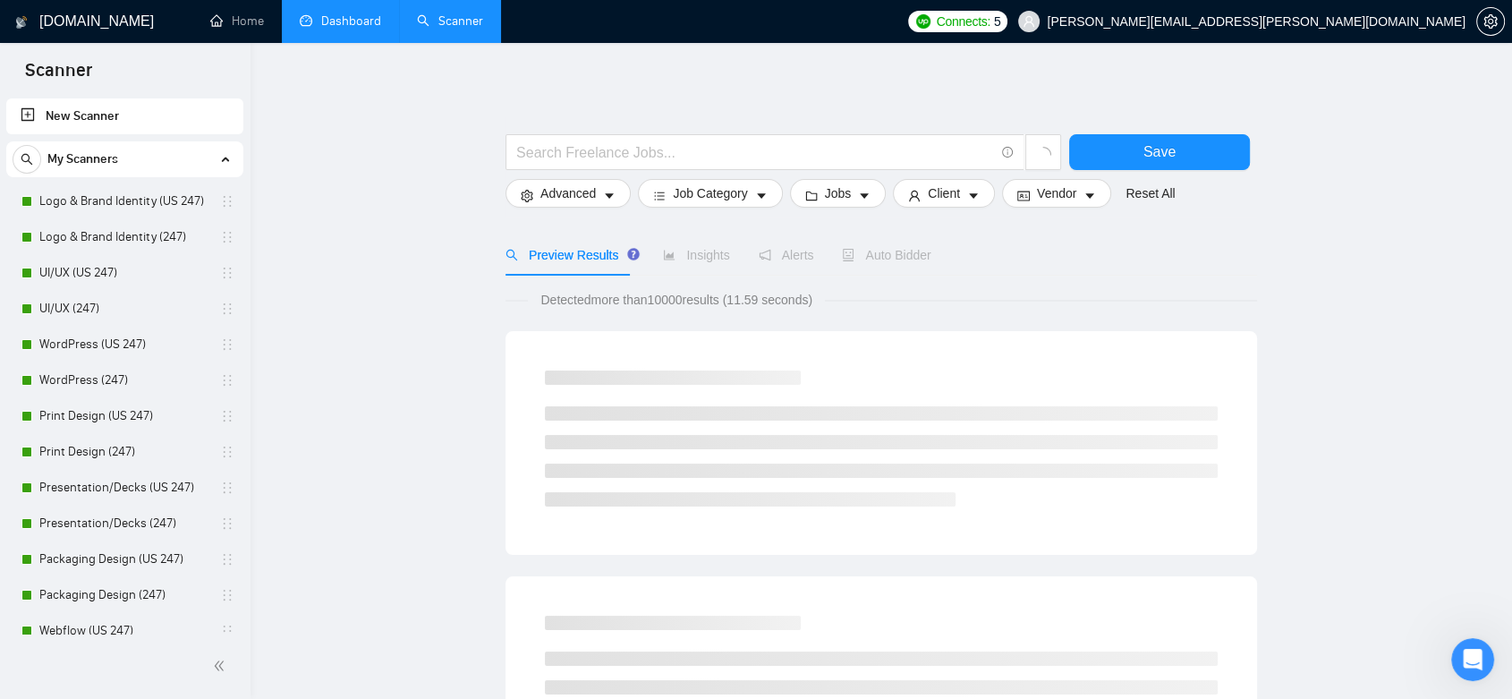
click at [350, 27] on link "Dashboard" at bounding box center [340, 20] width 81 height 15
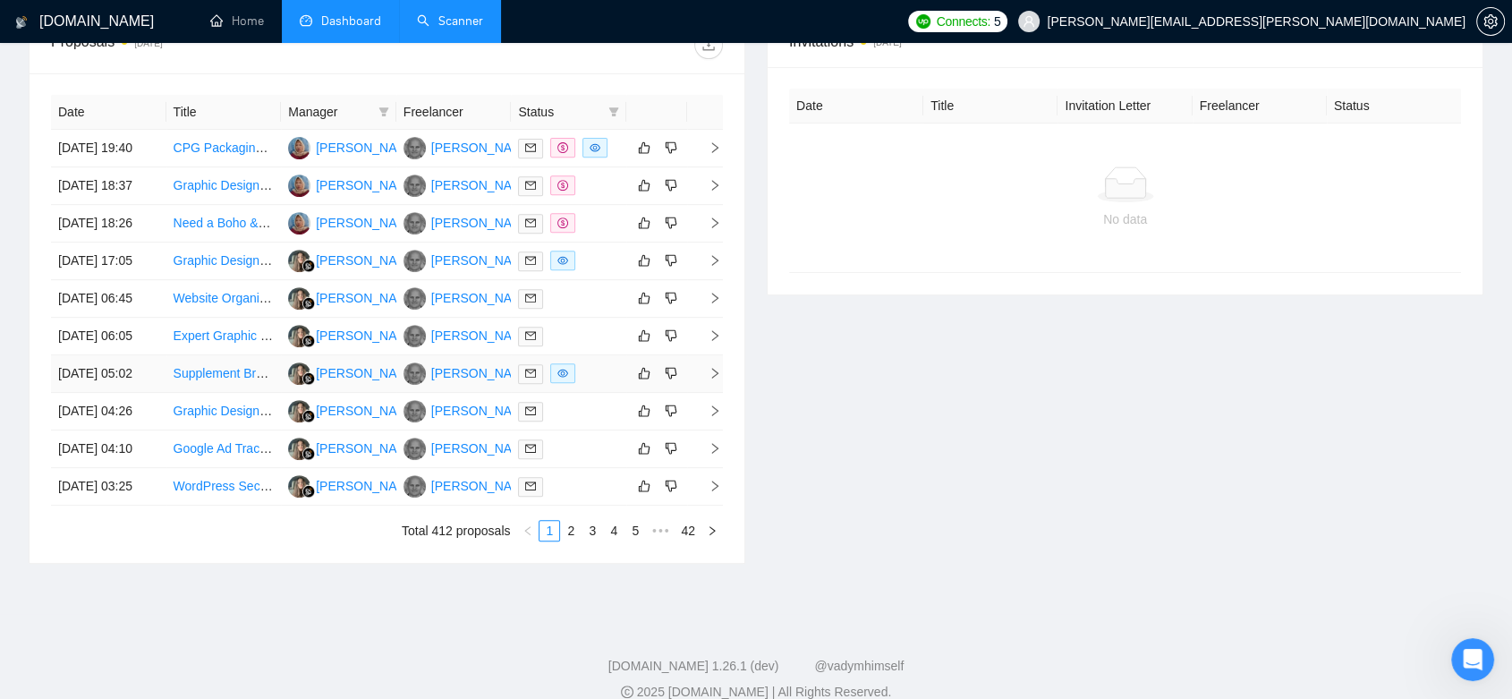
scroll to position [886, 0]
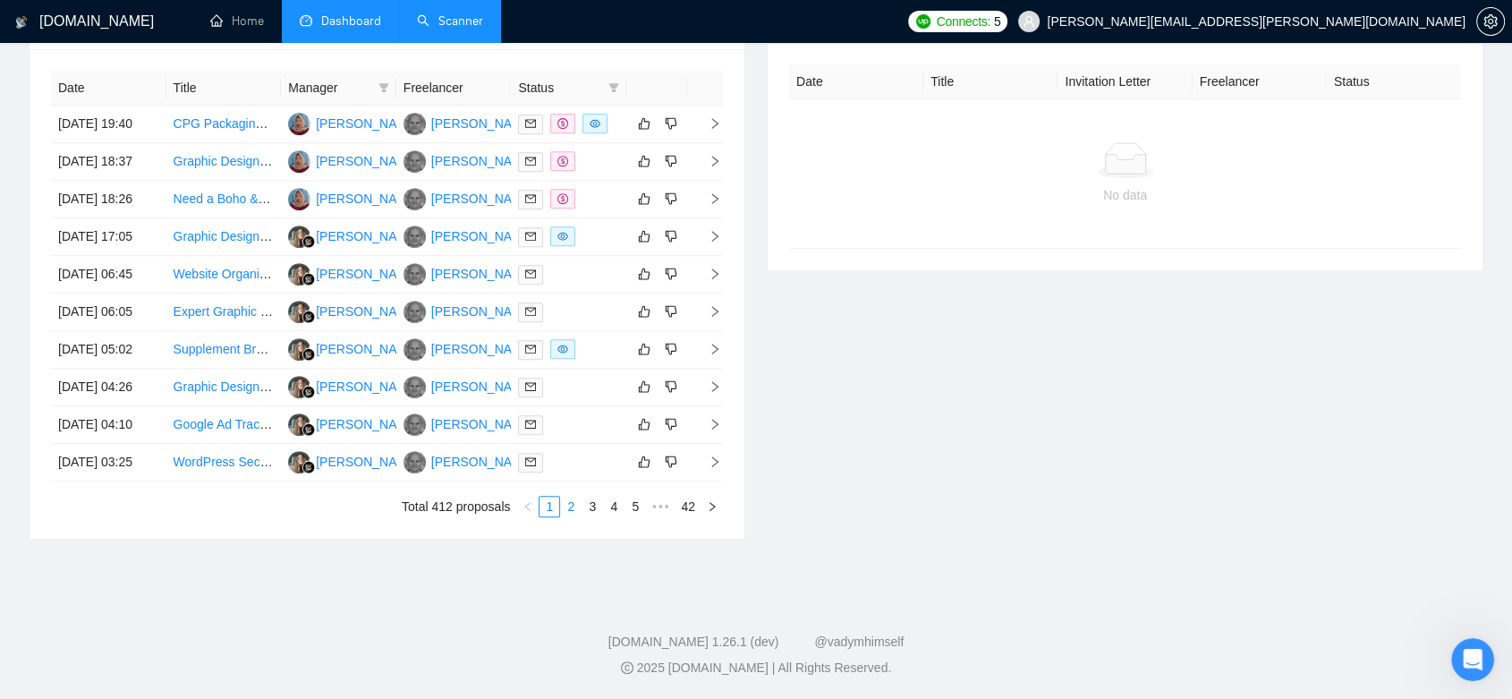
click at [576, 507] on link "2" at bounding box center [571, 506] width 20 height 20
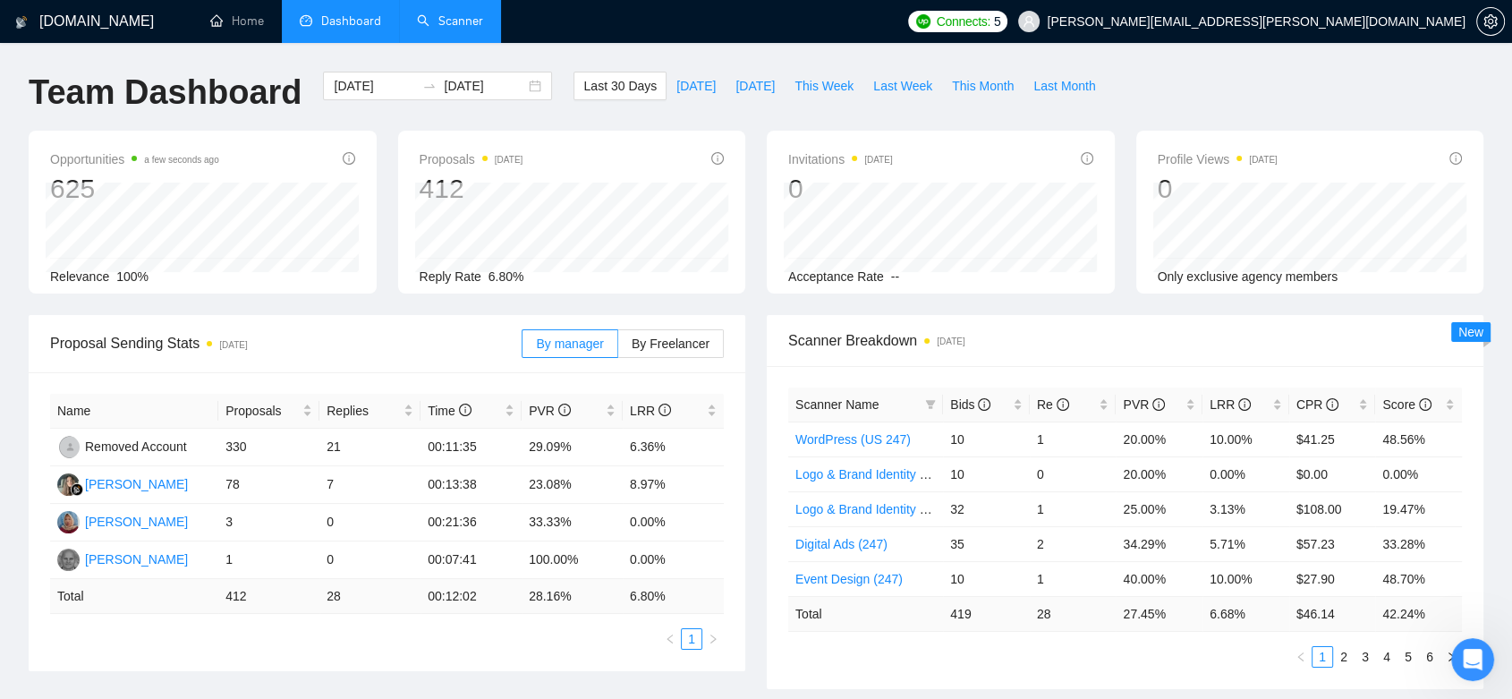
click at [451, 13] on link "Scanner" at bounding box center [450, 20] width 66 height 15
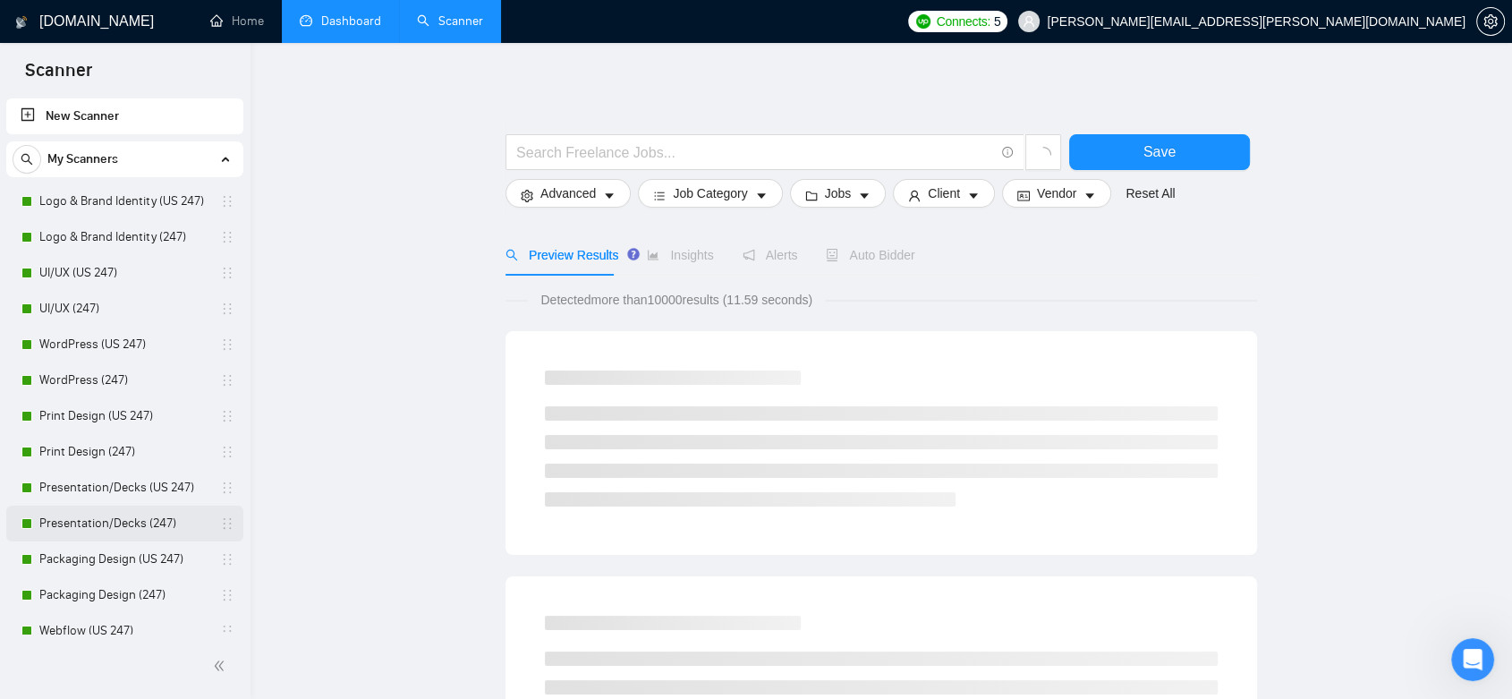
scroll to position [199, 0]
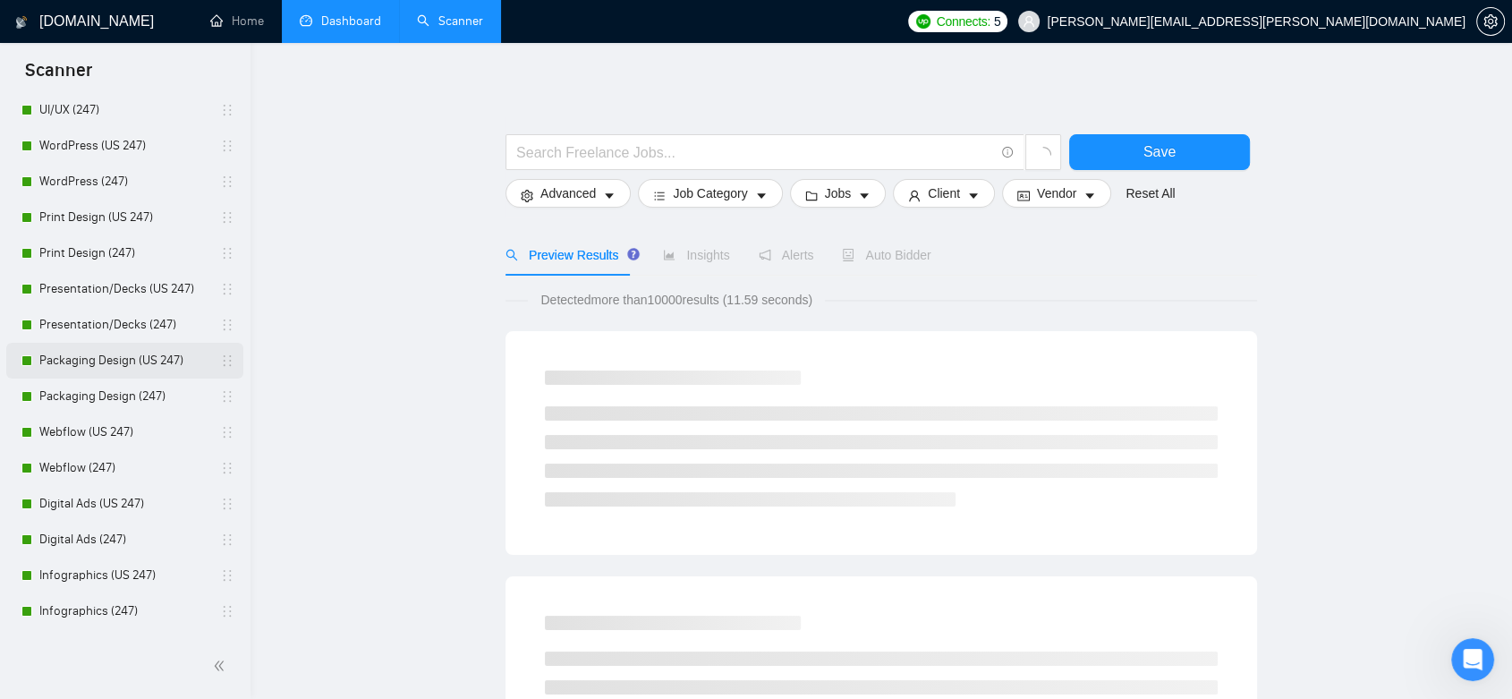
click at [160, 365] on link "Packaging Design (US 247)" at bounding box center [124, 361] width 170 height 36
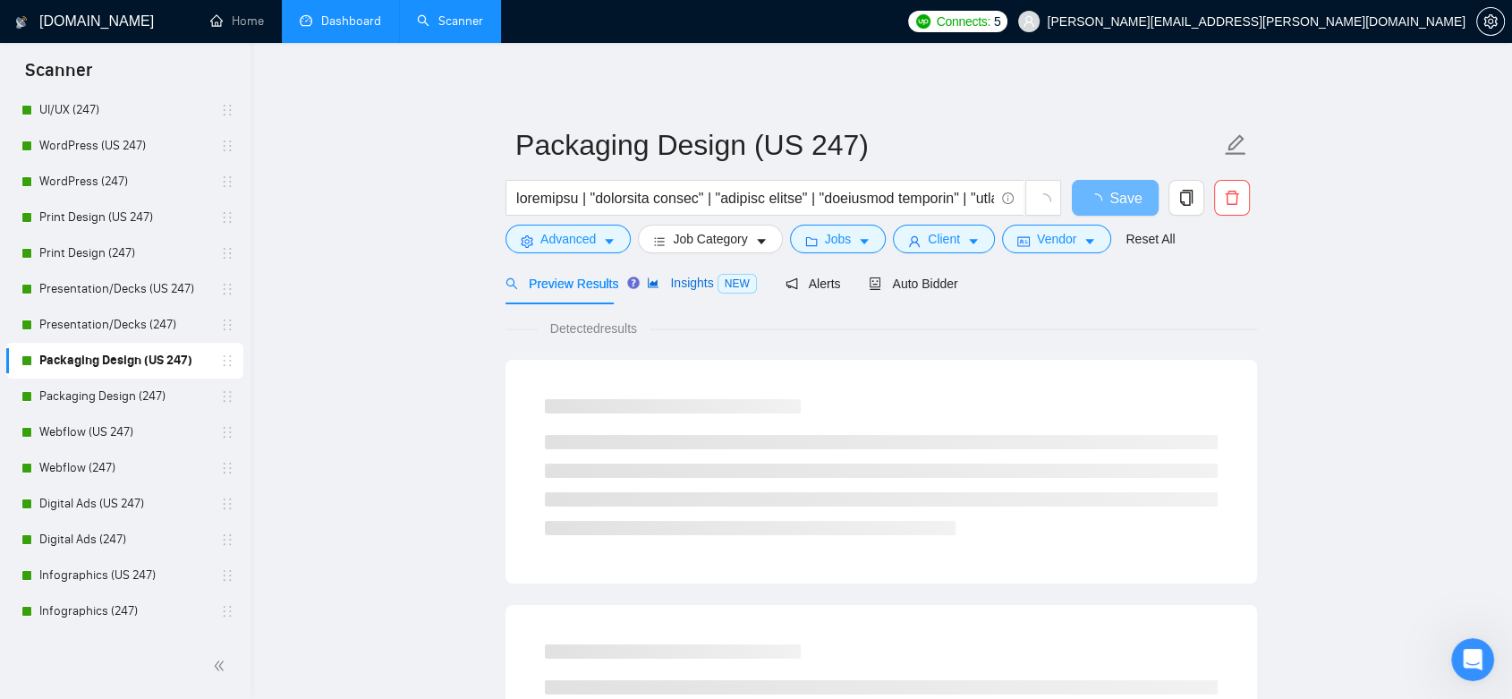
click at [671, 285] on span "Insights NEW" at bounding box center [701, 283] width 109 height 14
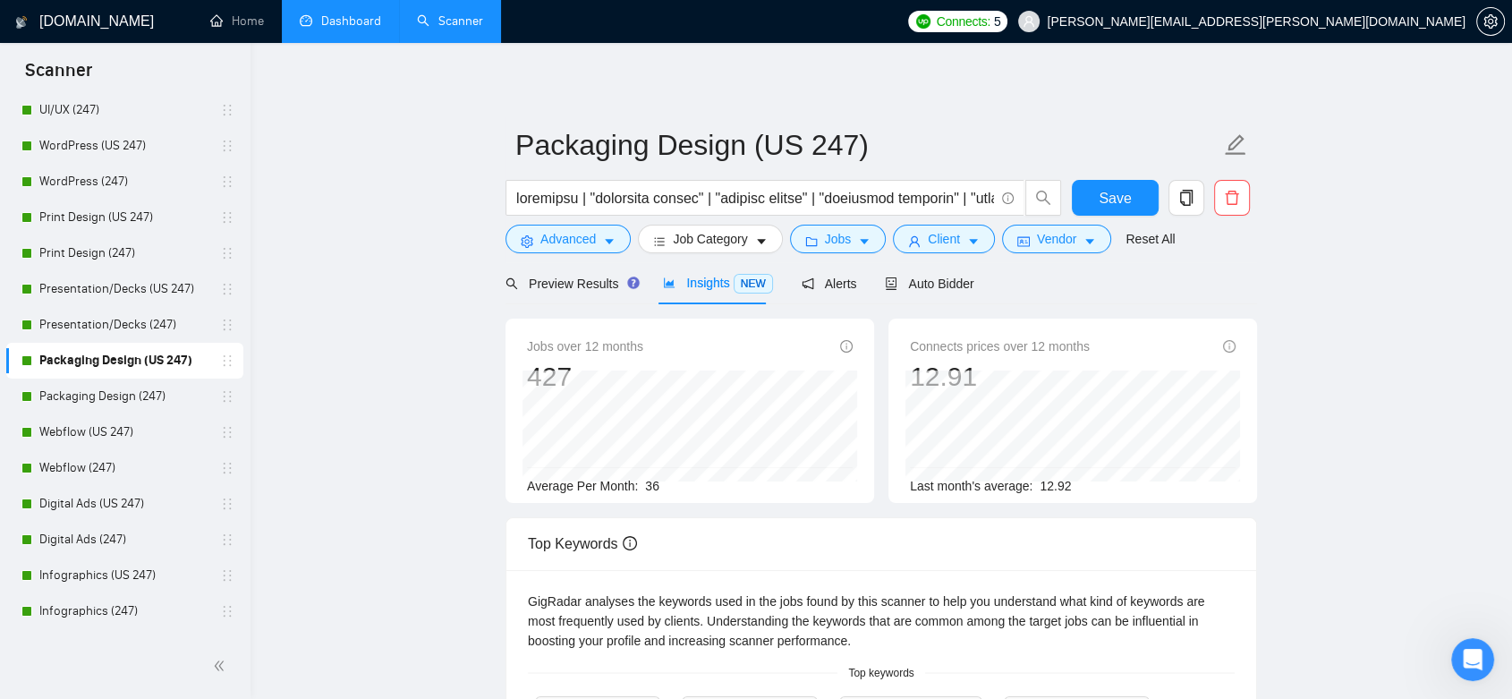
click at [346, 29] on link "Dashboard" at bounding box center [340, 20] width 81 height 15
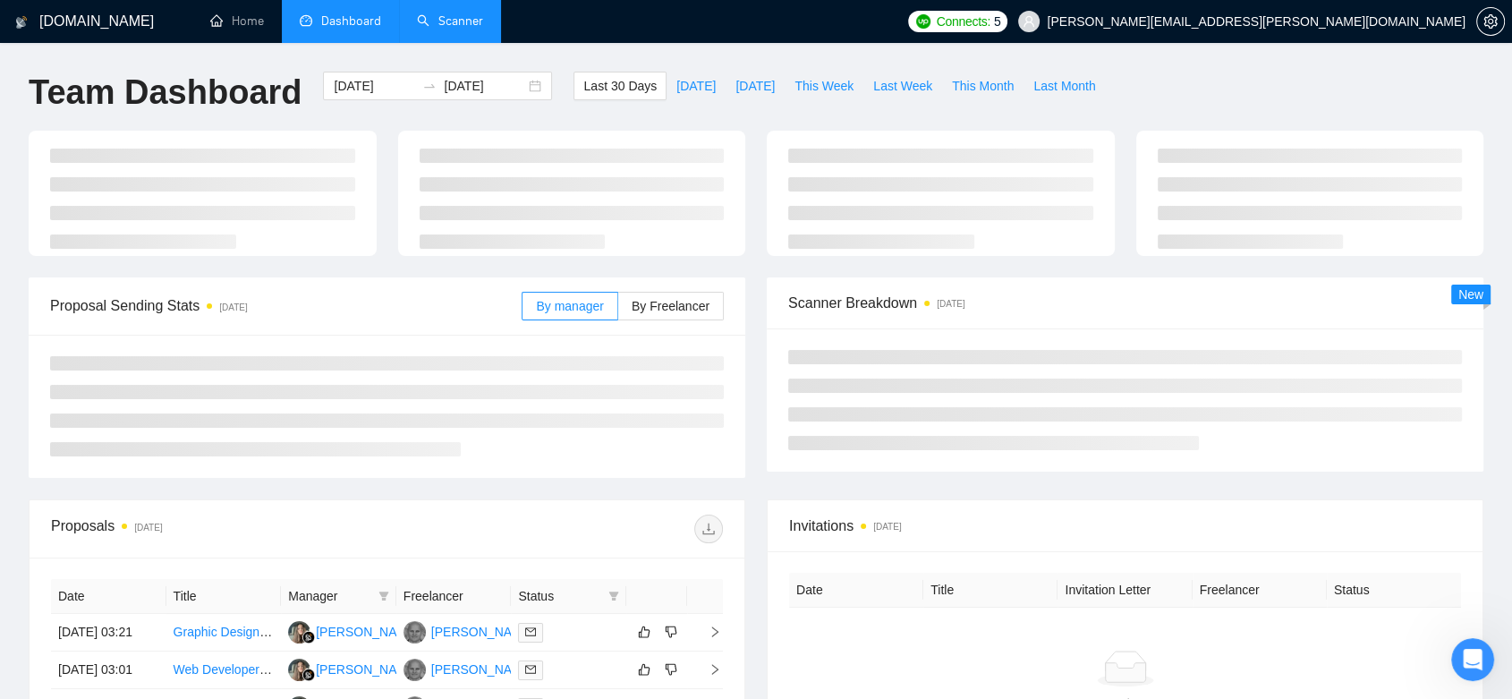
type input "[DATE]"
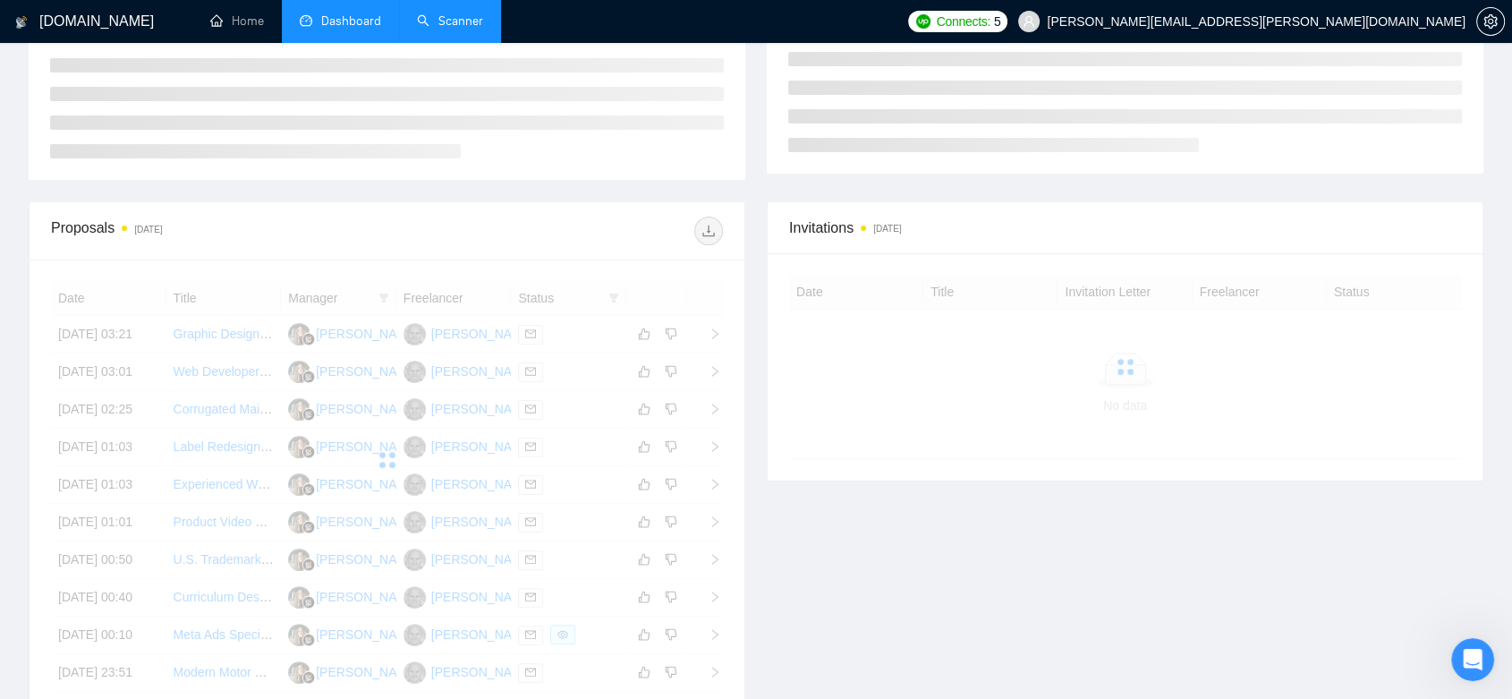
scroll to position [335, 0]
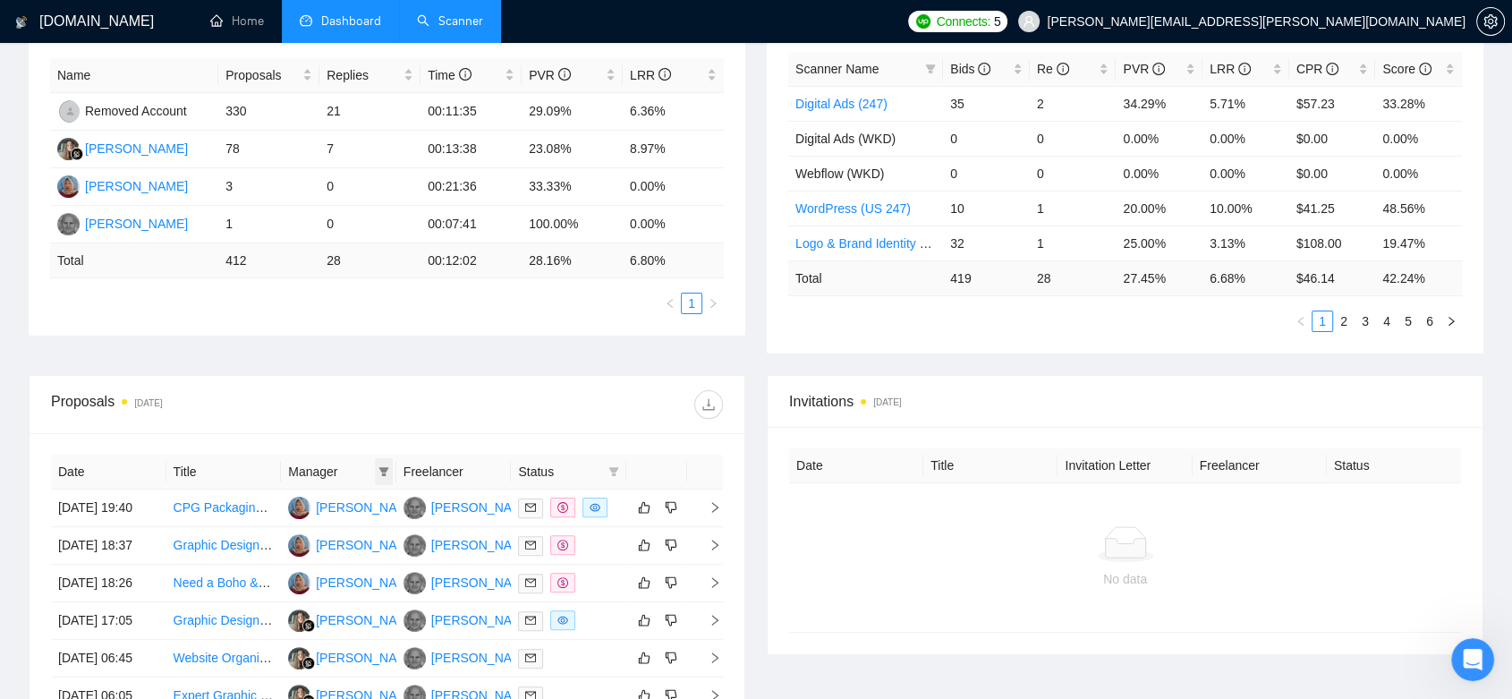
click at [380, 467] on icon "filter" at bounding box center [383, 471] width 10 height 9
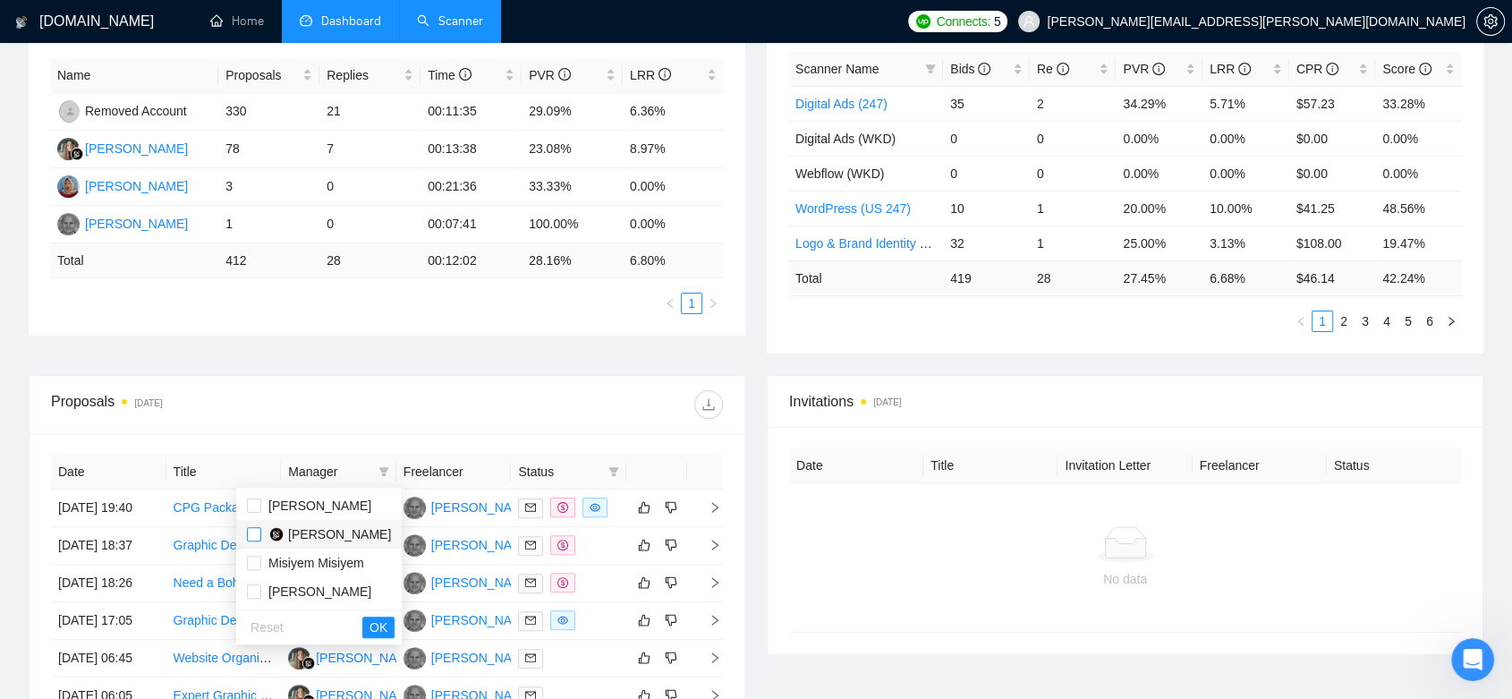
click at [255, 533] on input "checkbox" at bounding box center [254, 534] width 14 height 14
checkbox input "true"
click at [376, 616] on button "OK" at bounding box center [378, 626] width 32 height 21
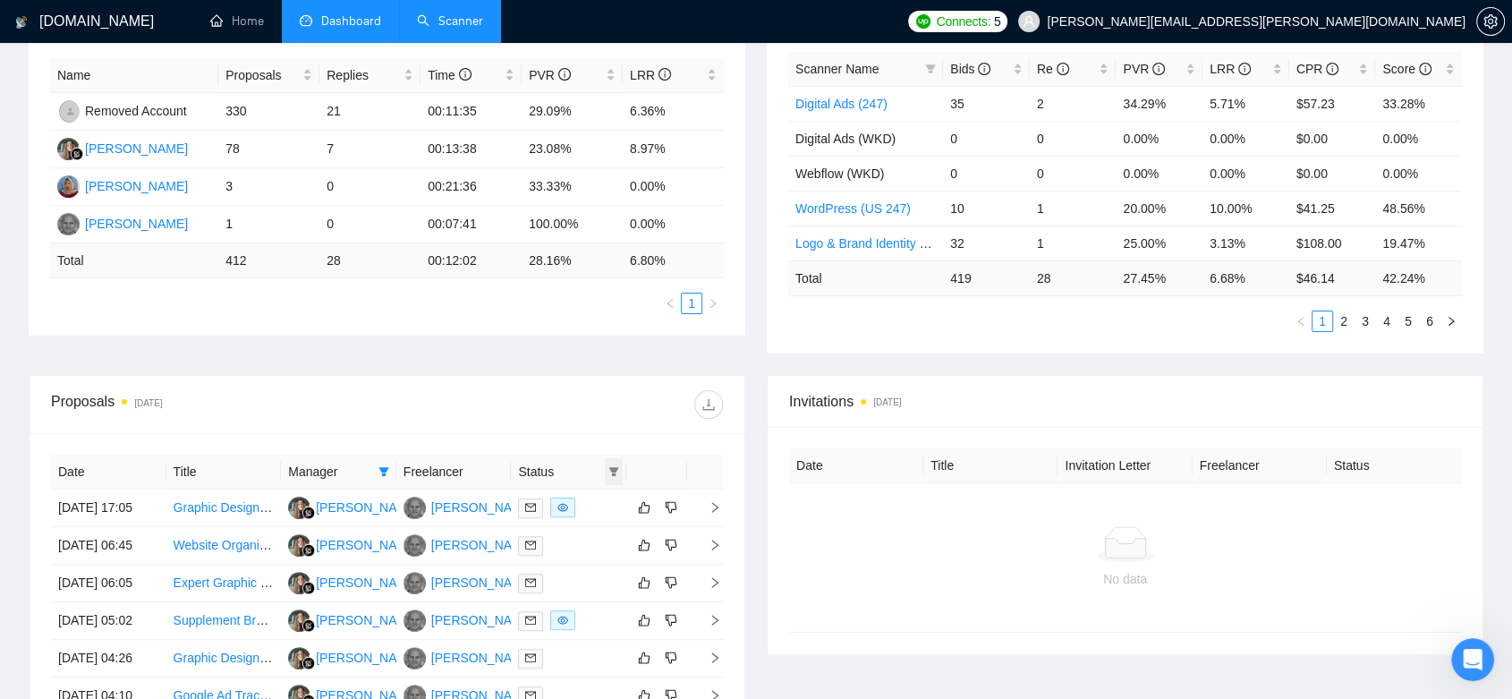
click at [620, 469] on span at bounding box center [614, 471] width 18 height 27
click at [538, 505] on input "checkbox" at bounding box center [533, 505] width 14 height 14
checkbox input "true"
click at [540, 528] on span "Sent" at bounding box center [556, 534] width 33 height 14
checkbox input "true"
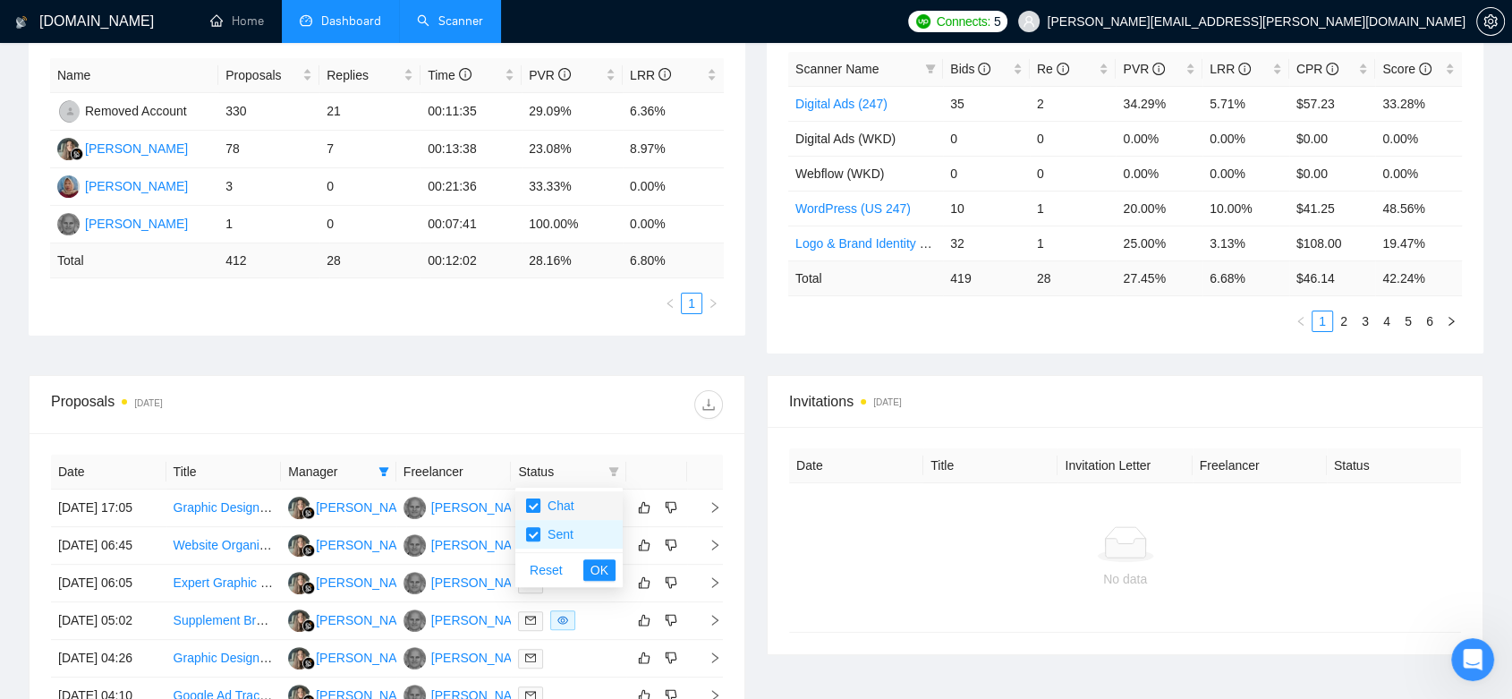
click at [532, 505] on input "checkbox" at bounding box center [533, 505] width 14 height 14
click at [593, 571] on span "OK" at bounding box center [599, 570] width 18 height 20
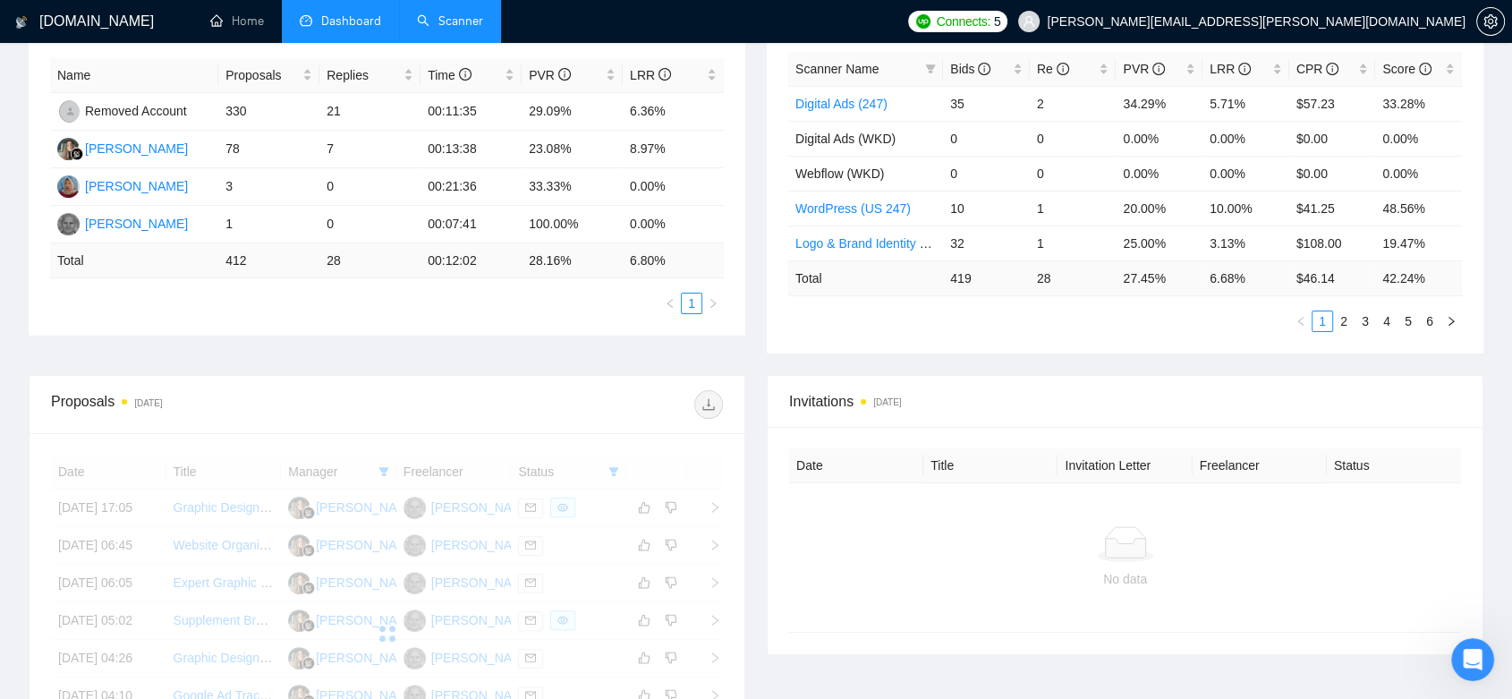
scroll to position [534, 0]
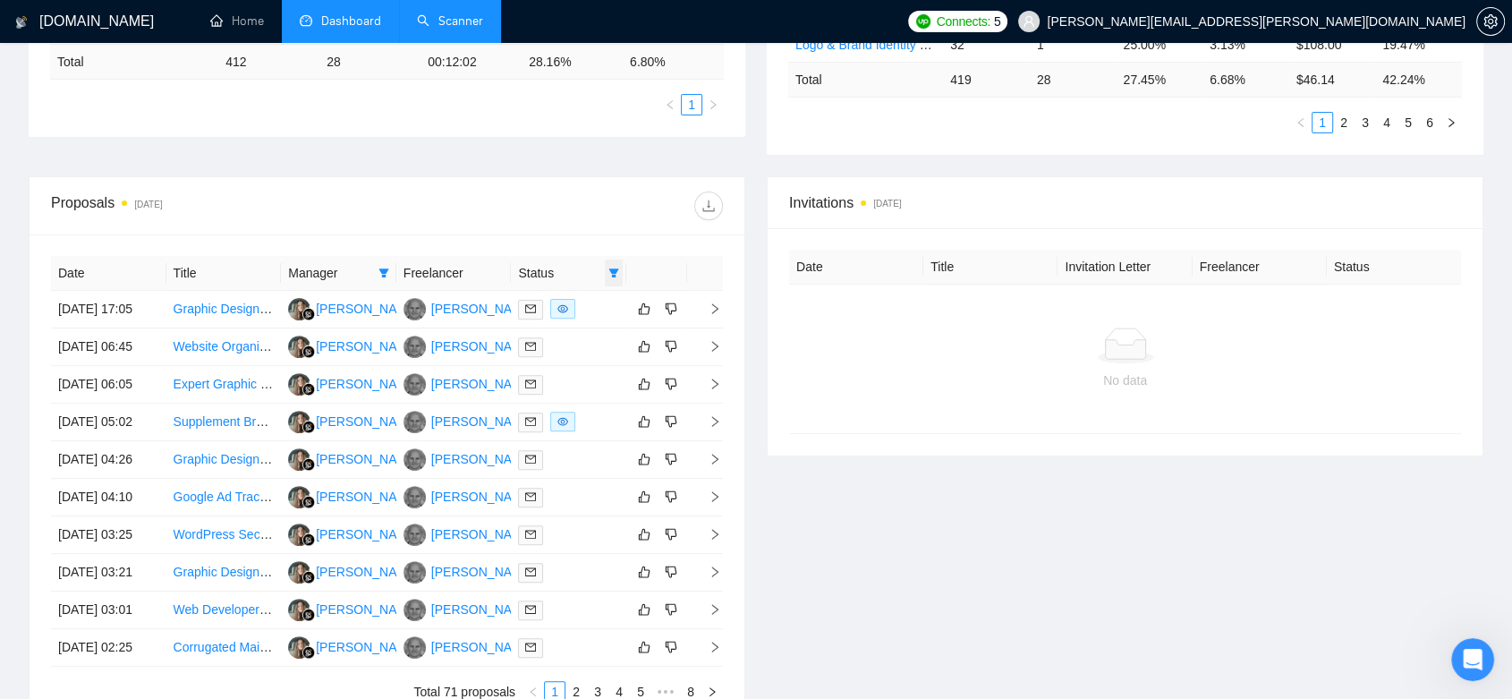
click at [613, 267] on icon "filter" at bounding box center [613, 272] width 11 height 11
click at [538, 307] on input "checkbox" at bounding box center [533, 306] width 14 height 14
checkbox input "true"
click at [534, 337] on input "checkbox" at bounding box center [533, 334] width 14 height 14
checkbox input "false"
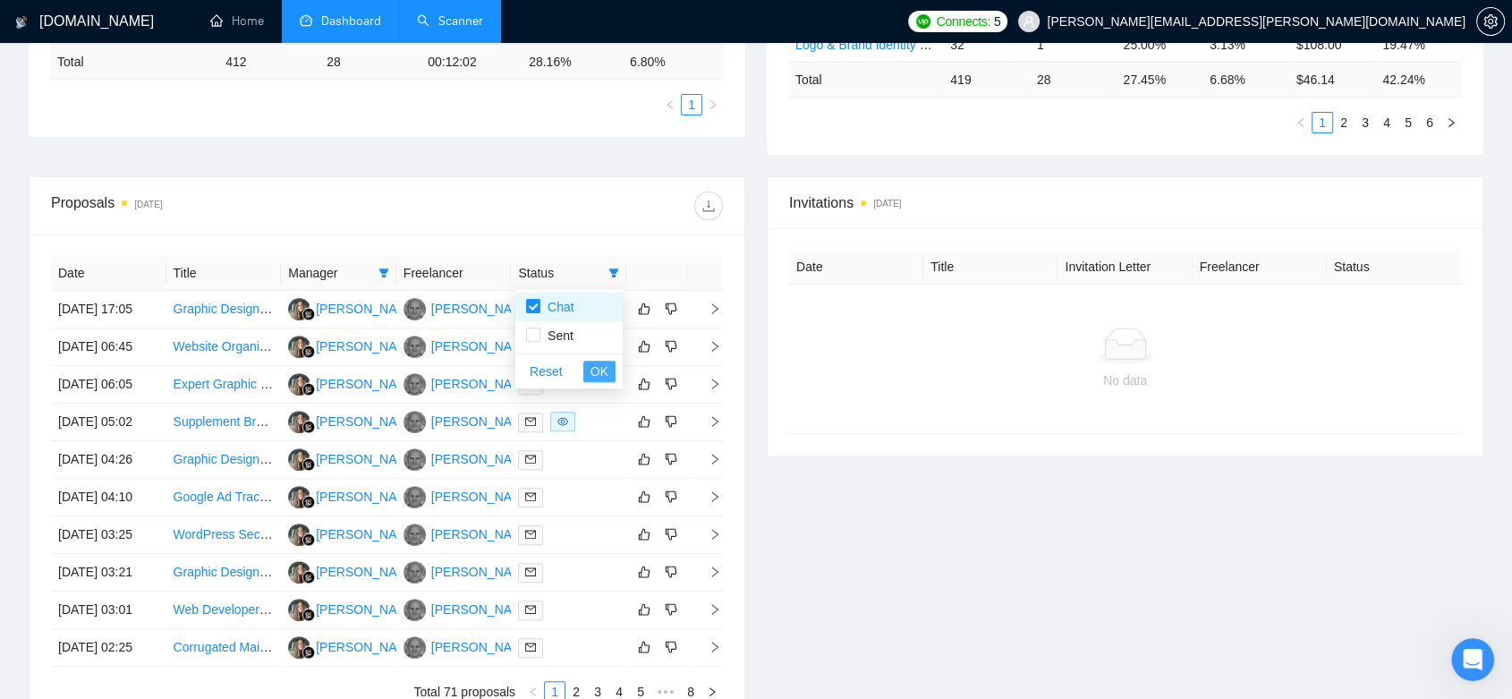
click at [600, 369] on span "OK" at bounding box center [599, 371] width 18 height 20
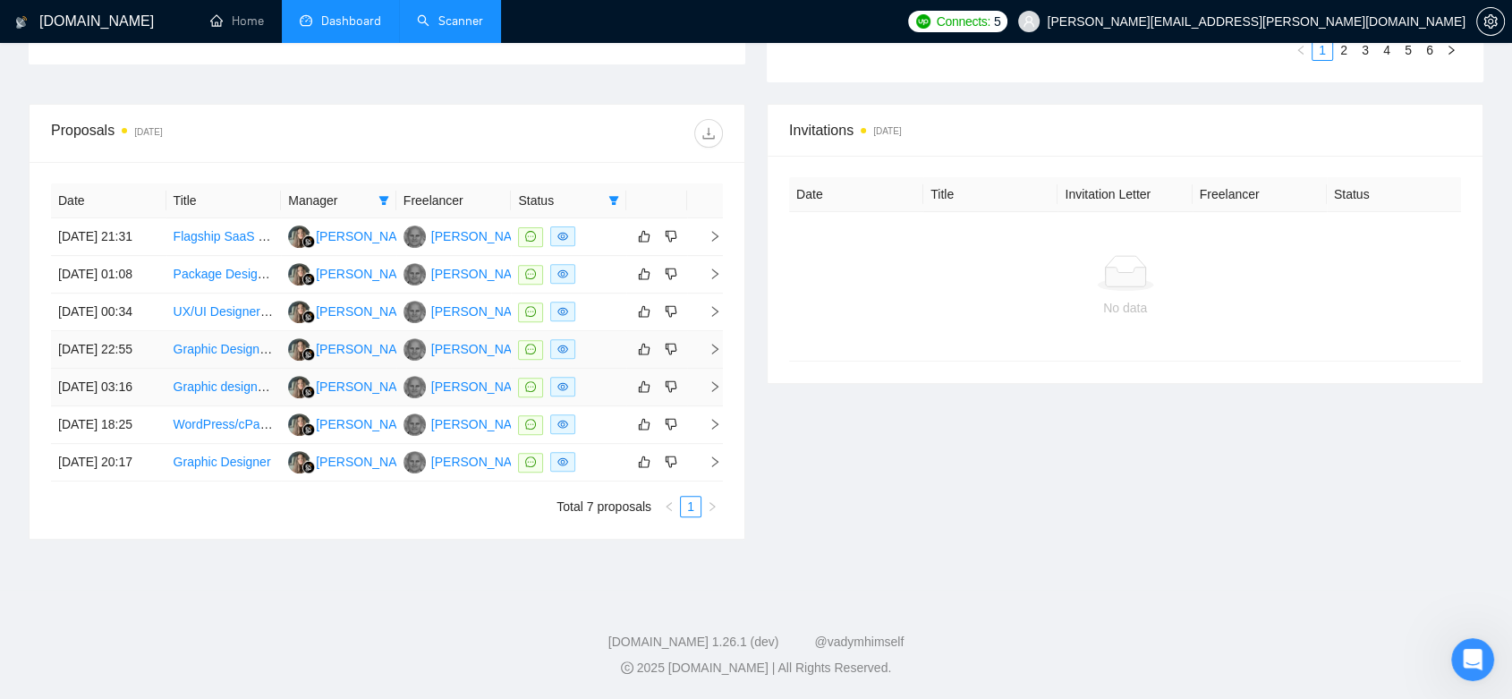
scroll to position [623, 0]
click at [591, 397] on div at bounding box center [568, 387] width 101 height 21
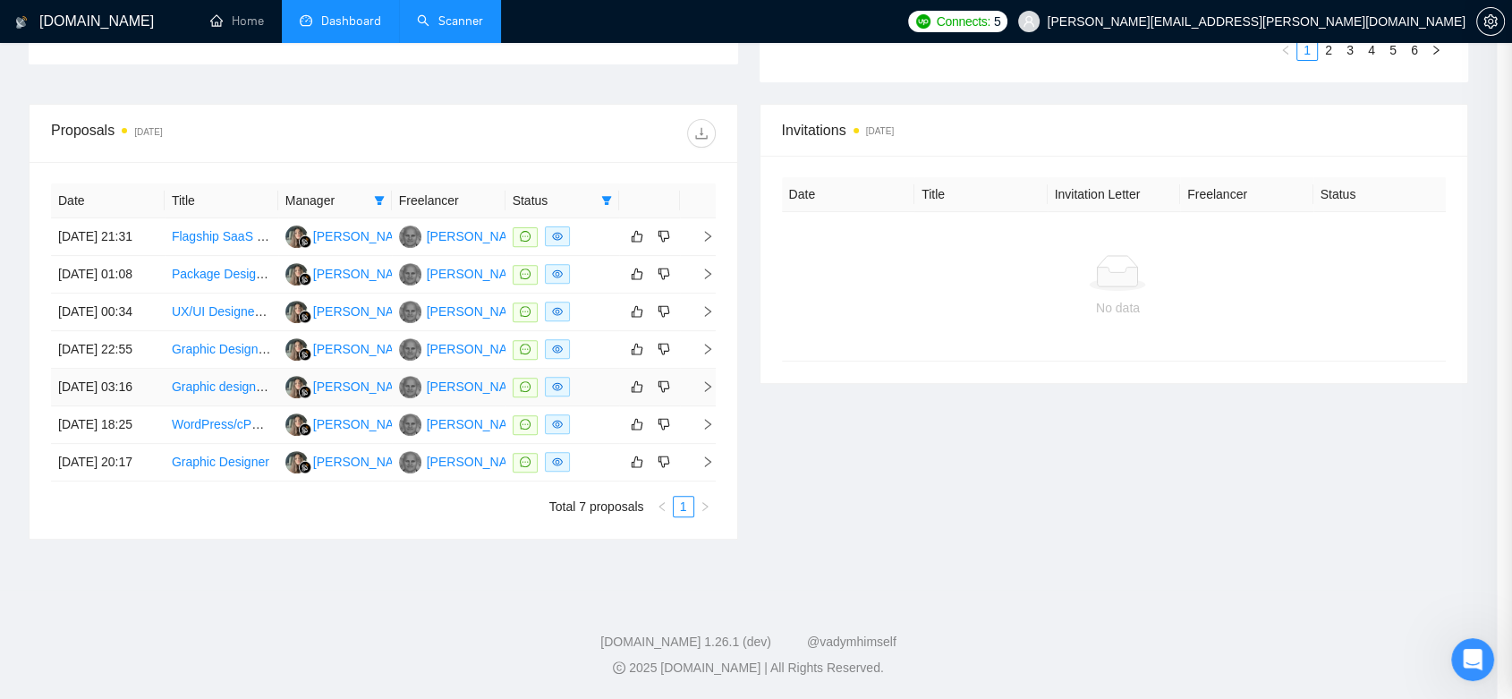
click at [451, 462] on div at bounding box center [756, 349] width 1512 height 699
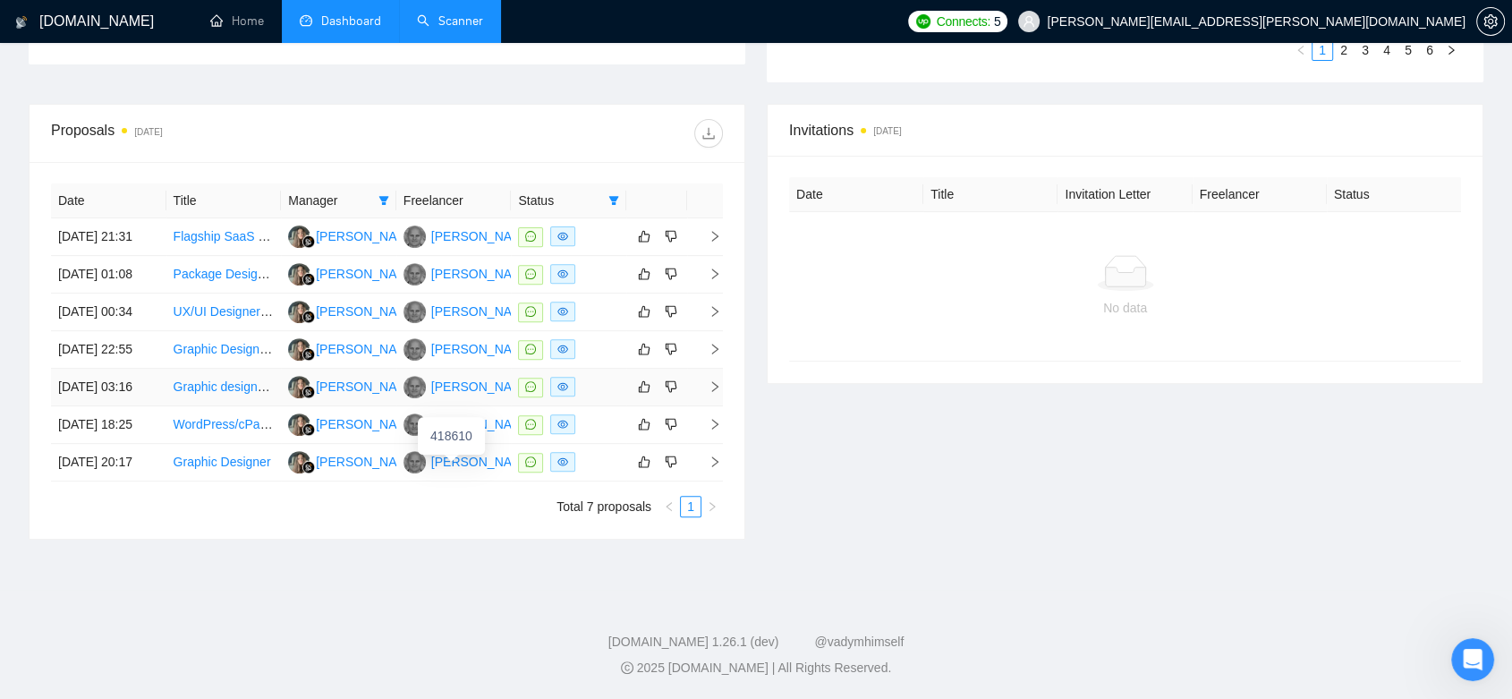
click at [475, 396] on div "[PERSON_NAME]" at bounding box center [482, 387] width 103 height 20
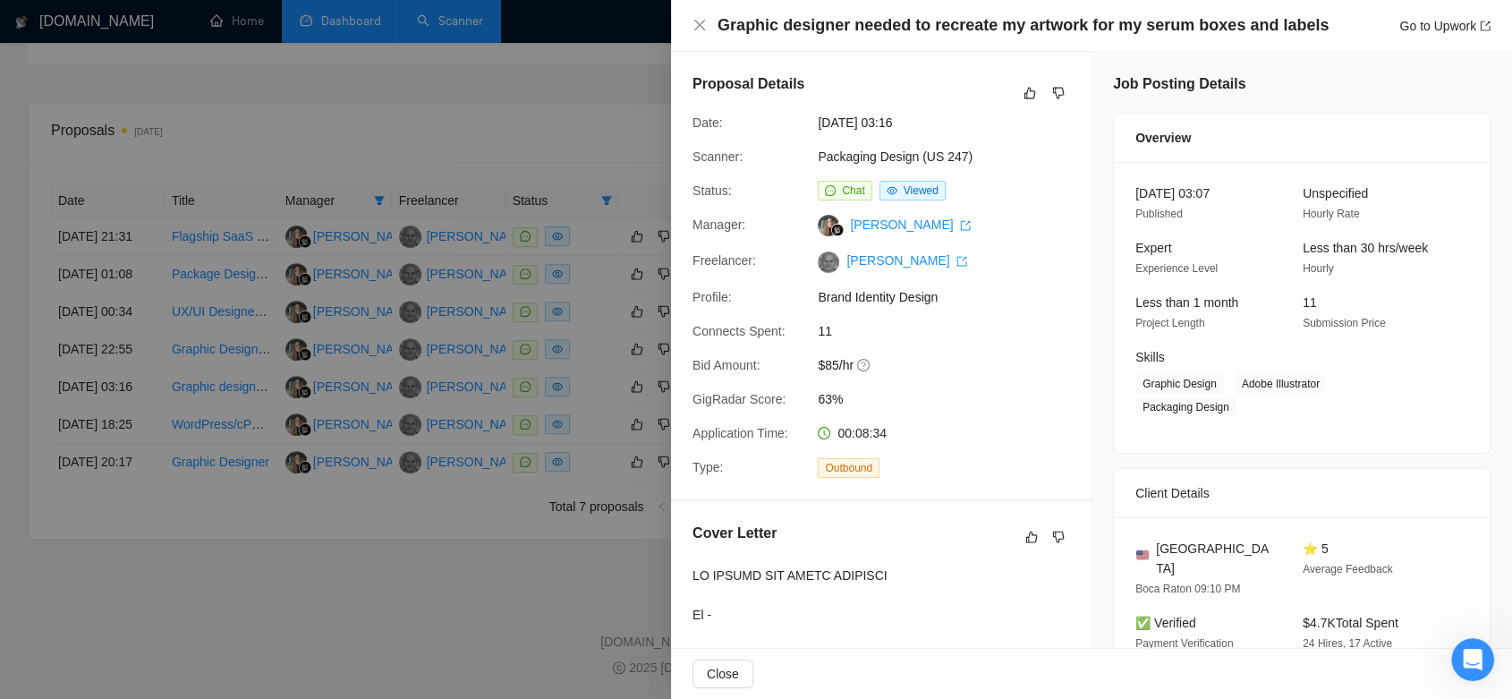
click at [355, 662] on div at bounding box center [756, 349] width 1512 height 699
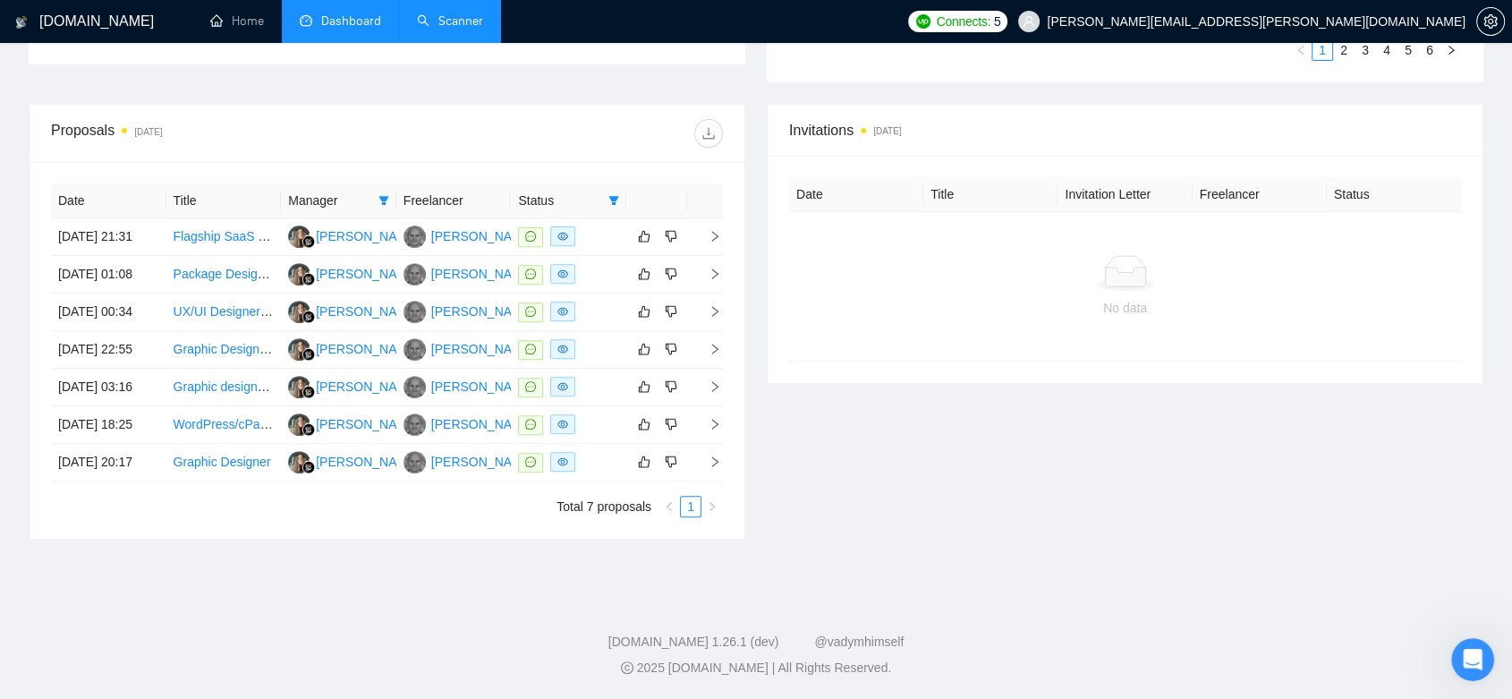
click at [402, 183] on th "Freelancer" at bounding box center [453, 200] width 115 height 35
click at [384, 195] on icon "filter" at bounding box center [383, 200] width 11 height 11
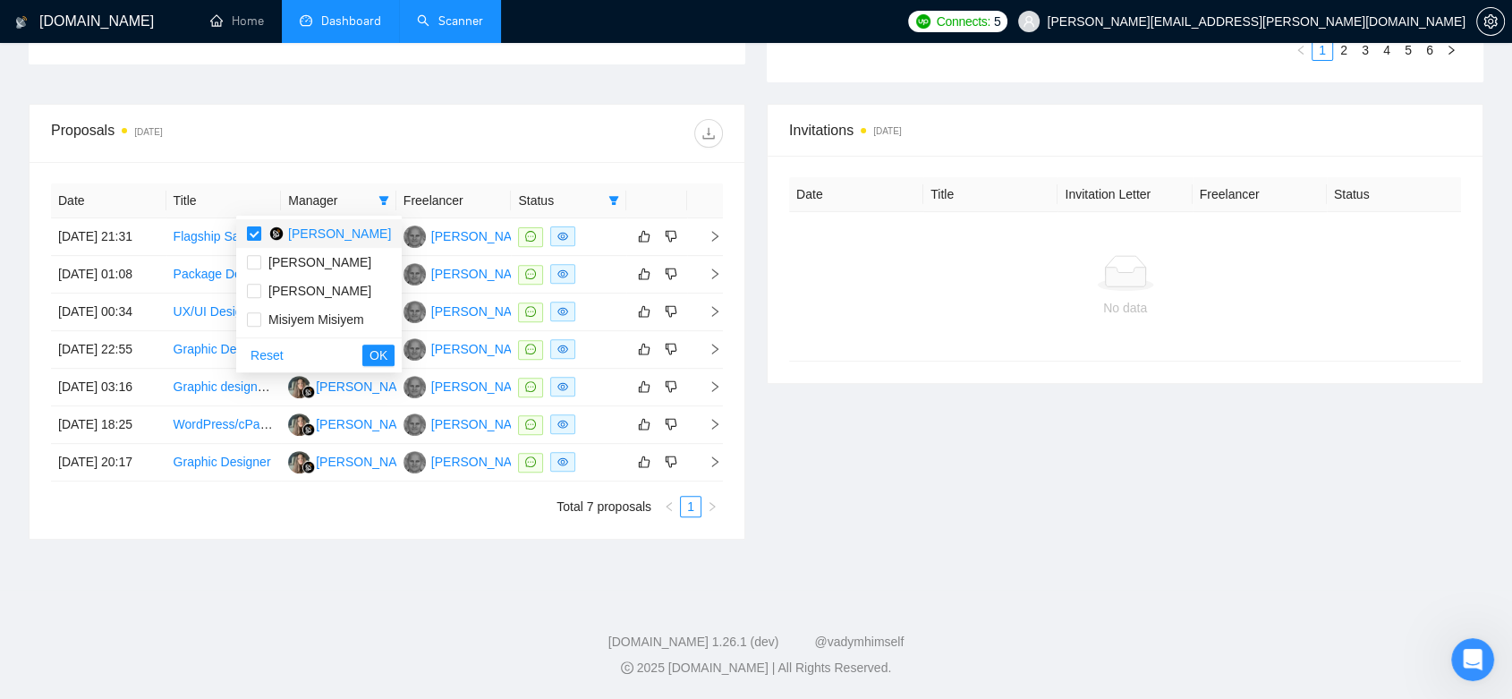
click at [250, 226] on input "checkbox" at bounding box center [254, 233] width 14 height 14
checkbox input "false"
click at [369, 345] on span "OK" at bounding box center [378, 355] width 18 height 20
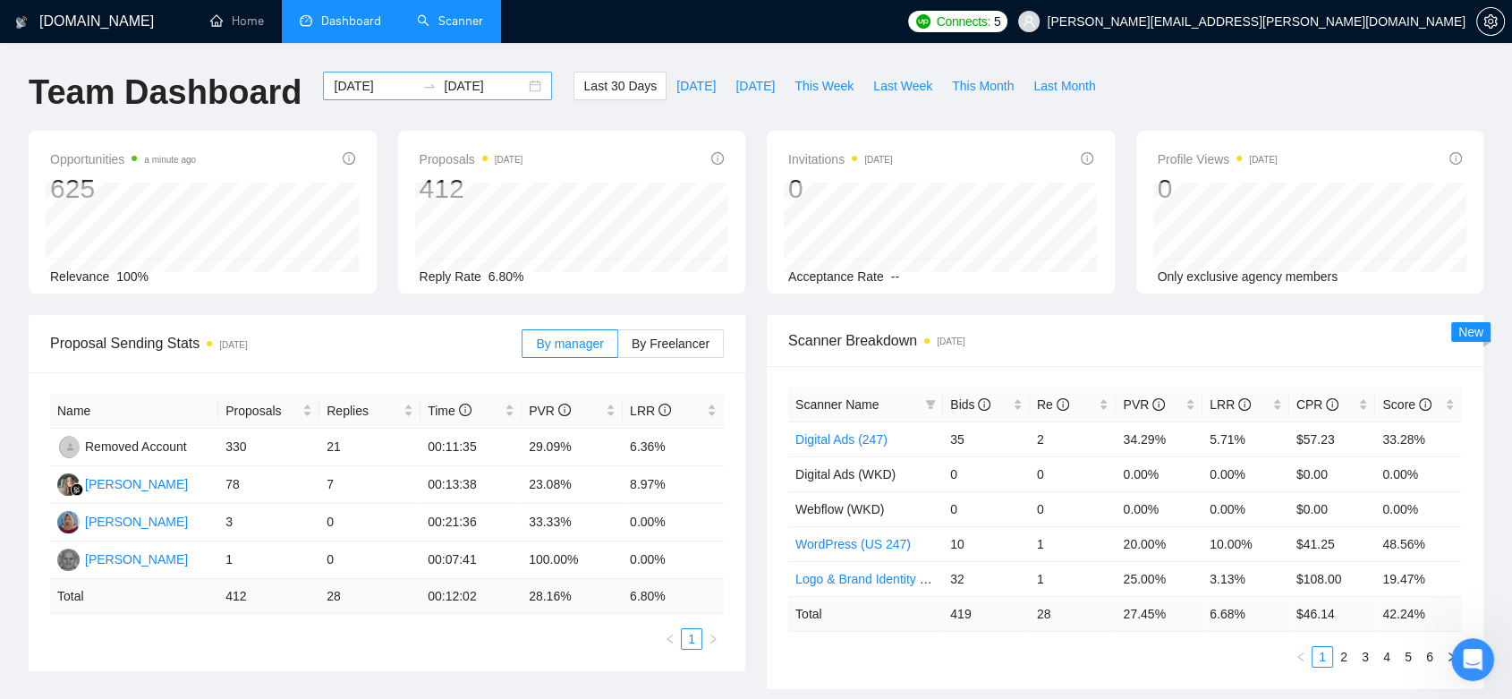
click at [521, 88] on div "[DATE] [DATE]" at bounding box center [437, 86] width 229 height 29
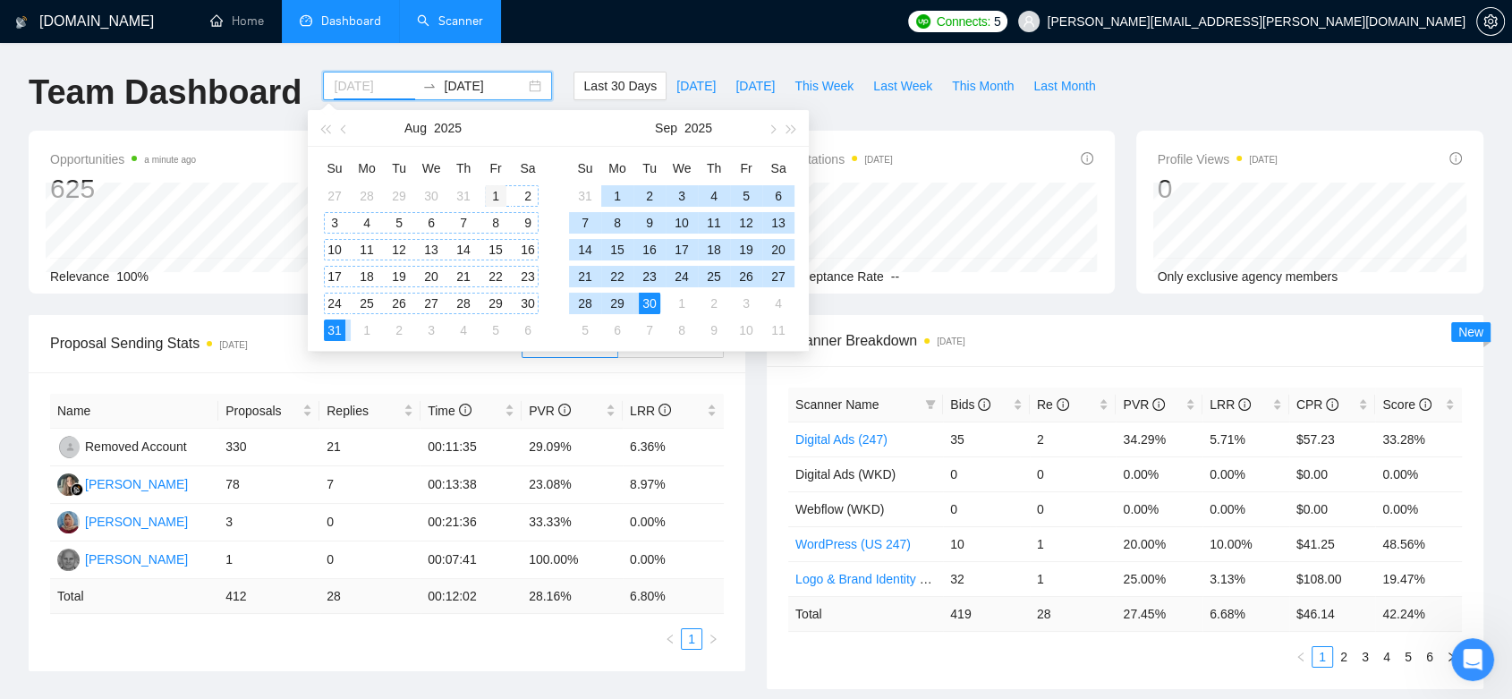
type input "[DATE]"
click at [493, 191] on div "1" at bounding box center [495, 195] width 21 height 21
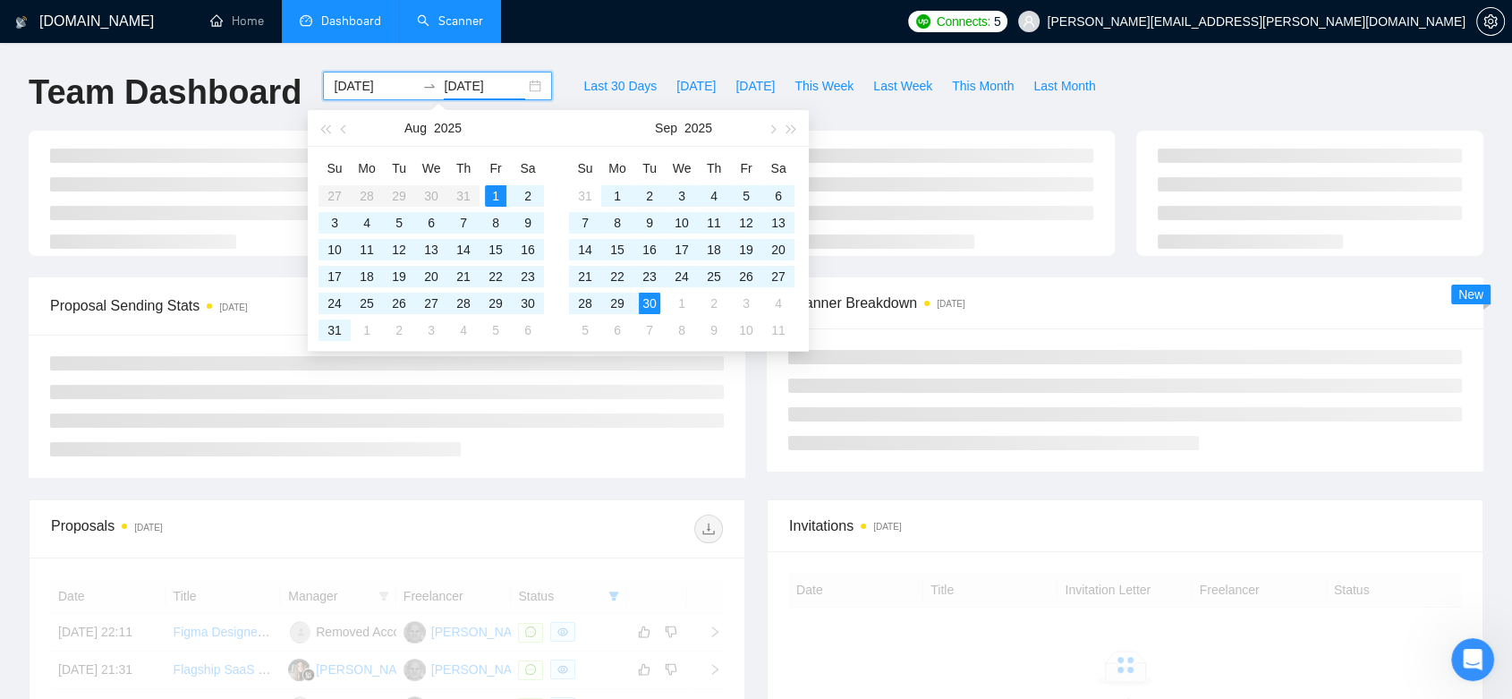
type input "[DATE]"
click at [655, 46] on div "[DOMAIN_NAME] Home Dashboard Scanner Connects: 5 [PERSON_NAME][EMAIL_ADDRESS][P…" at bounding box center [756, 603] width 1512 height 1207
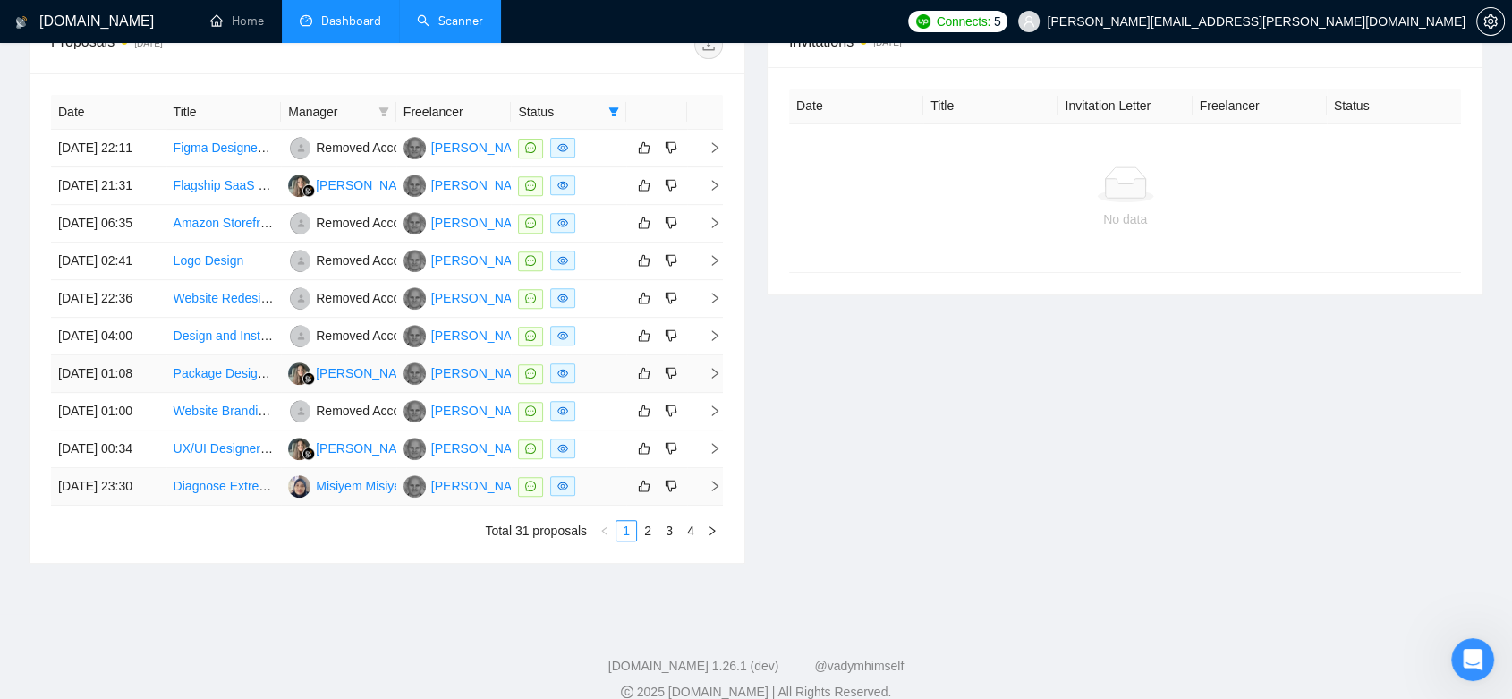
scroll to position [886, 0]
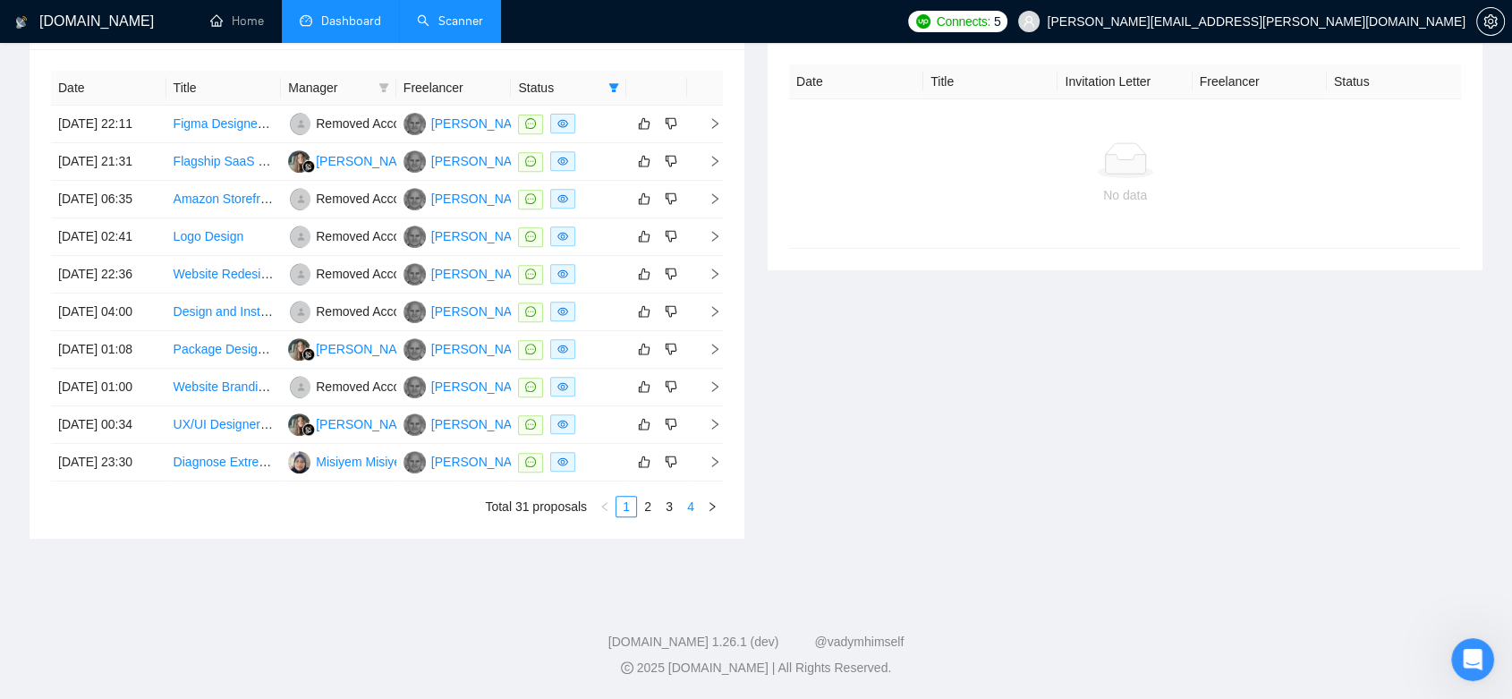
click at [689, 504] on link "4" at bounding box center [691, 506] width 20 height 20
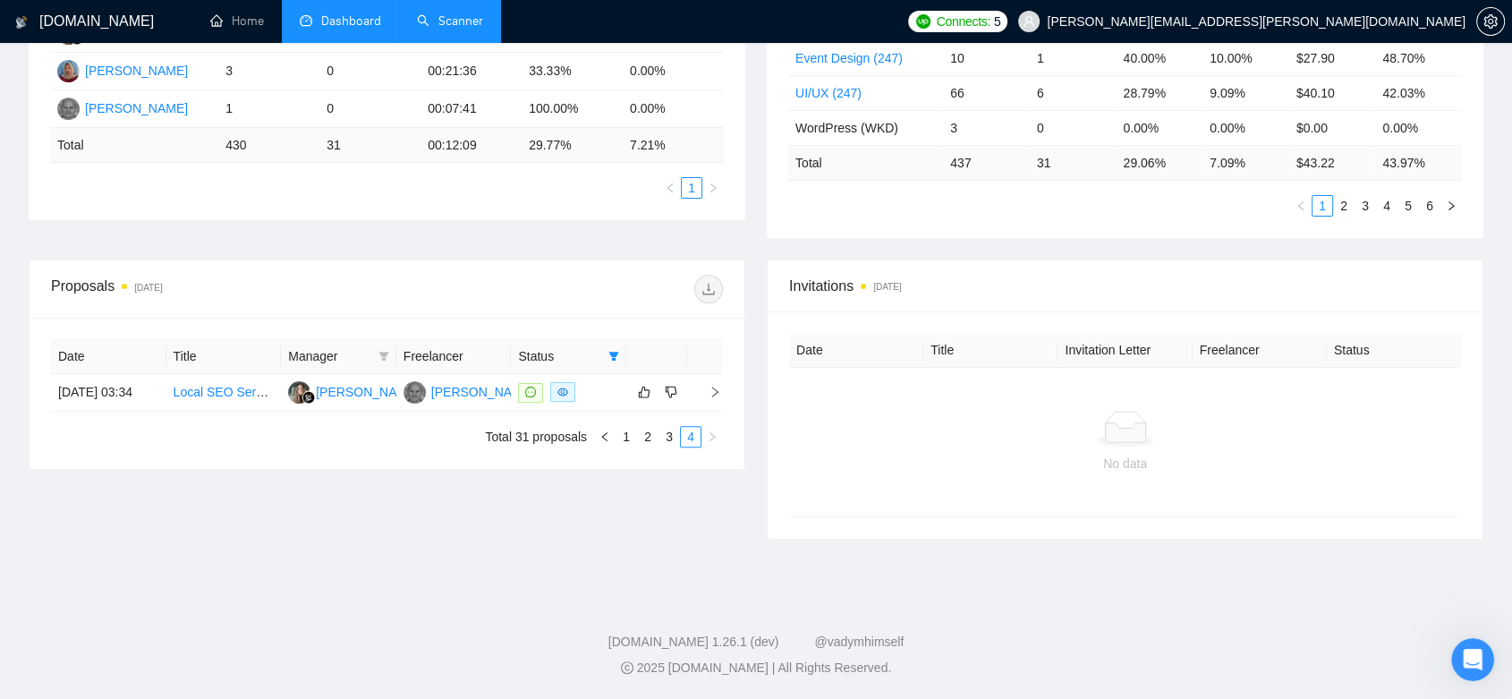
scroll to position [449, 0]
click at [389, 356] on span at bounding box center [384, 357] width 18 height 27
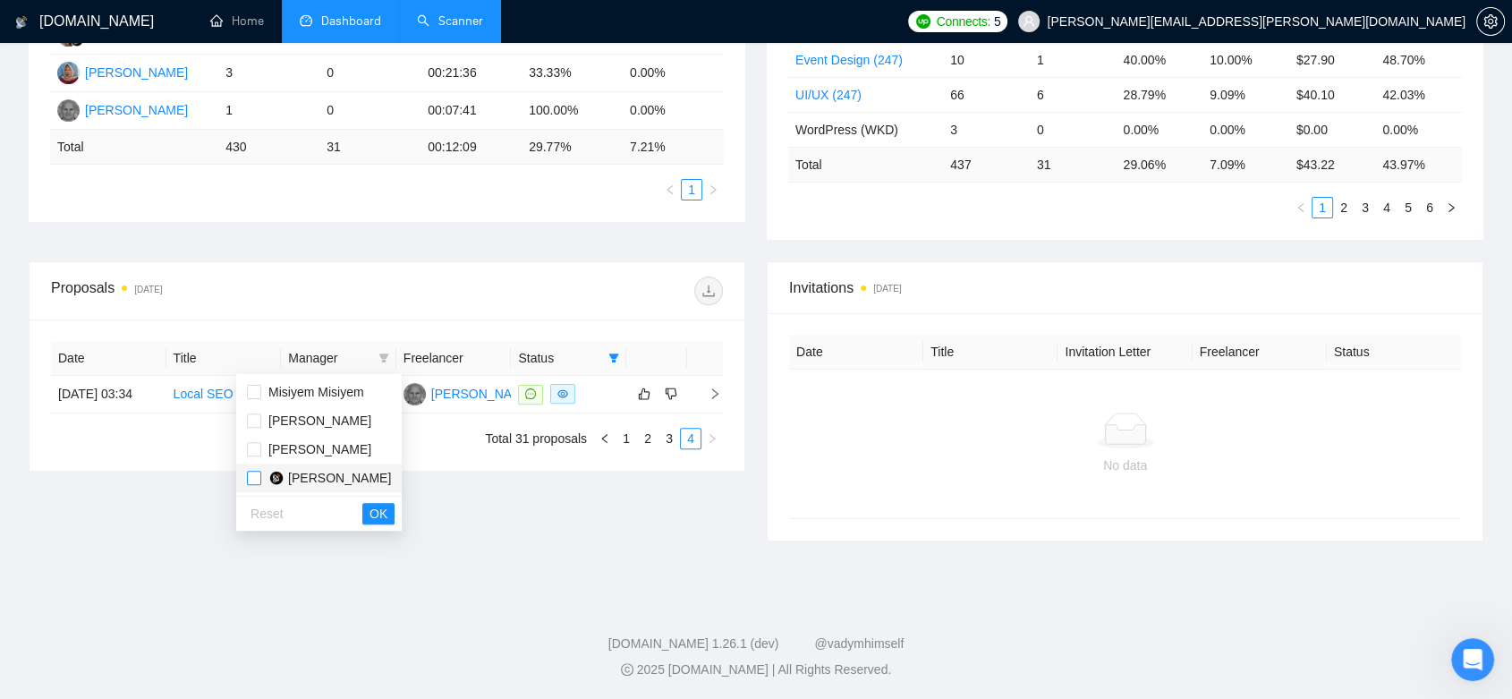
click at [247, 479] on input "checkbox" at bounding box center [254, 478] width 14 height 14
checkbox input "true"
click at [369, 517] on span "OK" at bounding box center [378, 514] width 18 height 20
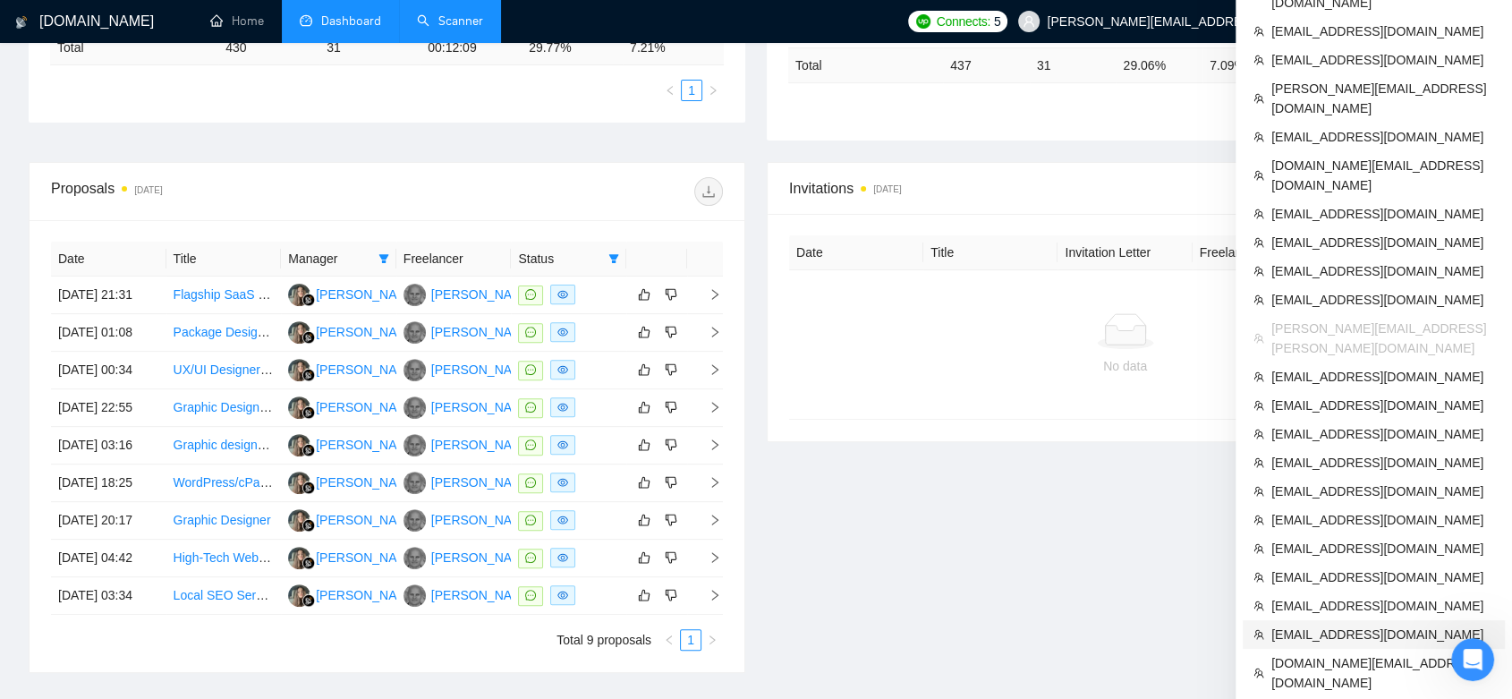
scroll to position [350, 0]
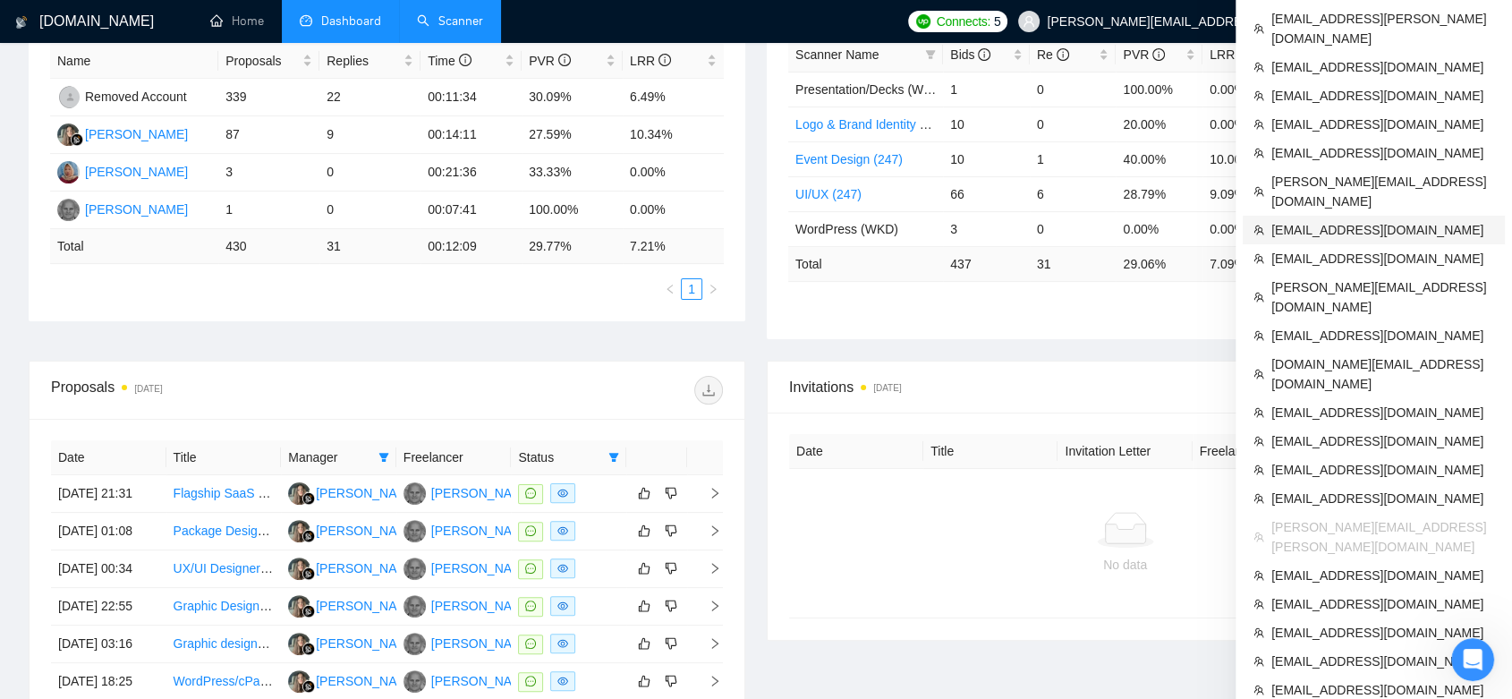
click at [1403, 220] on span "[EMAIL_ADDRESS][DOMAIN_NAME]" at bounding box center [1382, 230] width 223 height 20
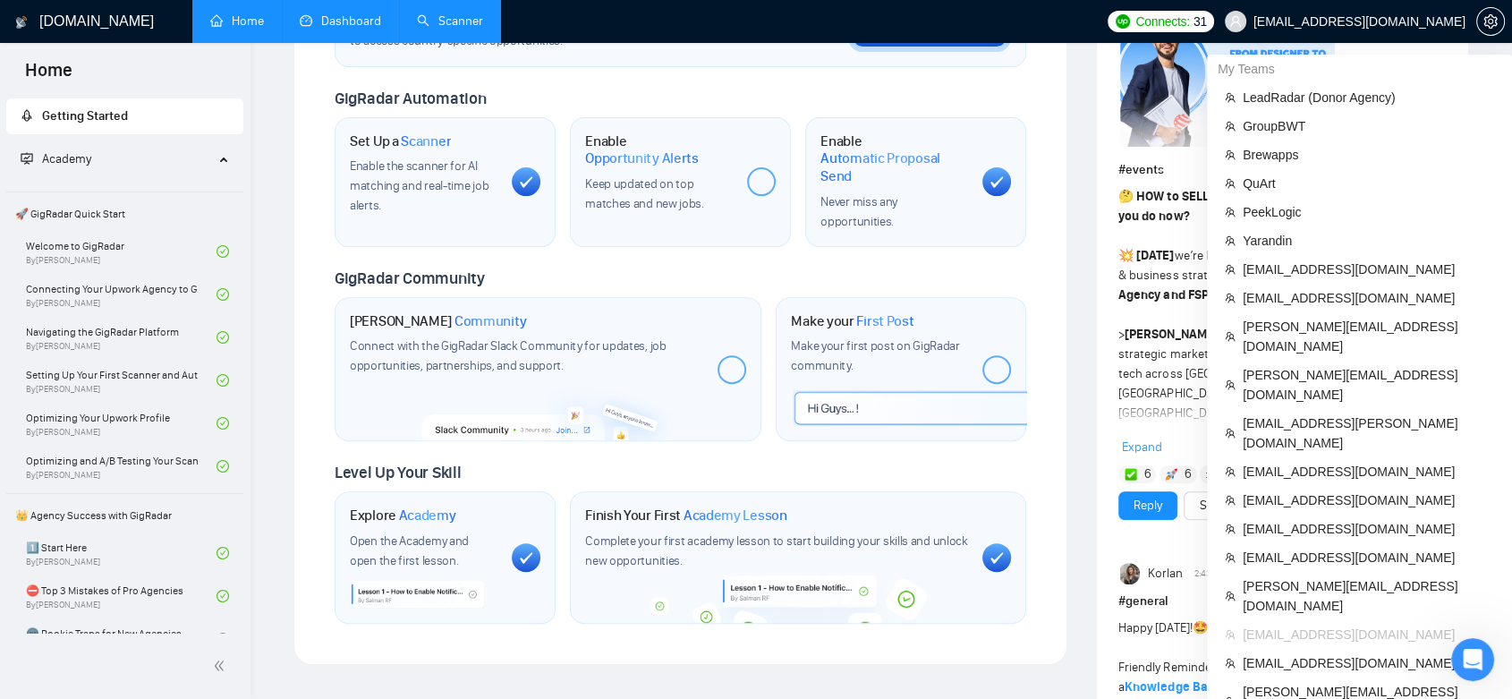
scroll to position [103, 0]
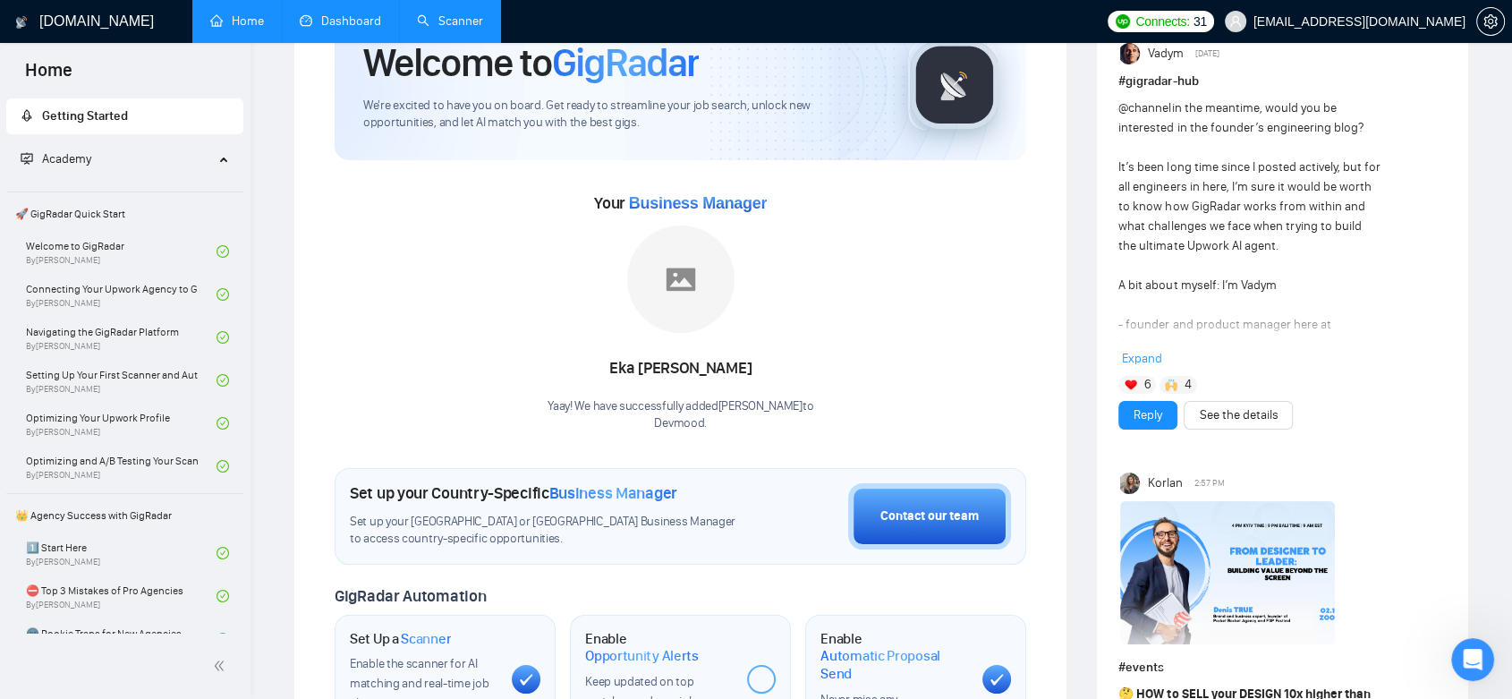
click at [355, 20] on link "Dashboard" at bounding box center [340, 20] width 81 height 15
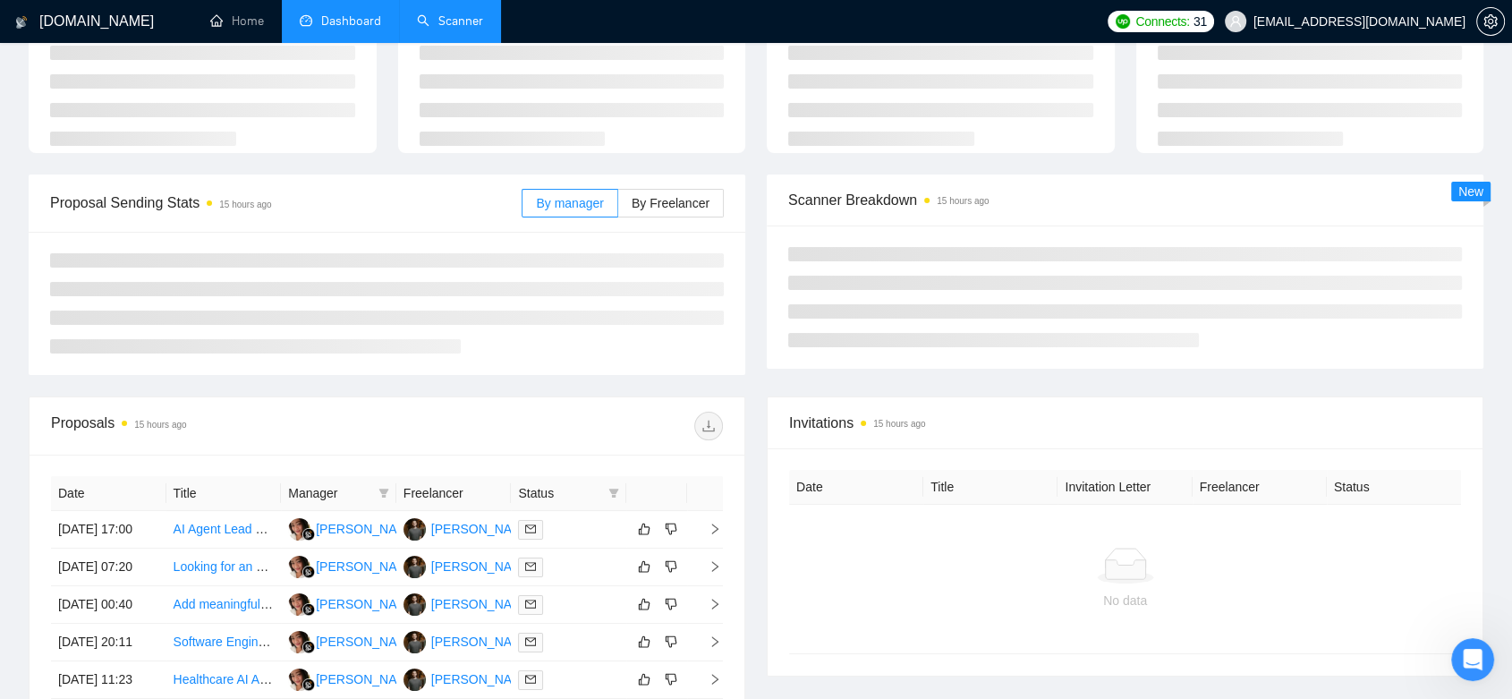
type input "[DATE]"
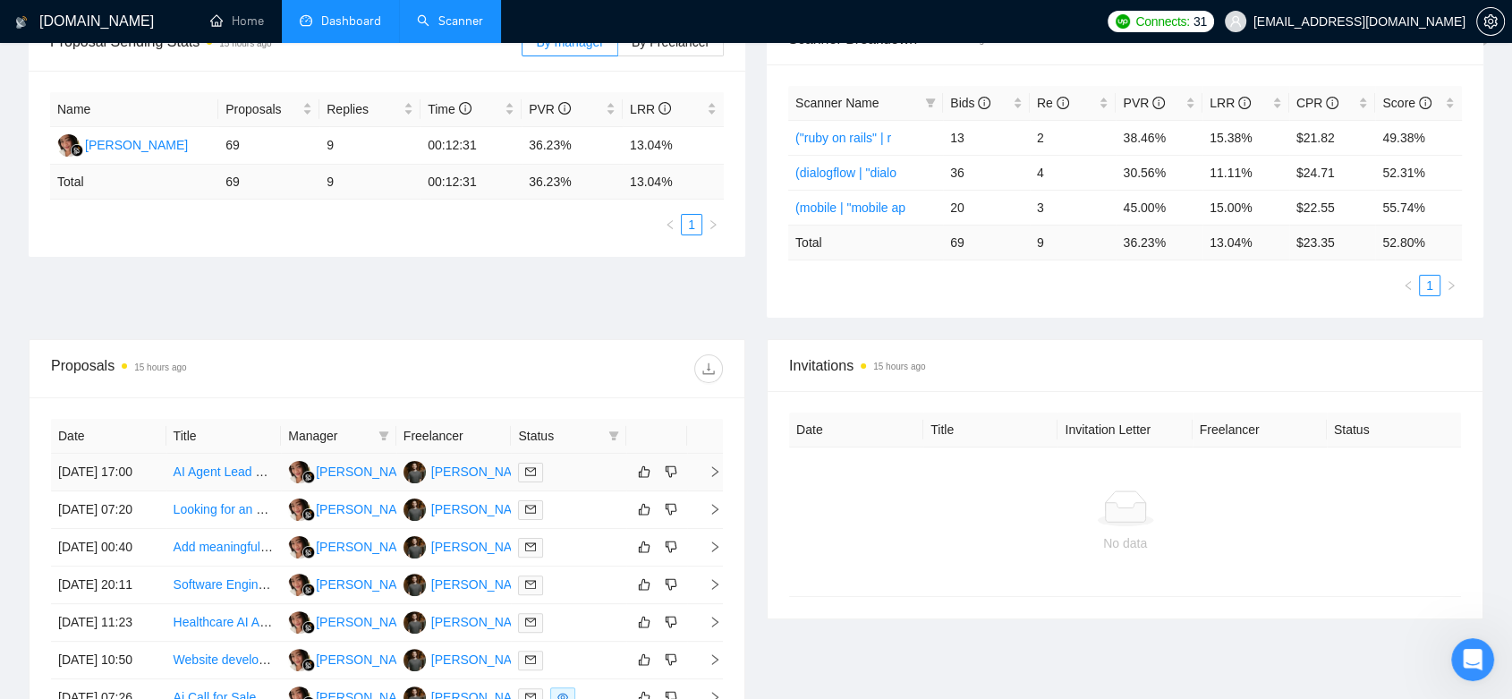
scroll to position [401, 0]
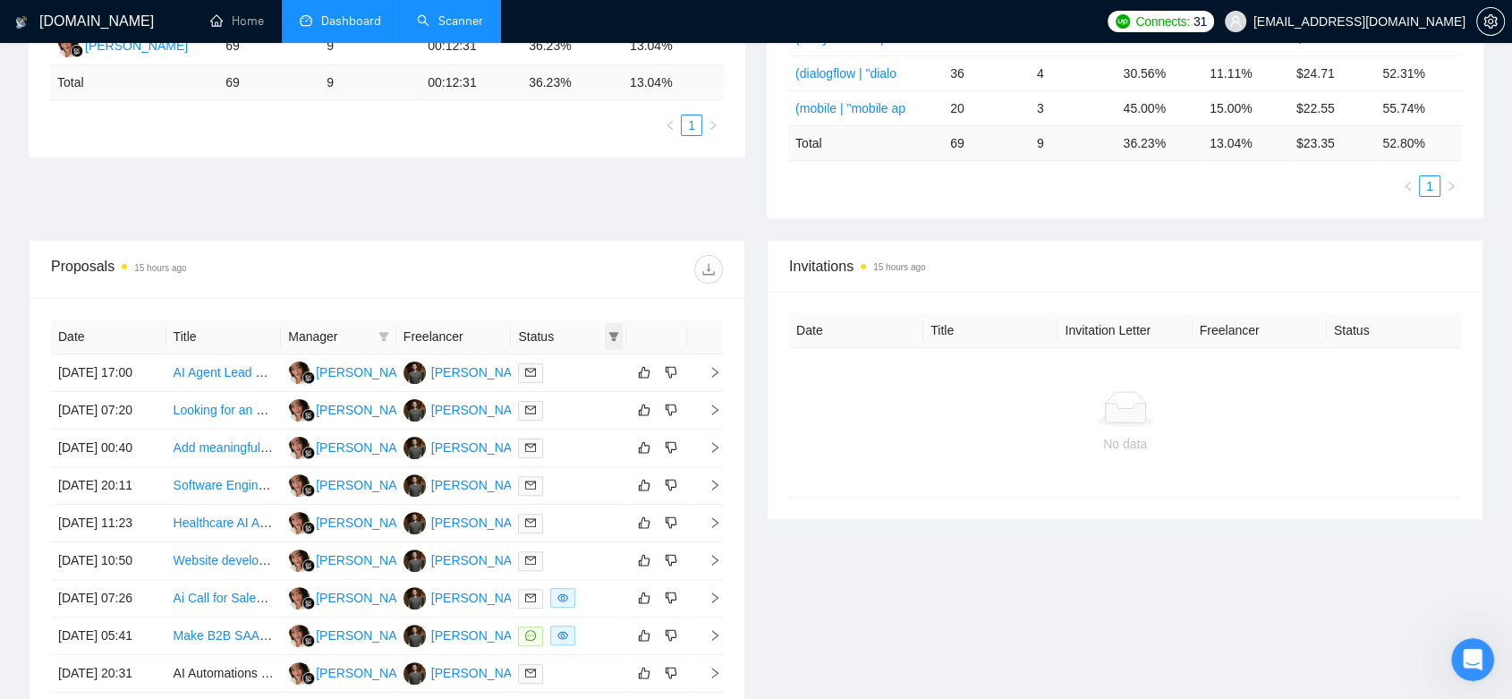
click at [614, 332] on icon "filter" at bounding box center [614, 336] width 10 height 9
click at [539, 372] on input "checkbox" at bounding box center [533, 369] width 14 height 14
checkbox input "true"
click at [597, 430] on span "OK" at bounding box center [599, 434] width 18 height 20
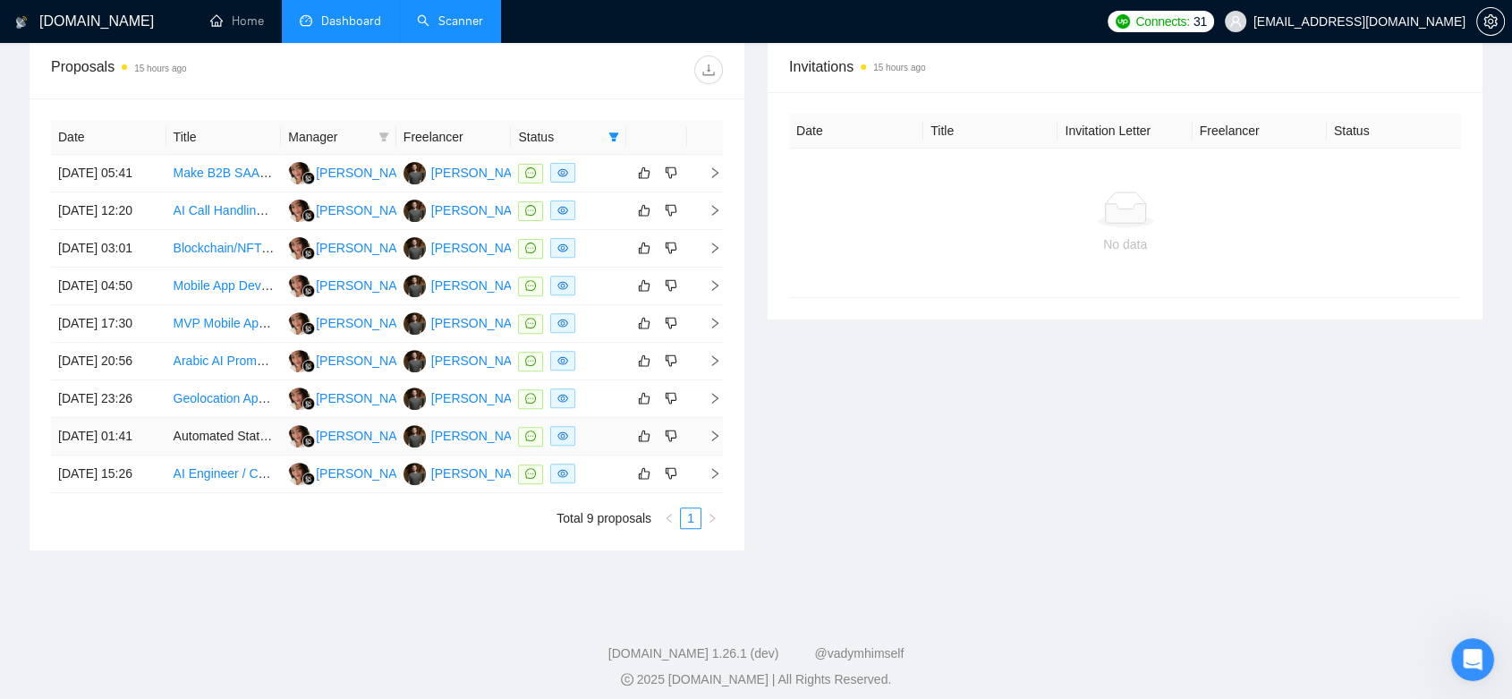
scroll to position [699, 0]
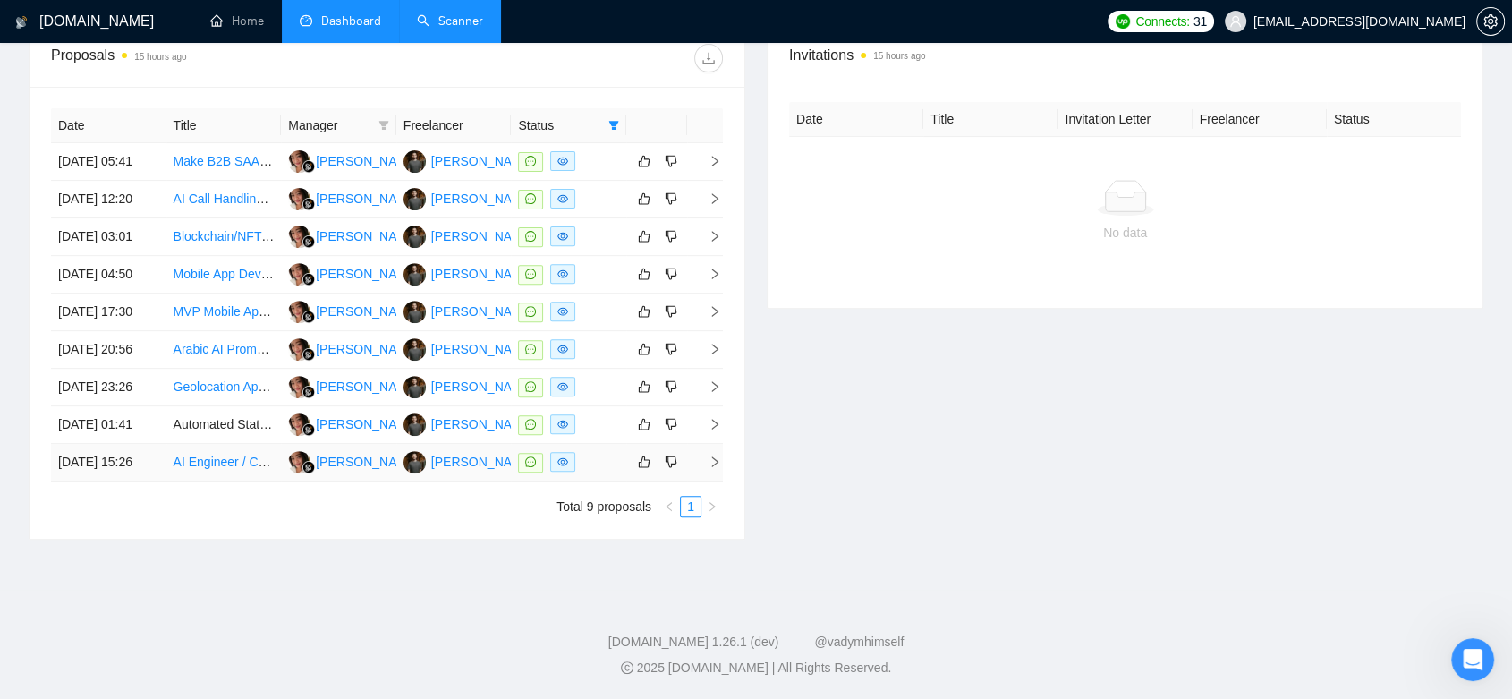
click at [479, 481] on td "[PERSON_NAME]" at bounding box center [453, 463] width 115 height 38
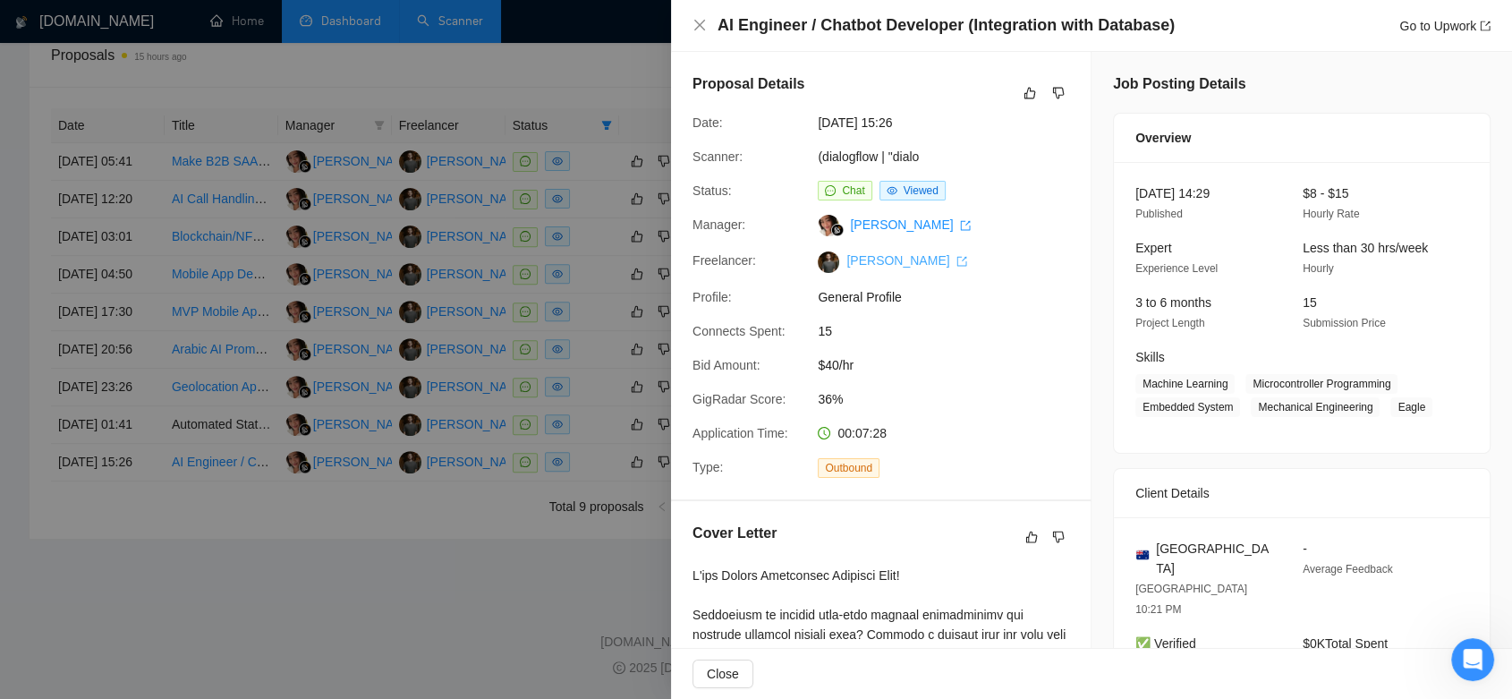
click at [889, 257] on link "[PERSON_NAME]" at bounding box center [906, 260] width 121 height 14
click at [543, 645] on div at bounding box center [756, 349] width 1512 height 699
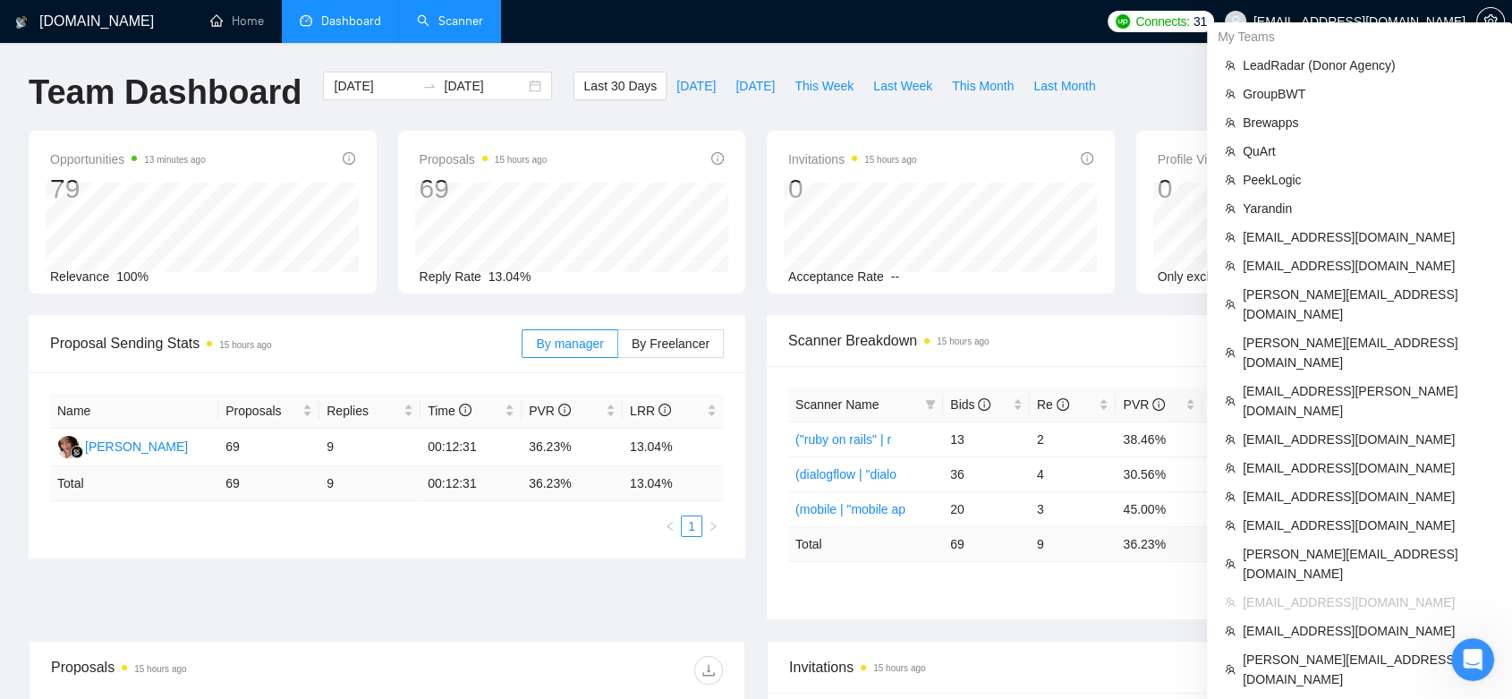
scroll to position [766, 0]
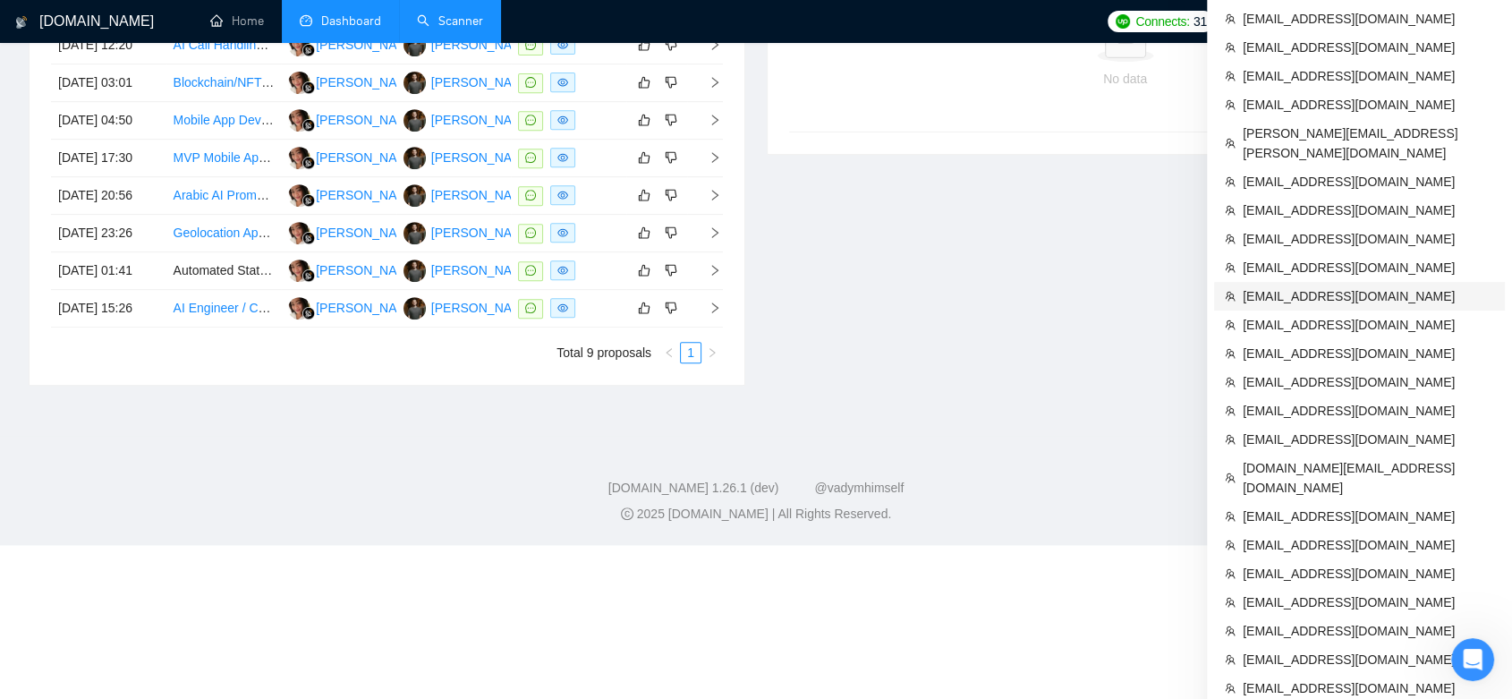
click at [1301, 286] on span "[EMAIL_ADDRESS][DOMAIN_NAME]" at bounding box center [1367, 296] width 251 height 20
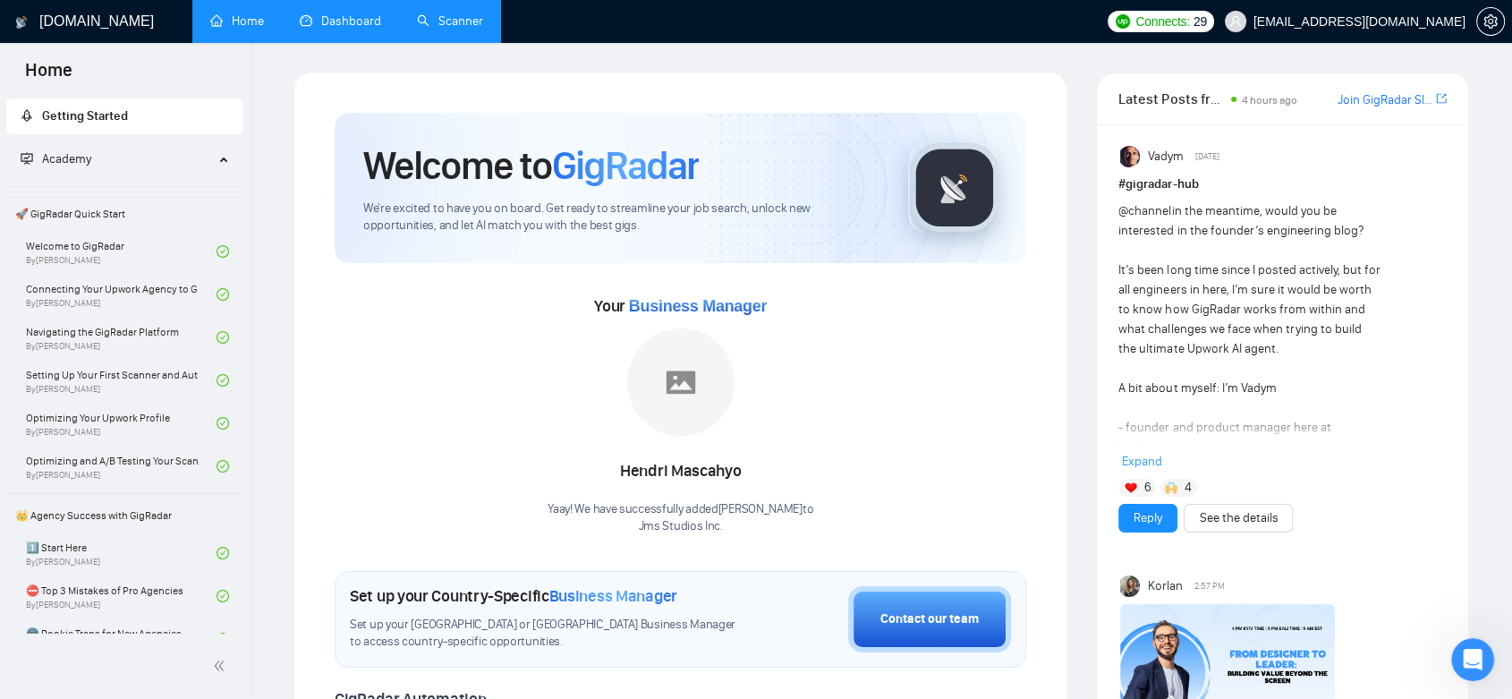
click at [326, 29] on link "Dashboard" at bounding box center [340, 20] width 81 height 15
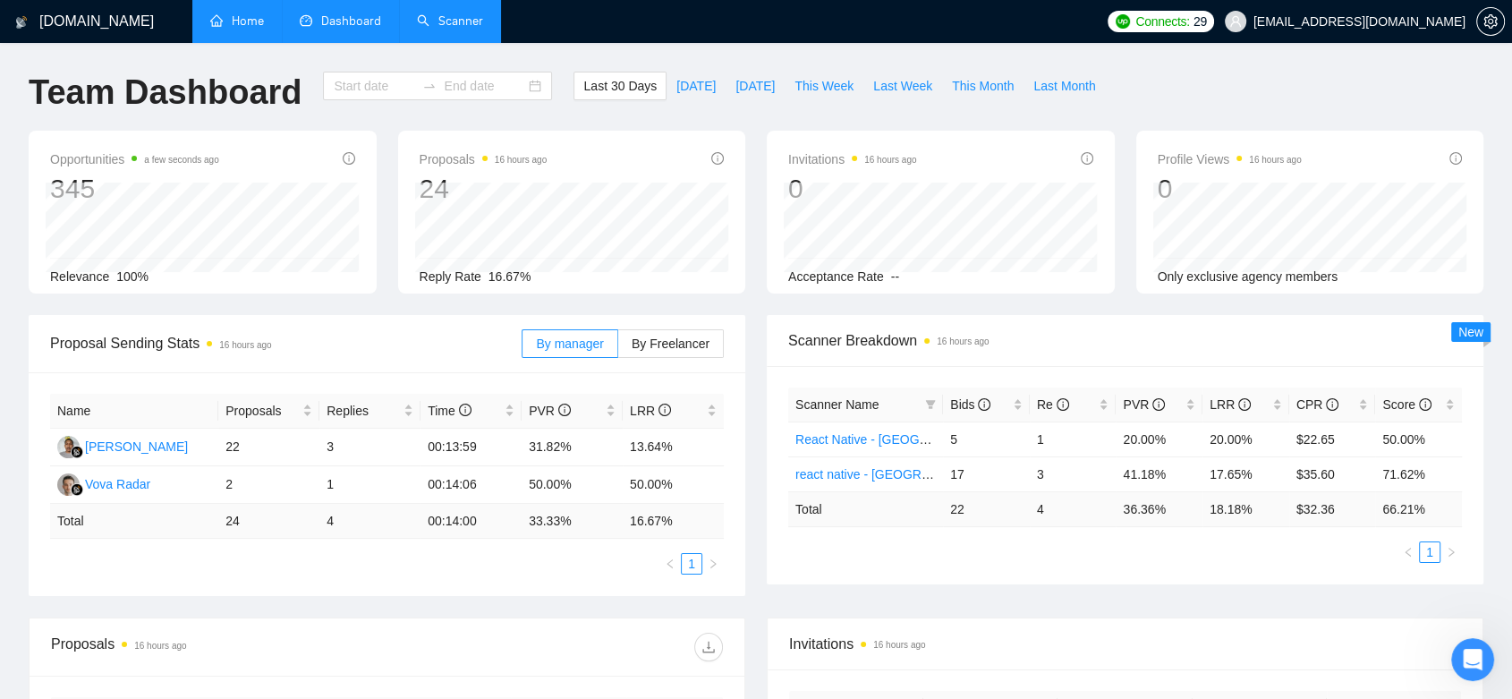
type input "[DATE]"
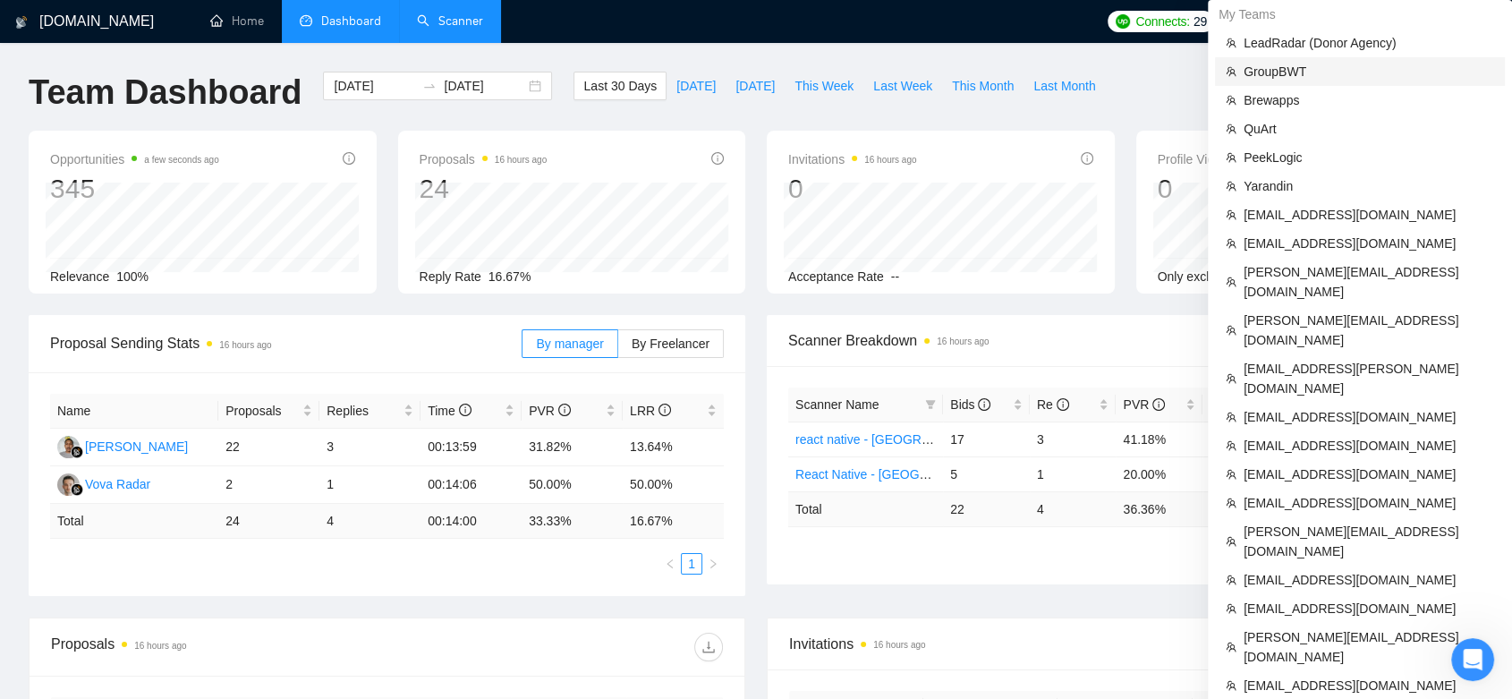
click at [1284, 76] on span "GroupBWT" at bounding box center [1368, 72] width 250 height 20
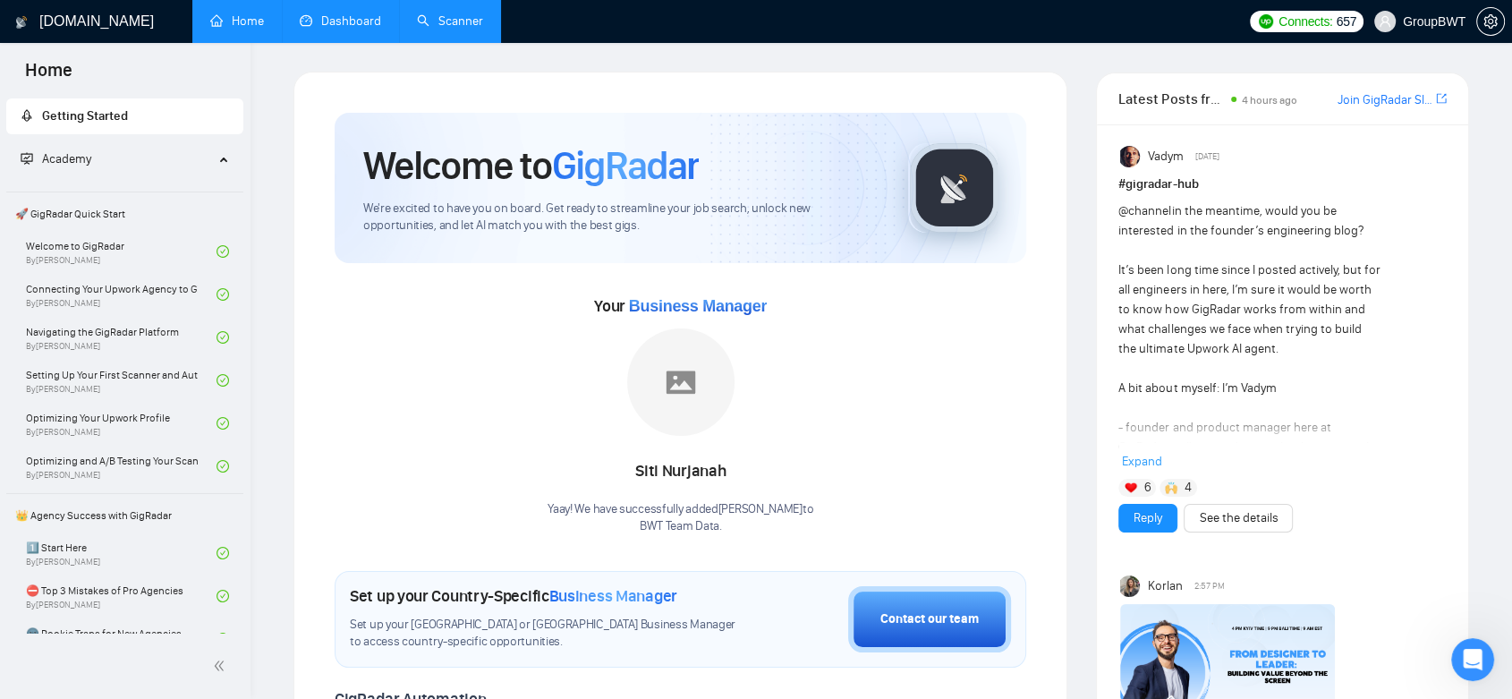
click at [344, 13] on link "Dashboard" at bounding box center [340, 20] width 81 height 15
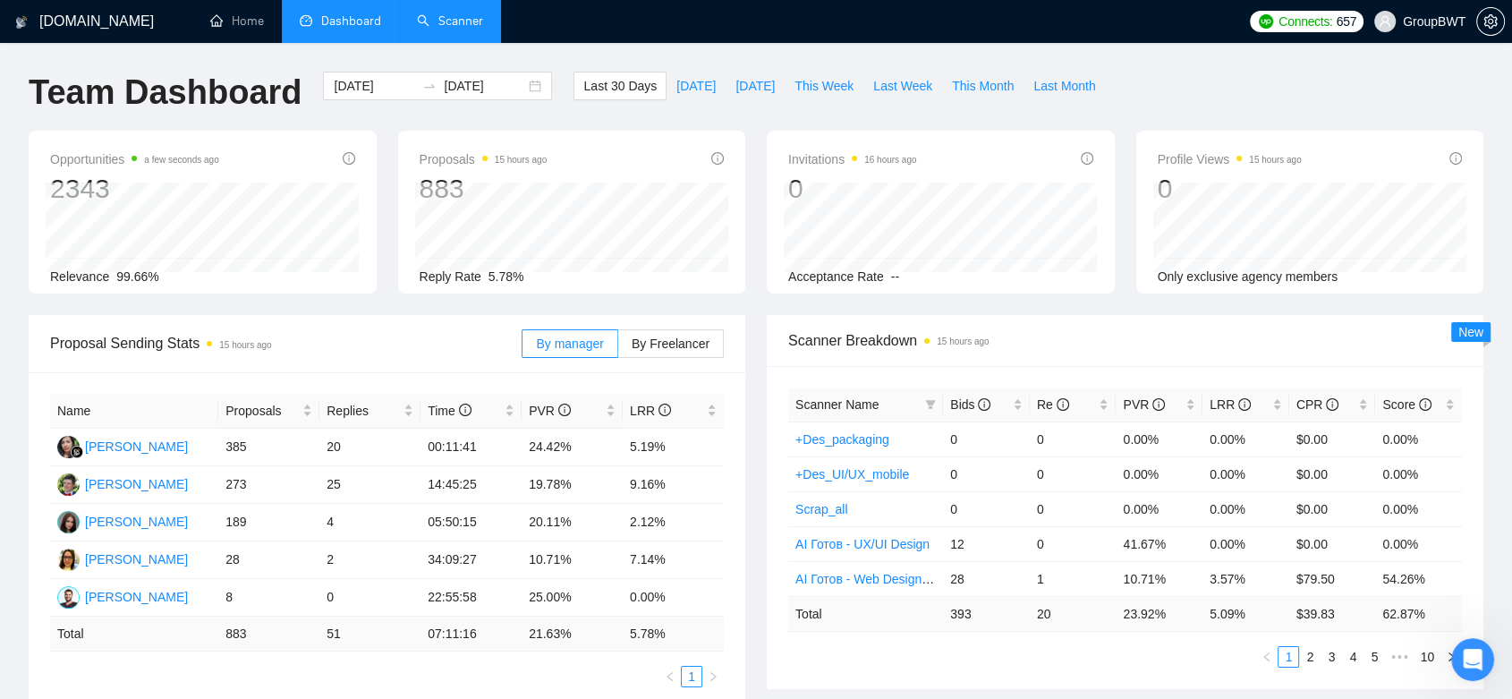
scroll to position [496, 0]
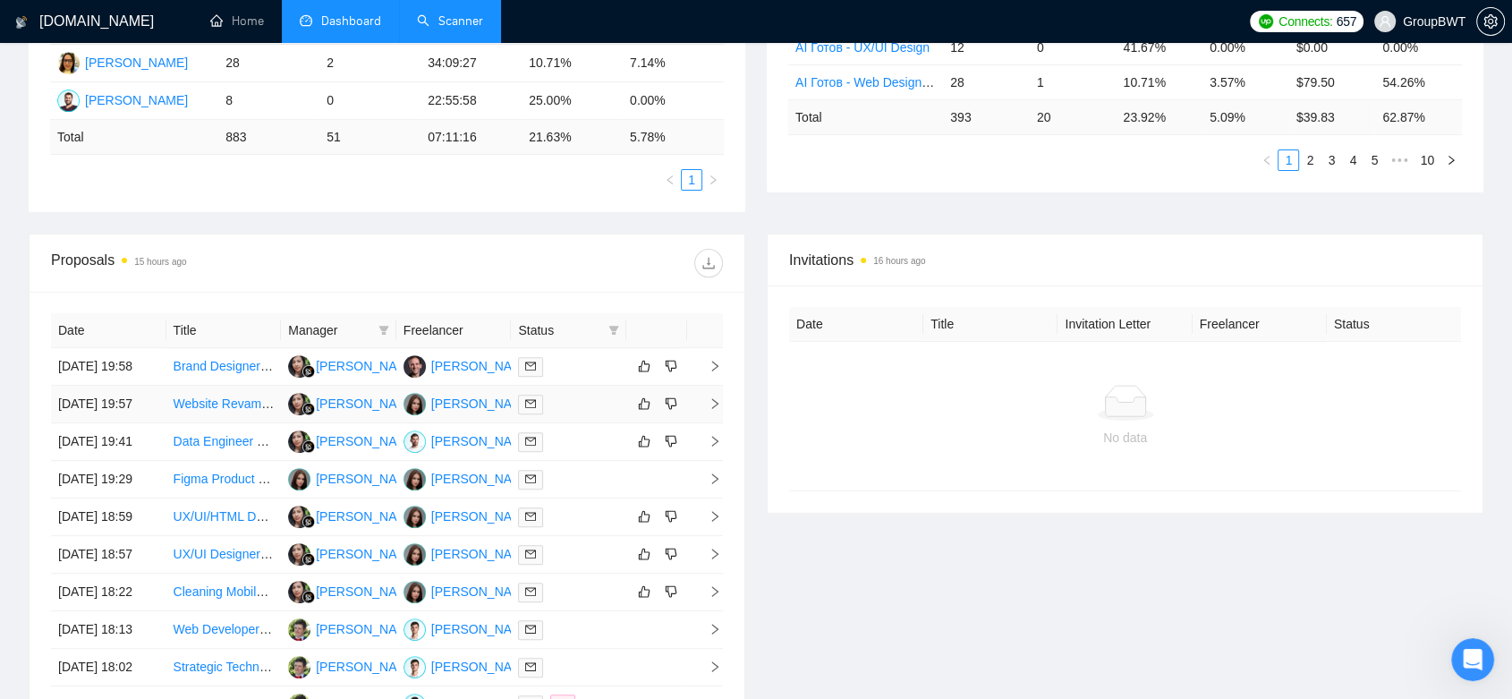
click at [367, 423] on td "[PERSON_NAME]" at bounding box center [338, 405] width 115 height 38
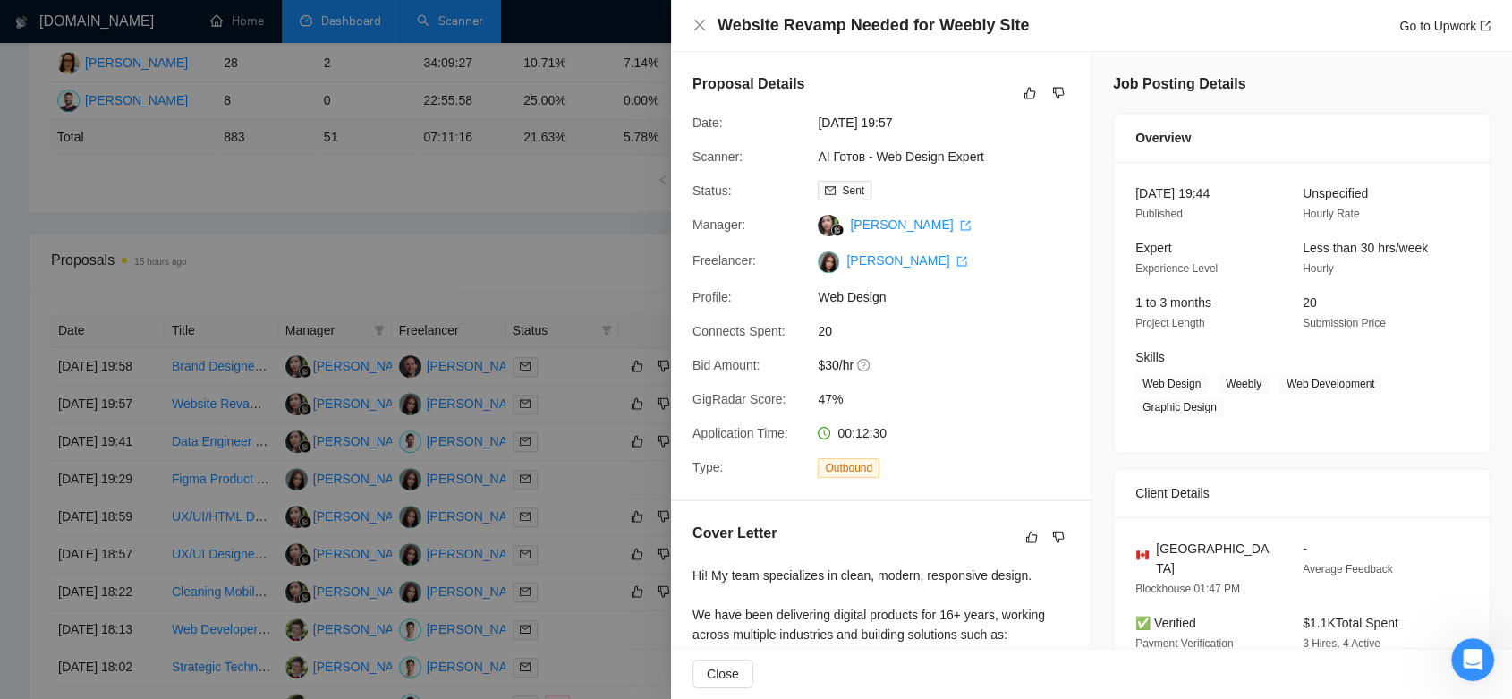
scroll to position [397, 0]
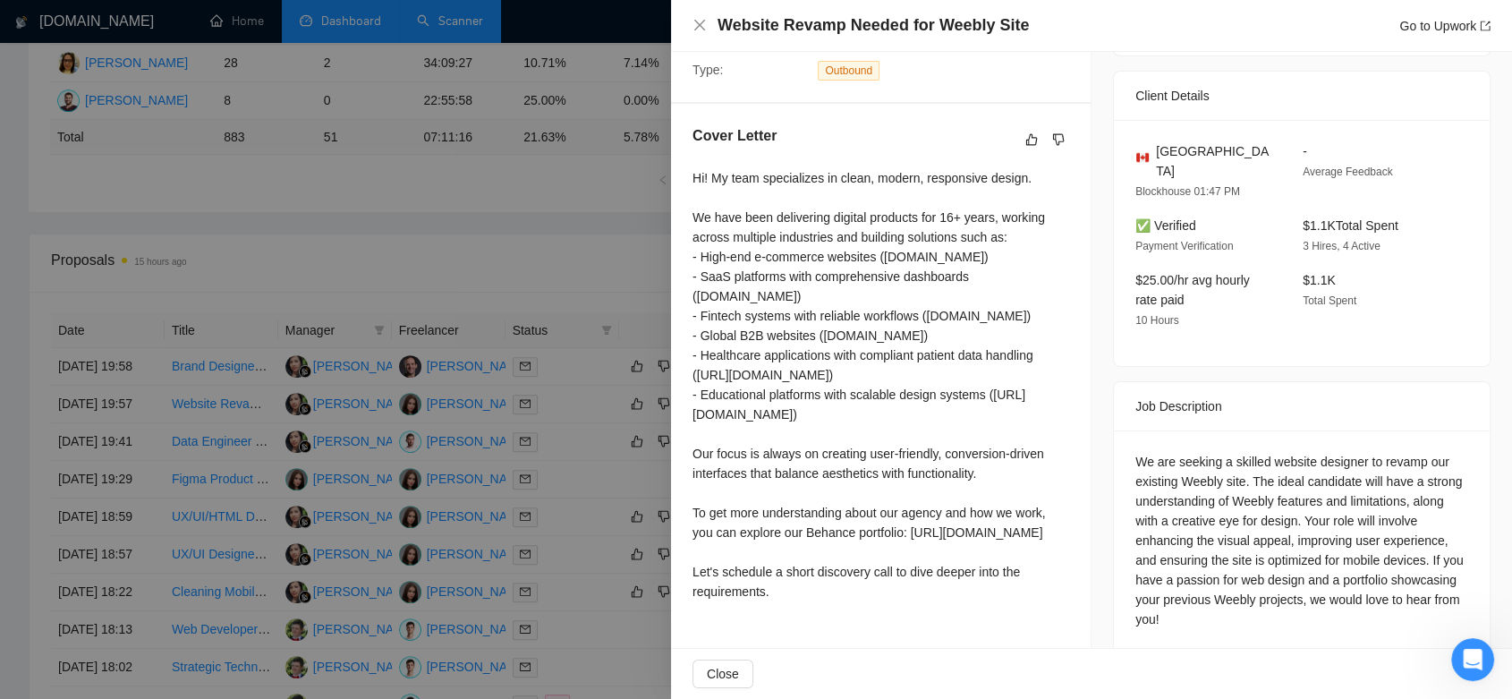
click at [556, 267] on div at bounding box center [756, 349] width 1512 height 699
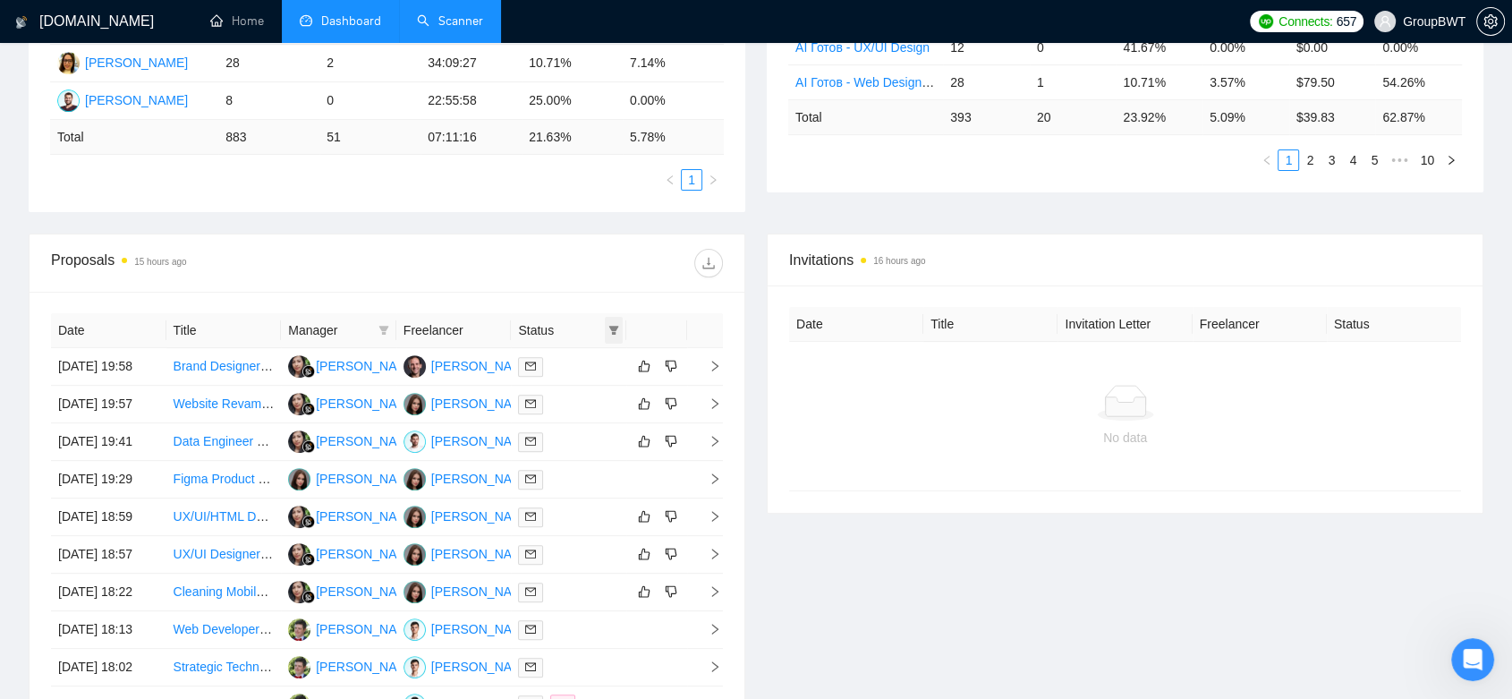
click at [611, 325] on icon "filter" at bounding box center [613, 330] width 11 height 11
click at [532, 369] on input "checkbox" at bounding box center [533, 363] width 14 height 14
checkbox input "true"
click at [608, 428] on button "OK" at bounding box center [599, 427] width 32 height 21
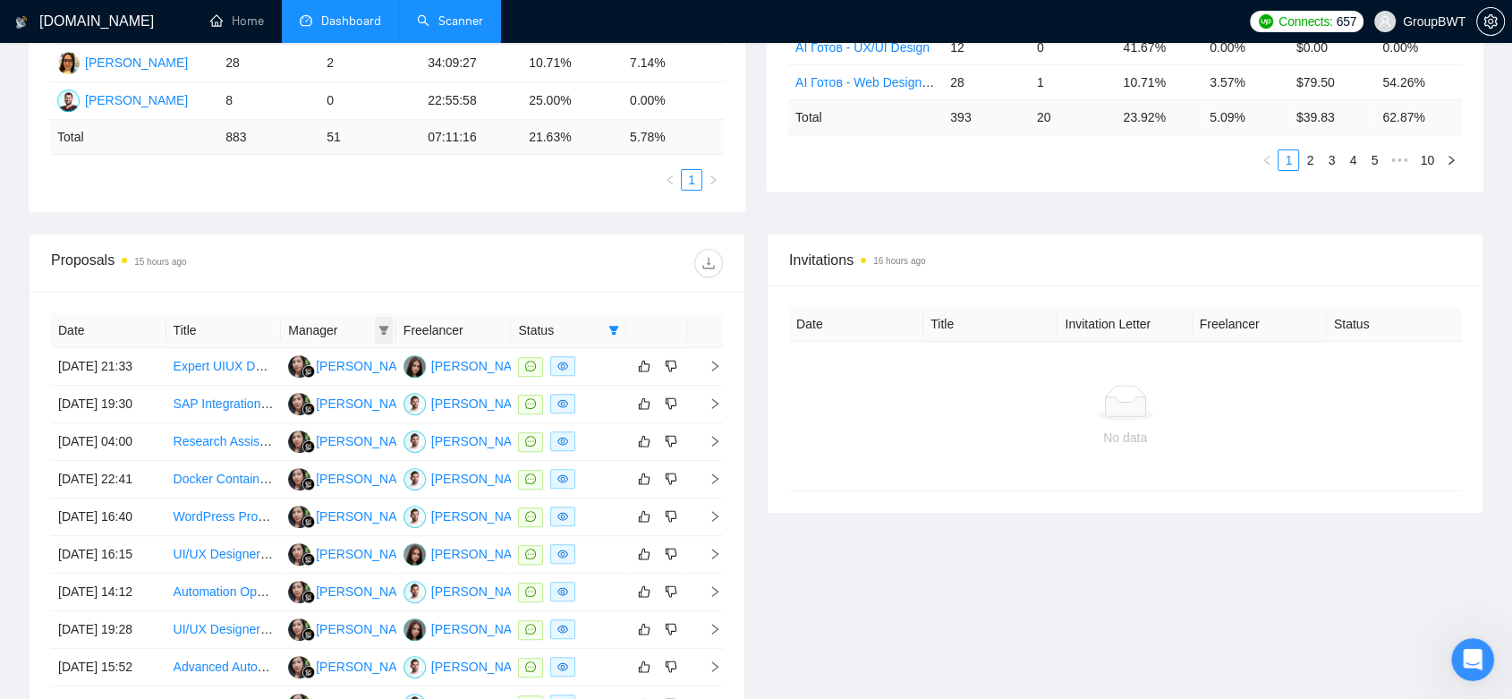
click at [377, 327] on span at bounding box center [384, 330] width 18 height 27
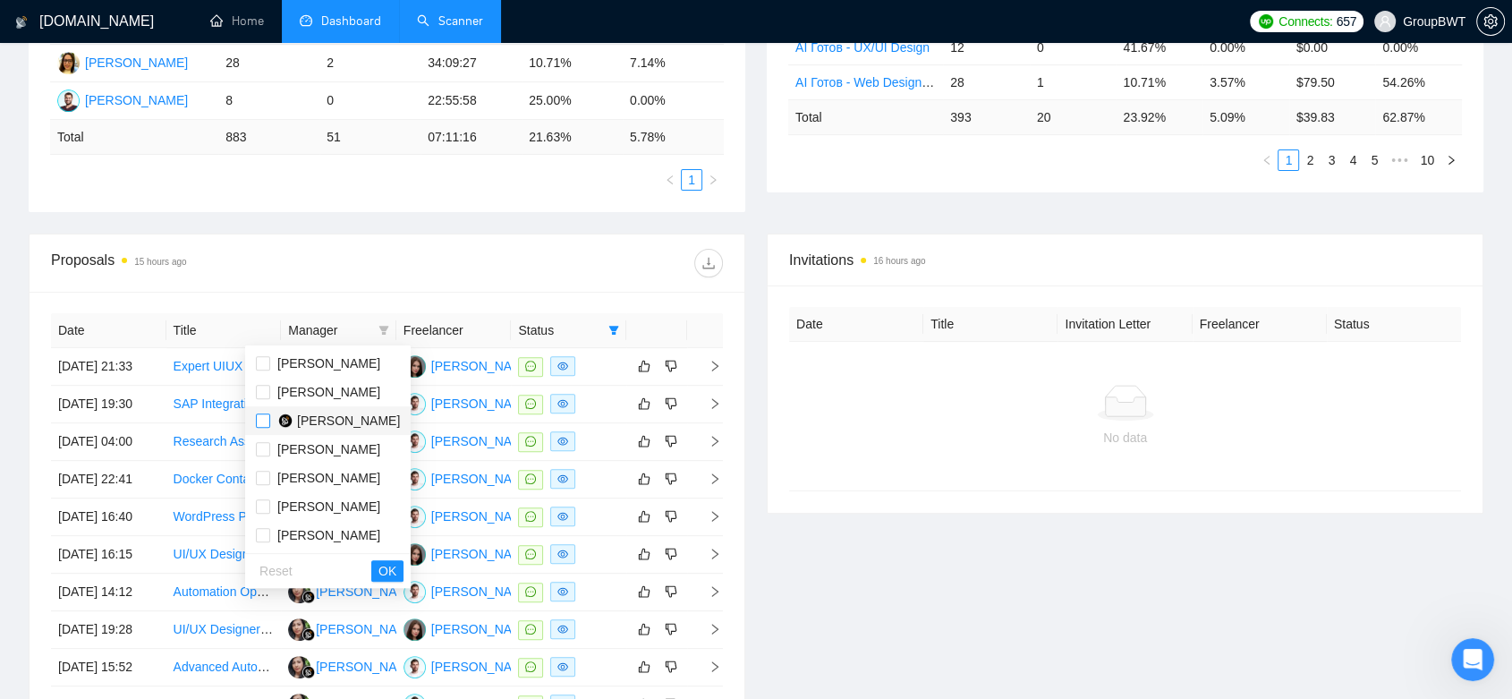
click at [269, 419] on input "checkbox" at bounding box center [263, 420] width 14 height 14
checkbox input "true"
click at [378, 573] on span "OK" at bounding box center [387, 571] width 18 height 20
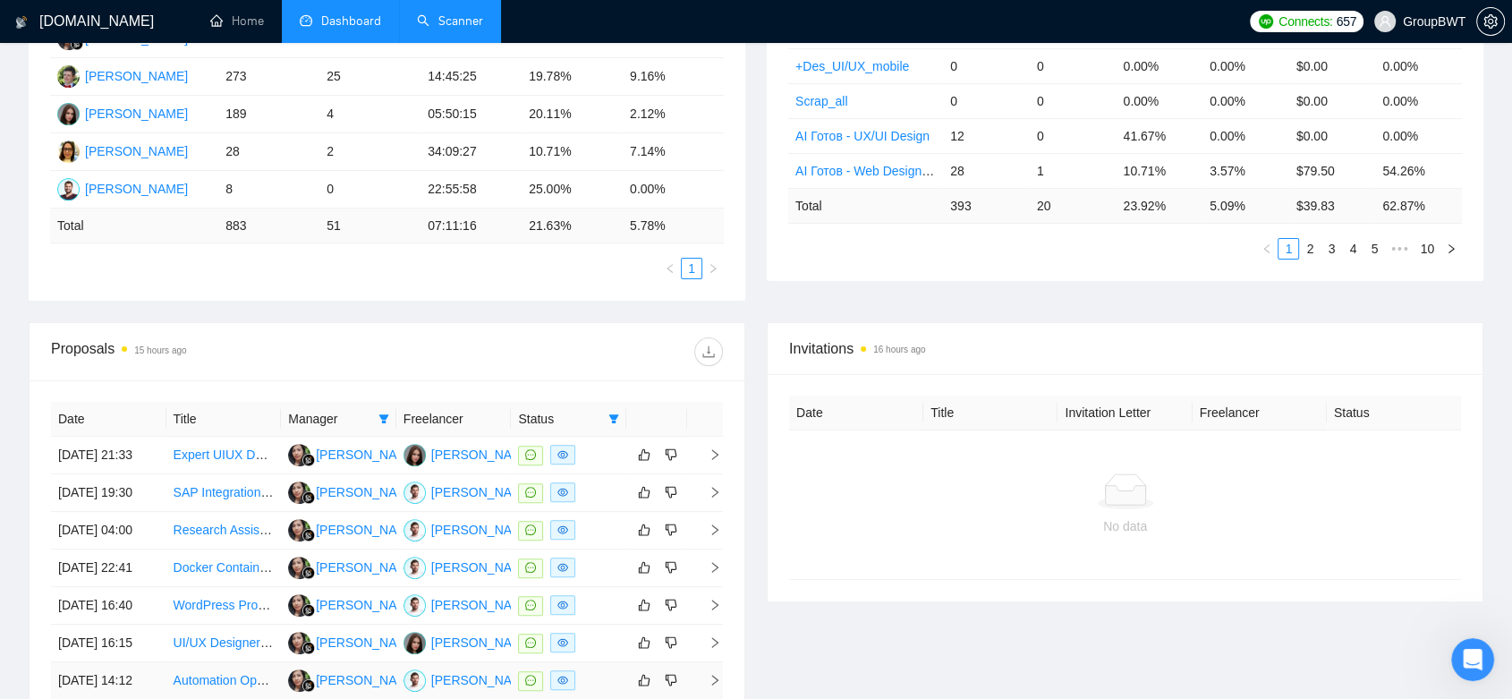
scroll to position [309, 0]
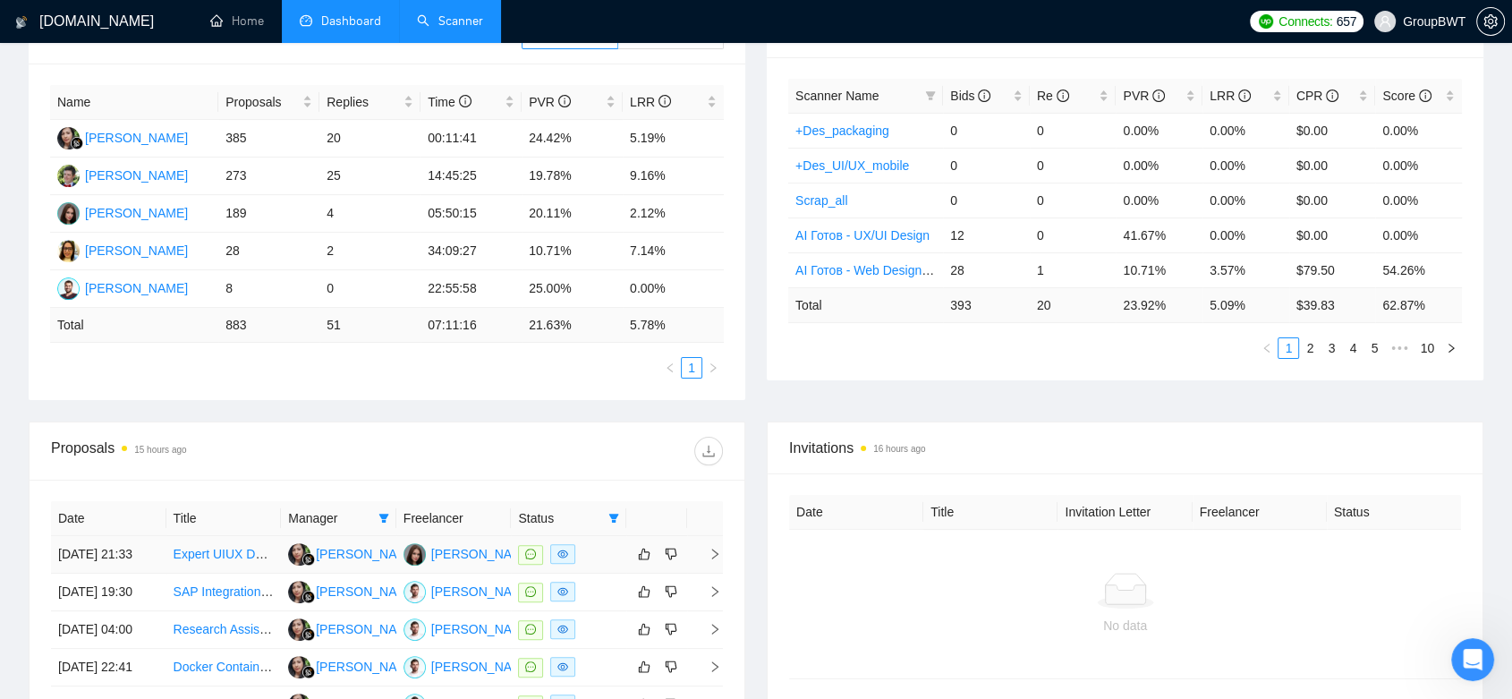
click at [471, 573] on td "[PERSON_NAME]" at bounding box center [453, 555] width 115 height 38
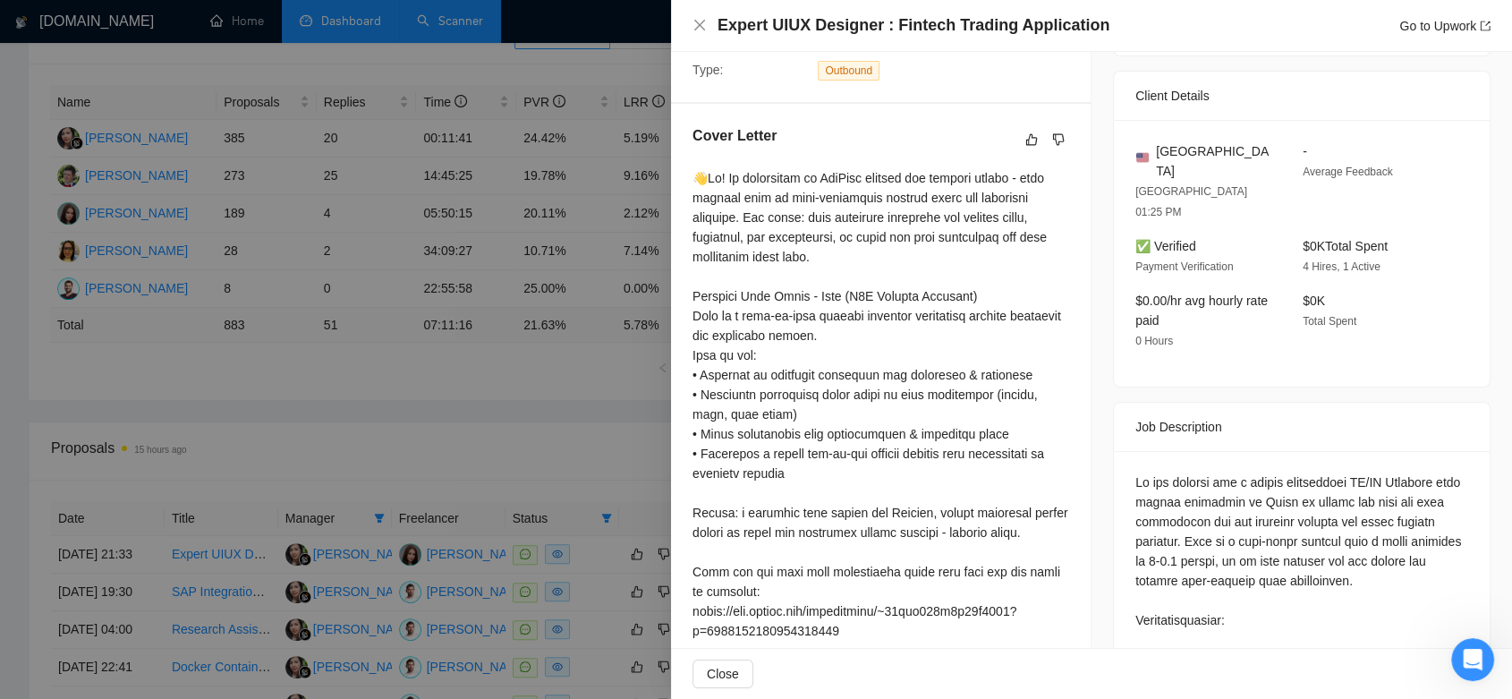
scroll to position [0, 0]
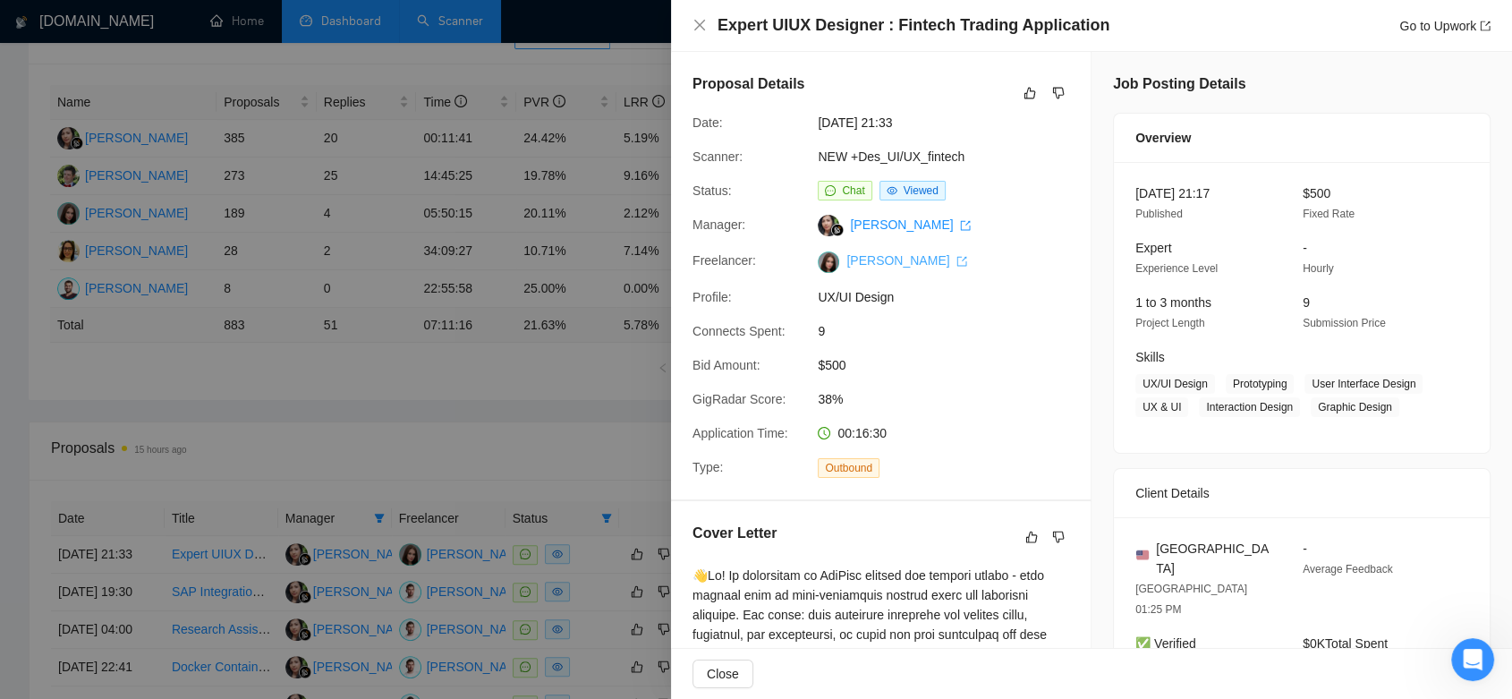
click at [891, 262] on link "[PERSON_NAME]" at bounding box center [906, 260] width 121 height 14
click at [475, 447] on div at bounding box center [756, 349] width 1512 height 699
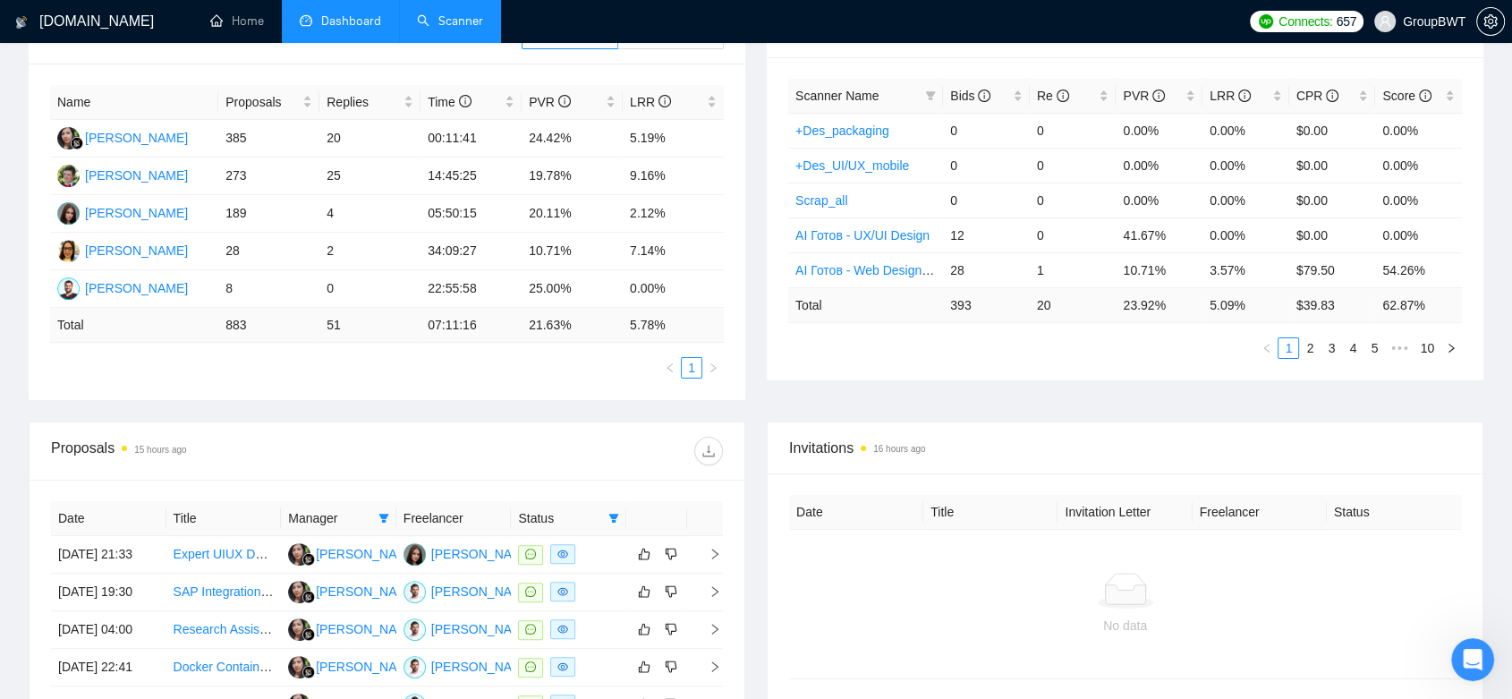
scroll to position [905, 0]
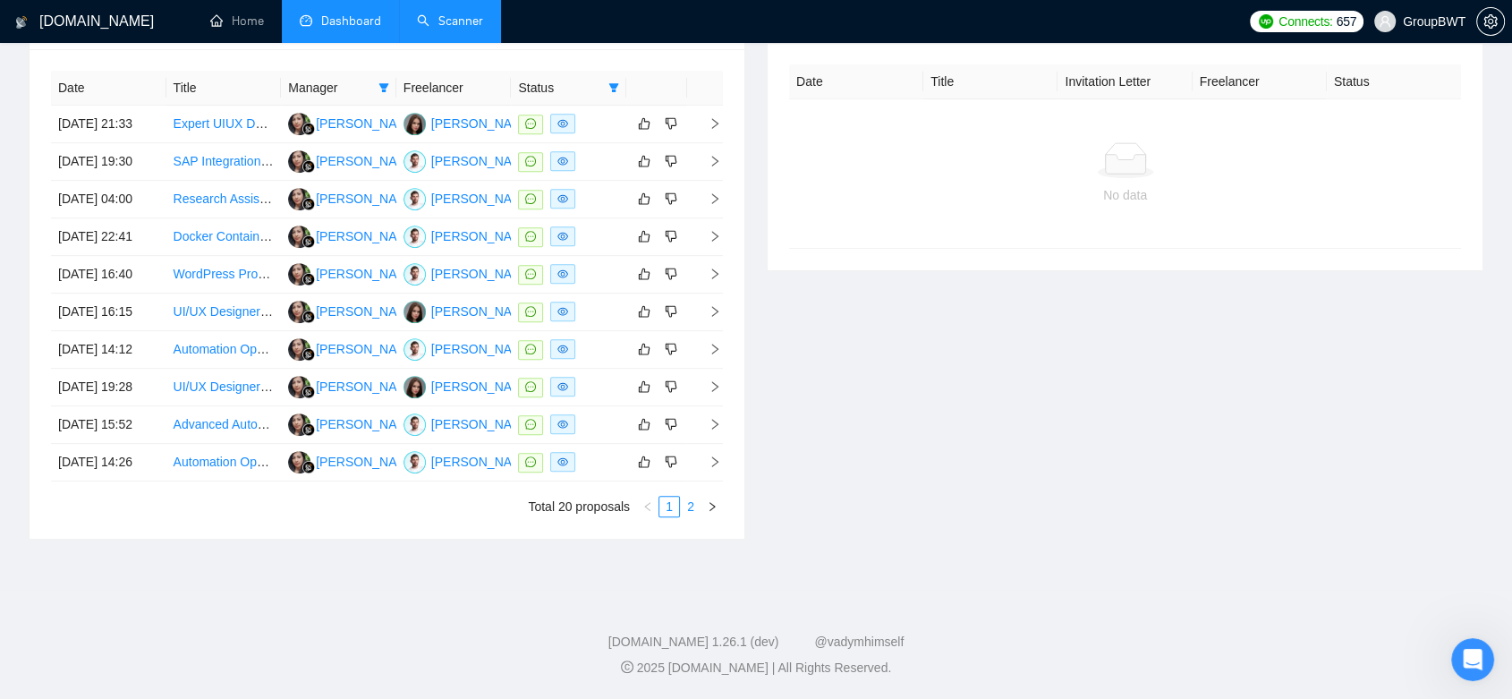
click at [686, 510] on link "2" at bounding box center [691, 506] width 20 height 20
click at [454, 189] on div "[PERSON_NAME]" at bounding box center [482, 199] width 103 height 20
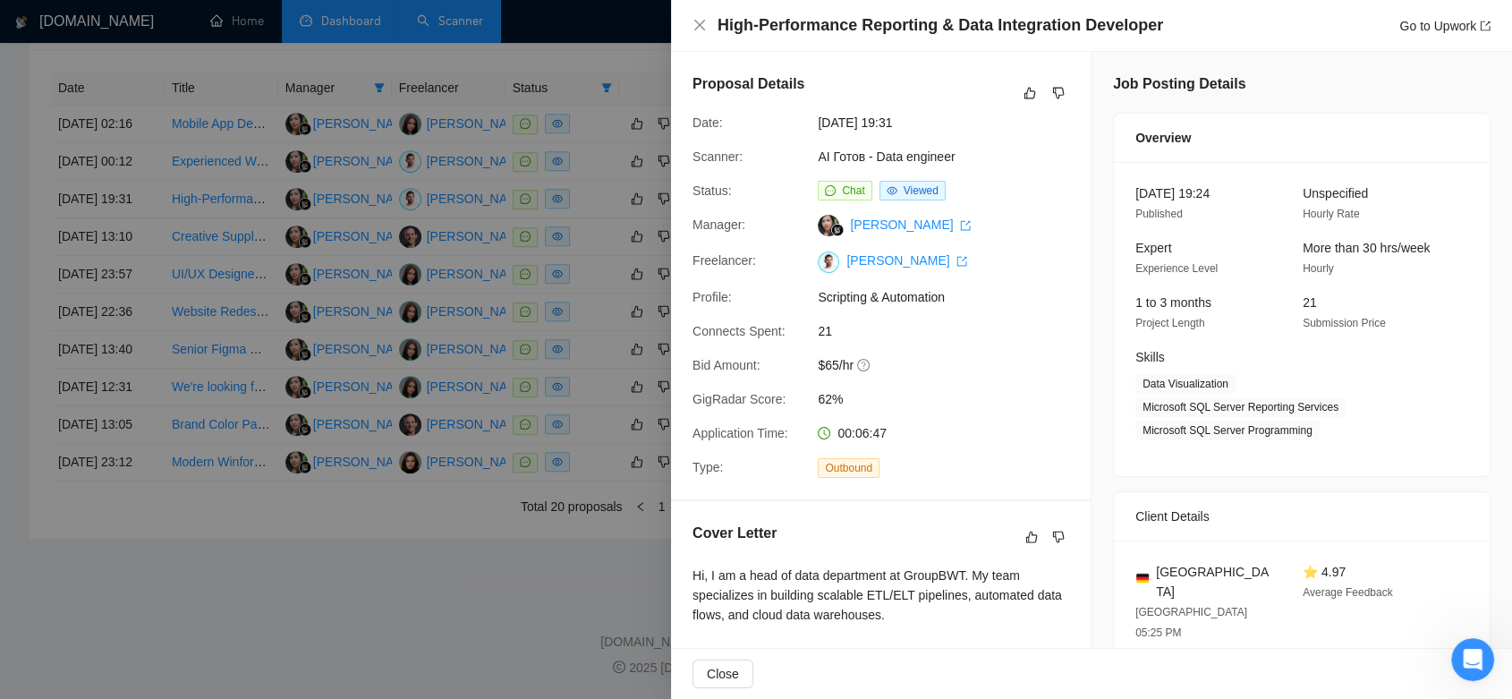
click at [306, 615] on div at bounding box center [756, 349] width 1512 height 699
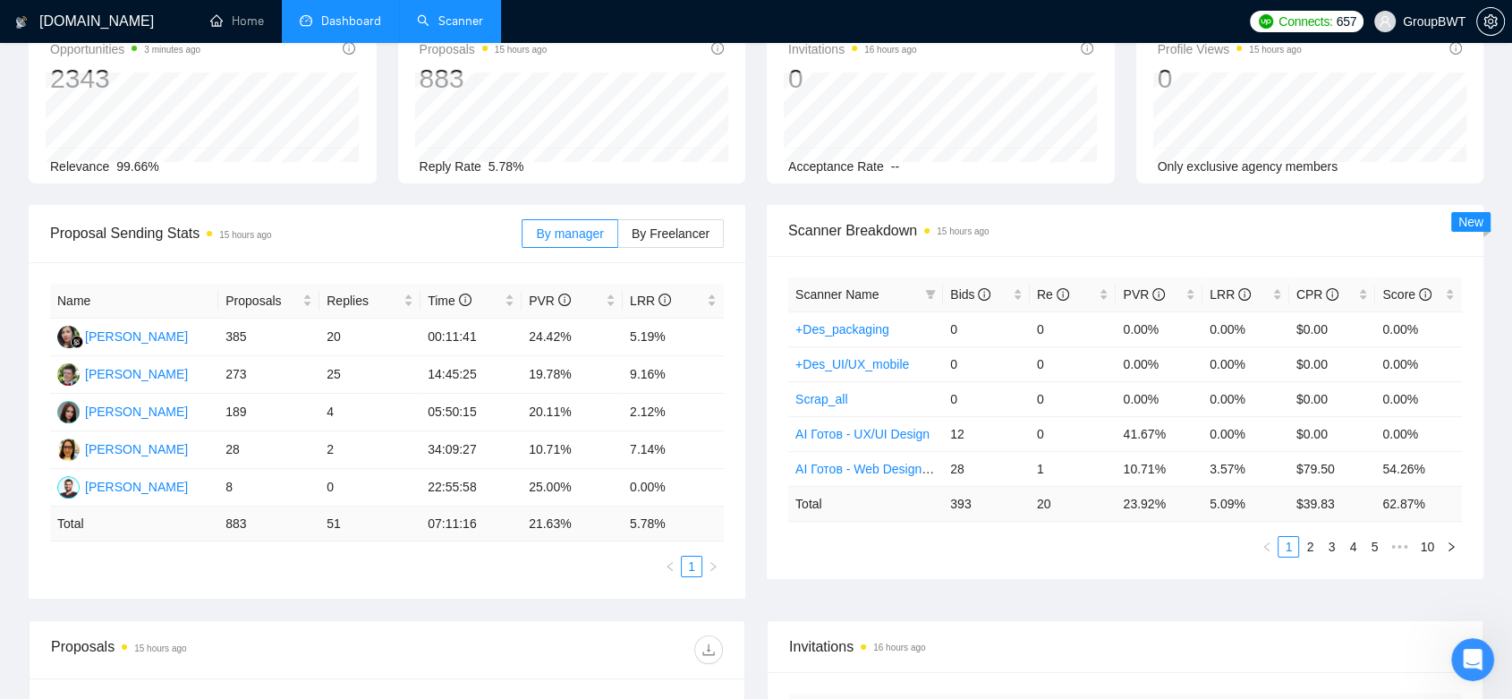
scroll to position [0, 0]
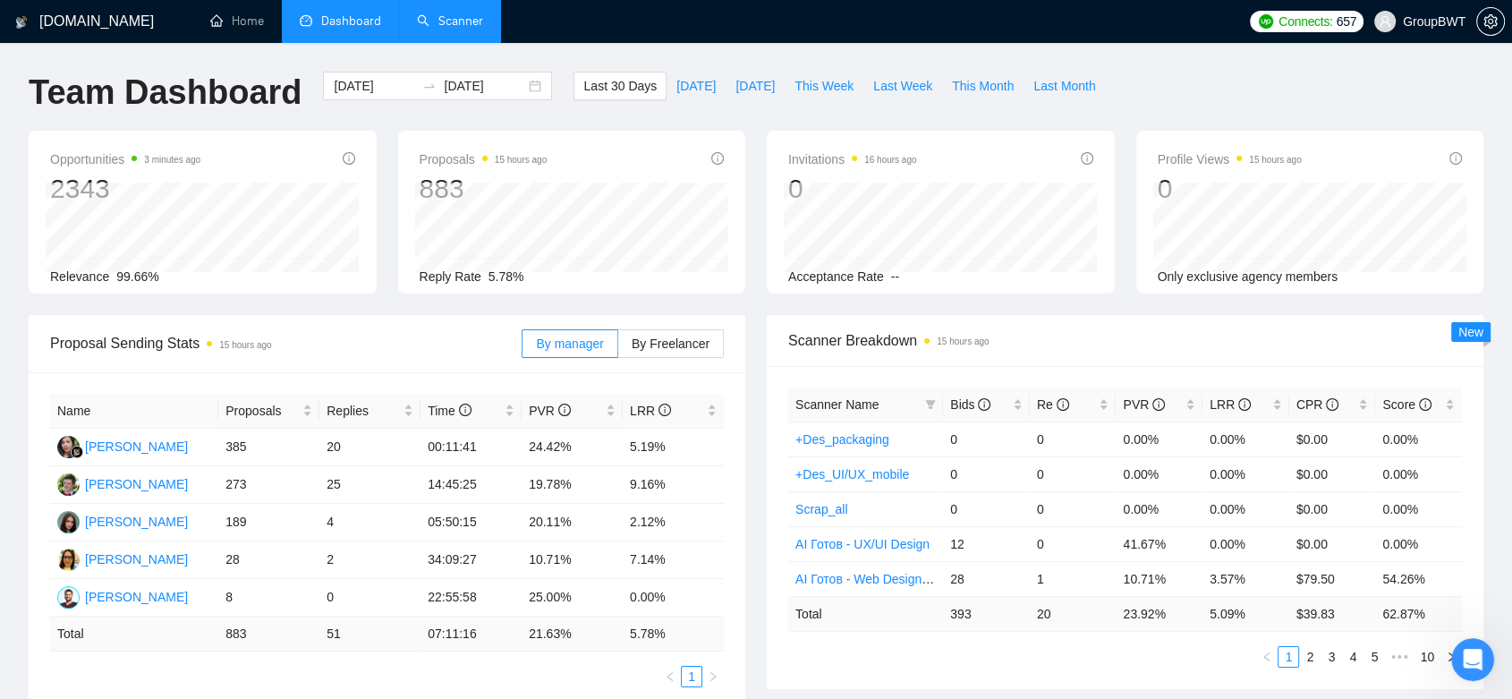
click at [422, 13] on link "Scanner" at bounding box center [450, 20] width 66 height 15
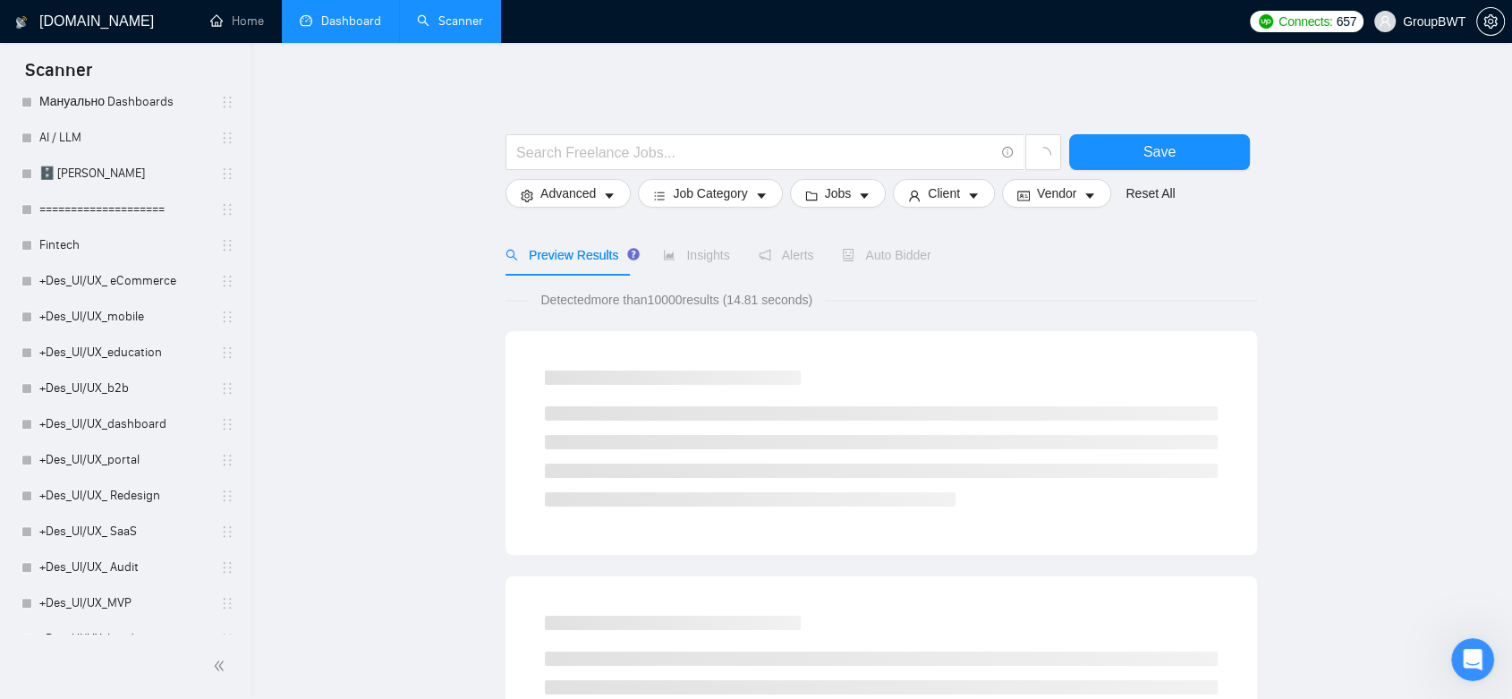
scroll to position [397, 0]
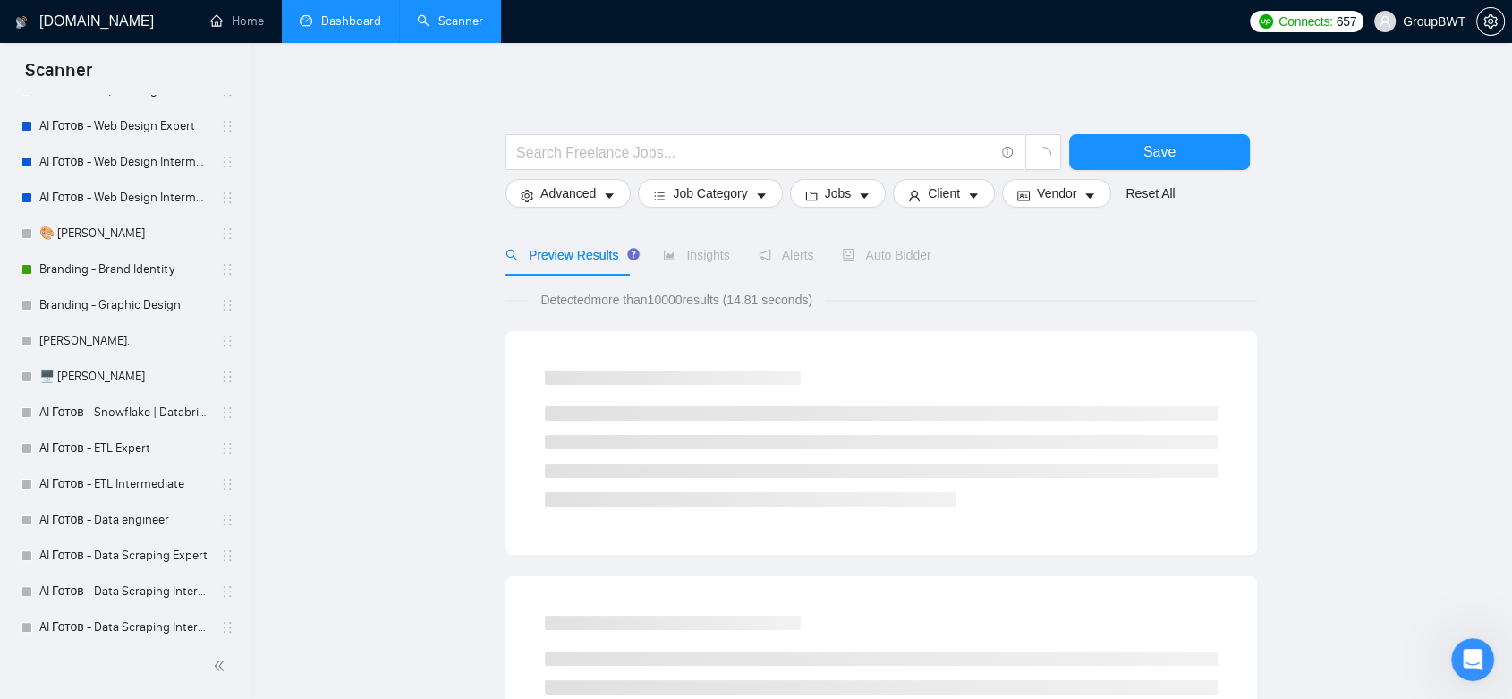
click at [336, 29] on link "Dashboard" at bounding box center [340, 20] width 81 height 15
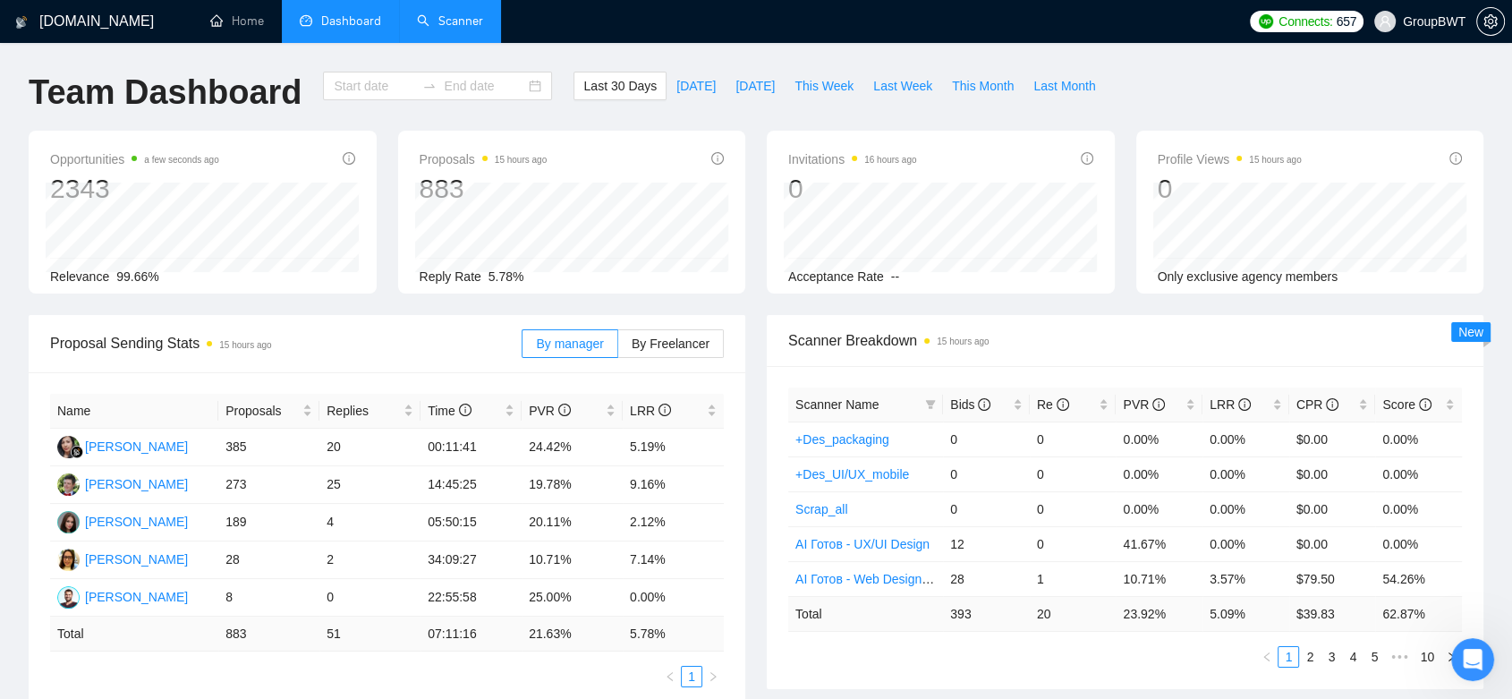
type input "[DATE]"
